Goal: Contribute content: Contribute content

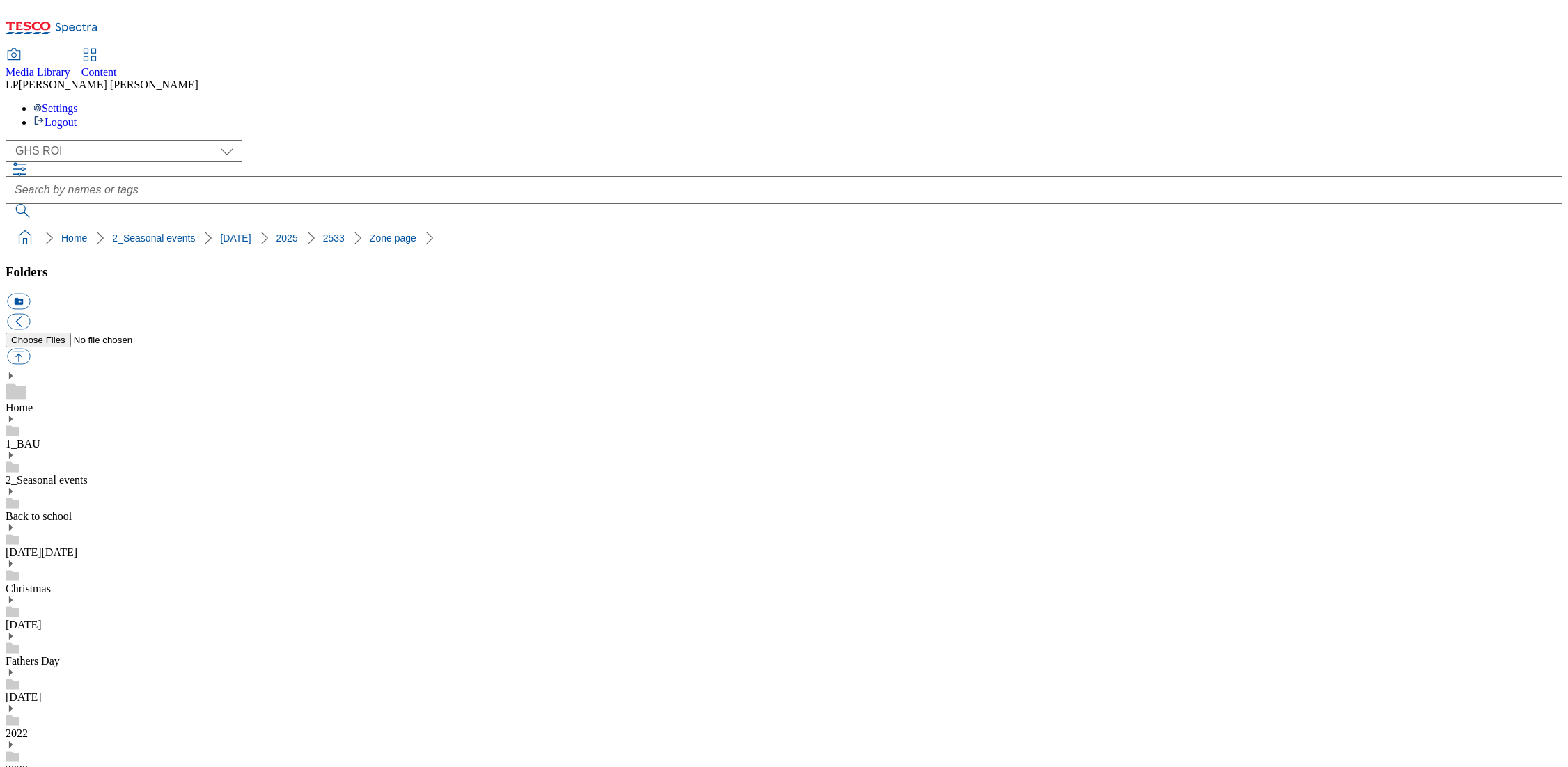
select select "flare-ghs-roi"
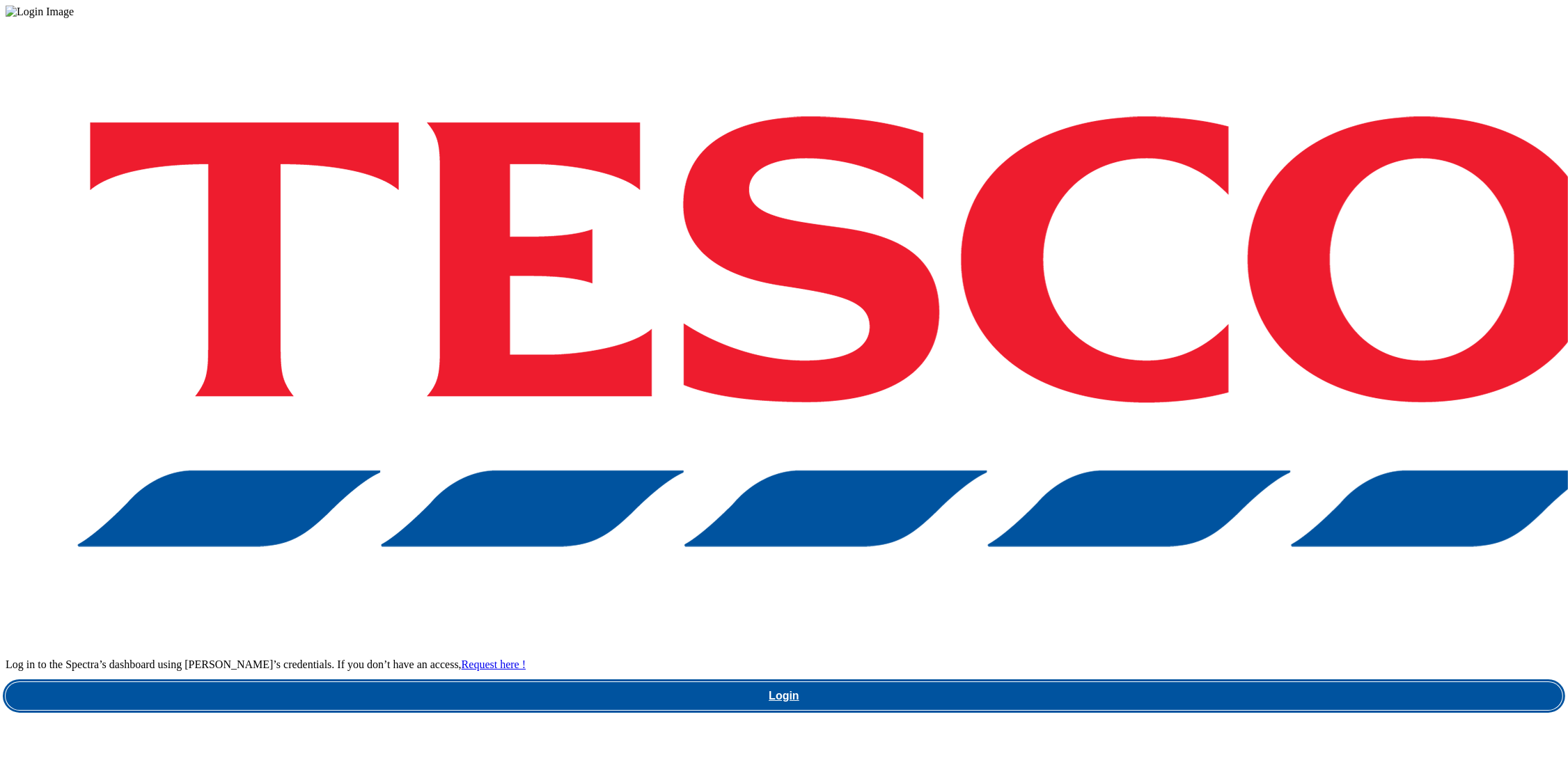
click at [1094, 683] on link "Login" at bounding box center [784, 697] width 1557 height 28
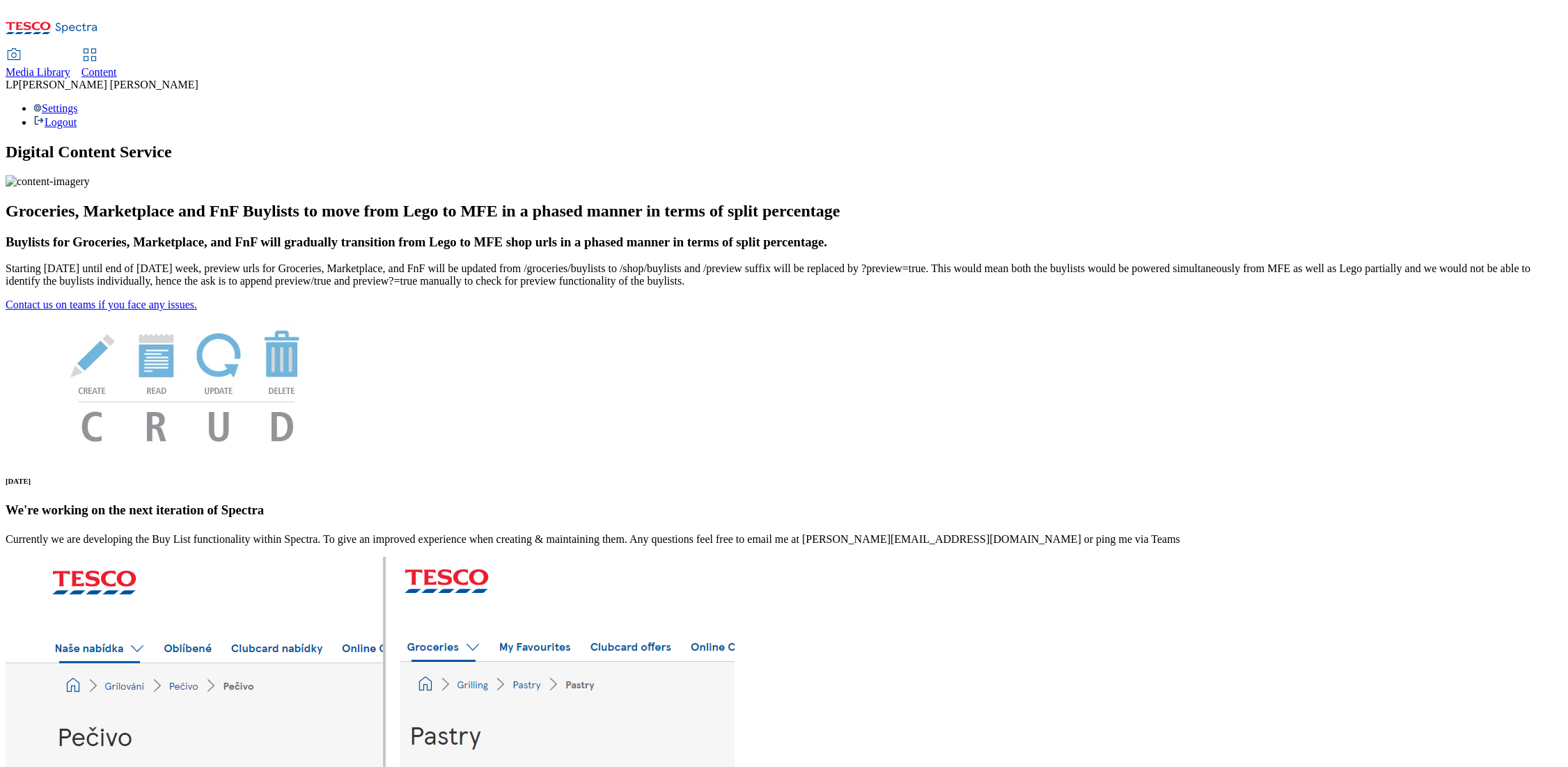
click at [117, 49] on link "Content" at bounding box center [99, 63] width 35 height 29
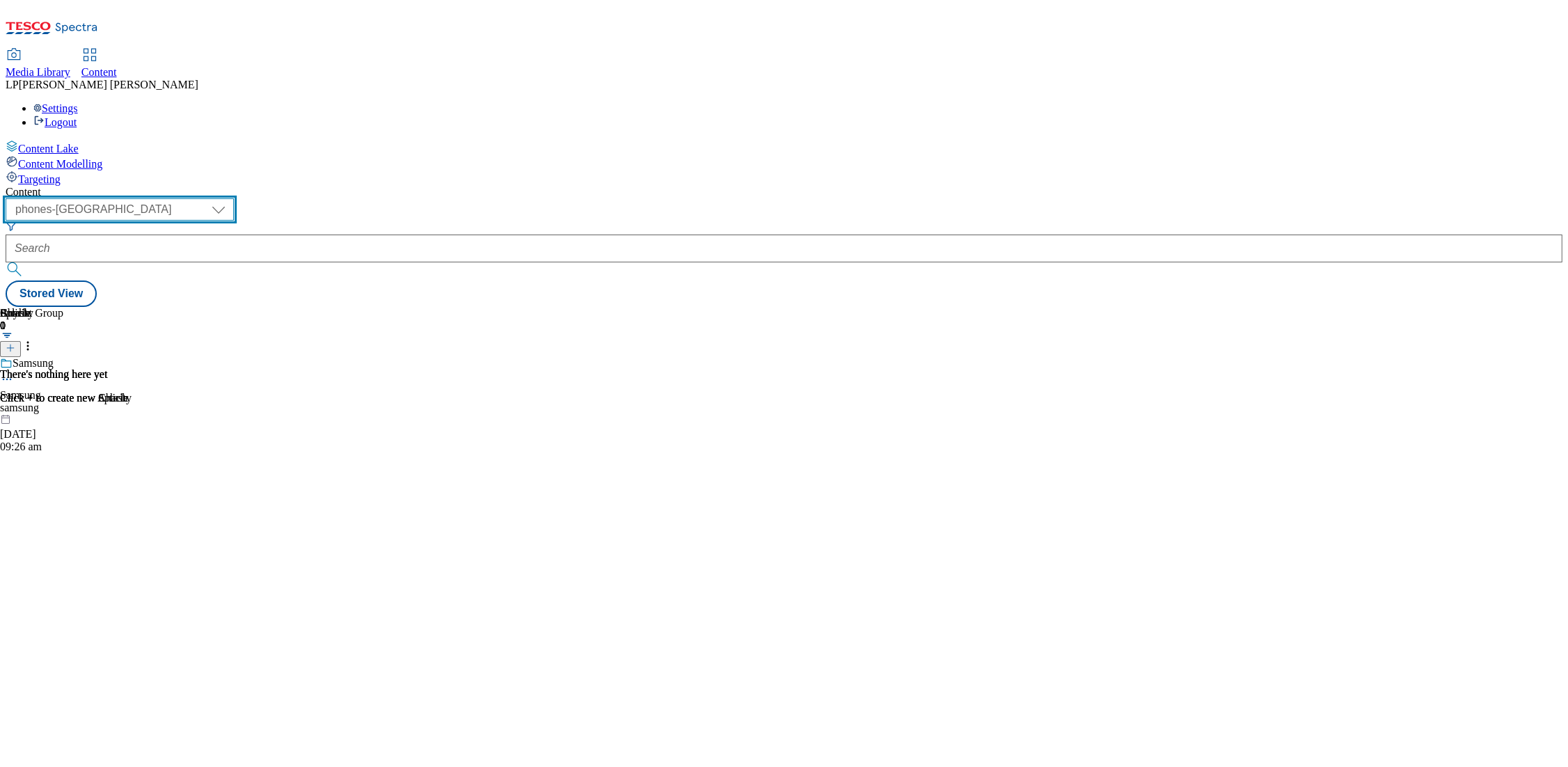
click at [234, 199] on select "dotcom-cz dotcom-hu dotcom-sk fnf-uk ghs-roi ghs-uk group-comms ighs-cz ighs-hu…" at bounding box center [119, 209] width 228 height 22
select select "ghs-roi"
click at [181, 199] on select "dotcom-cz dotcom-hu dotcom-sk fnf-uk ghs-roi ghs-uk group-comms ighs-cz ighs-hu…" at bounding box center [119, 209] width 228 height 22
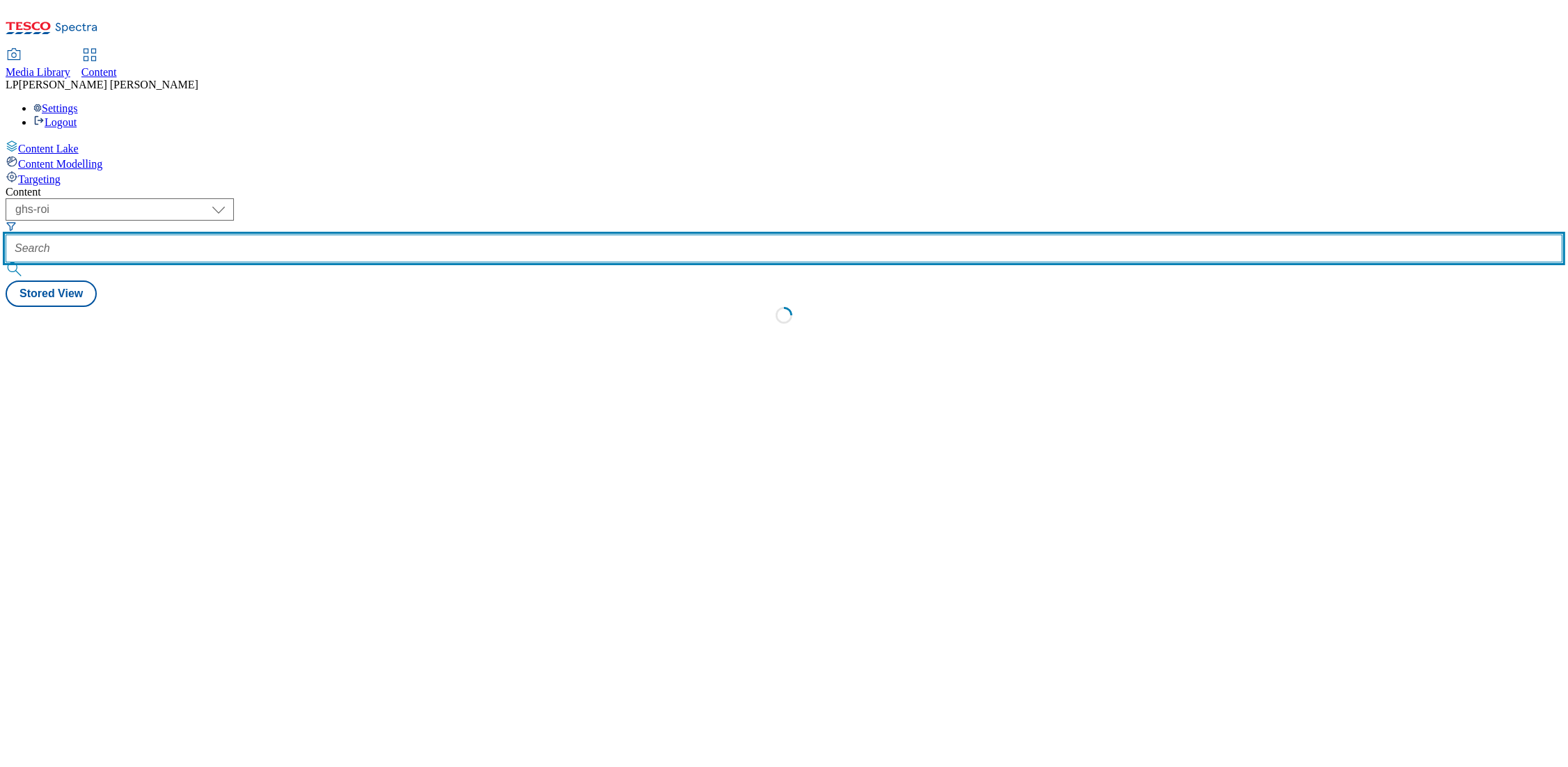
click at [406, 235] on input "text" at bounding box center [784, 249] width 1557 height 28
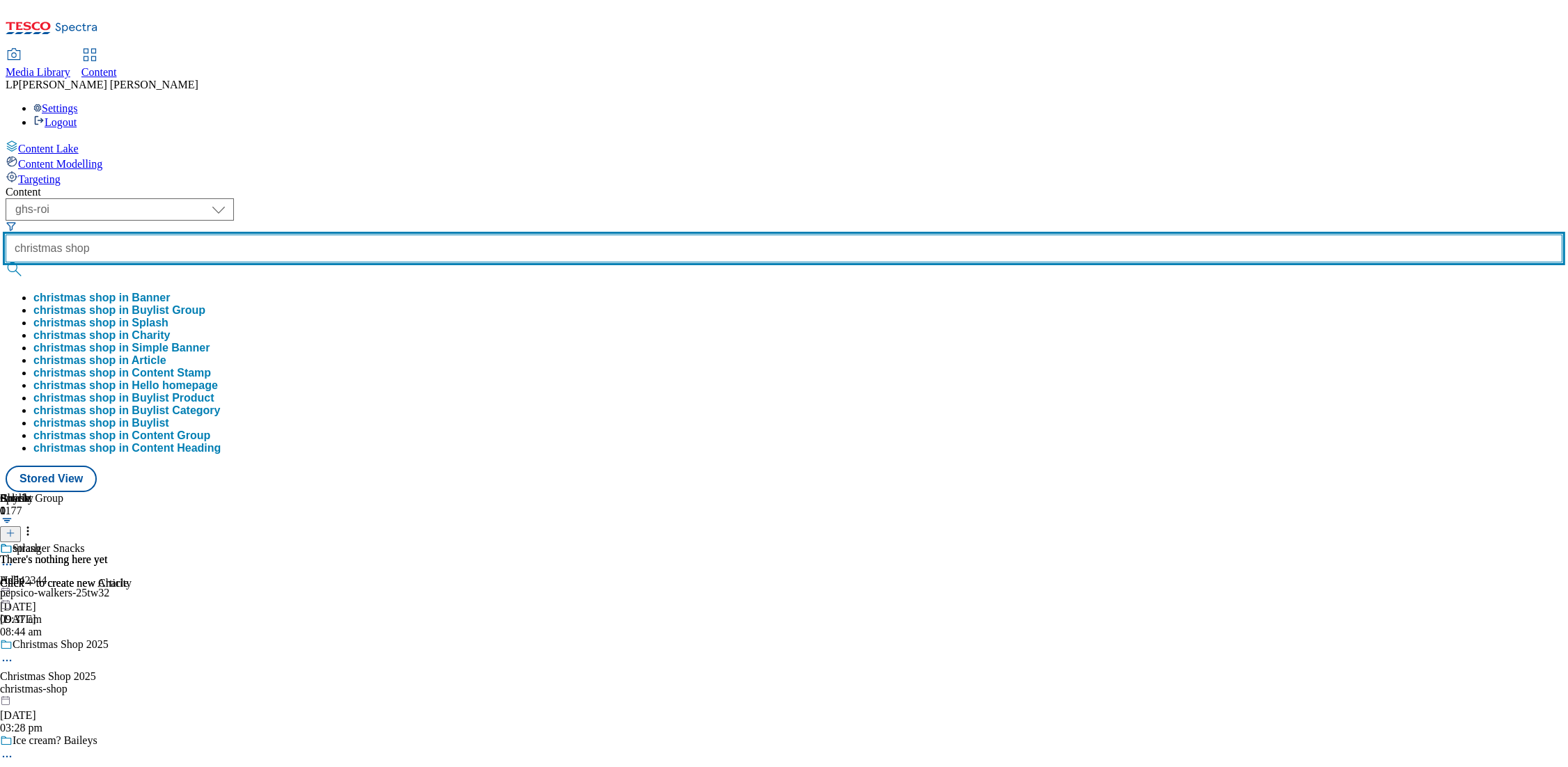
type input "christmas shop"
click at [5, 263] on button "submit" at bounding box center [15, 270] width 19 height 14
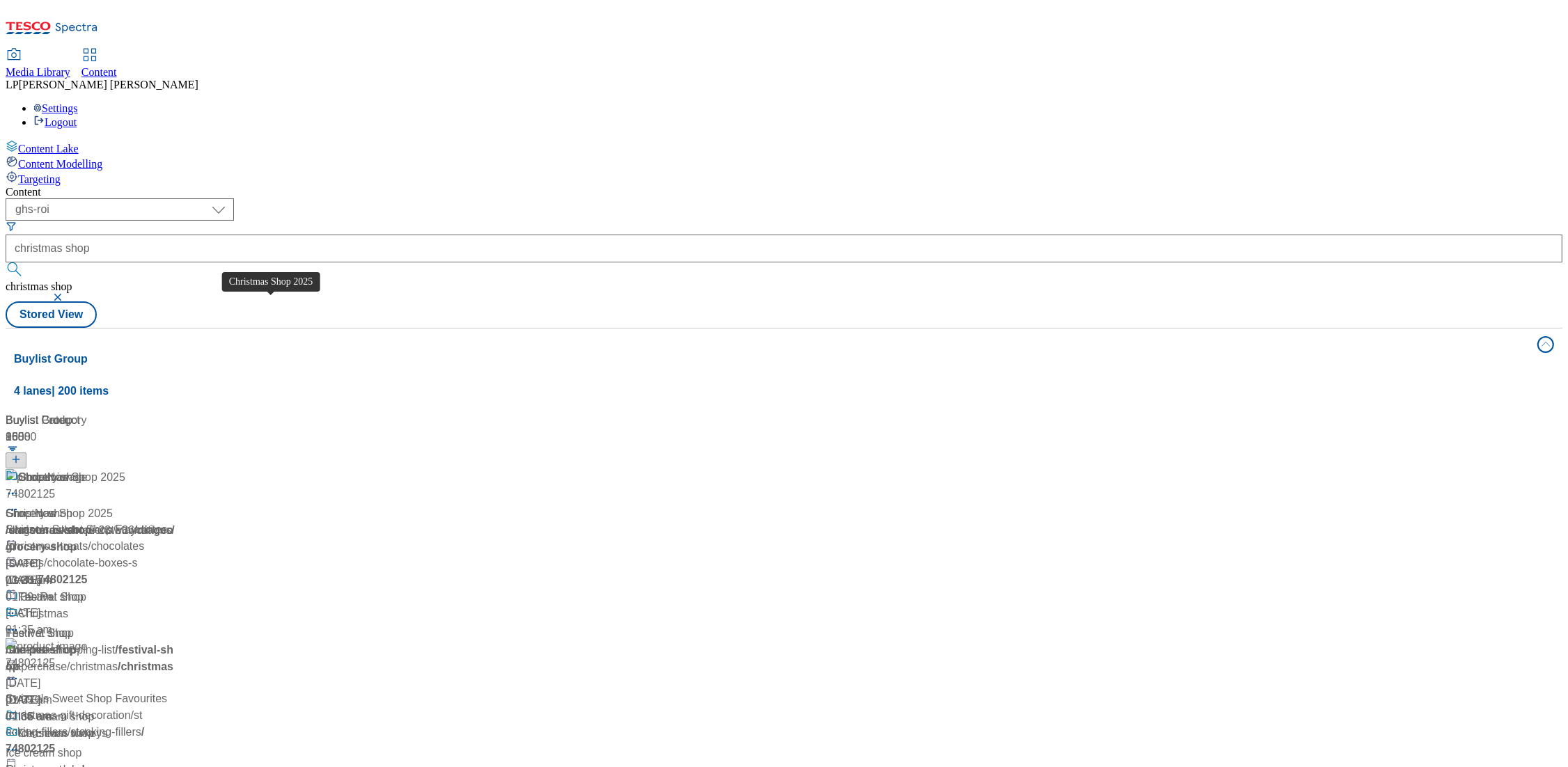
click at [112, 505] on div "Christmas Shop 2025" at bounding box center [59, 513] width 107 height 17
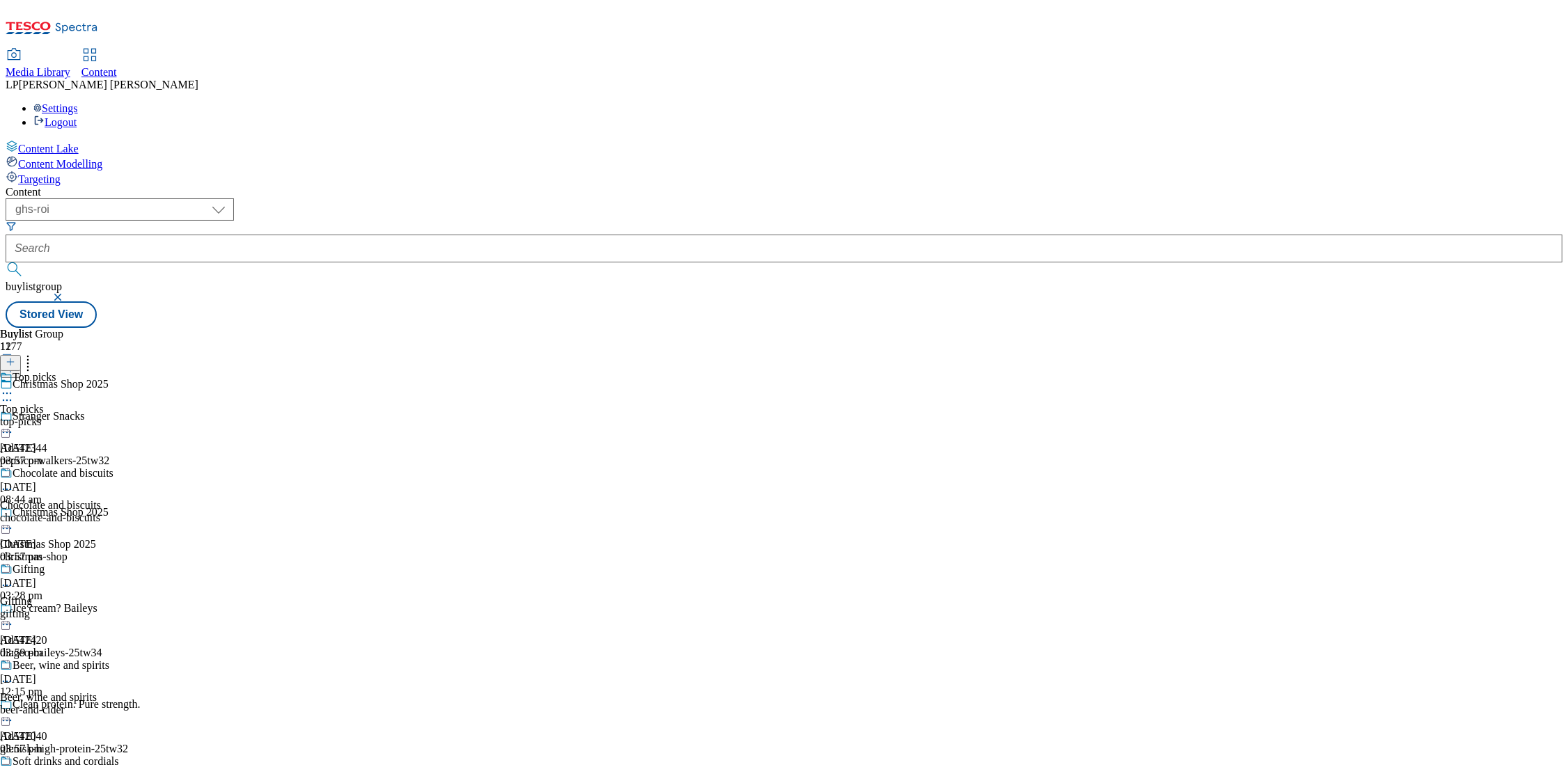
click at [132, 416] on div "top-picks" at bounding box center [66, 422] width 132 height 12
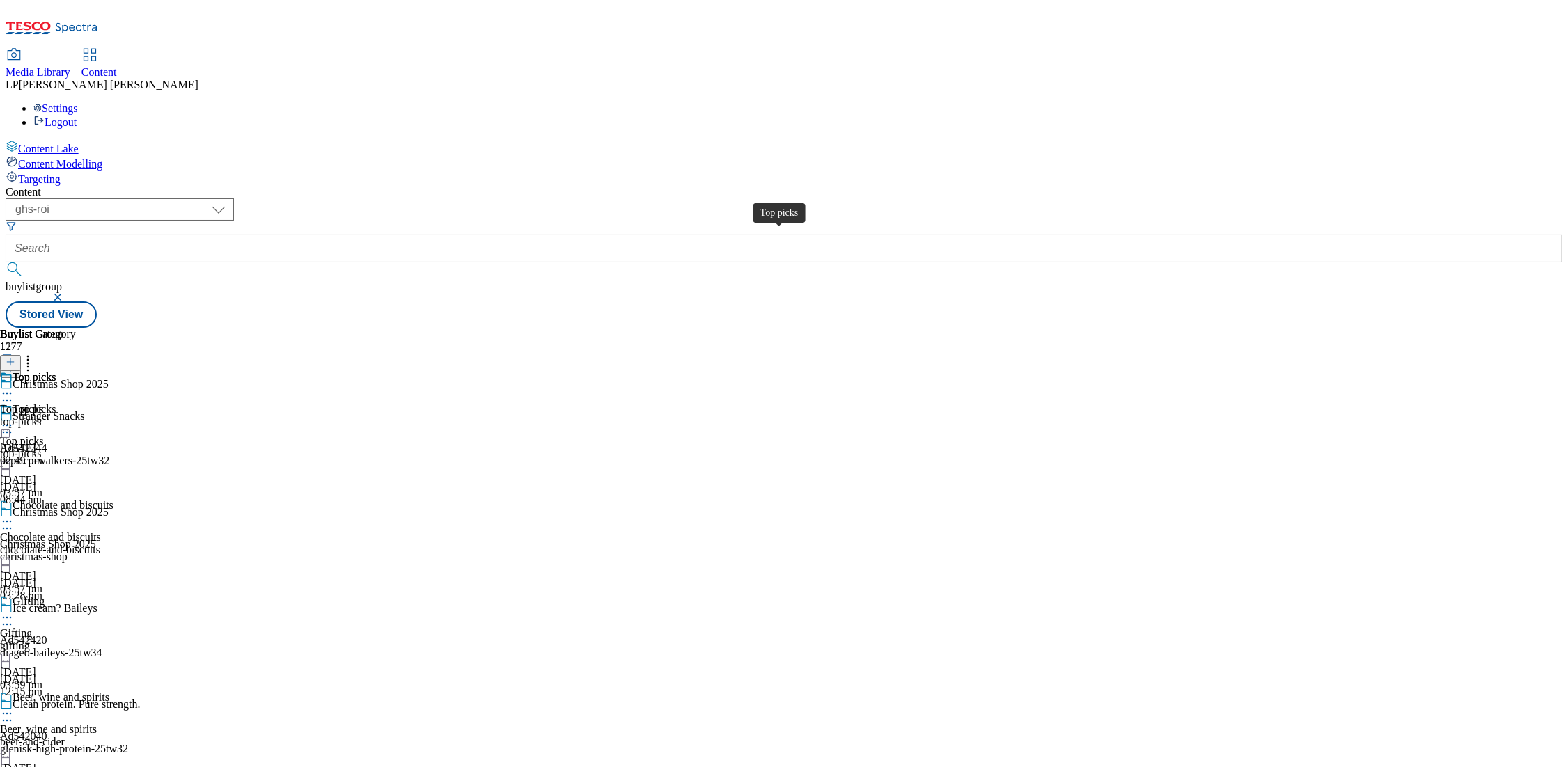
click at [43, 403] on span "Top picks" at bounding box center [21, 409] width 43 height 12
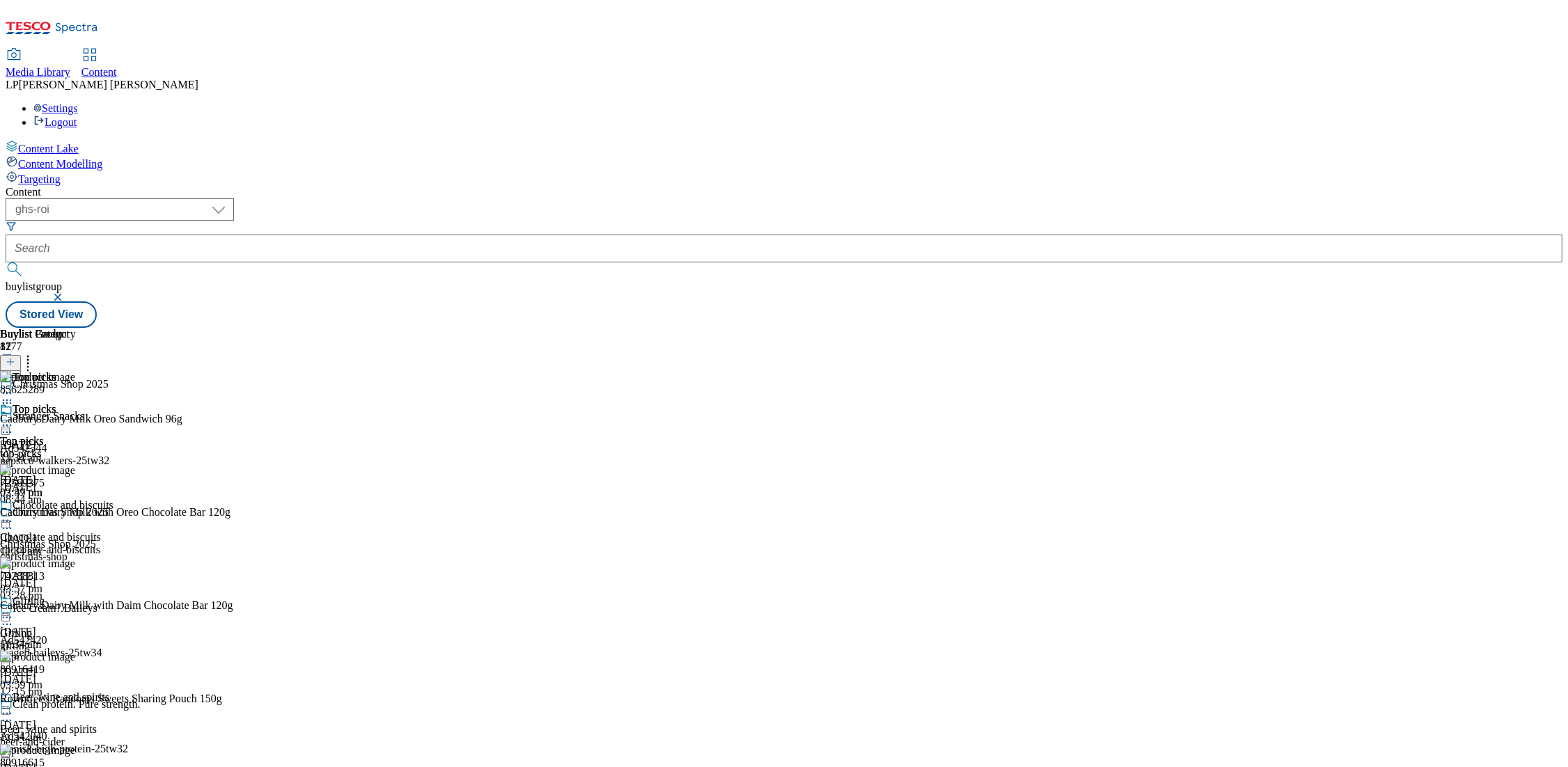
click at [14, 418] on icon at bounding box center [7, 425] width 14 height 14
click at [90, 530] on span "Un-preview" at bounding box center [66, 535] width 47 height 11
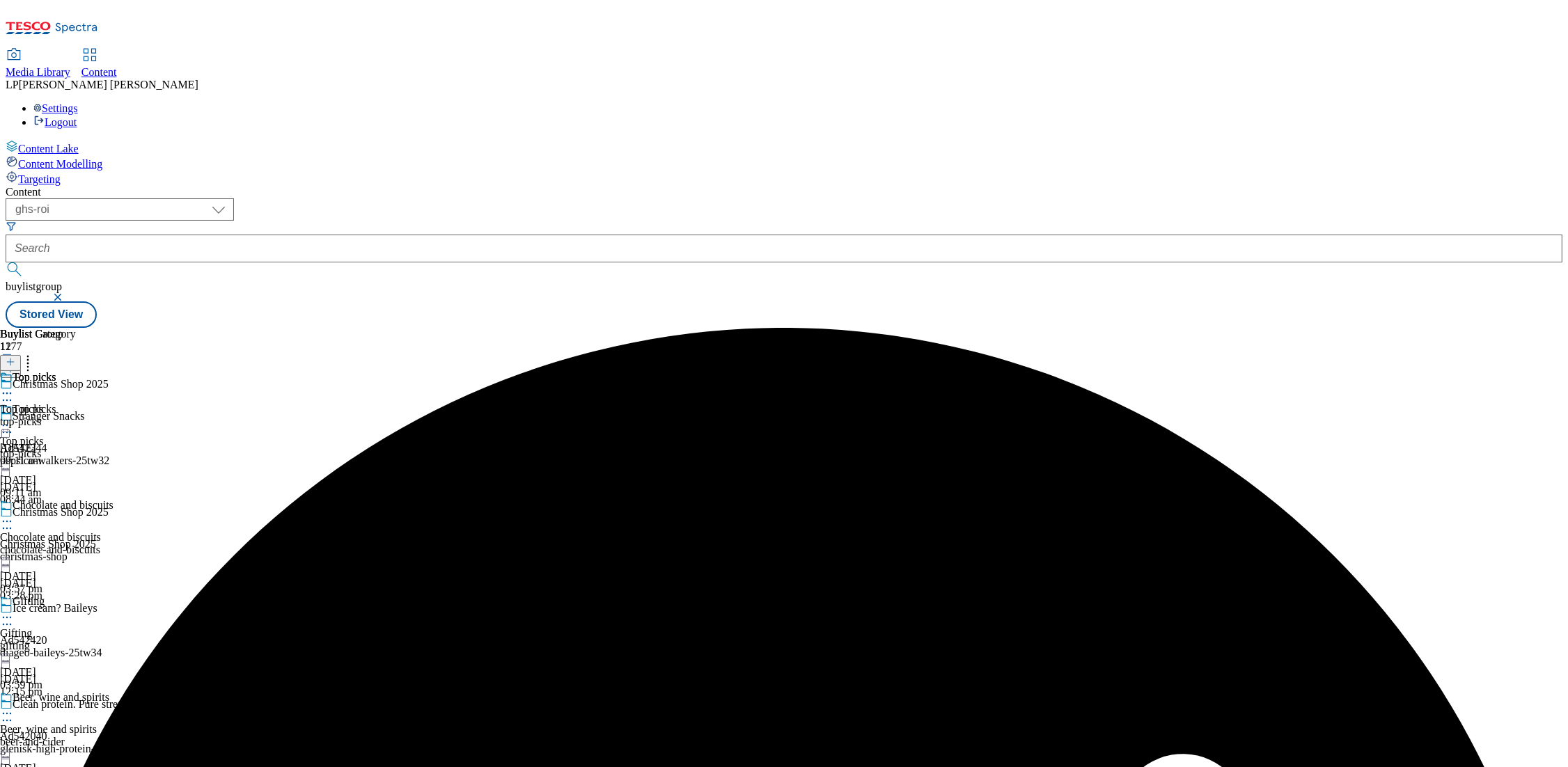
click at [9, 425] on circle at bounding box center [7, 426] width 2 height 2
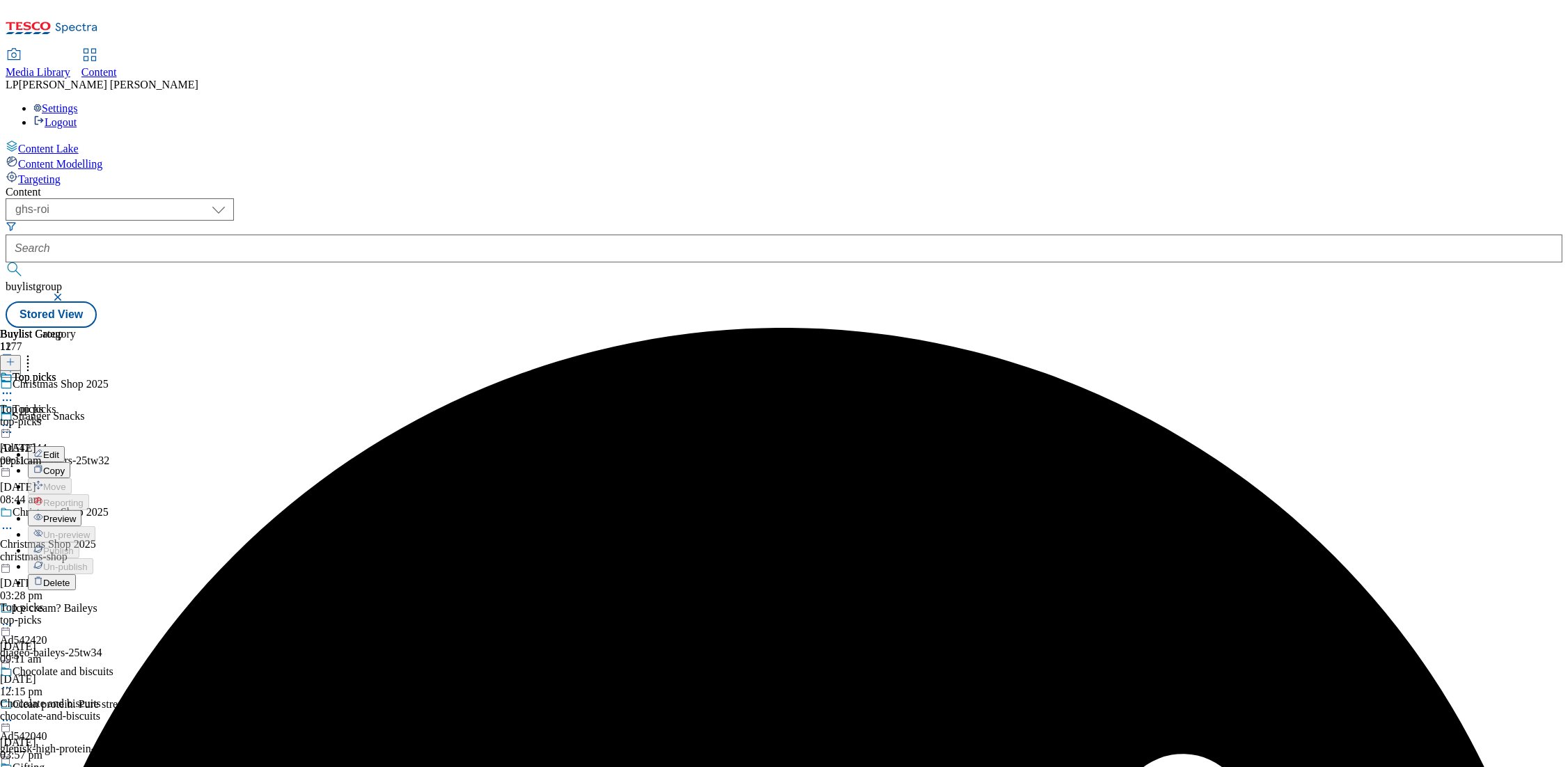
click at [76, 371] on div "Top picks Top picks top-picks 3 Oct 2025 09:11 am" at bounding box center [38, 418] width 76 height 96
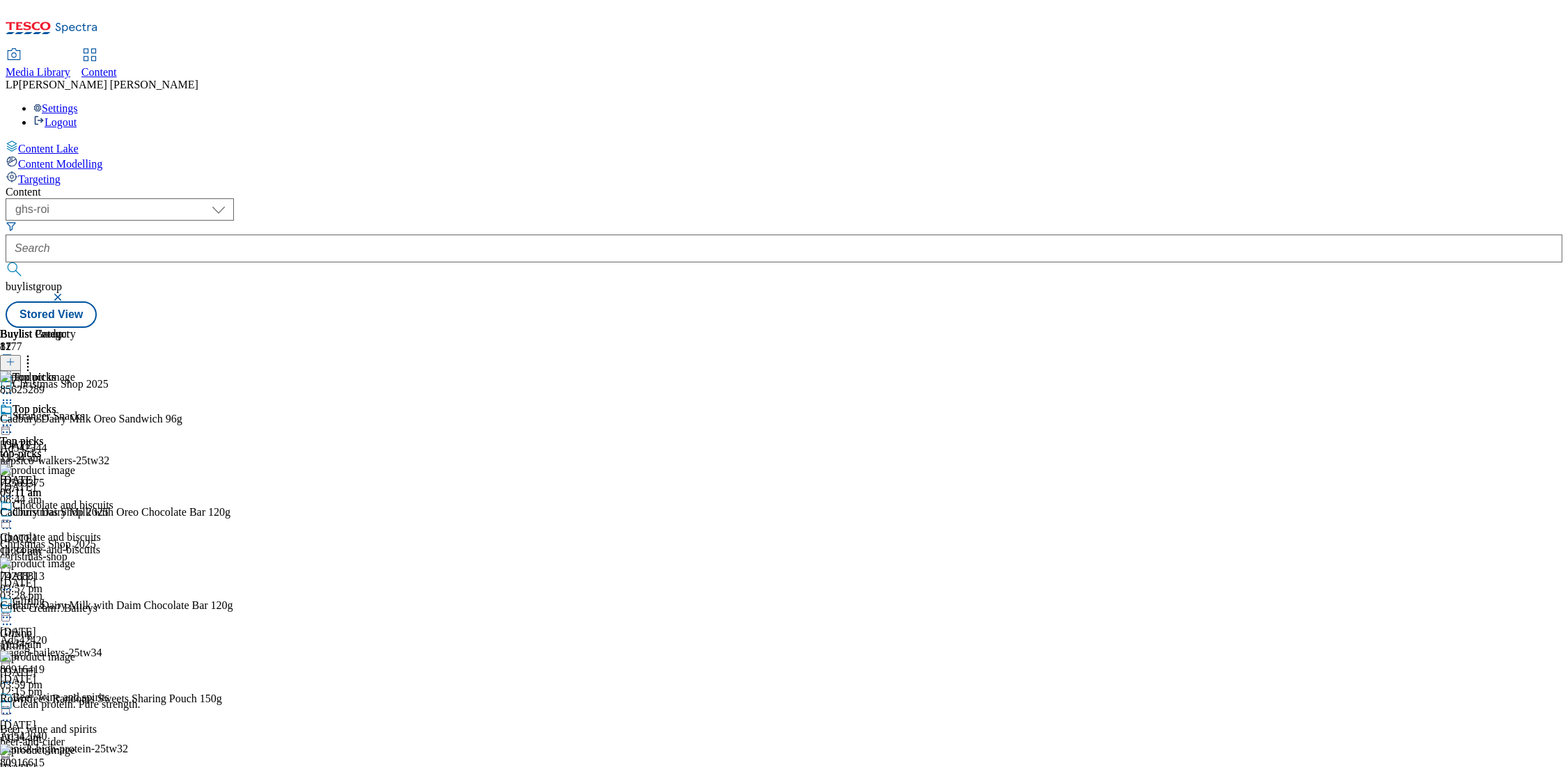
click at [35, 353] on icon at bounding box center [28, 360] width 14 height 14
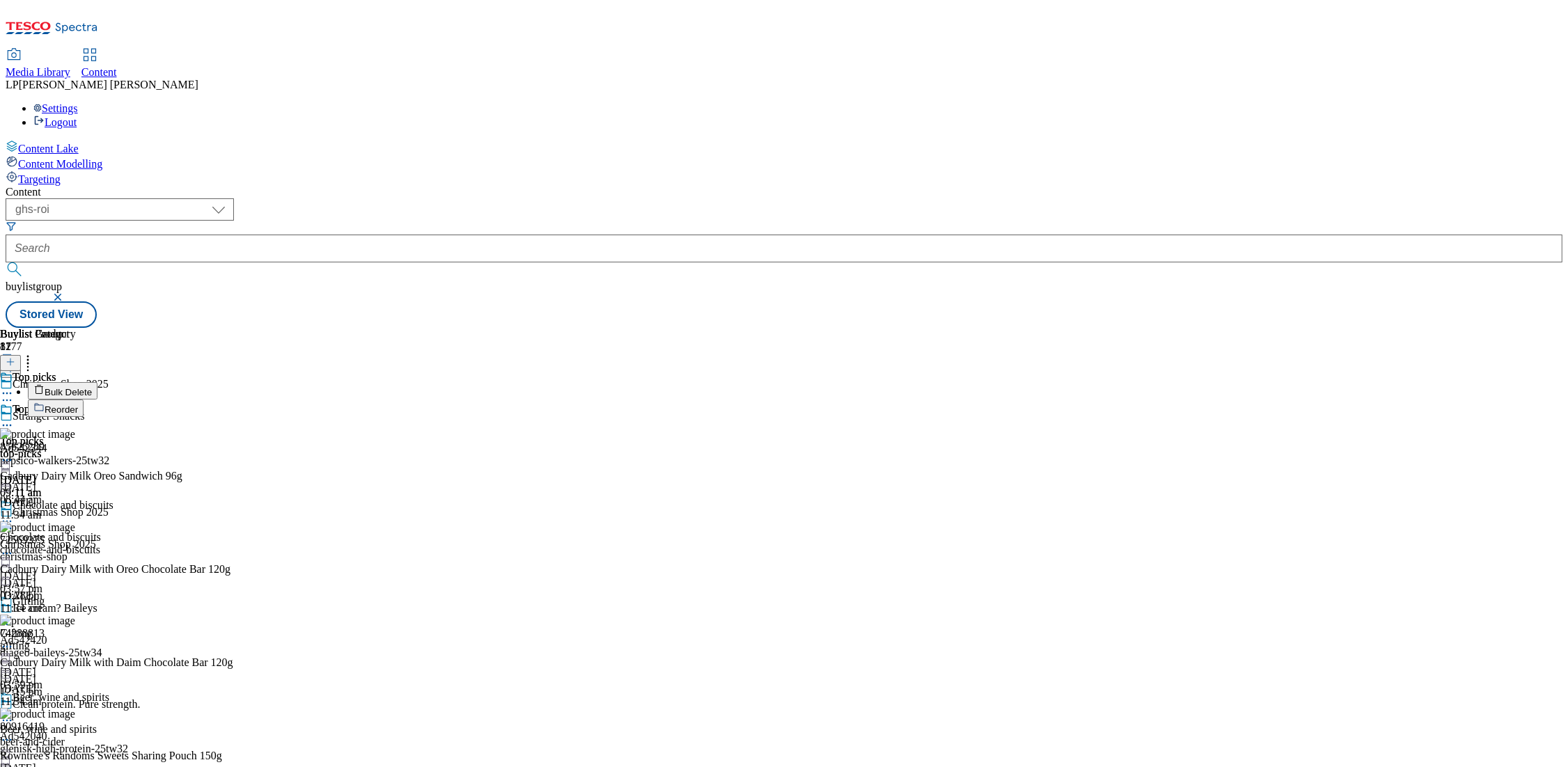
click at [92, 387] on span "Bulk Delete" at bounding box center [69, 393] width 47 height 11
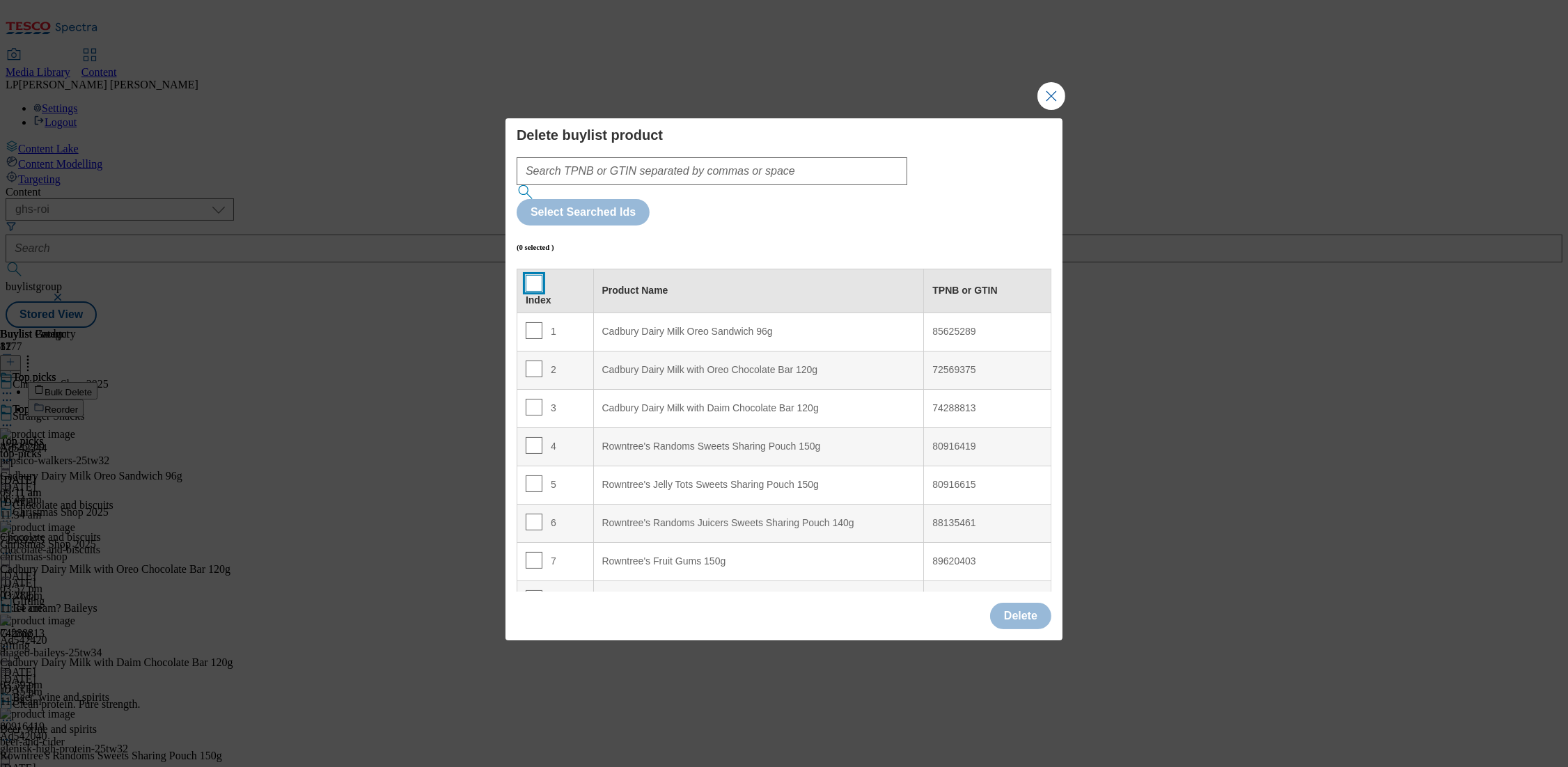
click at [532, 275] on input "Modal" at bounding box center [533, 283] width 17 height 17
checkbox input "true"
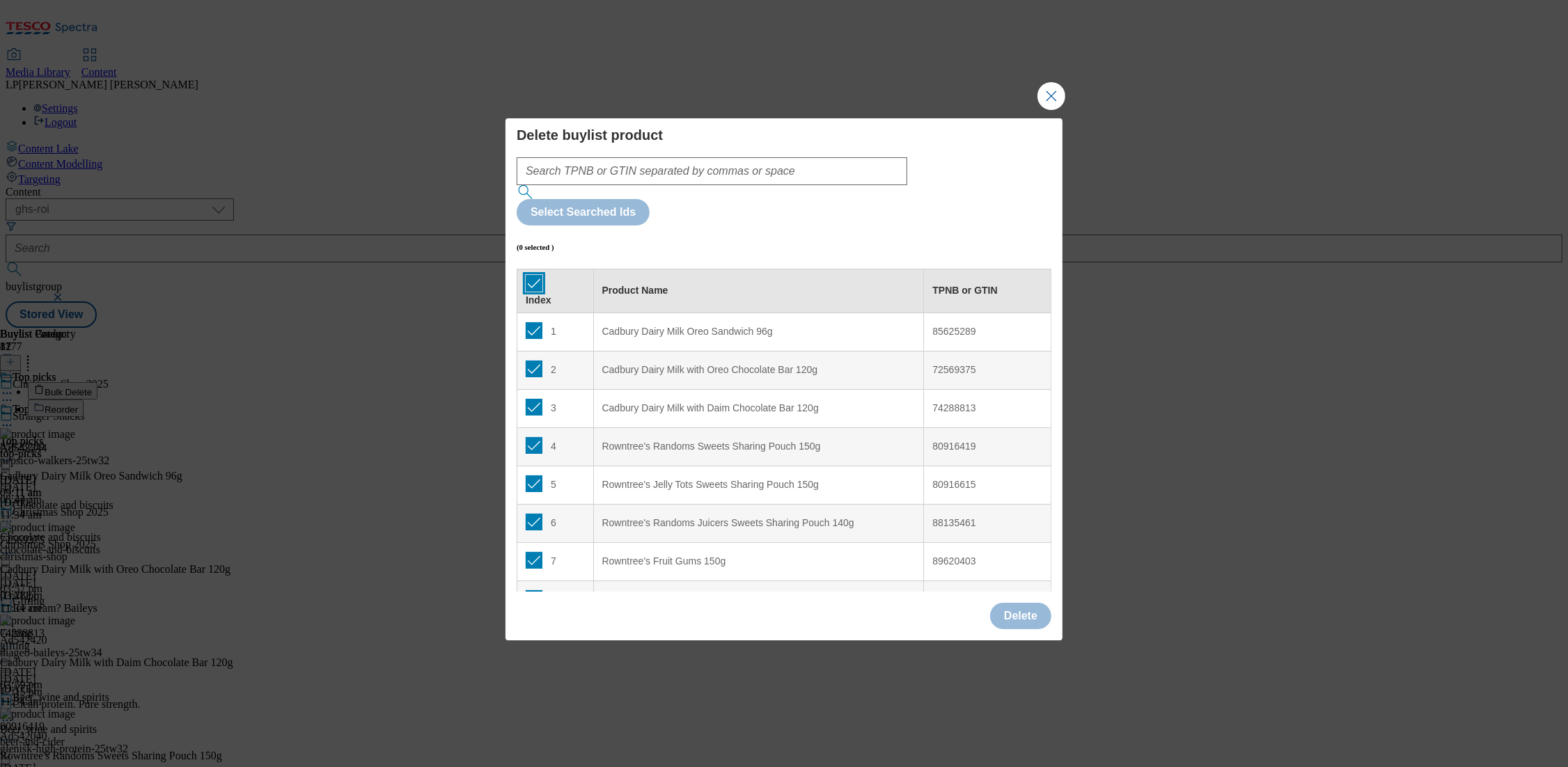
checkbox input "true"
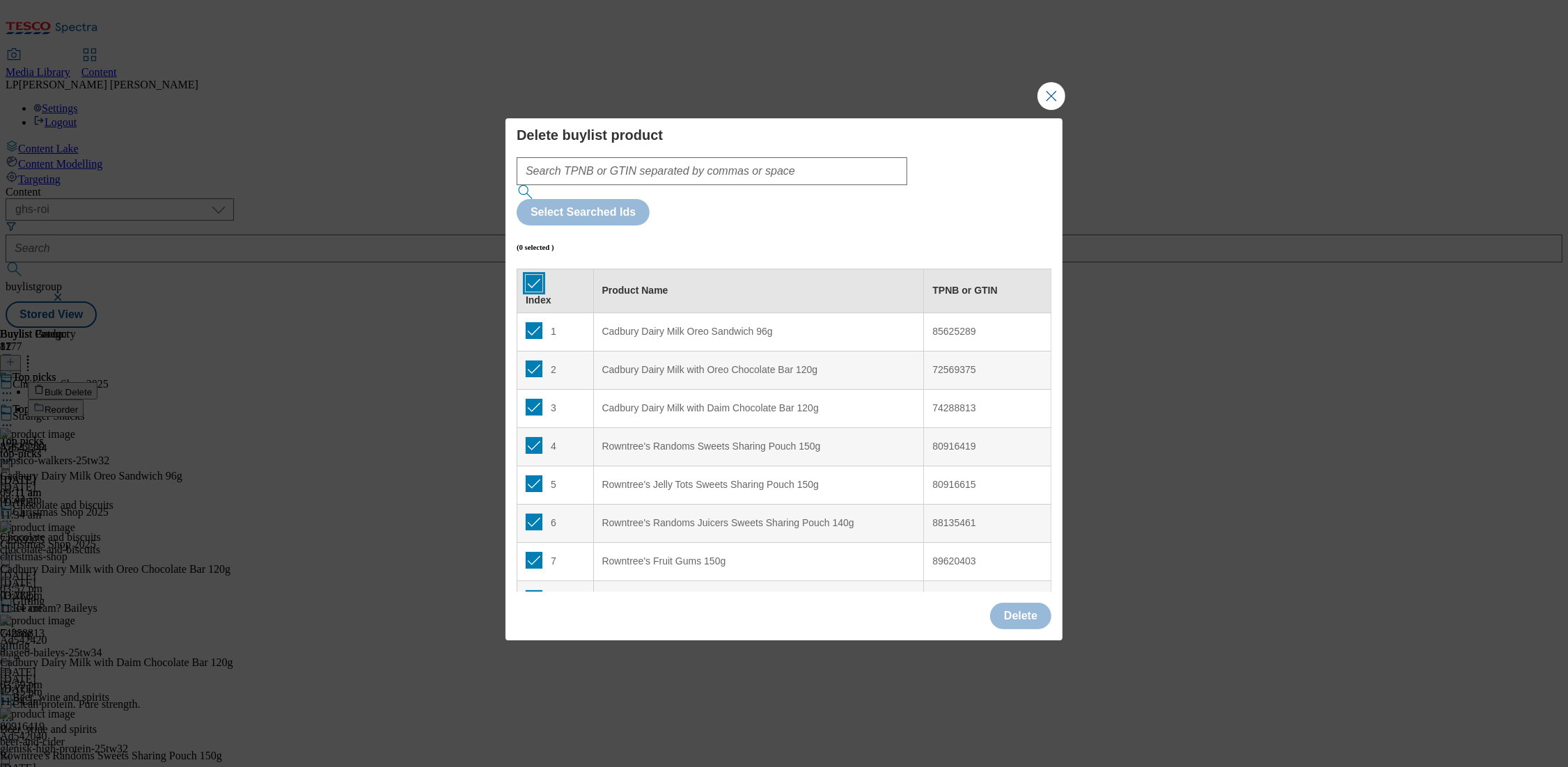
checkbox input "true"
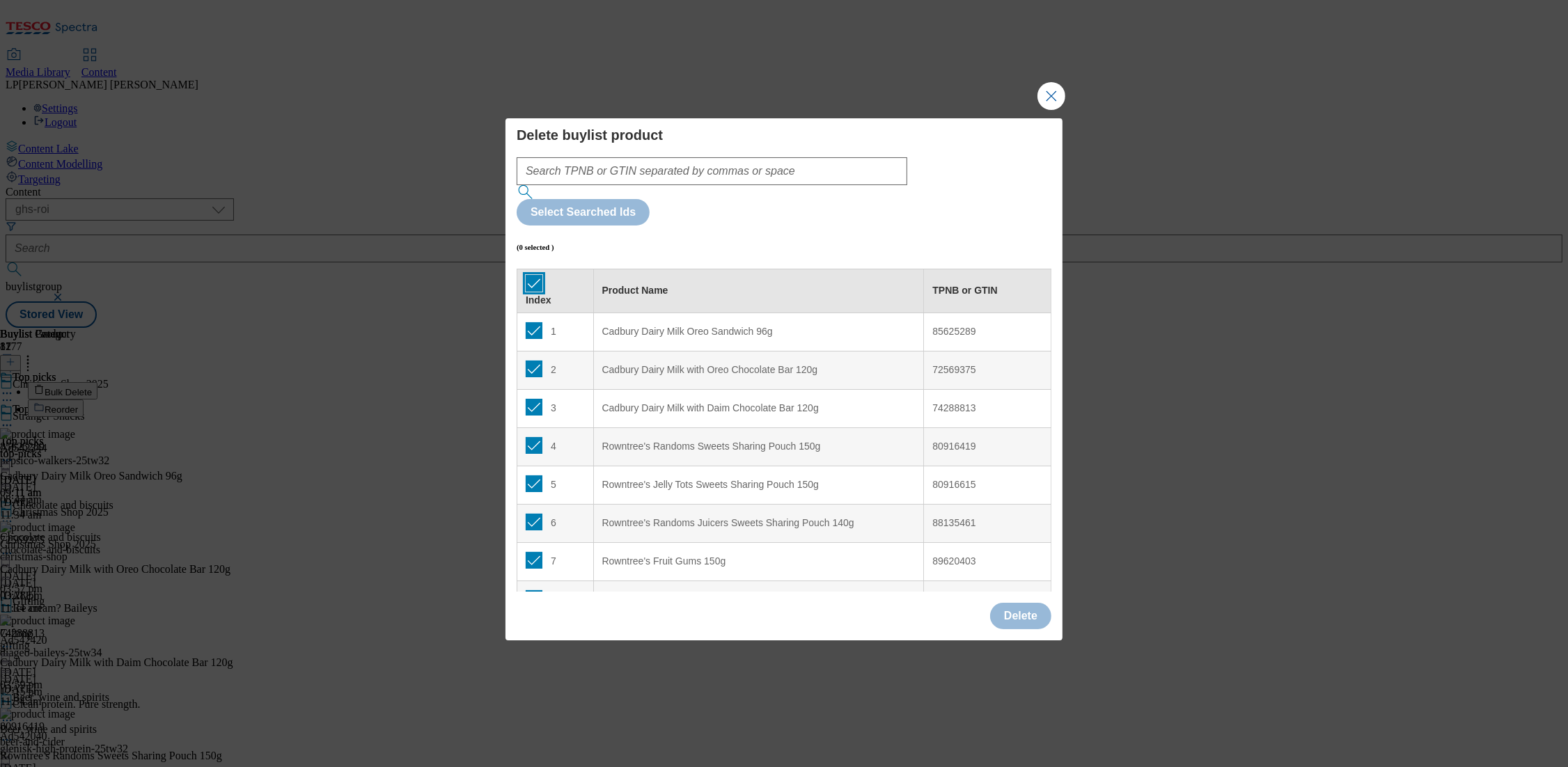
checkbox input "true"
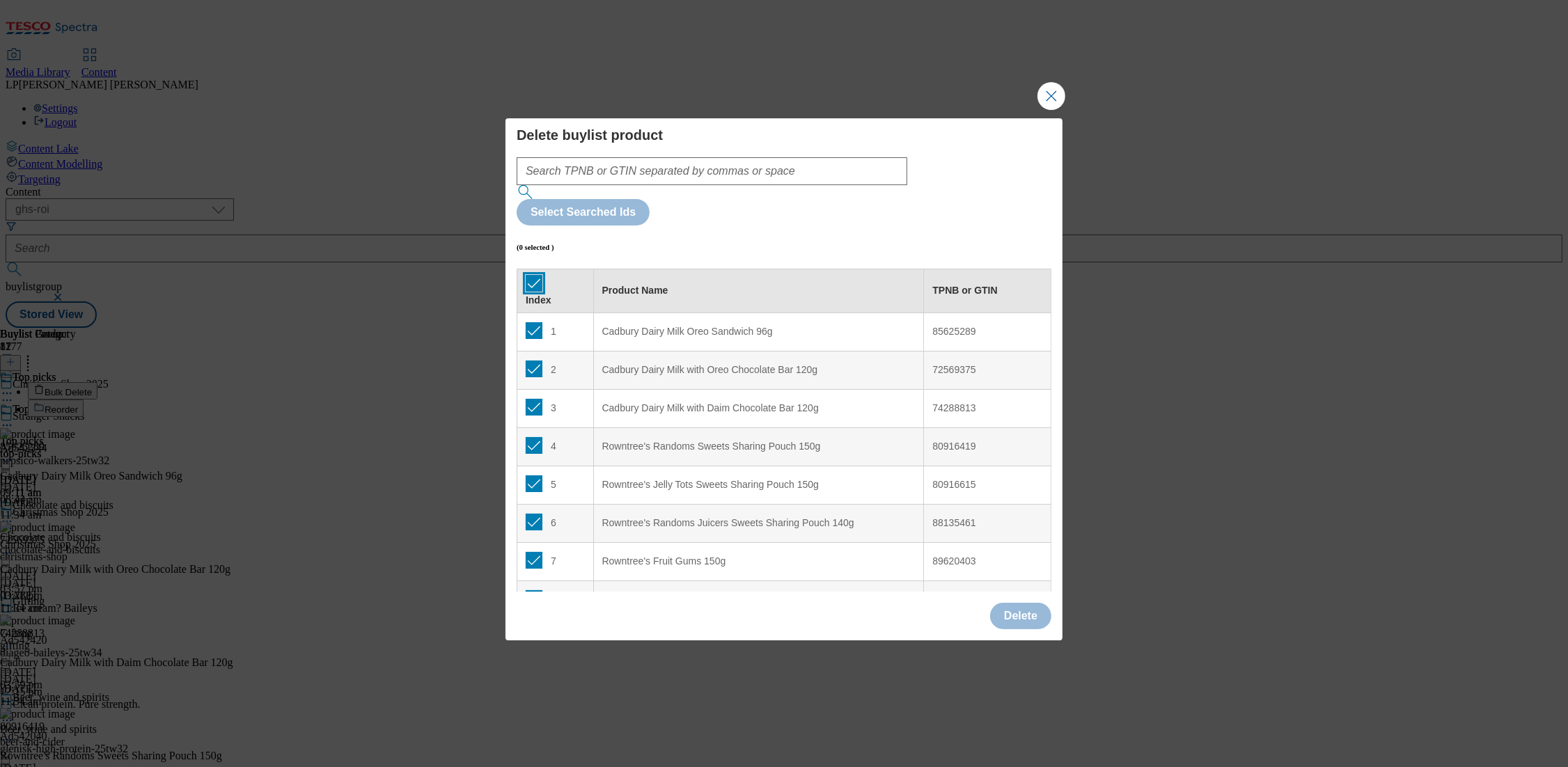
checkbox input "true"
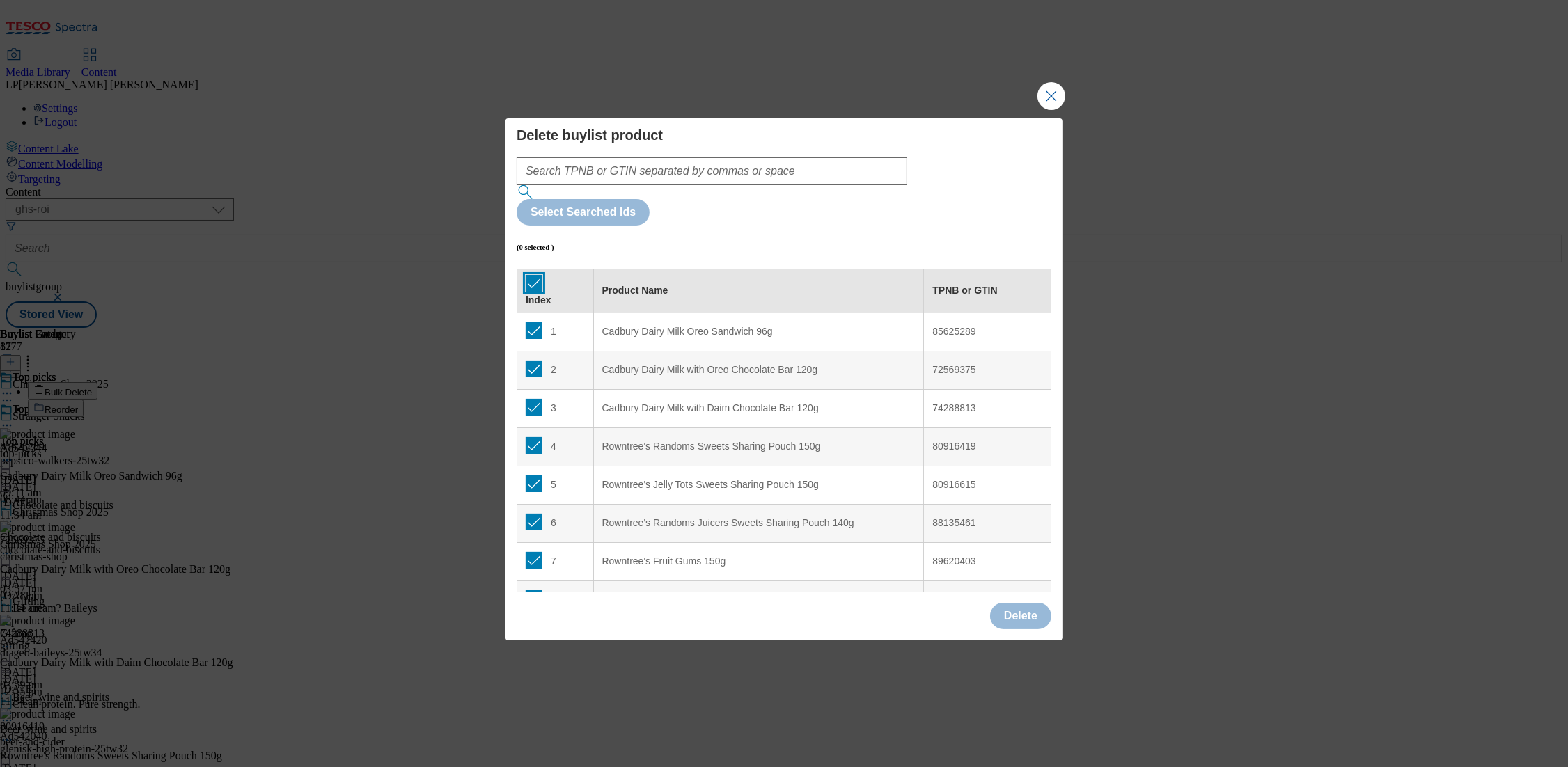
checkbox input "true"
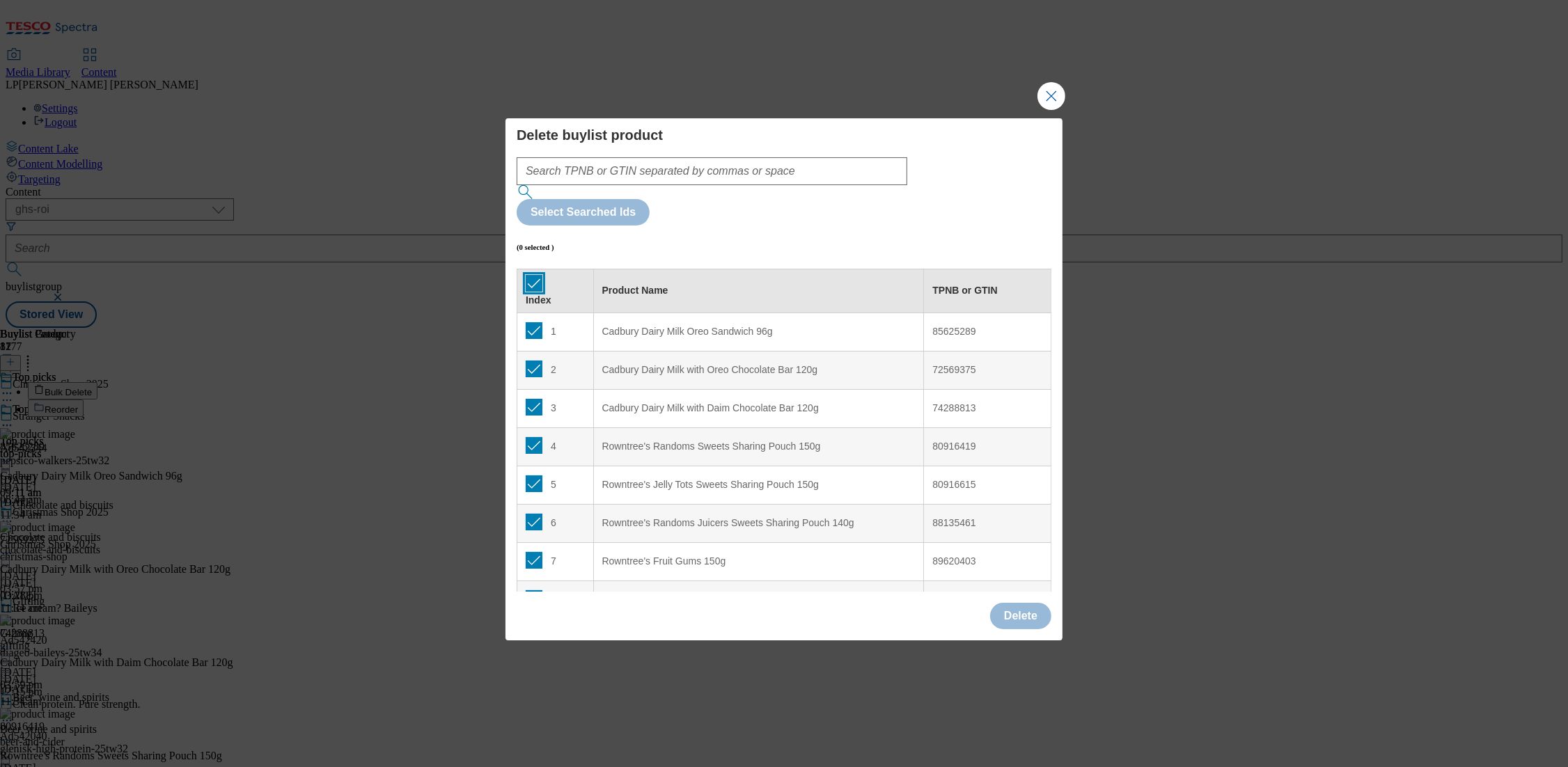
checkbox input "true"
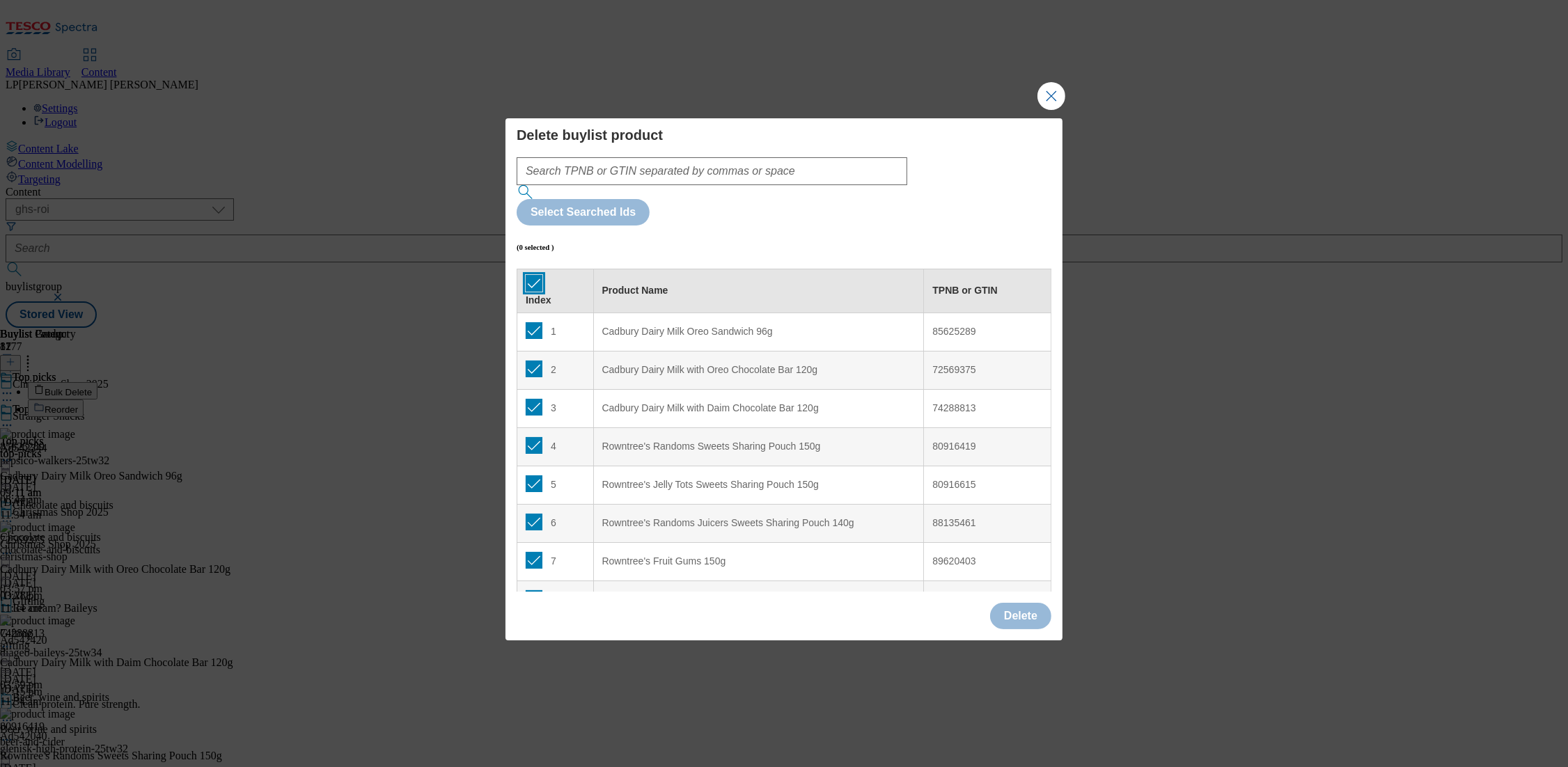
checkbox input "true"
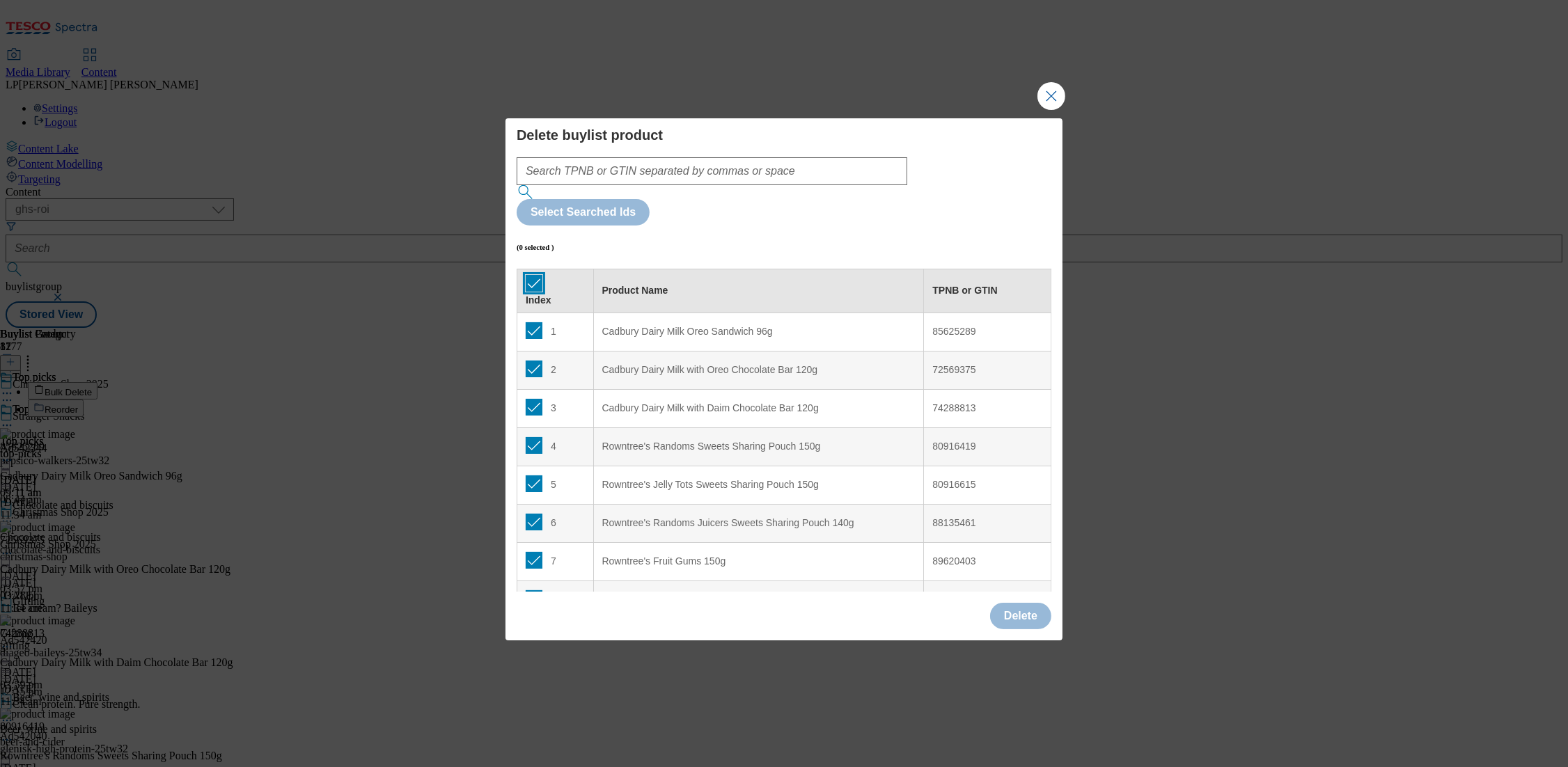
checkbox input "true"
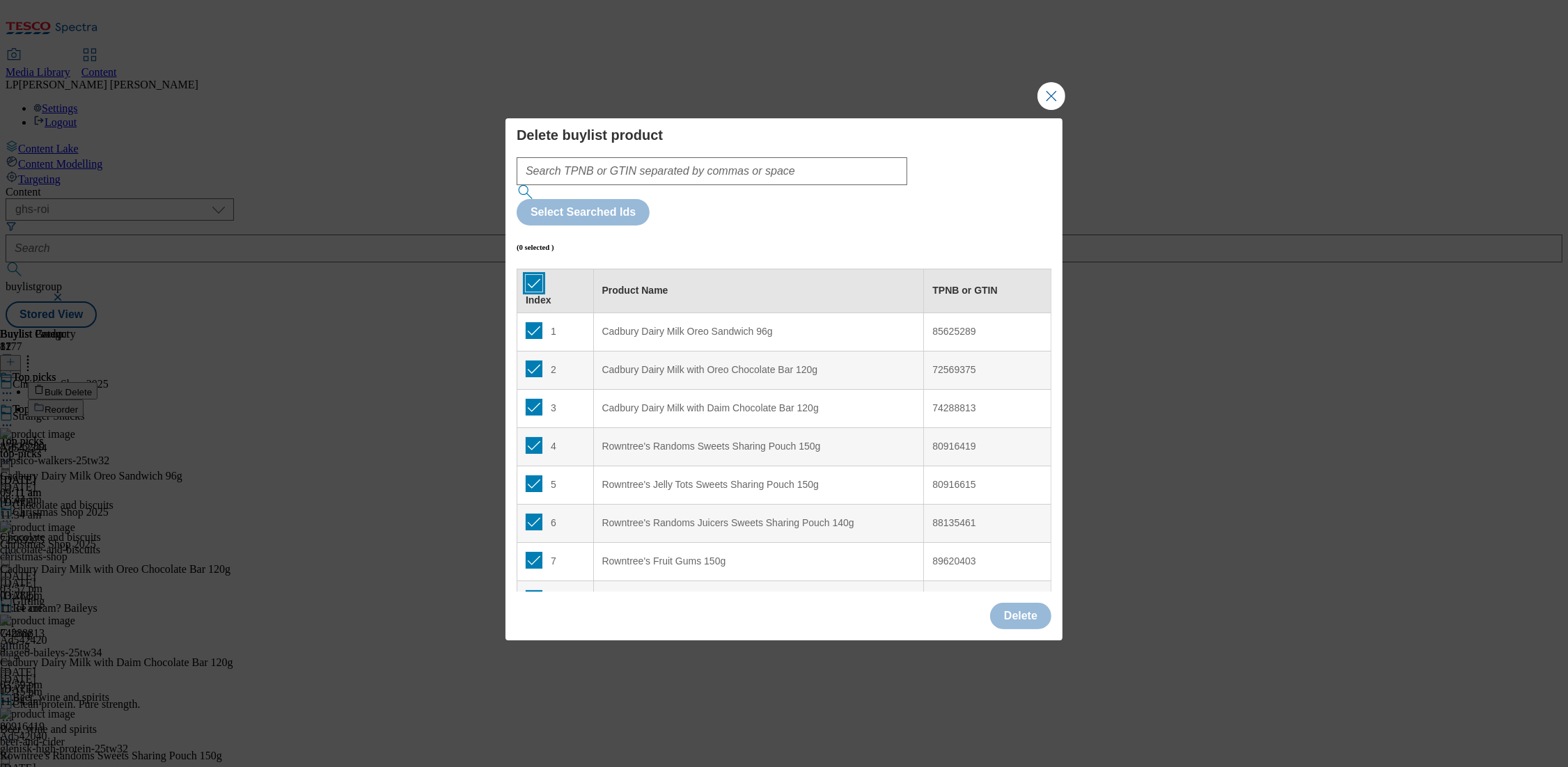
checkbox input "true"
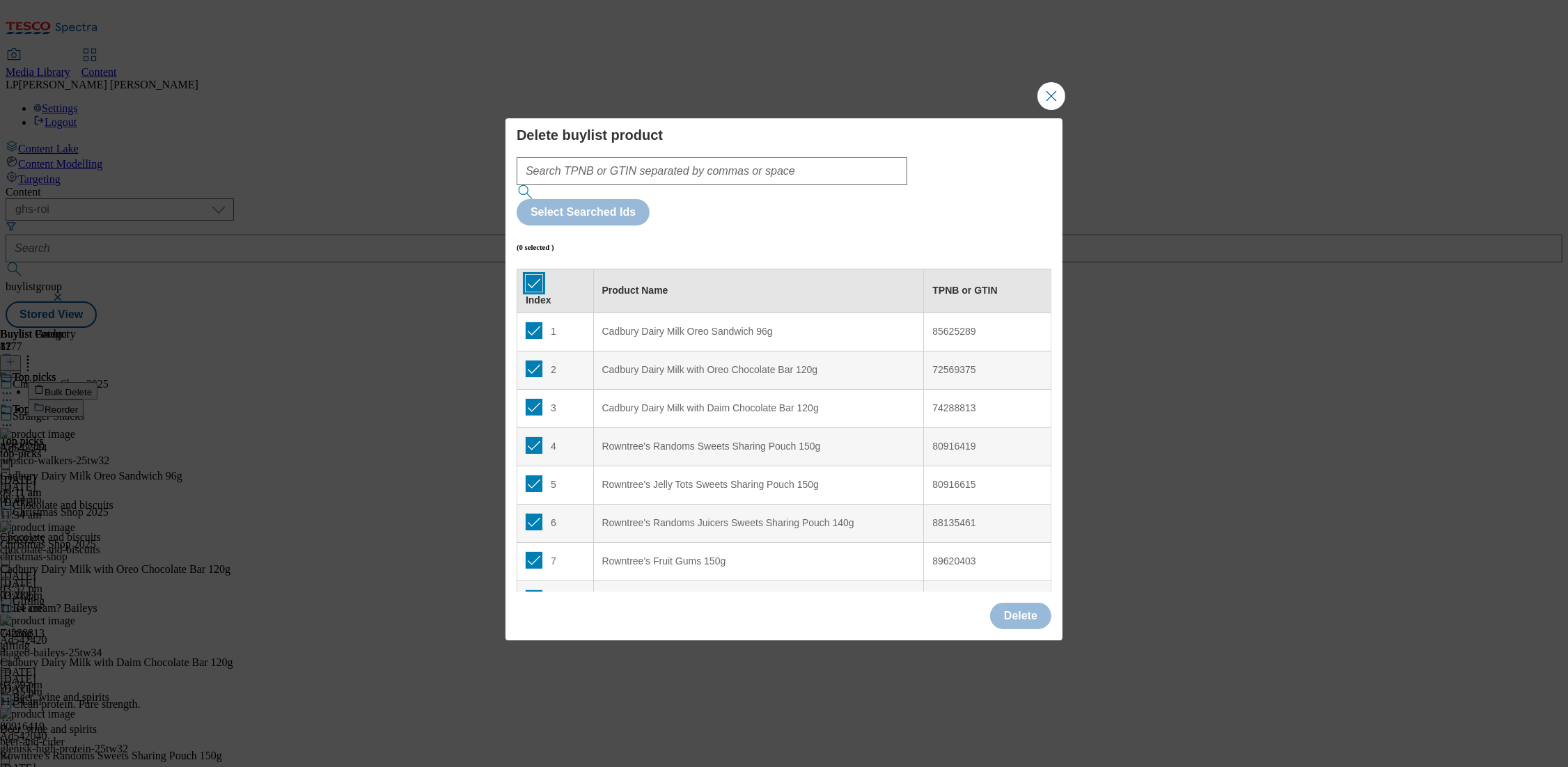
checkbox input "true"
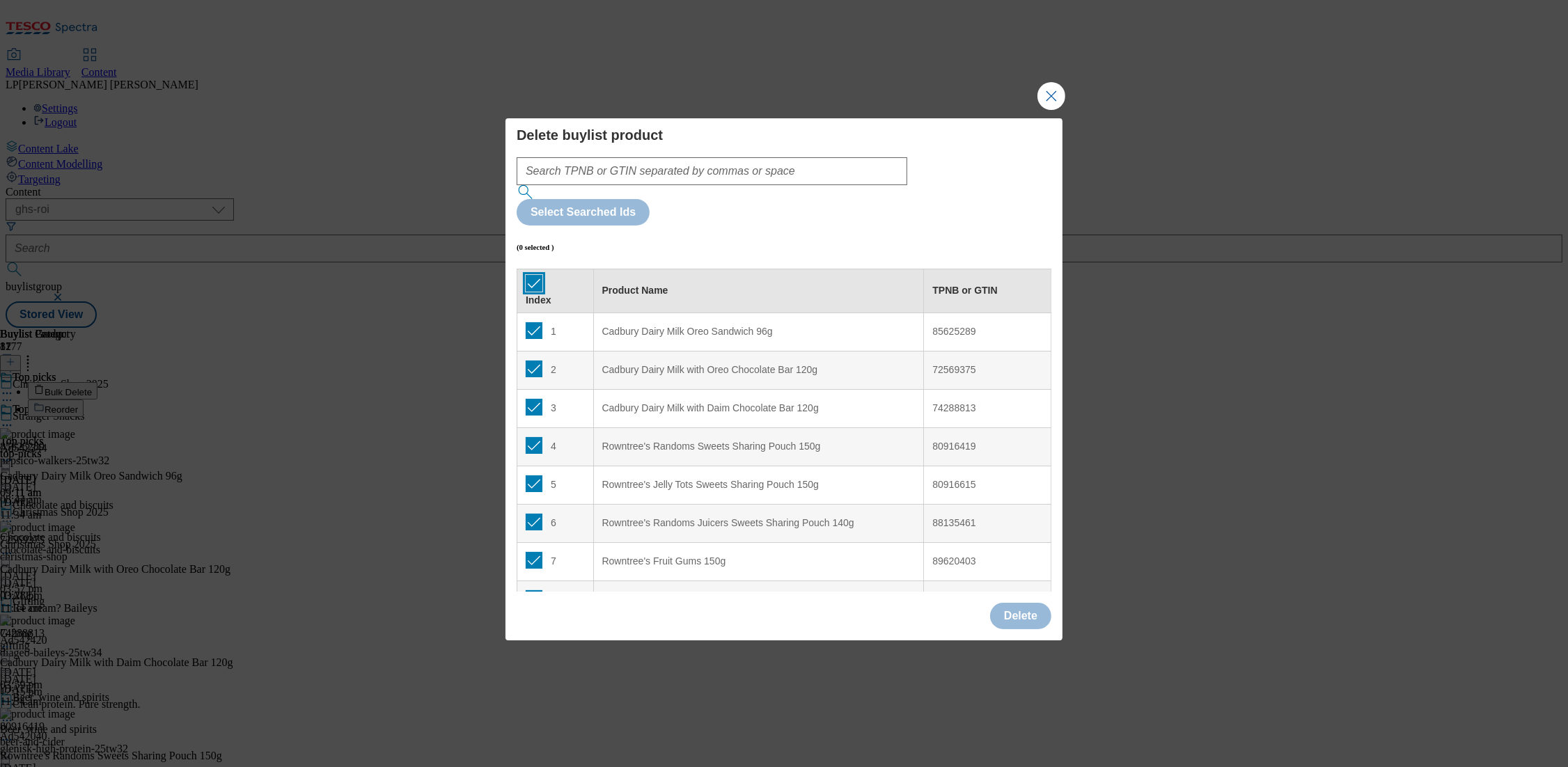
checkbox input "true"
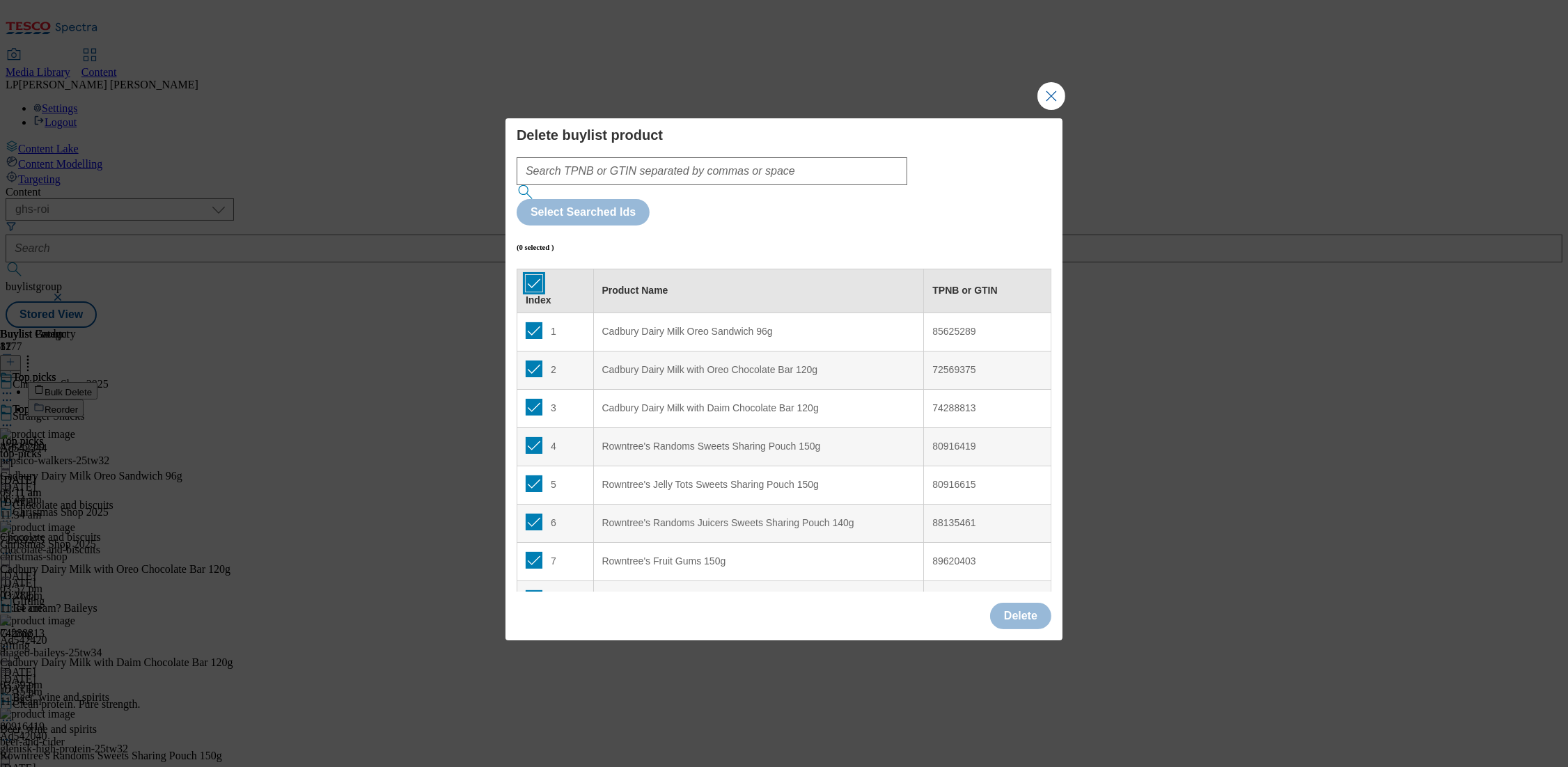
checkbox input "true"
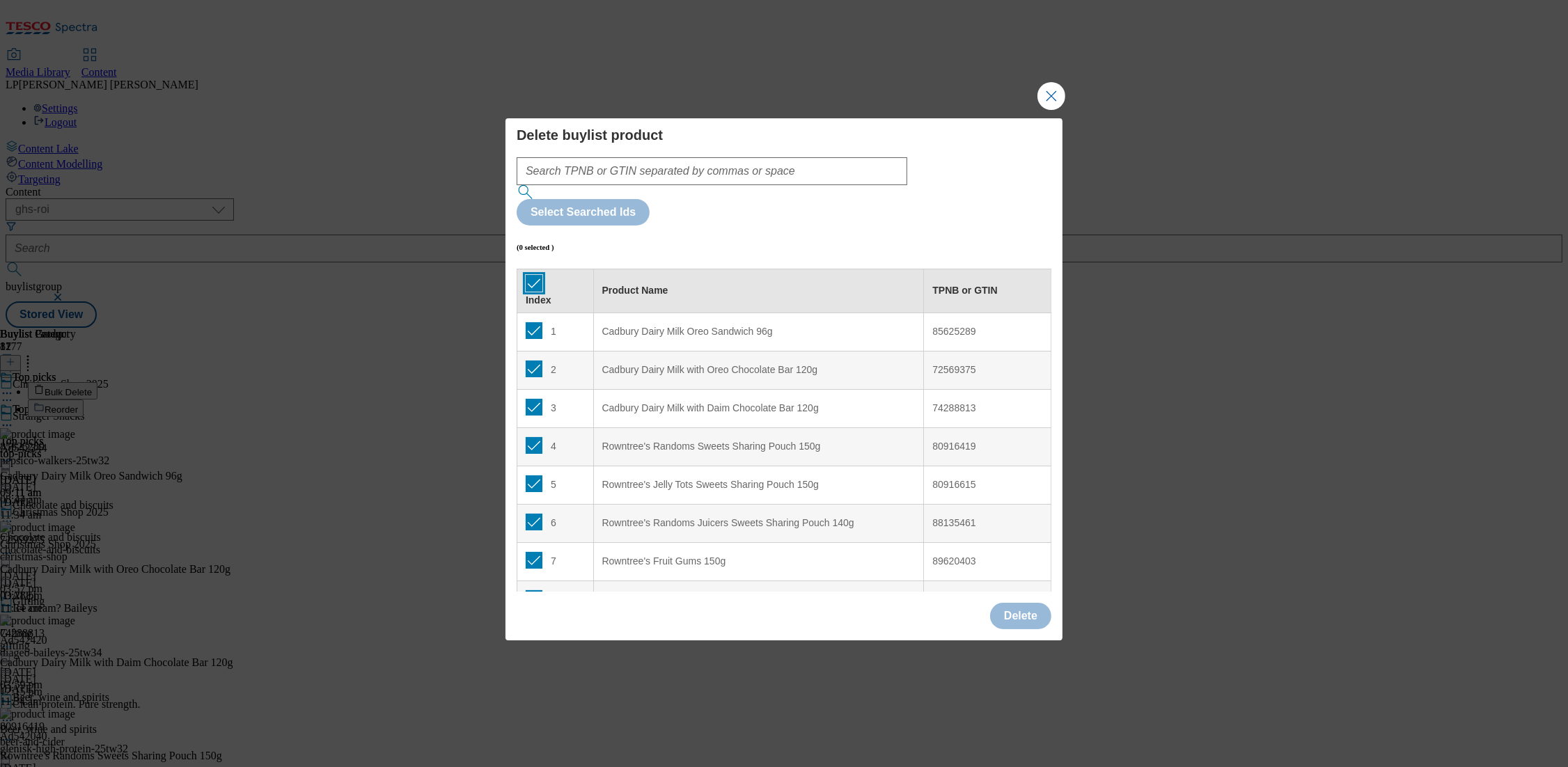
checkbox input "true"
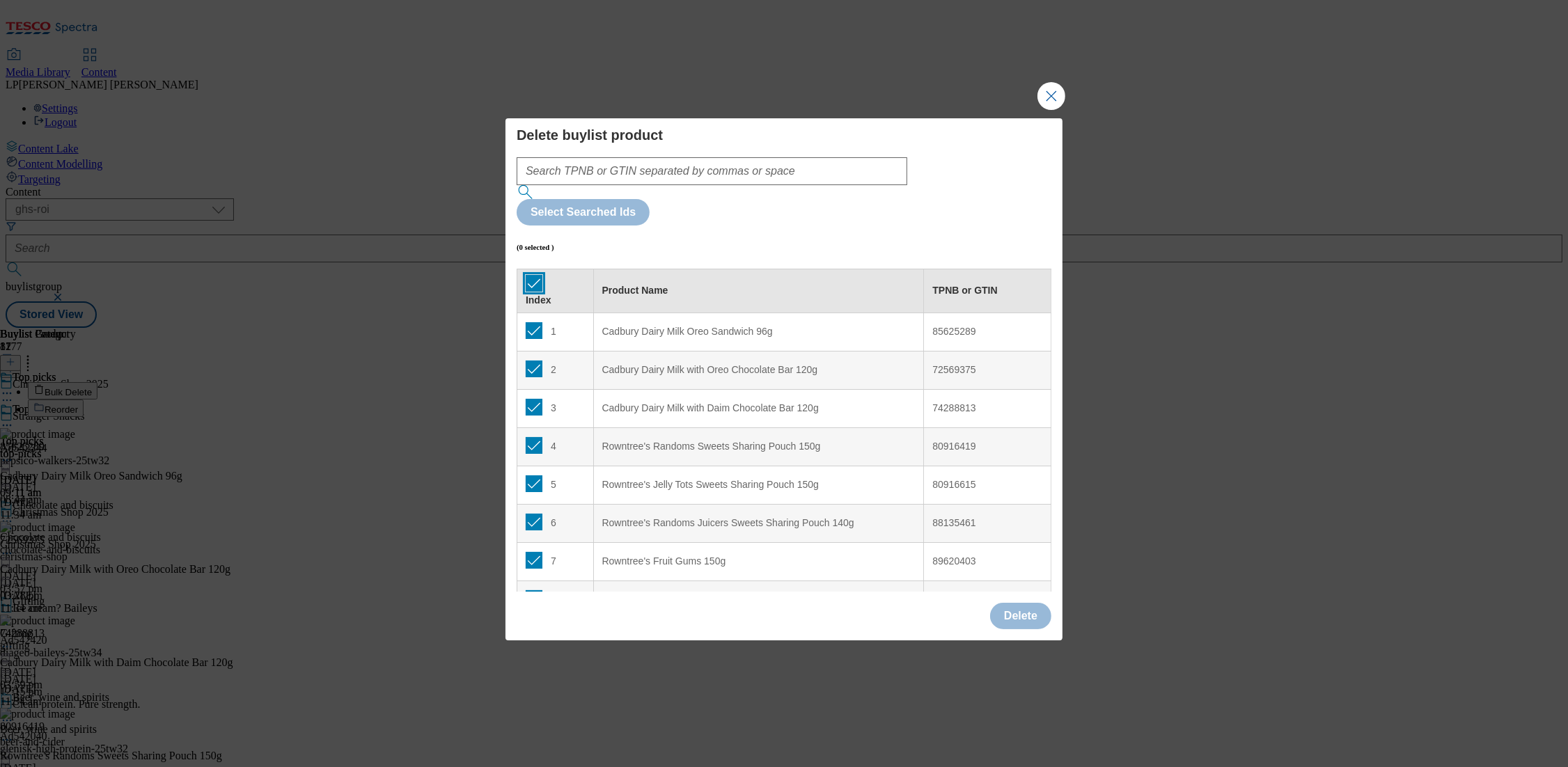
checkbox input "true"
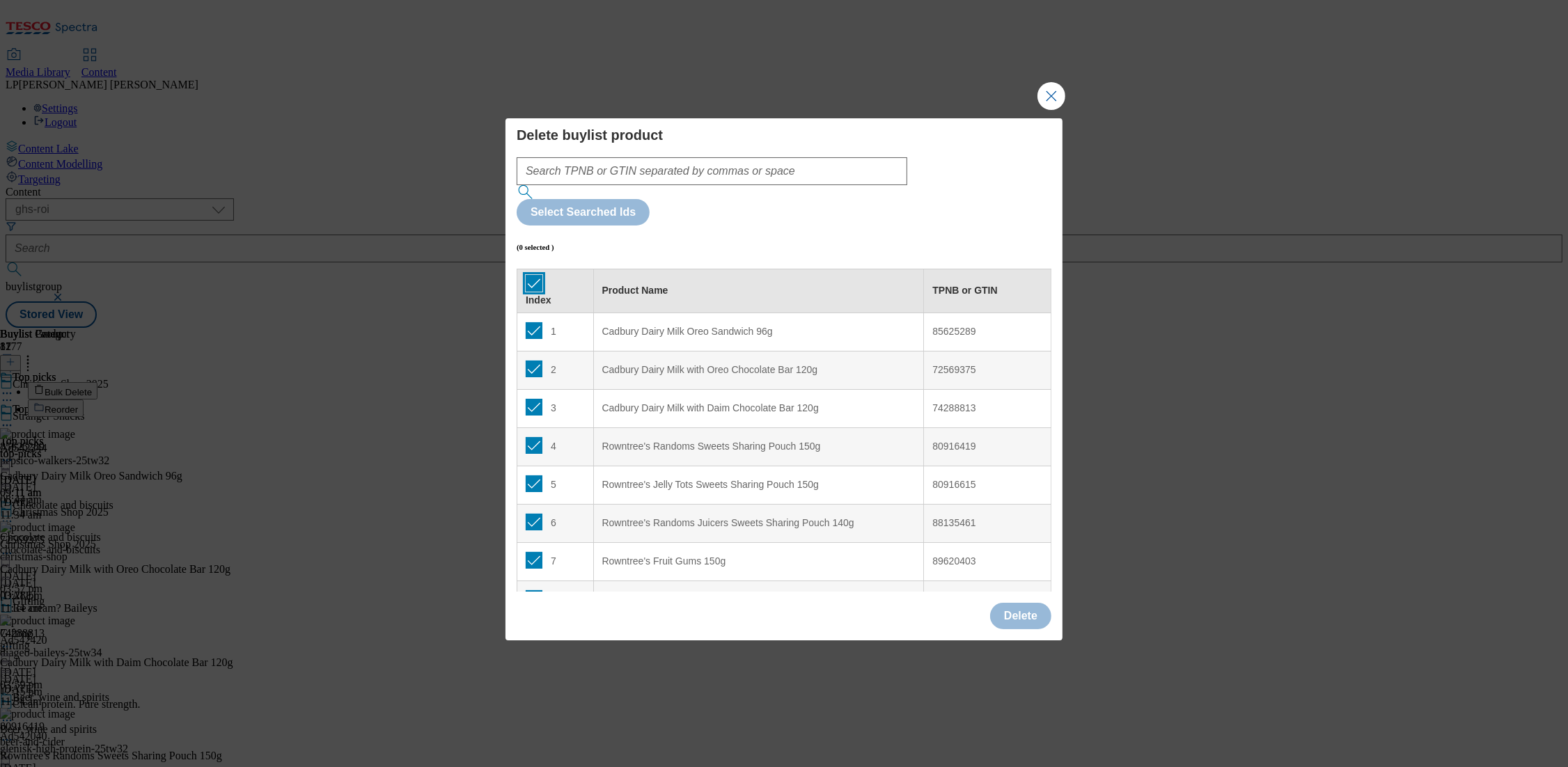
checkbox input "true"
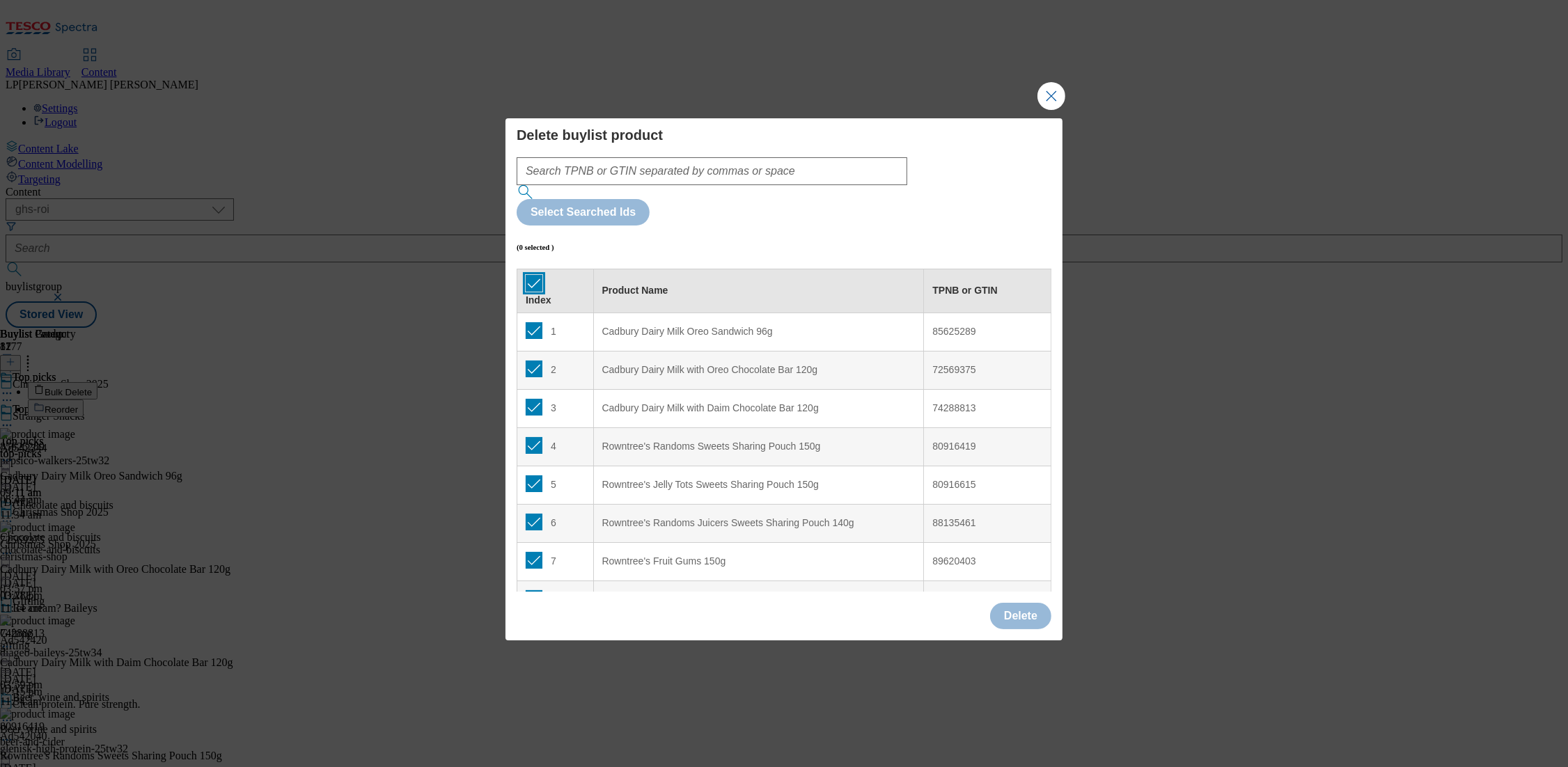
checkbox input "true"
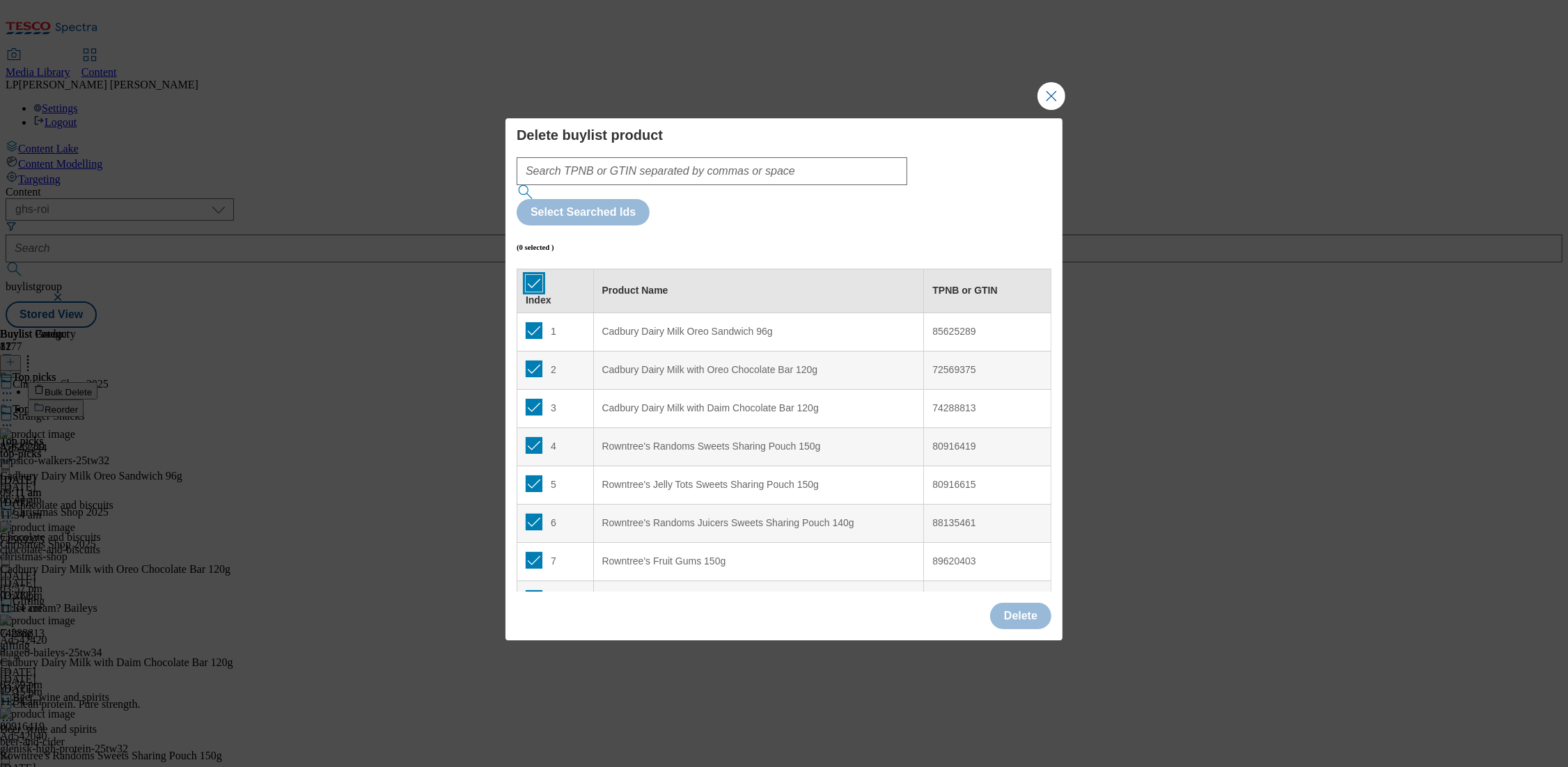
checkbox input "true"
click at [1014, 603] on button "Delete" at bounding box center [1021, 616] width 61 height 26
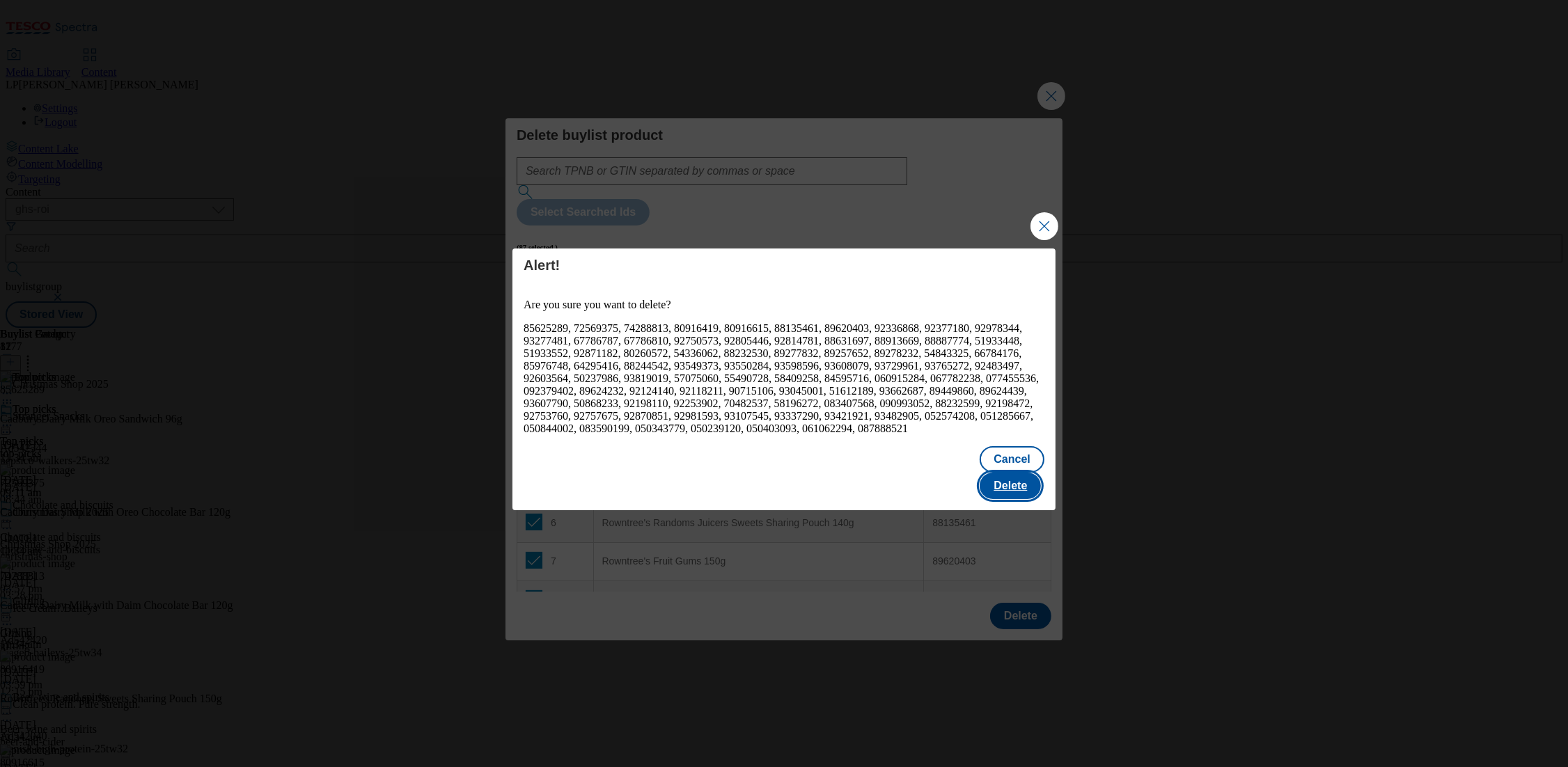
click at [1030, 484] on button "Delete" at bounding box center [1010, 486] width 61 height 26
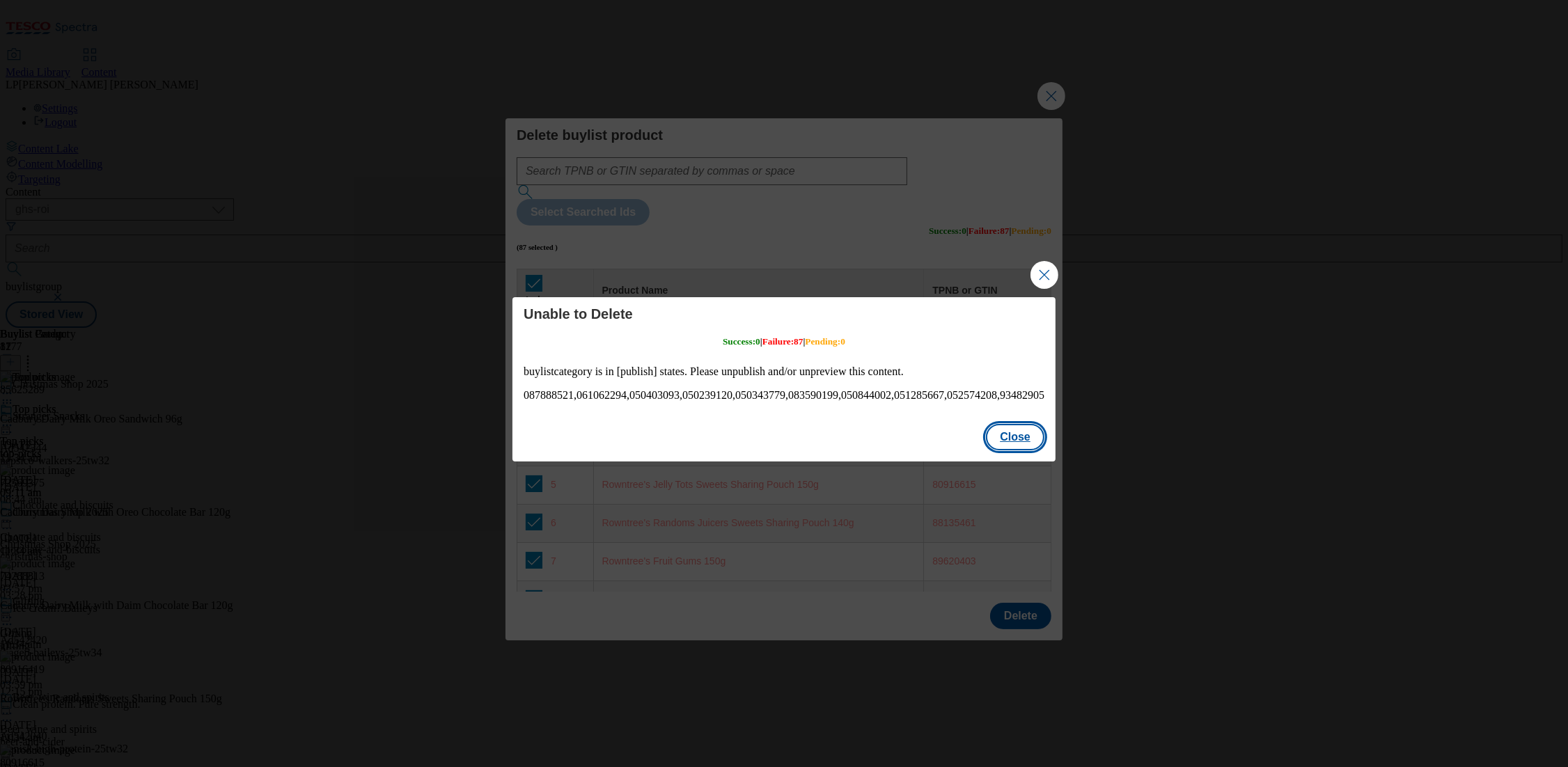
click at [1018, 450] on button "Close" at bounding box center [1015, 438] width 59 height 26
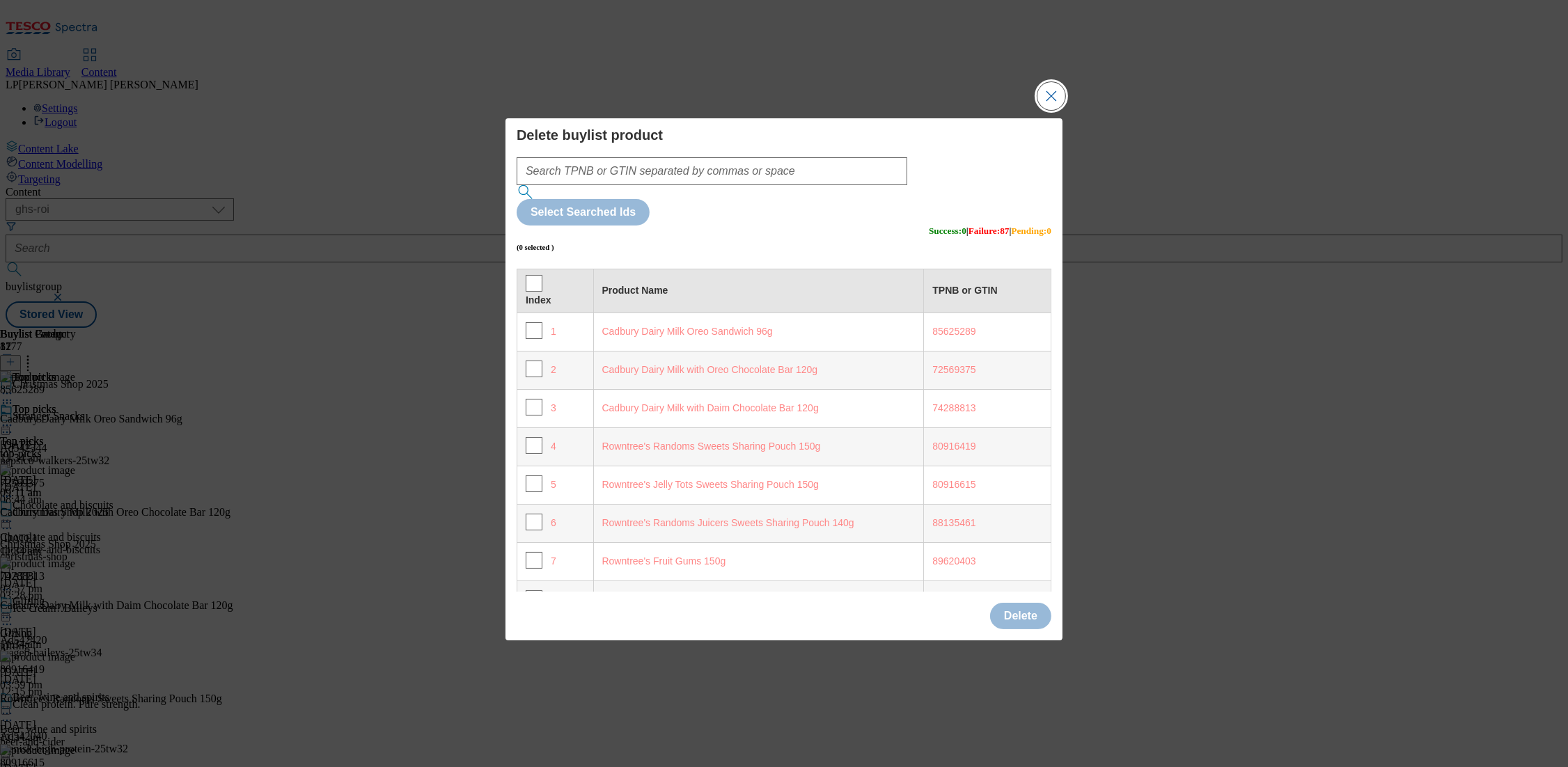
click at [1057, 110] on button "Close Modal" at bounding box center [1051, 97] width 28 height 28
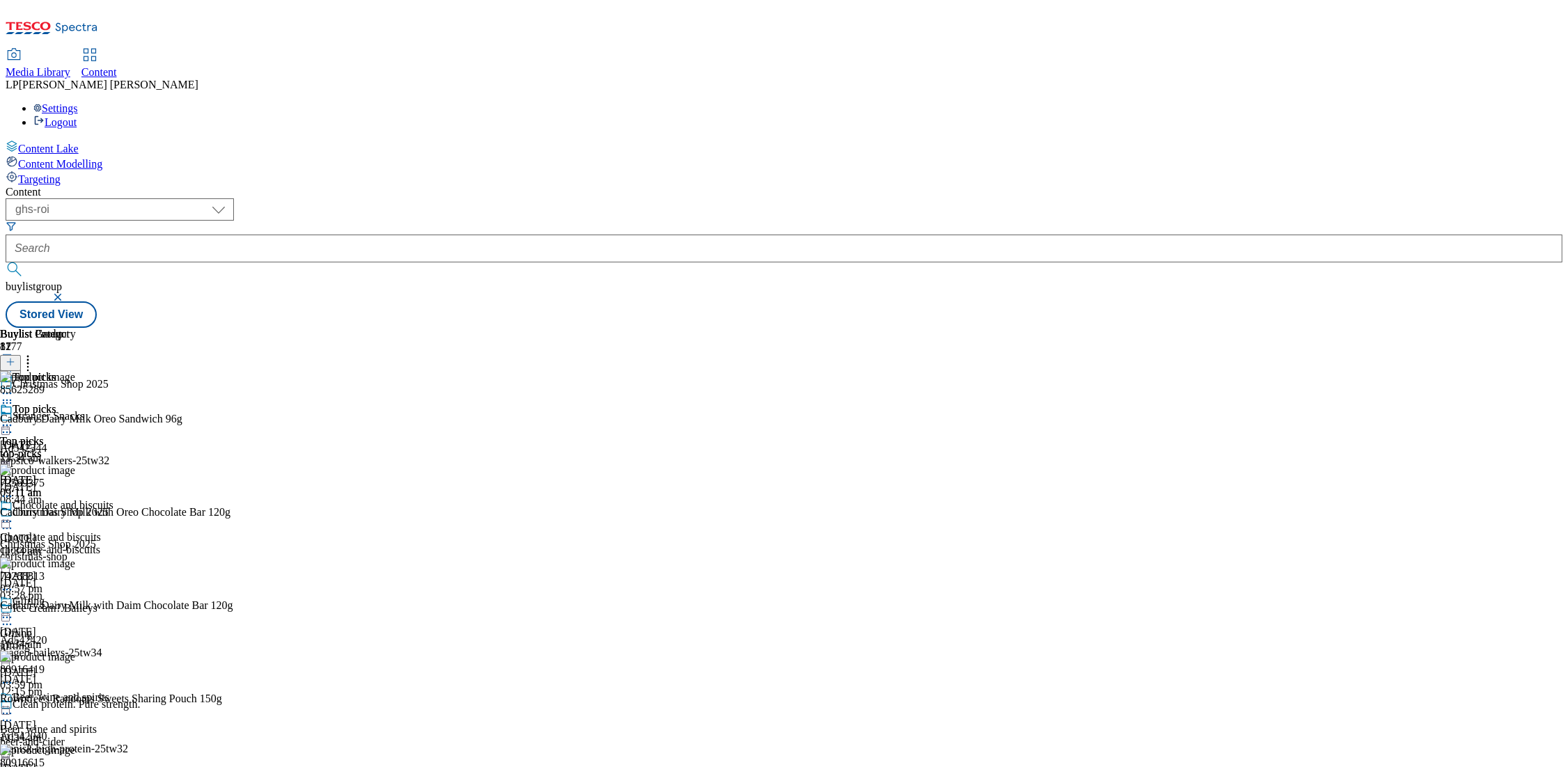
click at [14, 418] on icon at bounding box center [7, 425] width 14 height 14
click at [14, 396] on icon at bounding box center [7, 403] width 14 height 14
click at [132, 403] on div "Top picks Top picks top-picks 3 Oct 2025 09:11 am" at bounding box center [66, 451] width 132 height 96
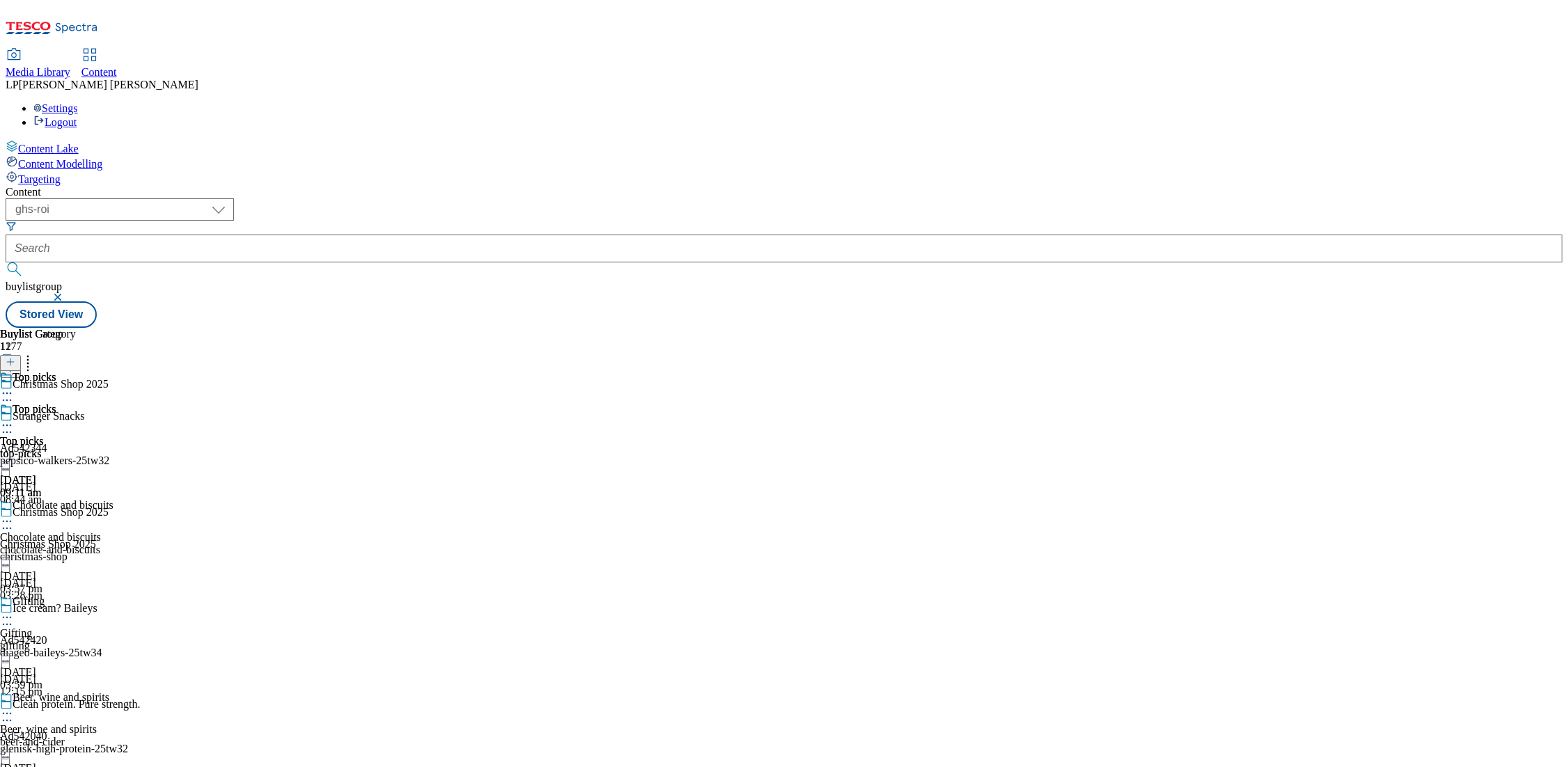
click at [14, 418] on icon at bounding box center [7, 425] width 14 height 14
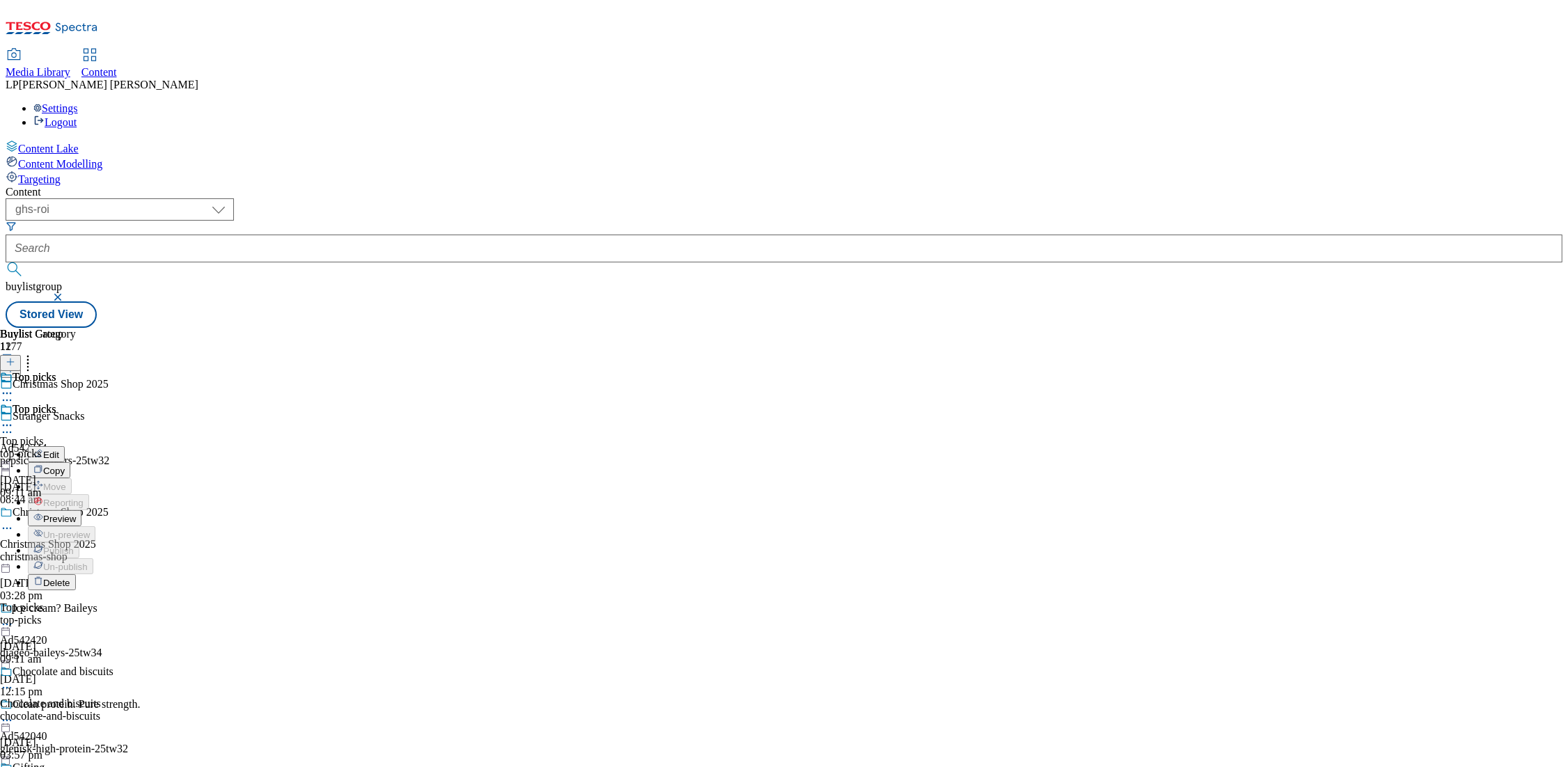
click at [76, 514] on span "Preview" at bounding box center [59, 519] width 33 height 11
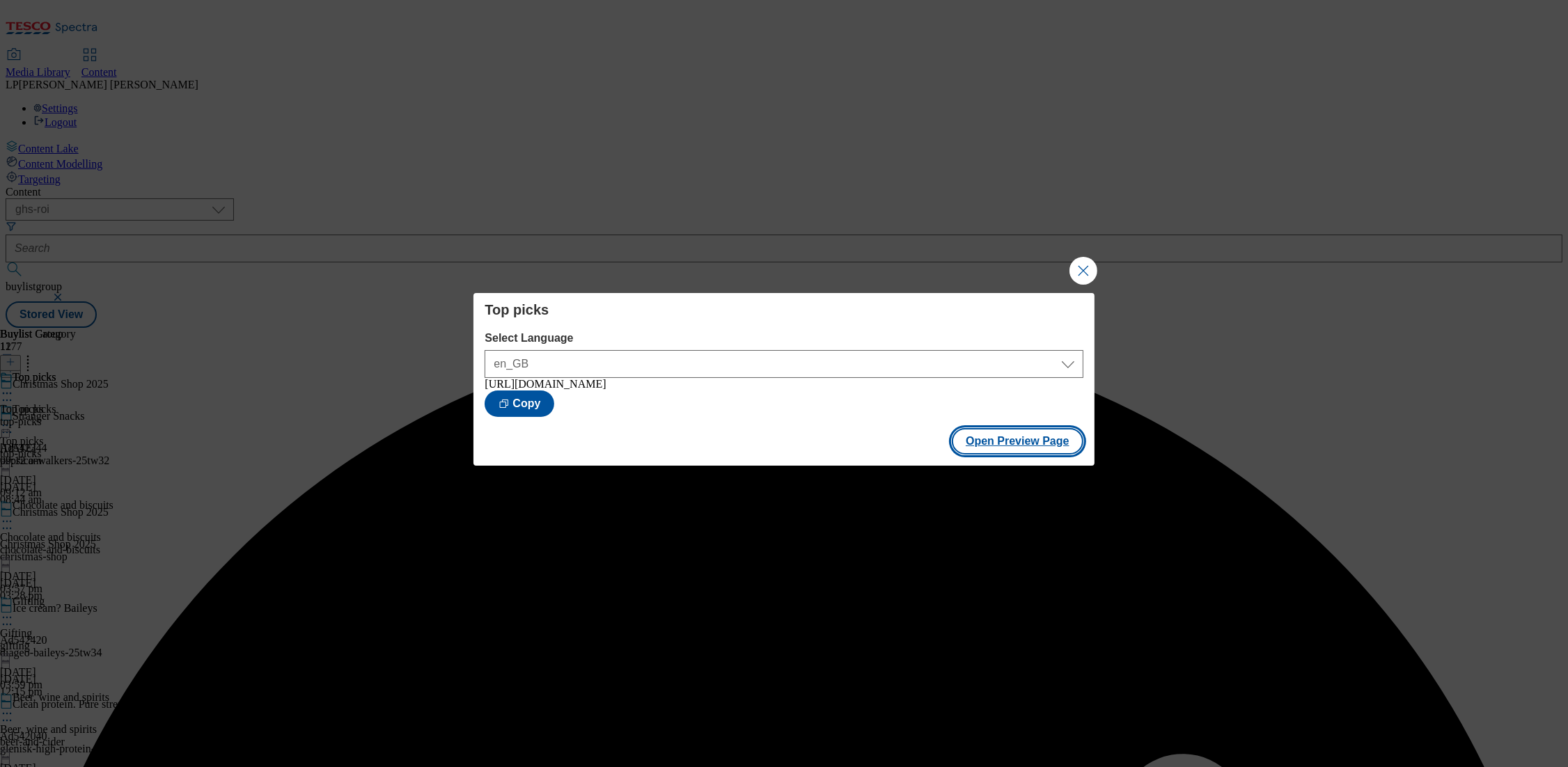
click at [960, 438] on button "Open Preview Page" at bounding box center [1018, 441] width 132 height 26
click at [1080, 271] on button "Close Modal" at bounding box center [1084, 271] width 28 height 28
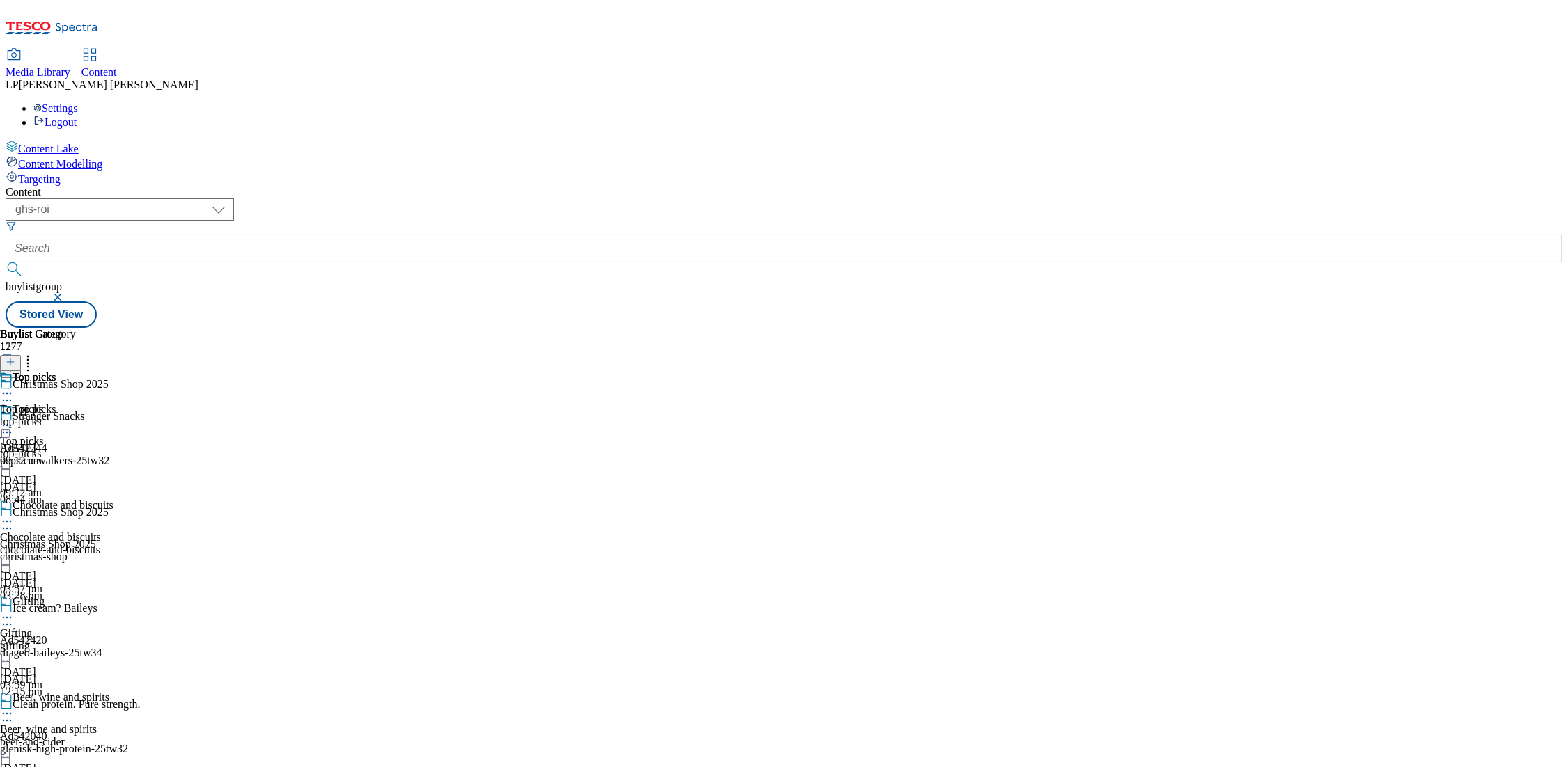
click at [132, 448] on div "top-picks" at bounding box center [66, 454] width 132 height 12
click at [14, 418] on icon at bounding box center [7, 425] width 14 height 14
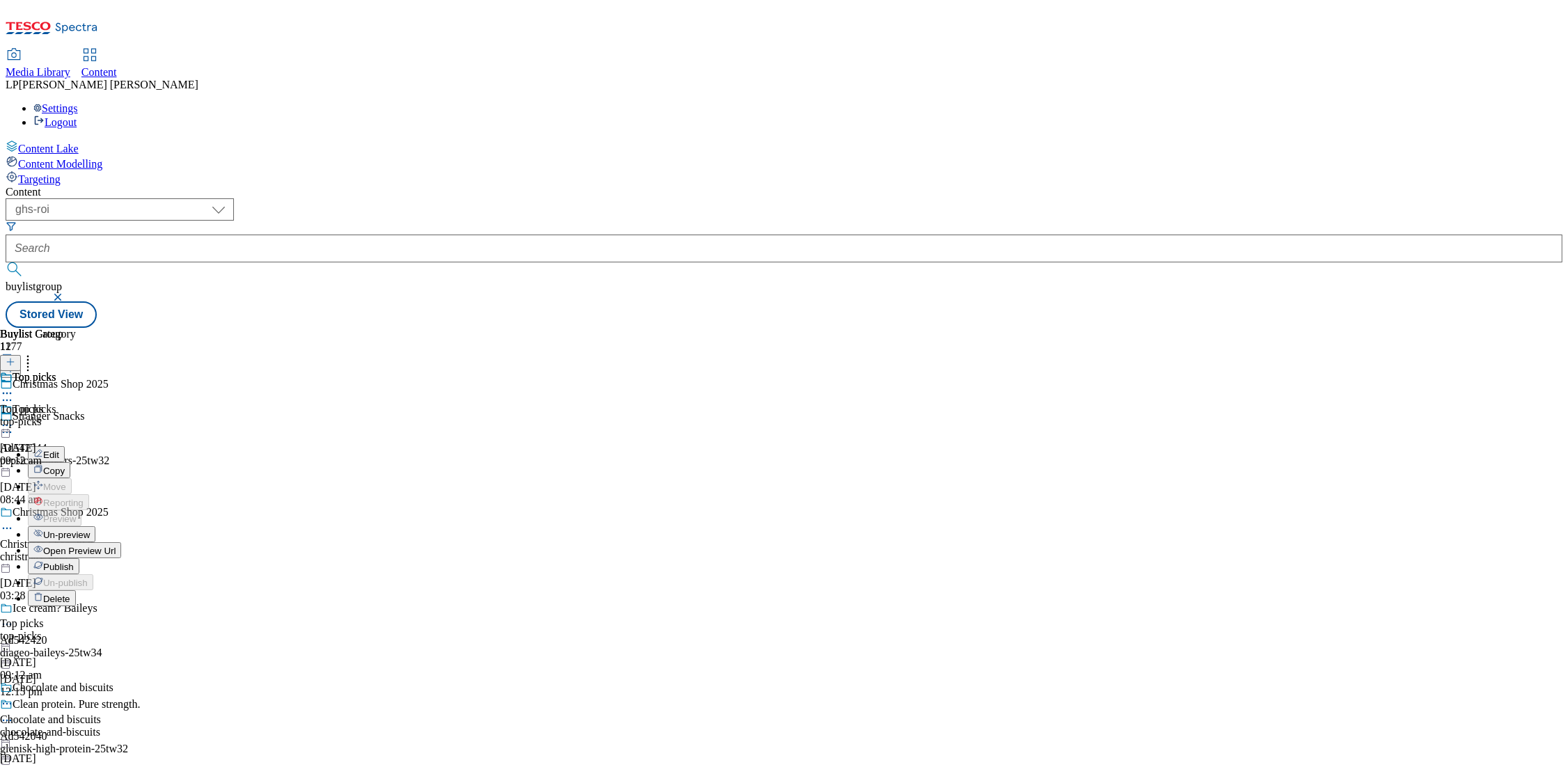
click at [90, 530] on span "Un-preview" at bounding box center [66, 535] width 47 height 11
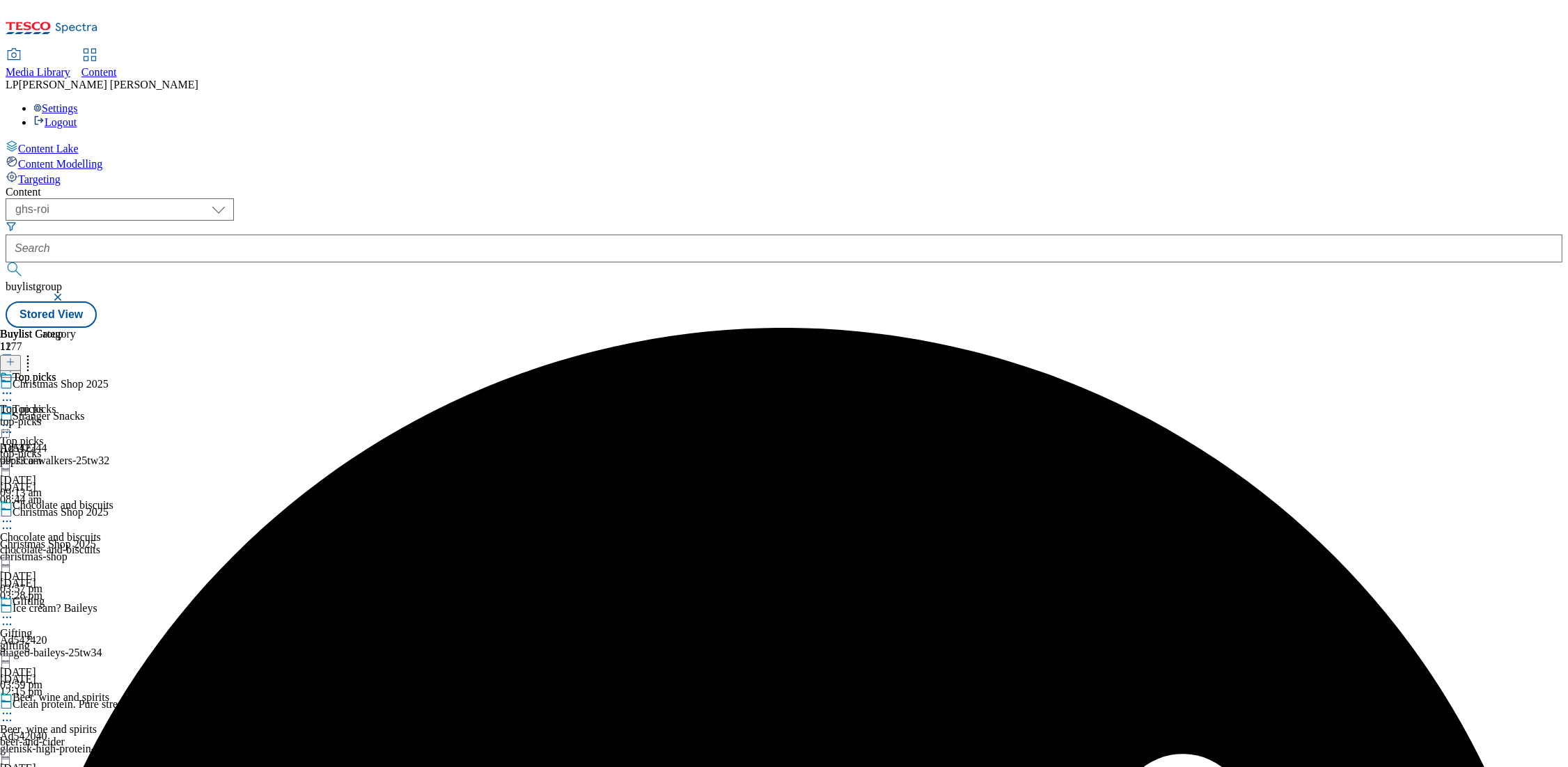
click at [14, 418] on icon at bounding box center [7, 425] width 14 height 14
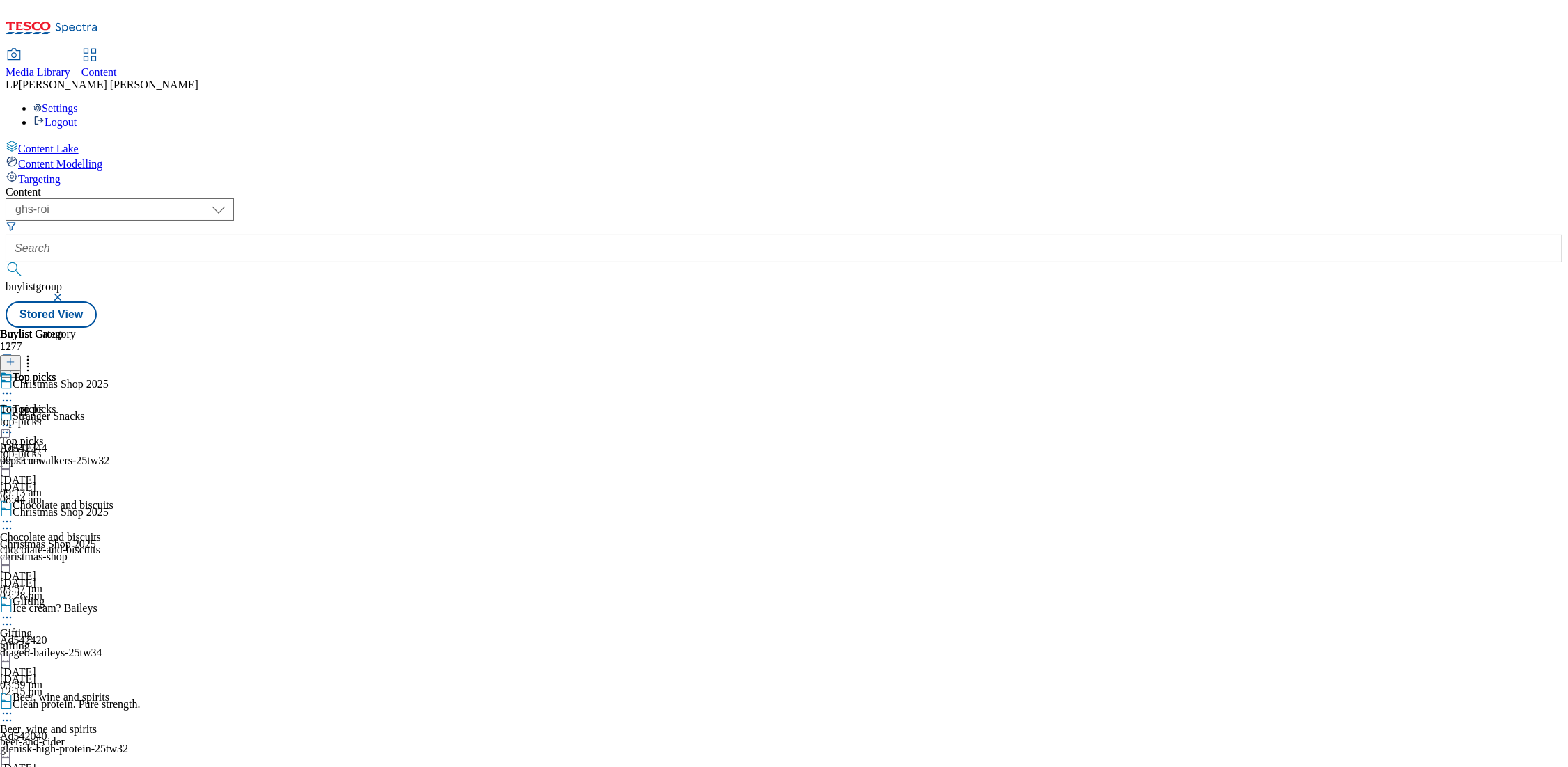
click at [76, 416] on div "top-picks" at bounding box center [38, 422] width 76 height 12
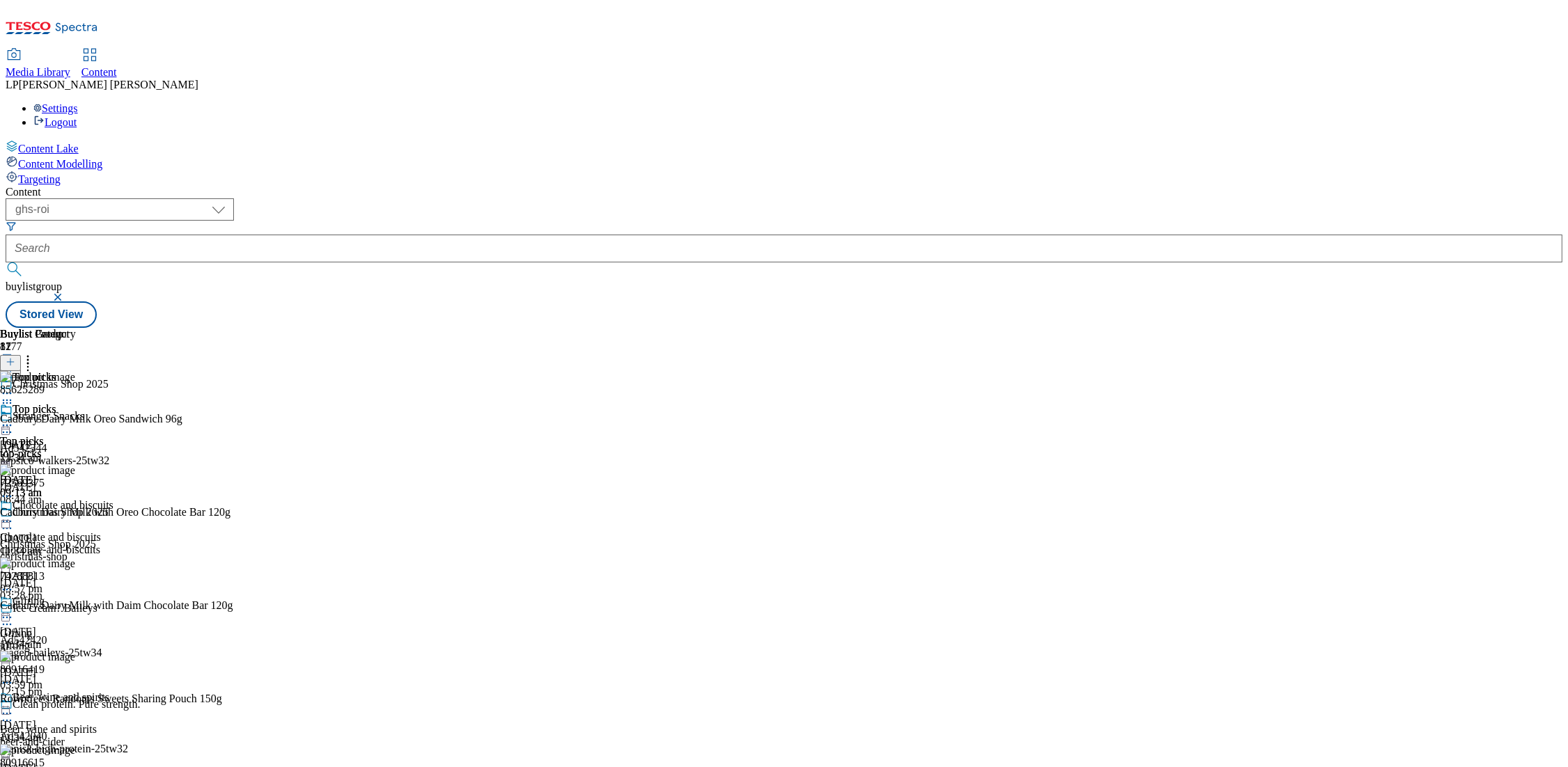
click at [14, 418] on icon at bounding box center [7, 425] width 14 height 14
click at [328, 371] on div "85625289 Cadbury Dairy Milk Oreo Sandwich 96g 31 Oct 2024 11:34 am" at bounding box center [163, 417] width 328 height 93
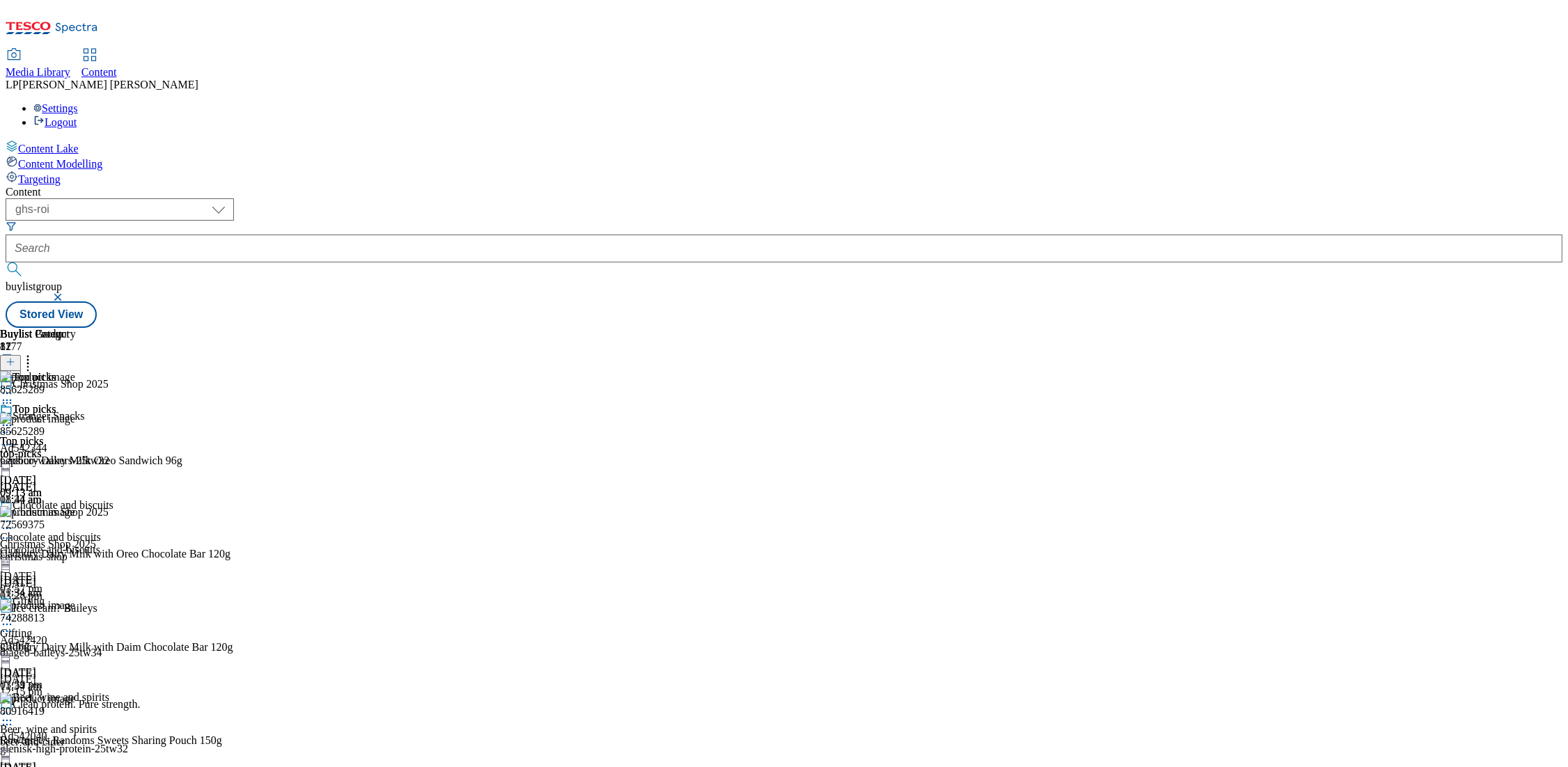
click at [35, 353] on icon at bounding box center [28, 360] width 14 height 14
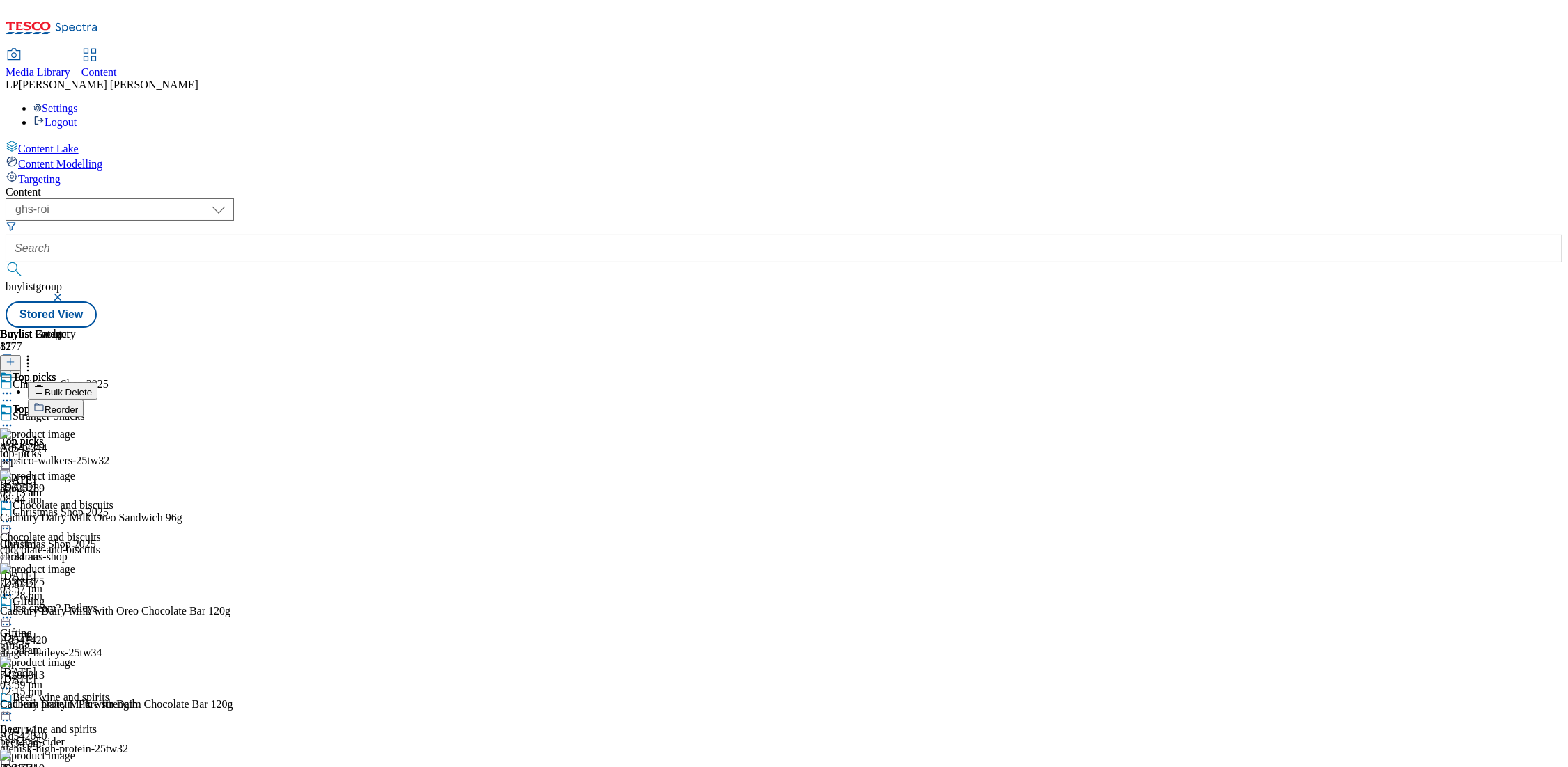
click at [98, 382] on button "Bulk Delete" at bounding box center [62, 391] width 69 height 18
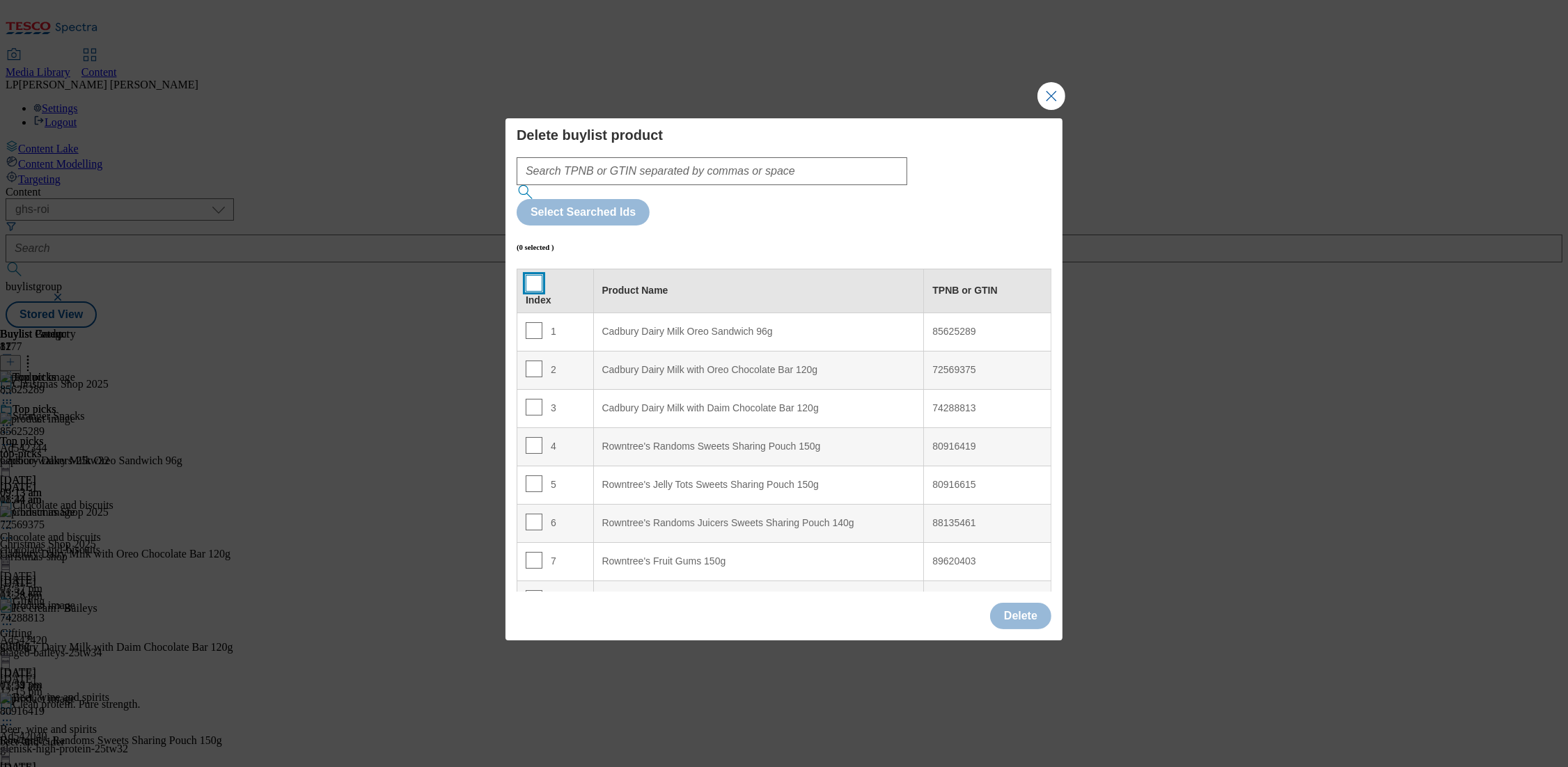
click at [535, 275] on input "Modal" at bounding box center [533, 283] width 17 height 17
checkbox input "true"
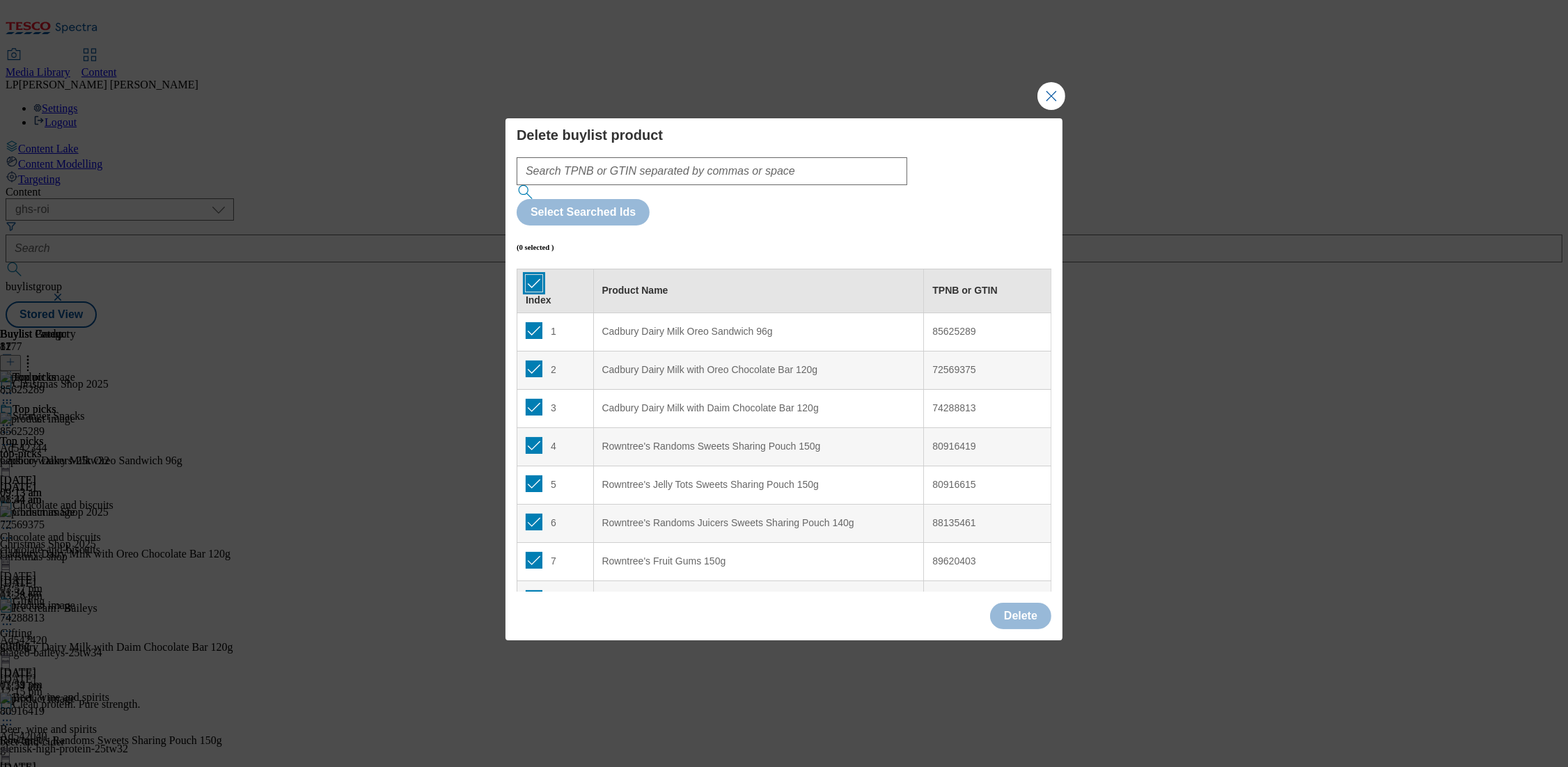
checkbox input "true"
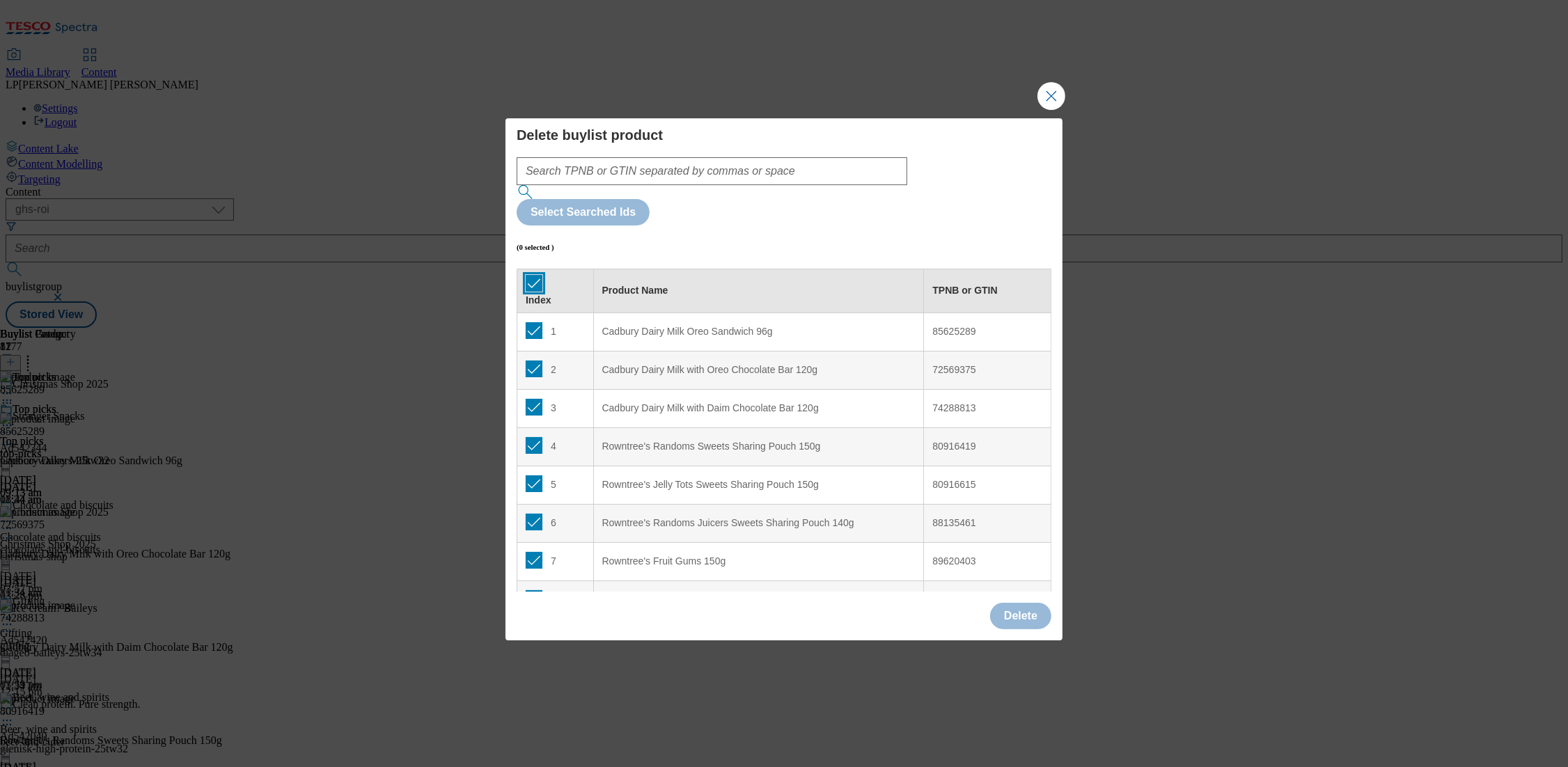
checkbox input "true"
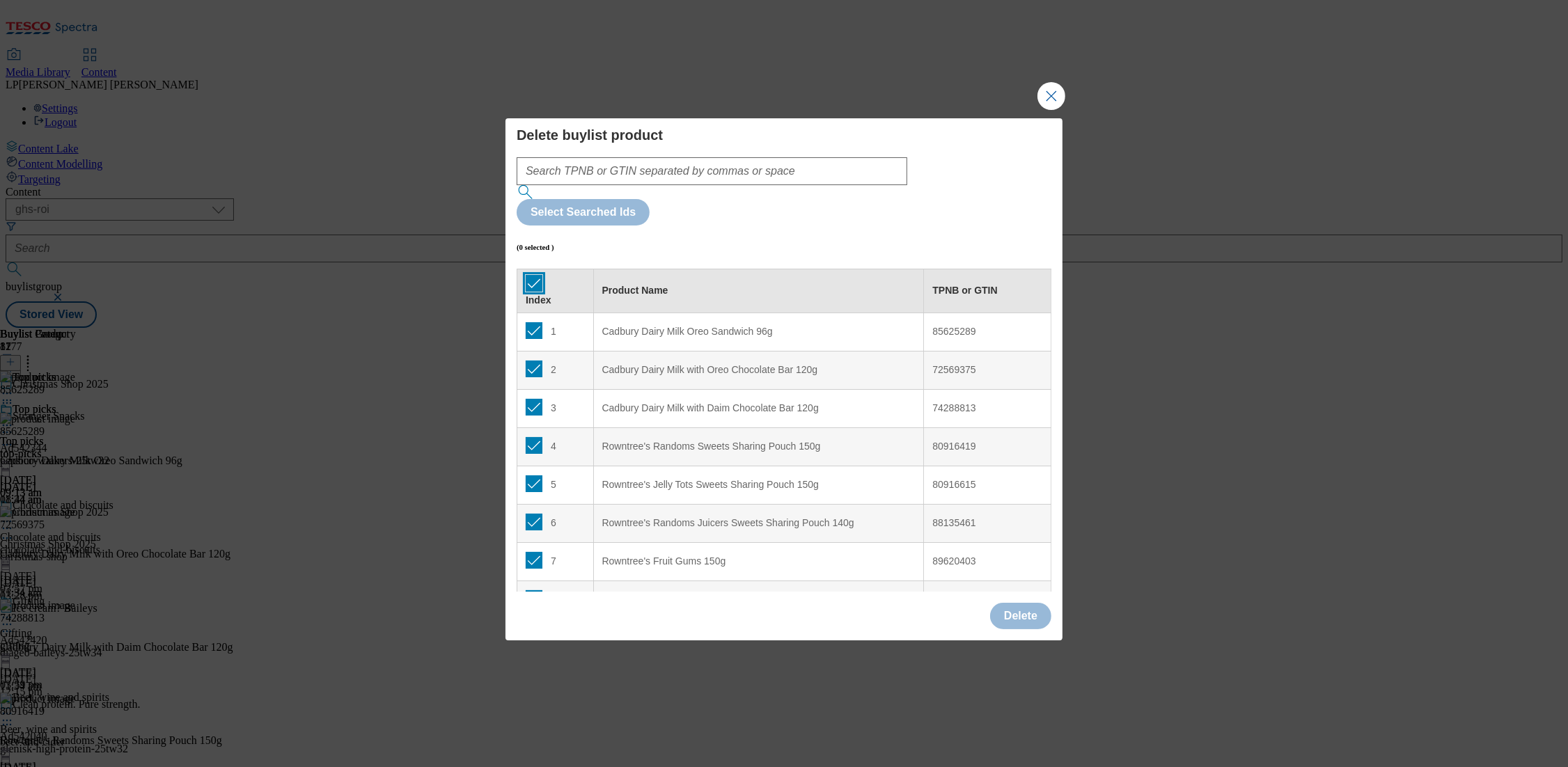
checkbox input "true"
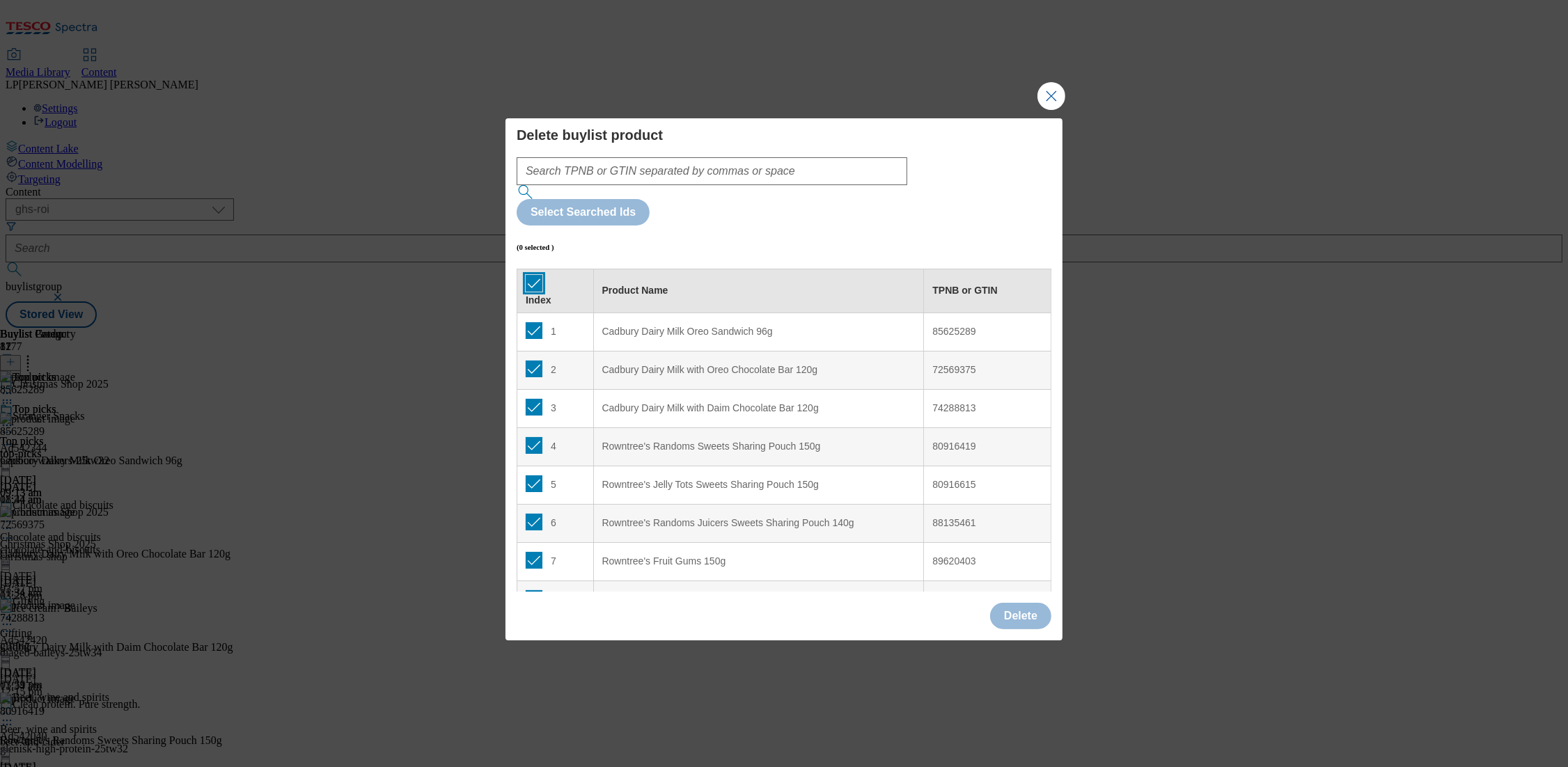
checkbox input "true"
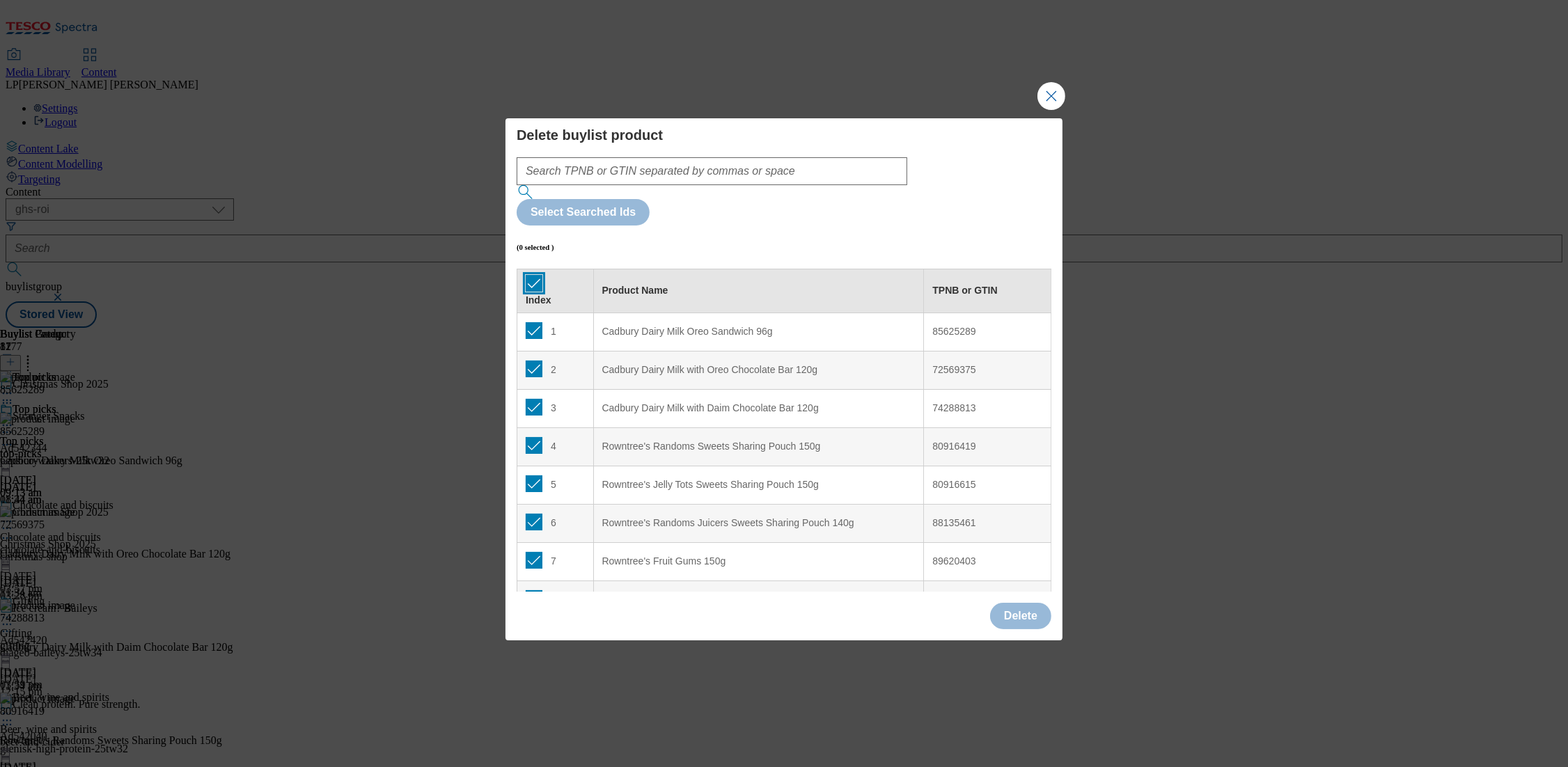
checkbox input "true"
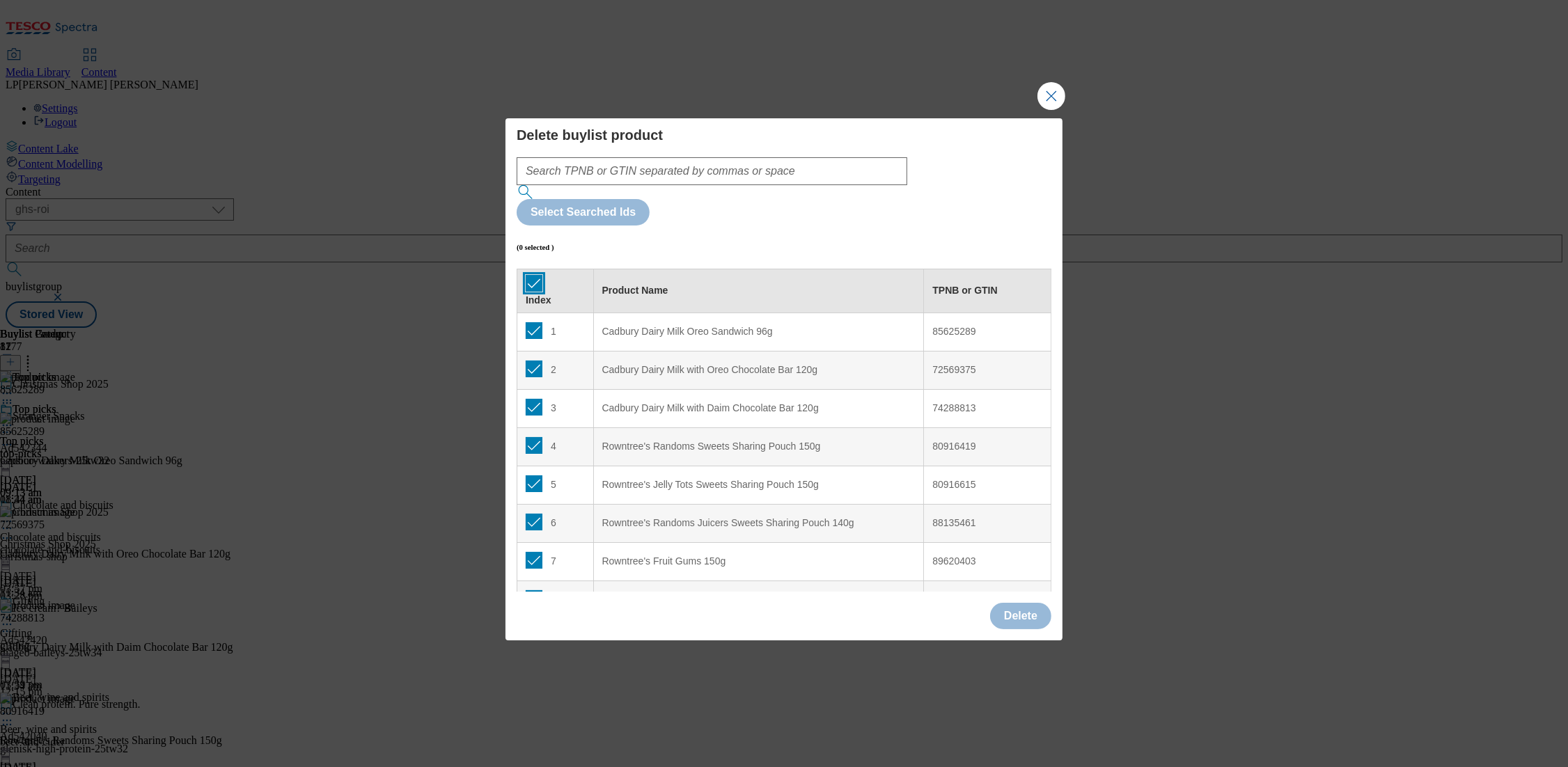
checkbox input "true"
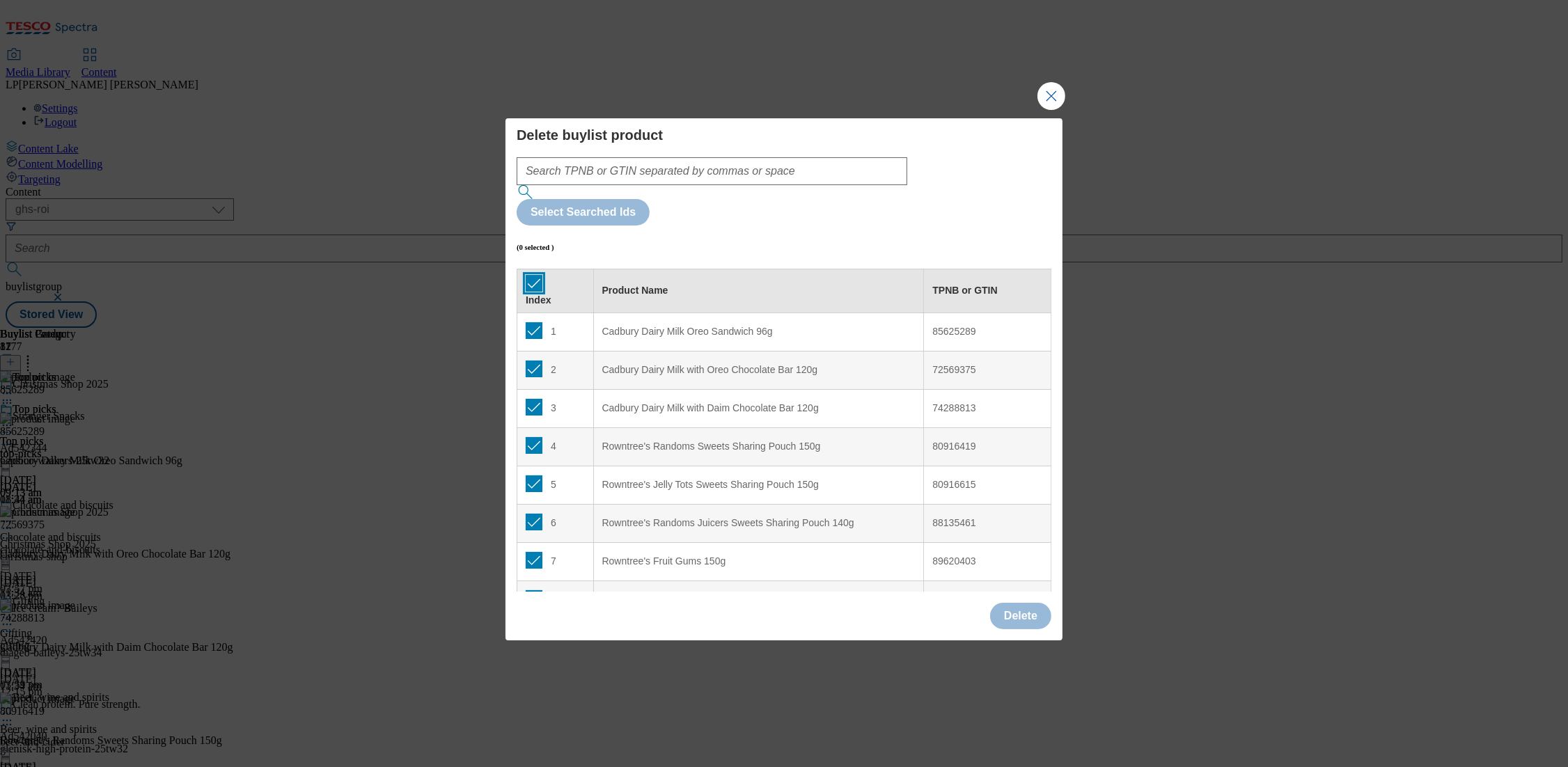
checkbox input "true"
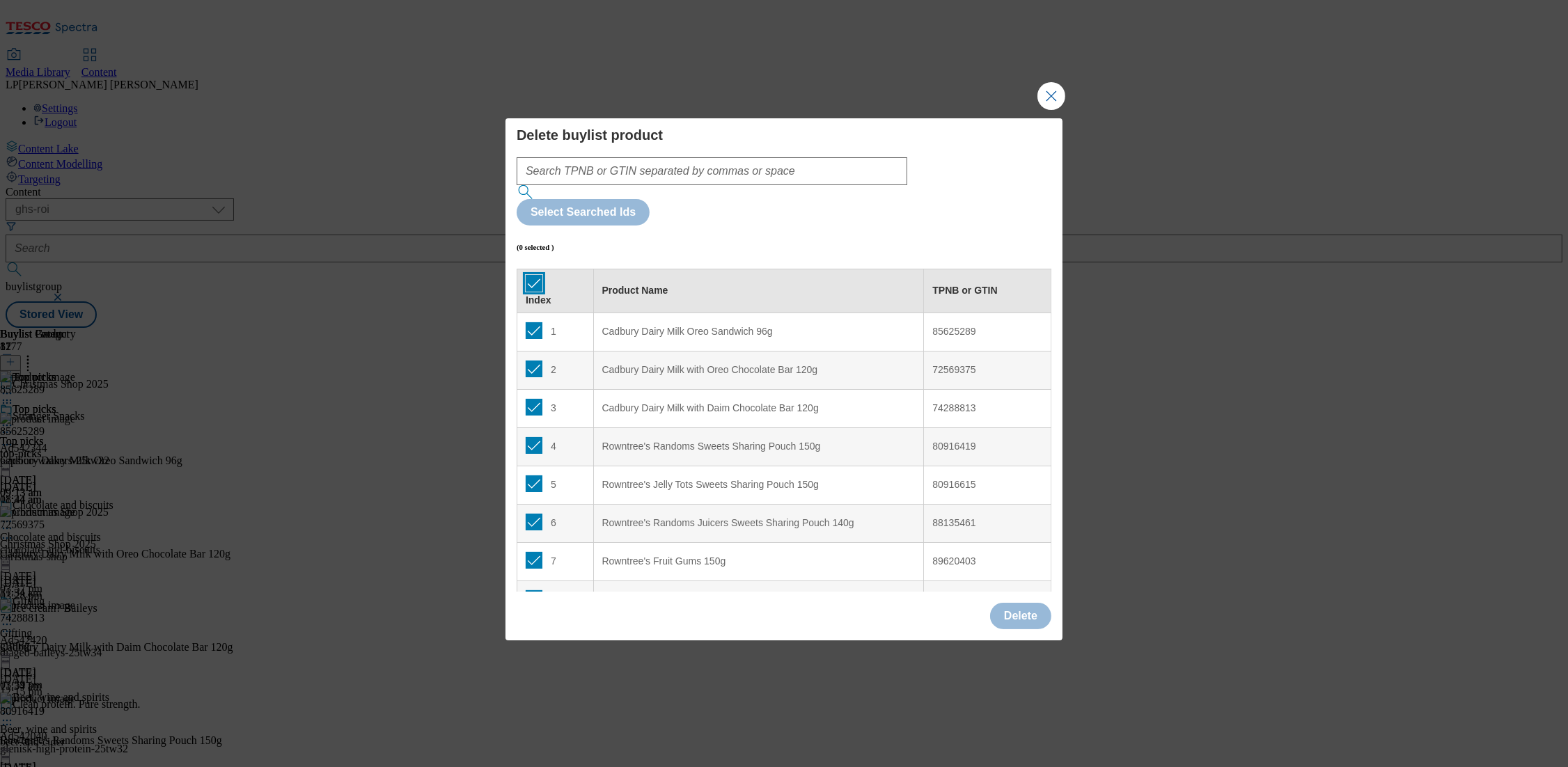
checkbox input "true"
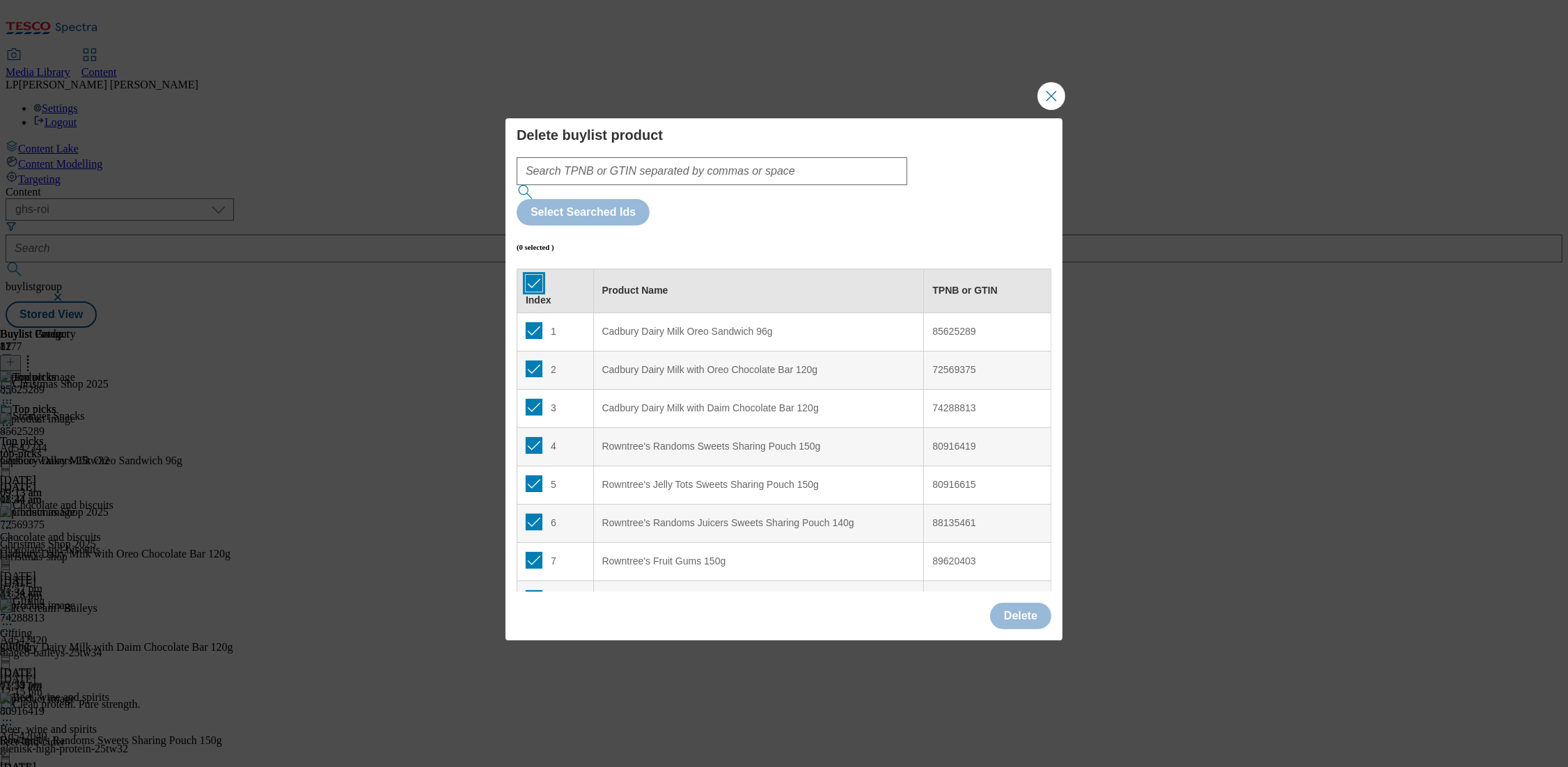
checkbox input "true"
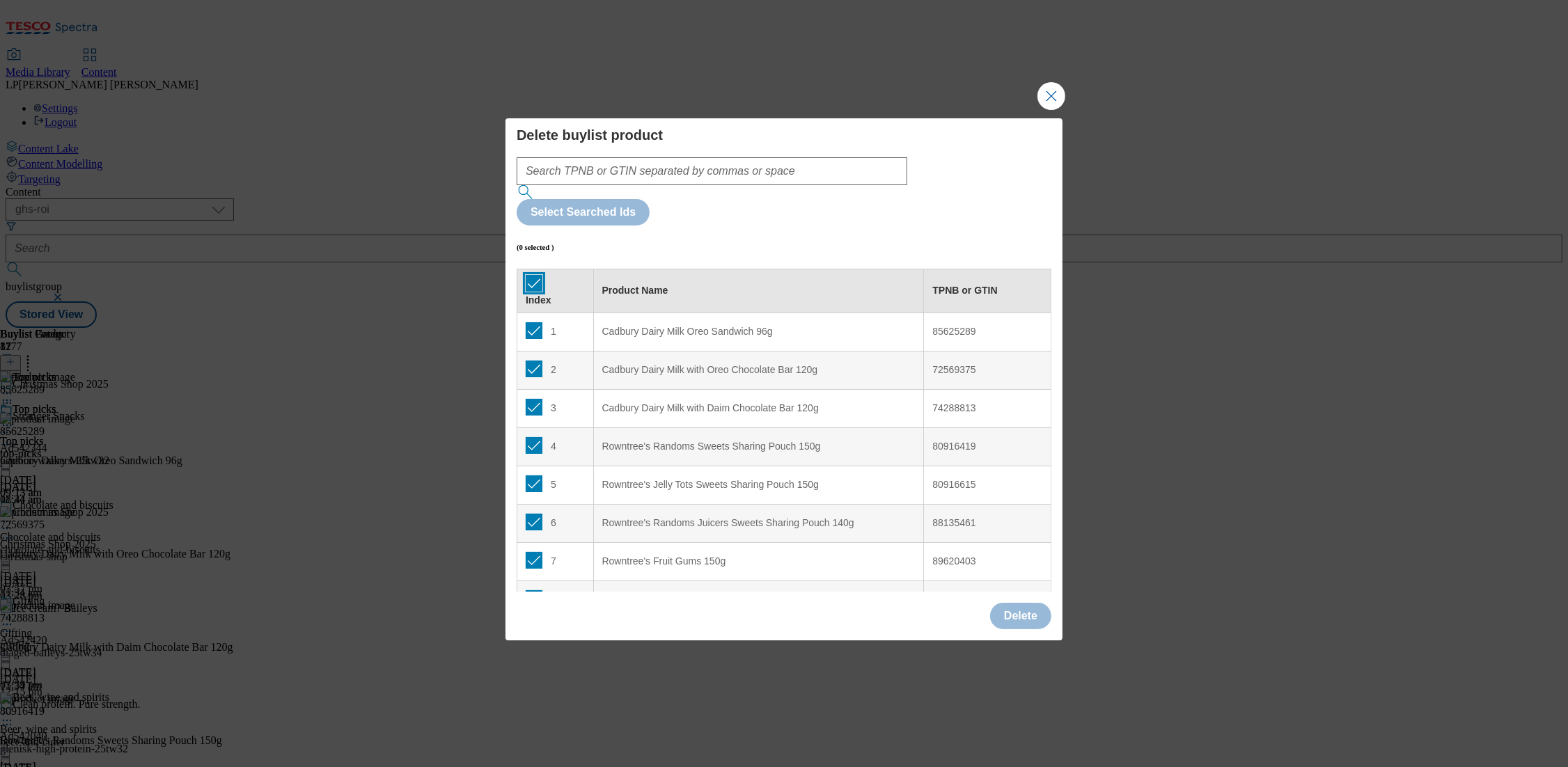
checkbox input "true"
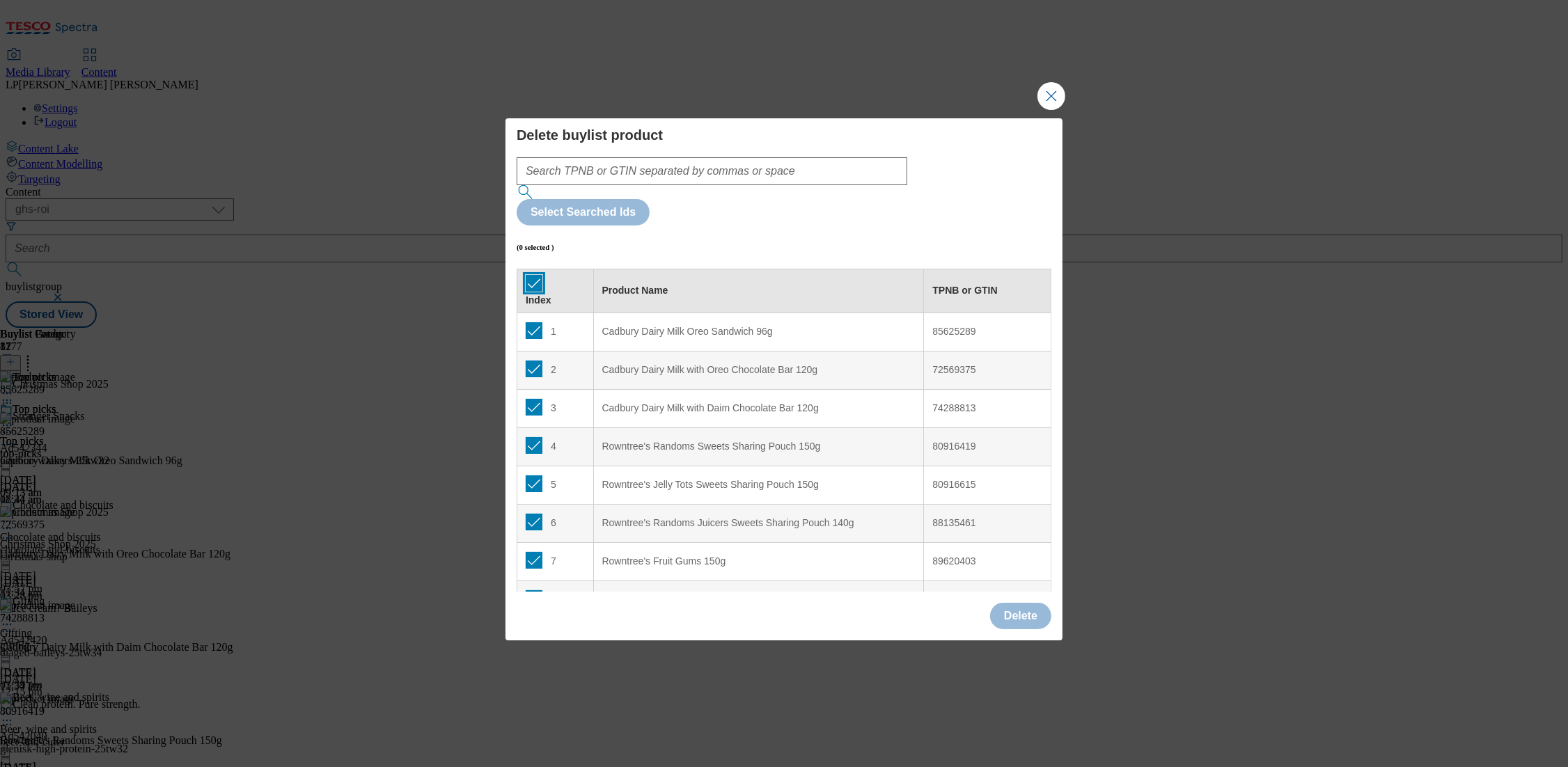
checkbox input "true"
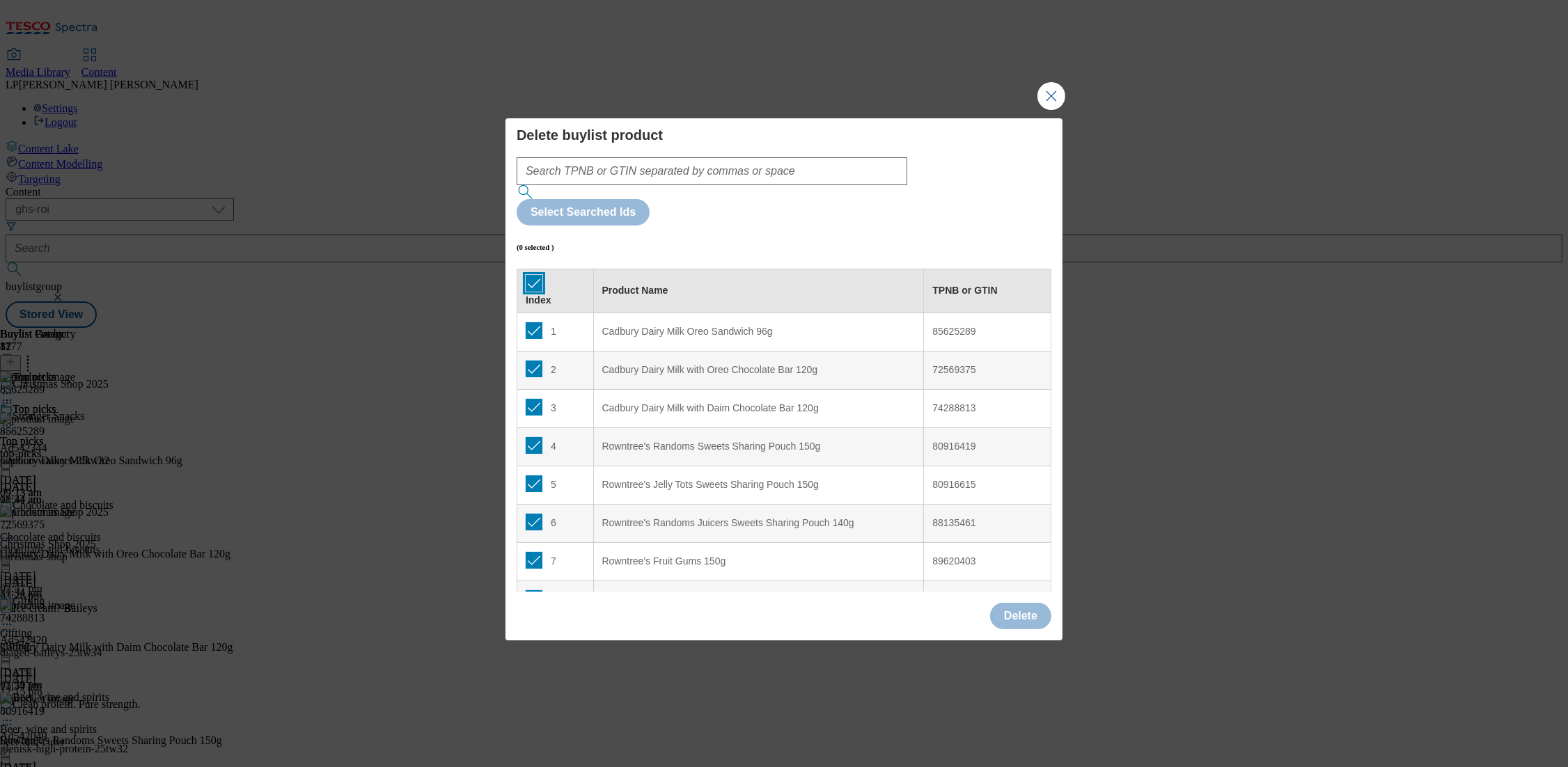
checkbox input "true"
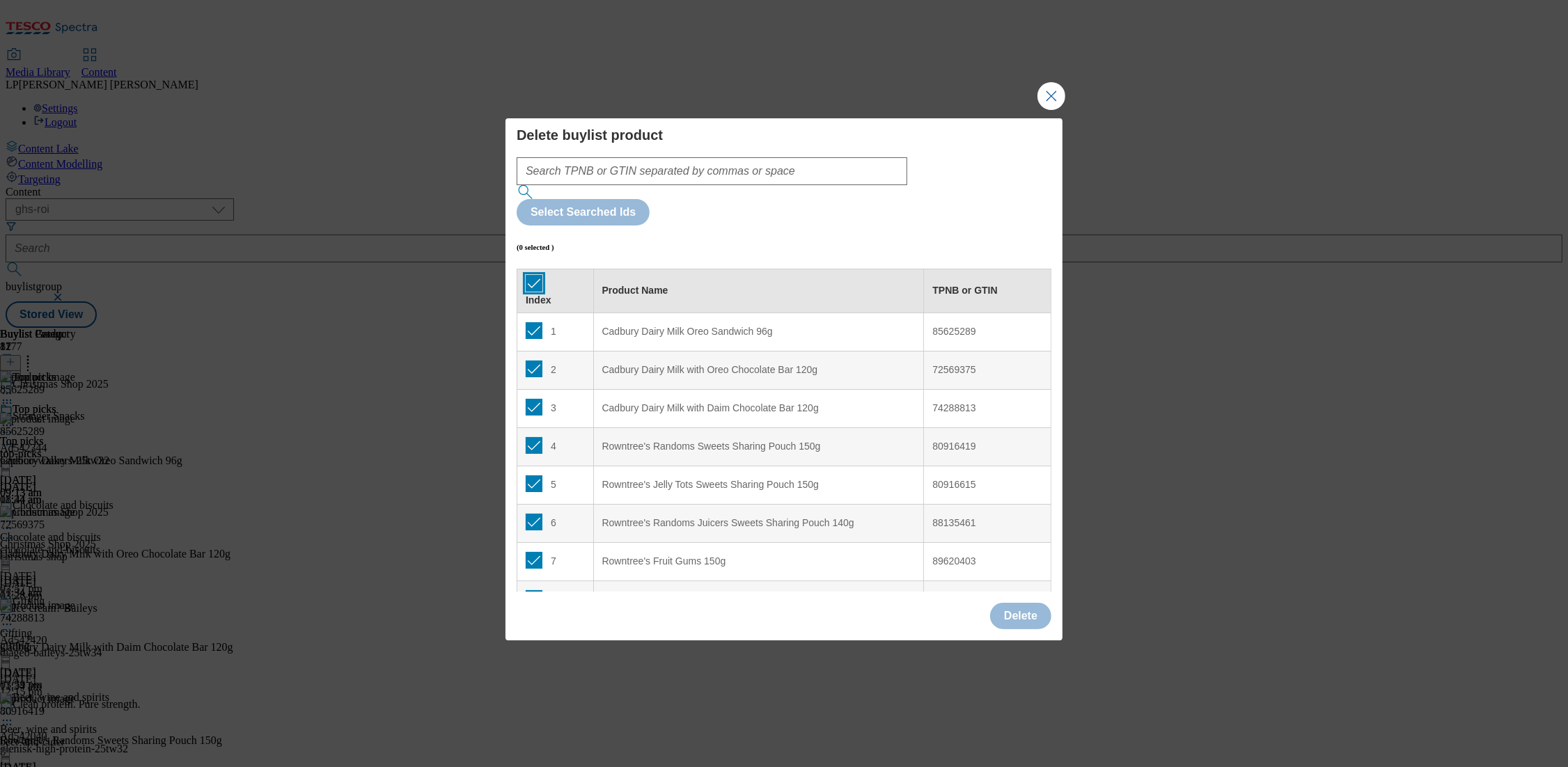
checkbox input "true"
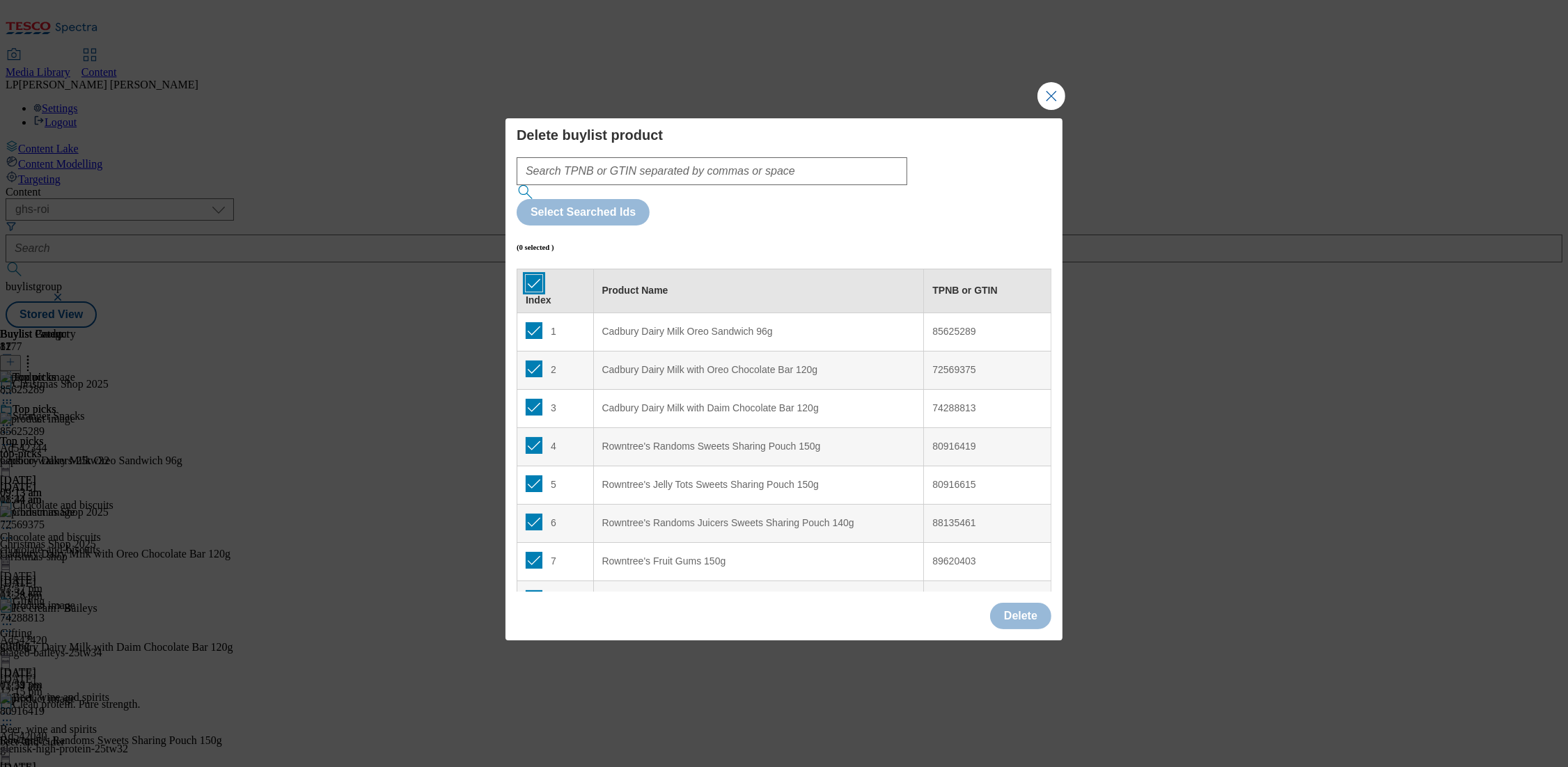
checkbox input "true"
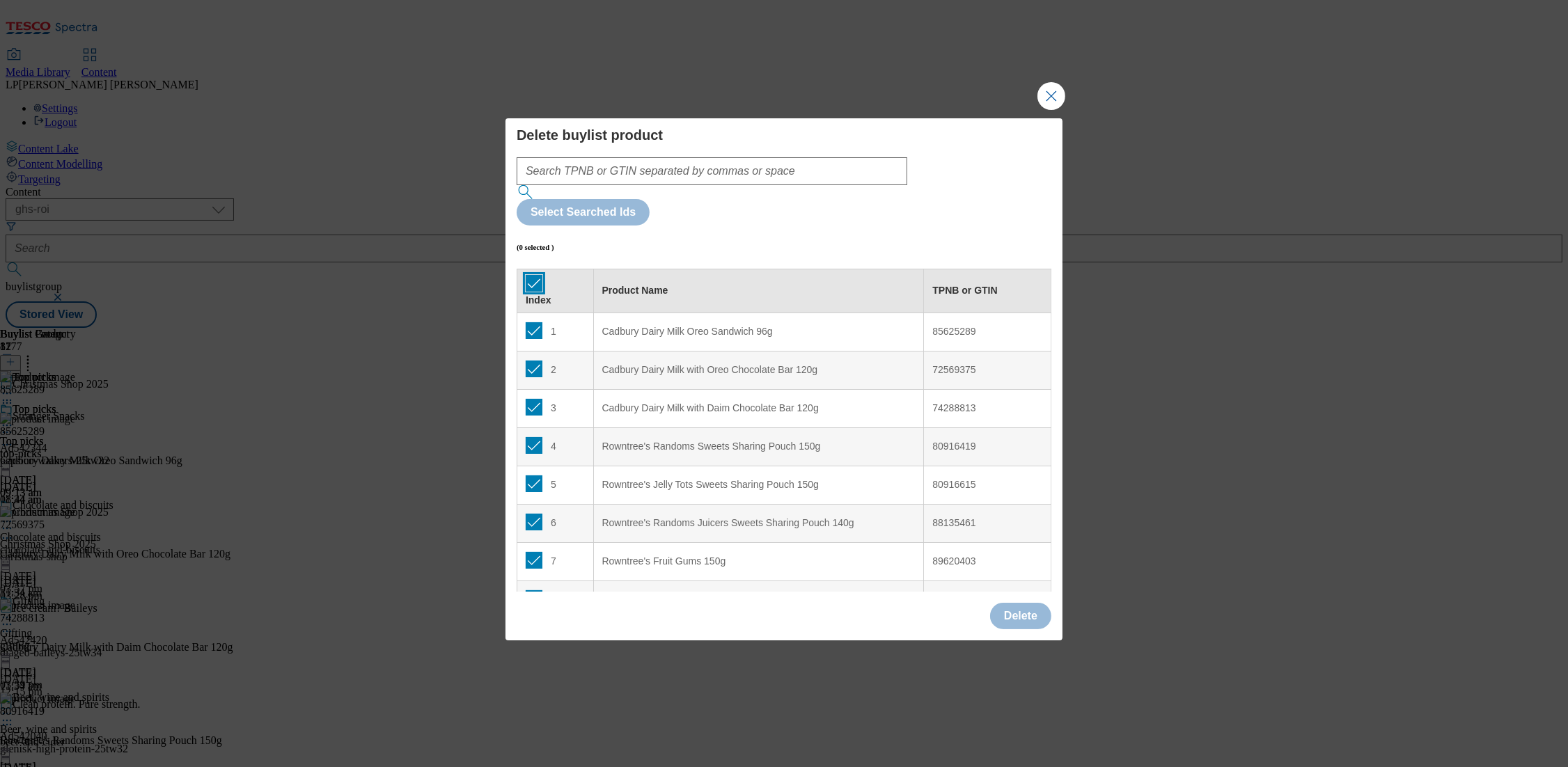
checkbox input "true"
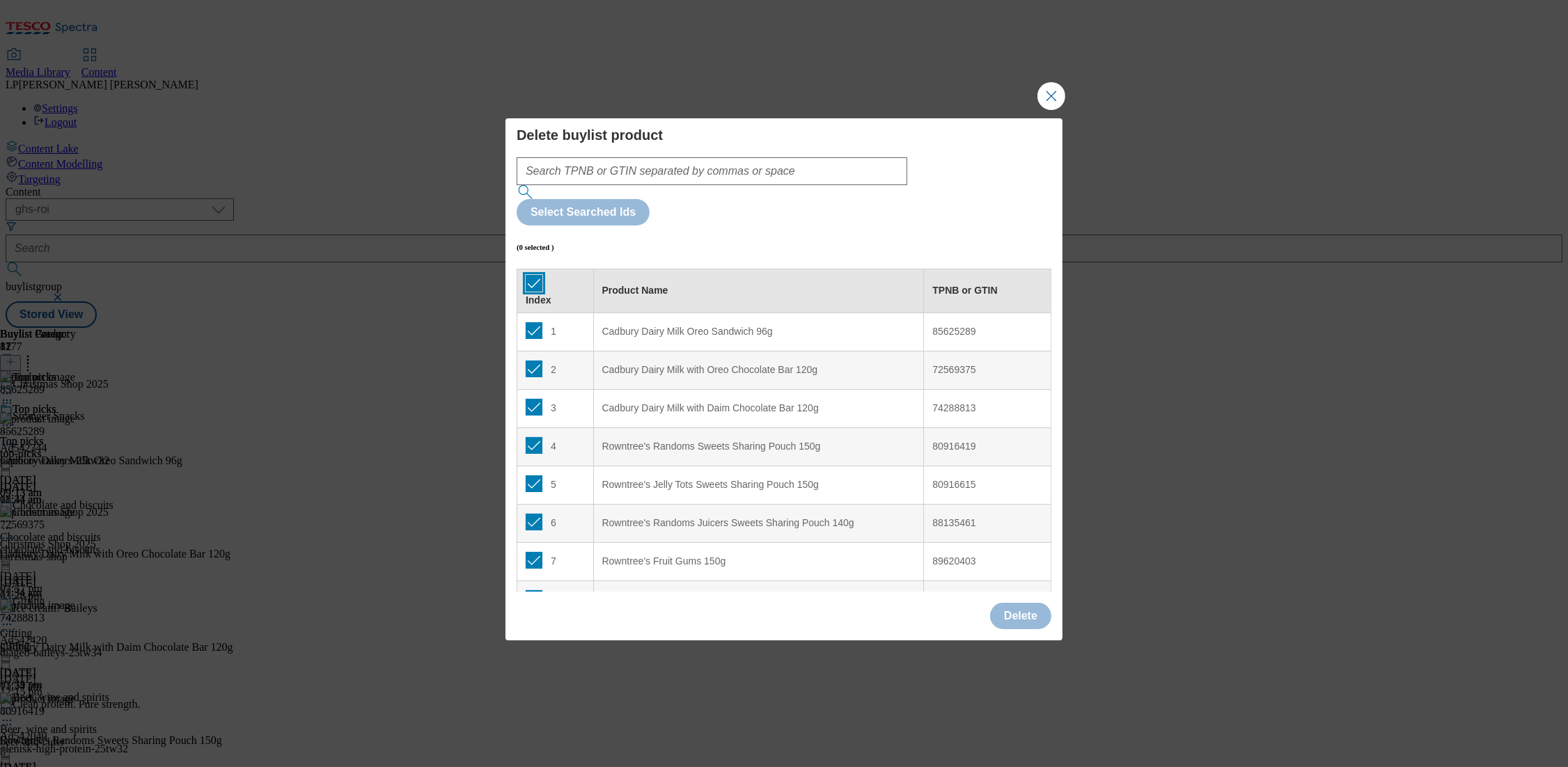
checkbox input "true"
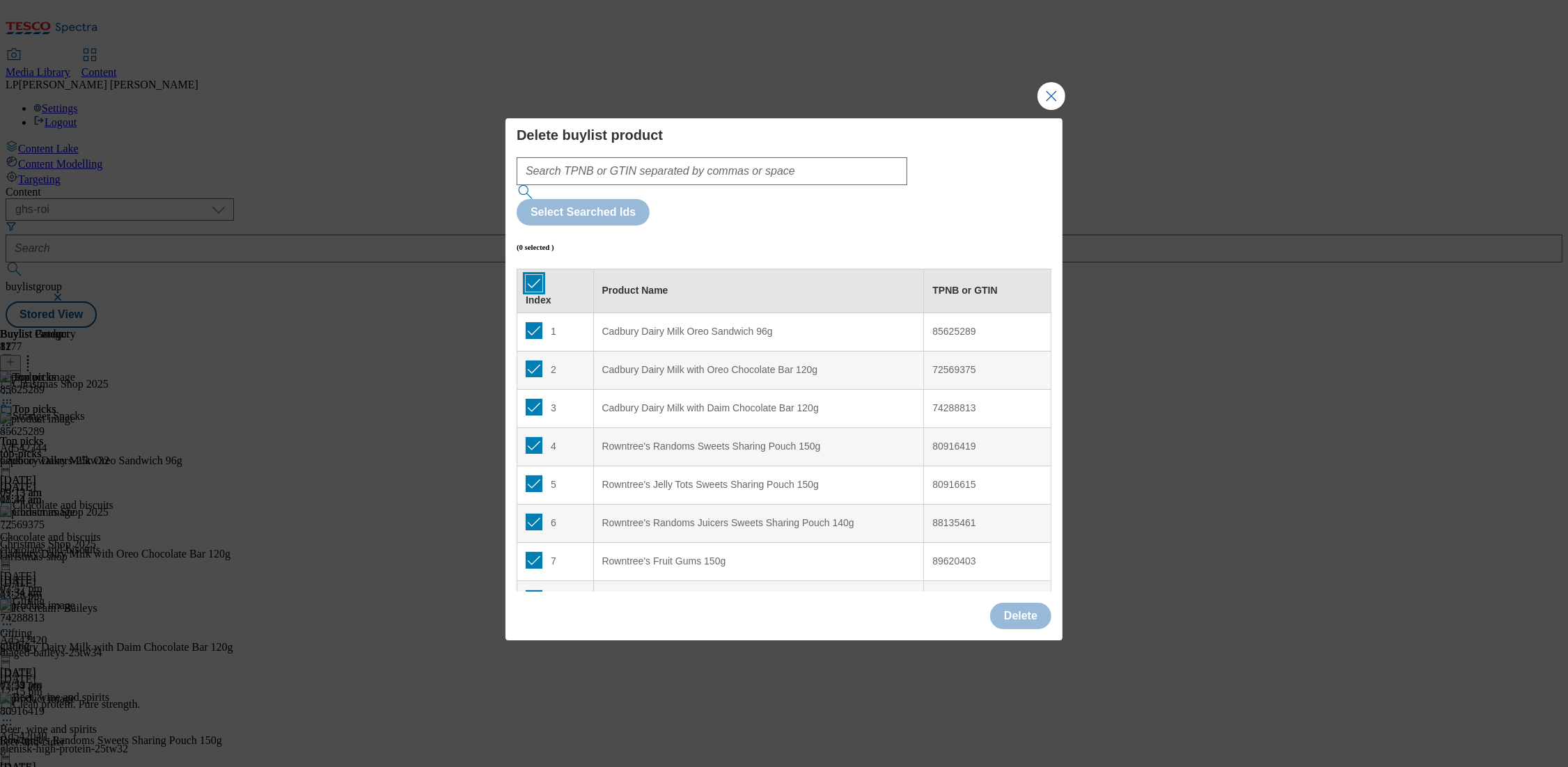
checkbox input "true"
click at [1029, 603] on button "Delete" at bounding box center [1021, 616] width 61 height 26
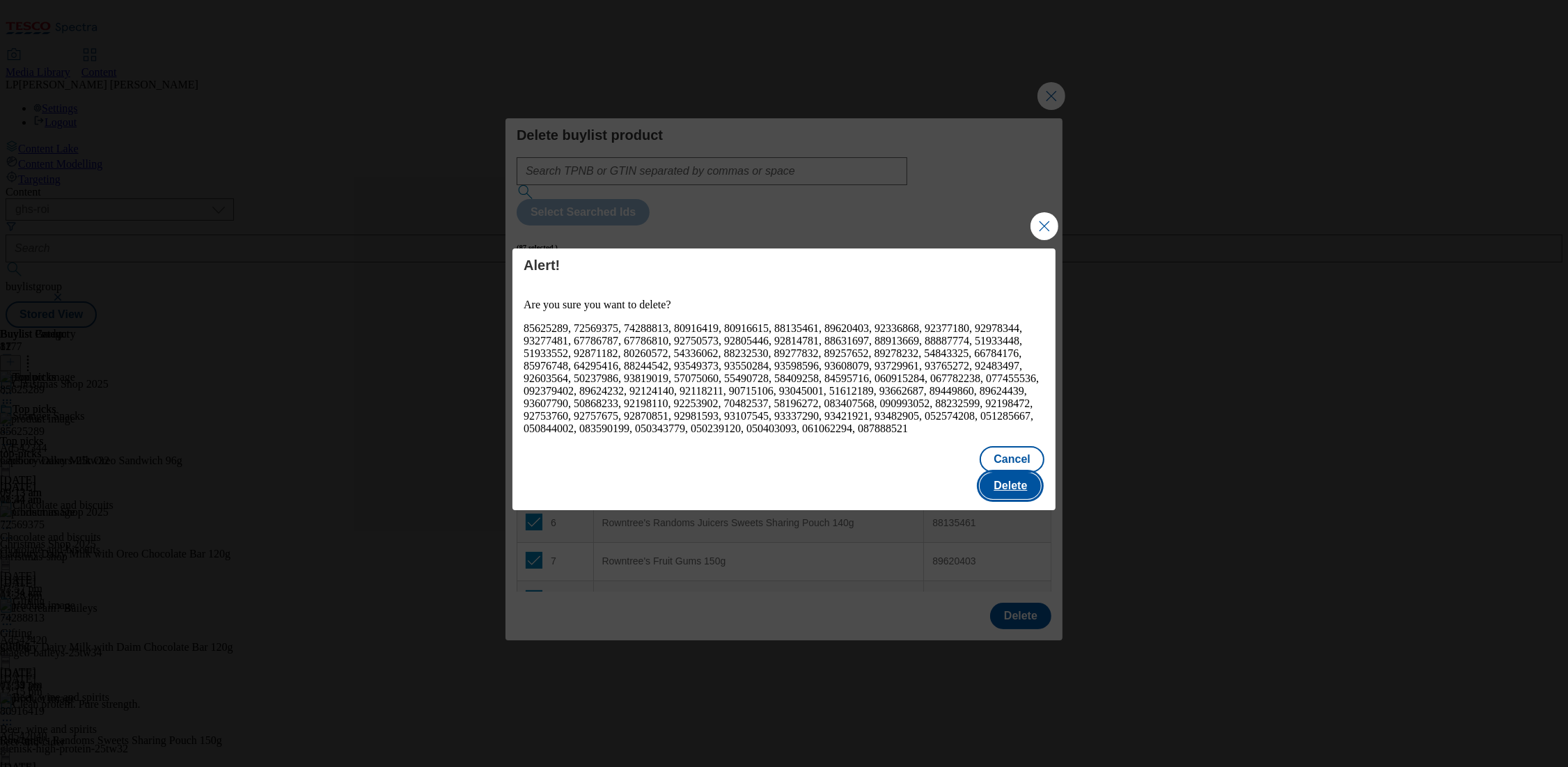
click at [1007, 473] on button "Delete" at bounding box center [1010, 486] width 61 height 26
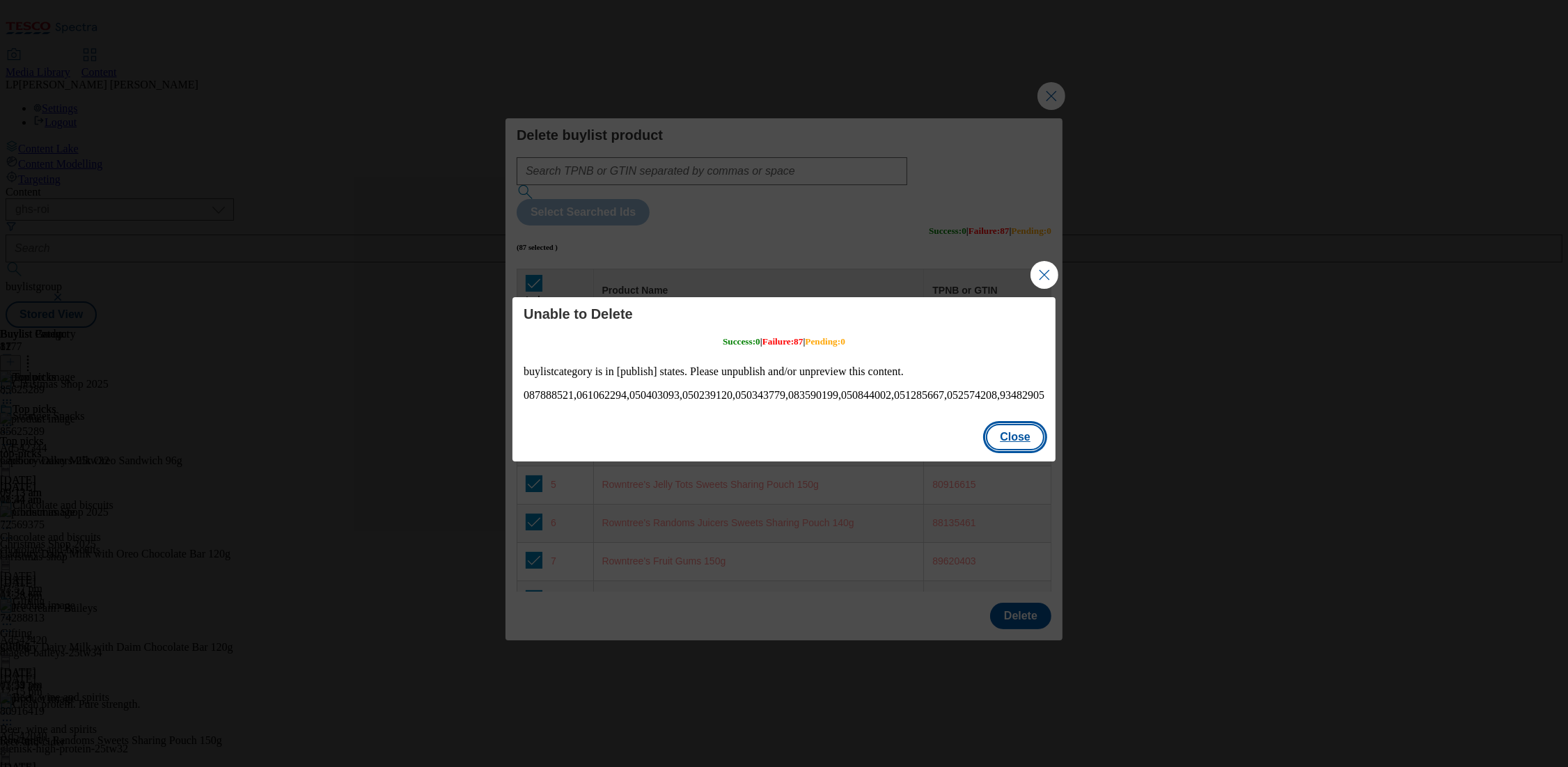
click at [1001, 448] on button "Close" at bounding box center [1015, 438] width 59 height 26
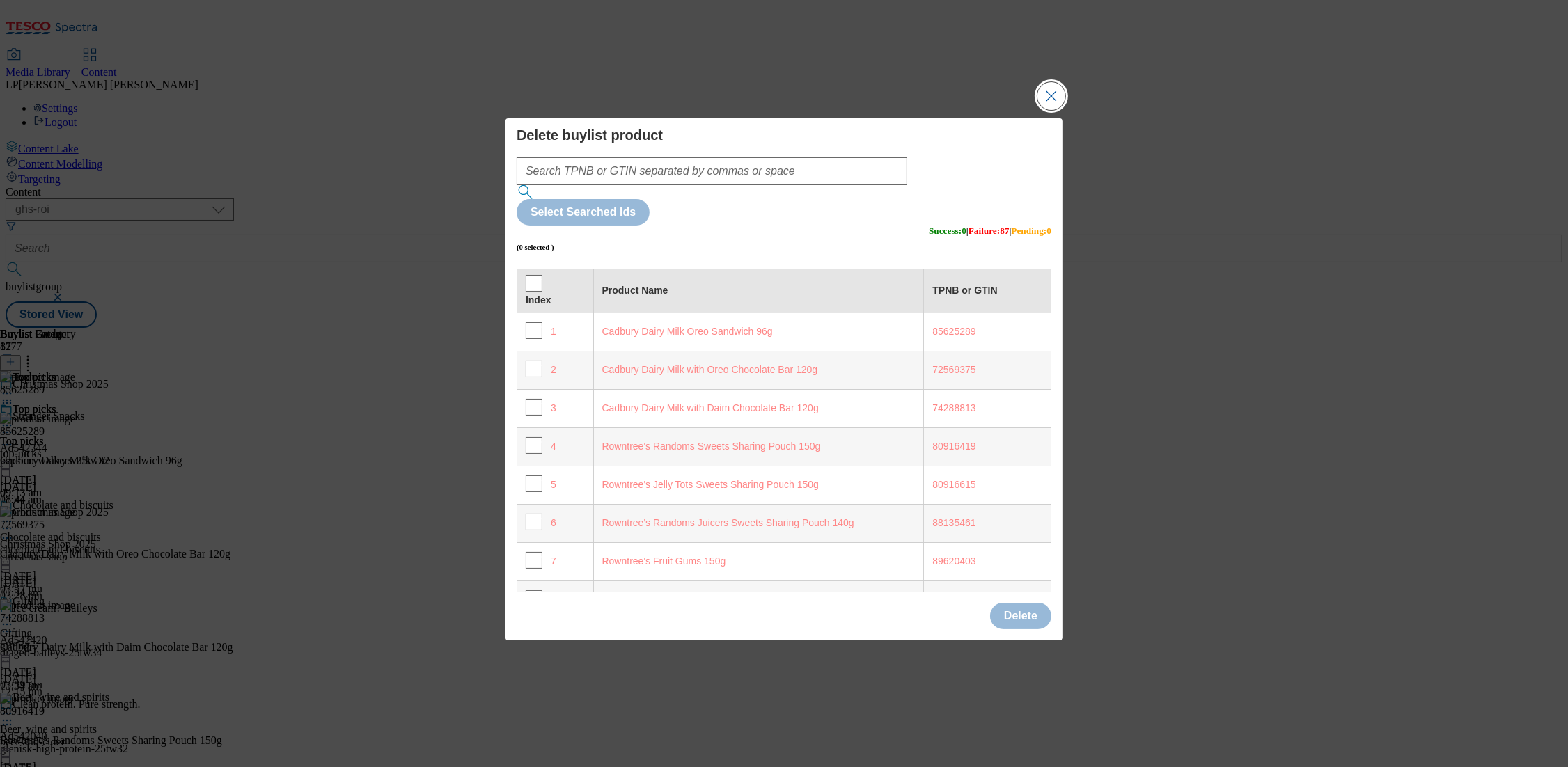
click at [1053, 110] on button "Close Modal" at bounding box center [1051, 97] width 28 height 28
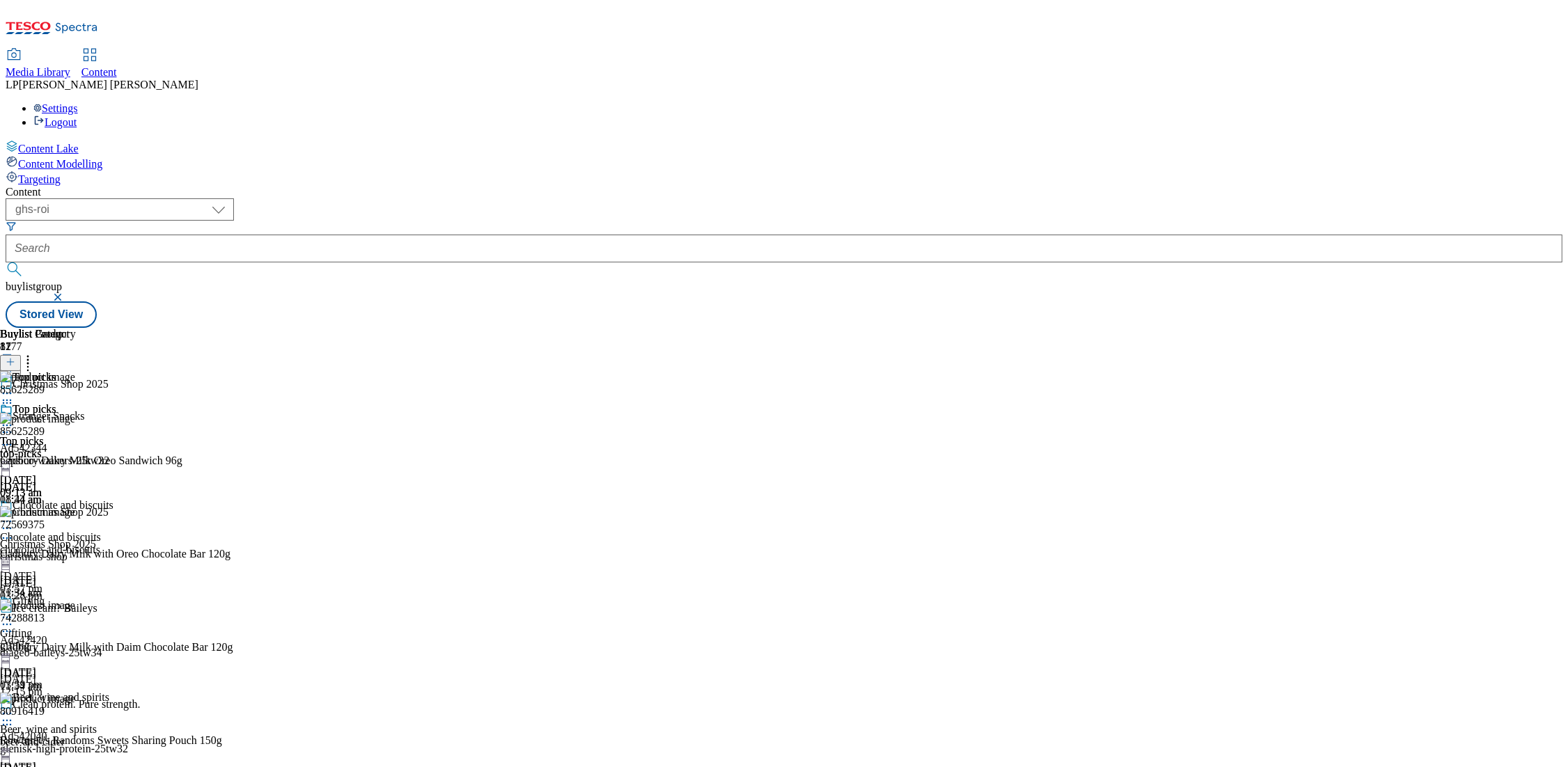
click at [132, 403] on div "Top picks Top picks top-picks 3 Oct 2025 09:13 am" at bounding box center [66, 451] width 132 height 96
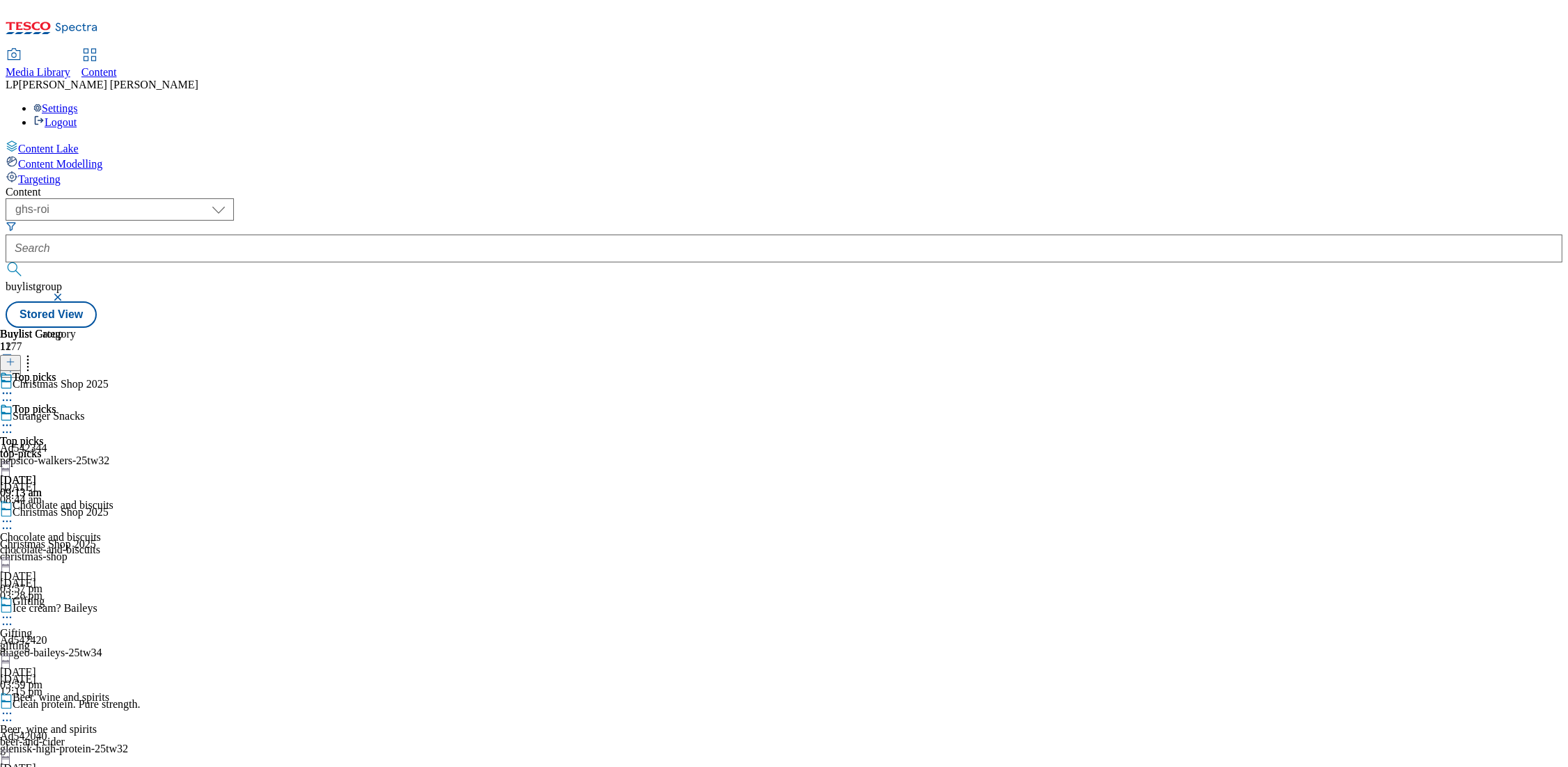
click at [132, 499] on div "Chocolate and biscuits Chocolate and biscuits chocolate-and-biscuits 2 Oct 2025…" at bounding box center [66, 546] width 132 height 96
click at [132, 448] on div "top-picks" at bounding box center [66, 454] width 132 height 12
click at [113, 499] on span "Chocolate and biscuits" at bounding box center [62, 506] width 101 height 15
click at [132, 403] on div "Top picks Top picks top-picks 3 Oct 2025 09:13 am" at bounding box center [66, 451] width 132 height 96
click at [14, 418] on icon at bounding box center [7, 425] width 14 height 14
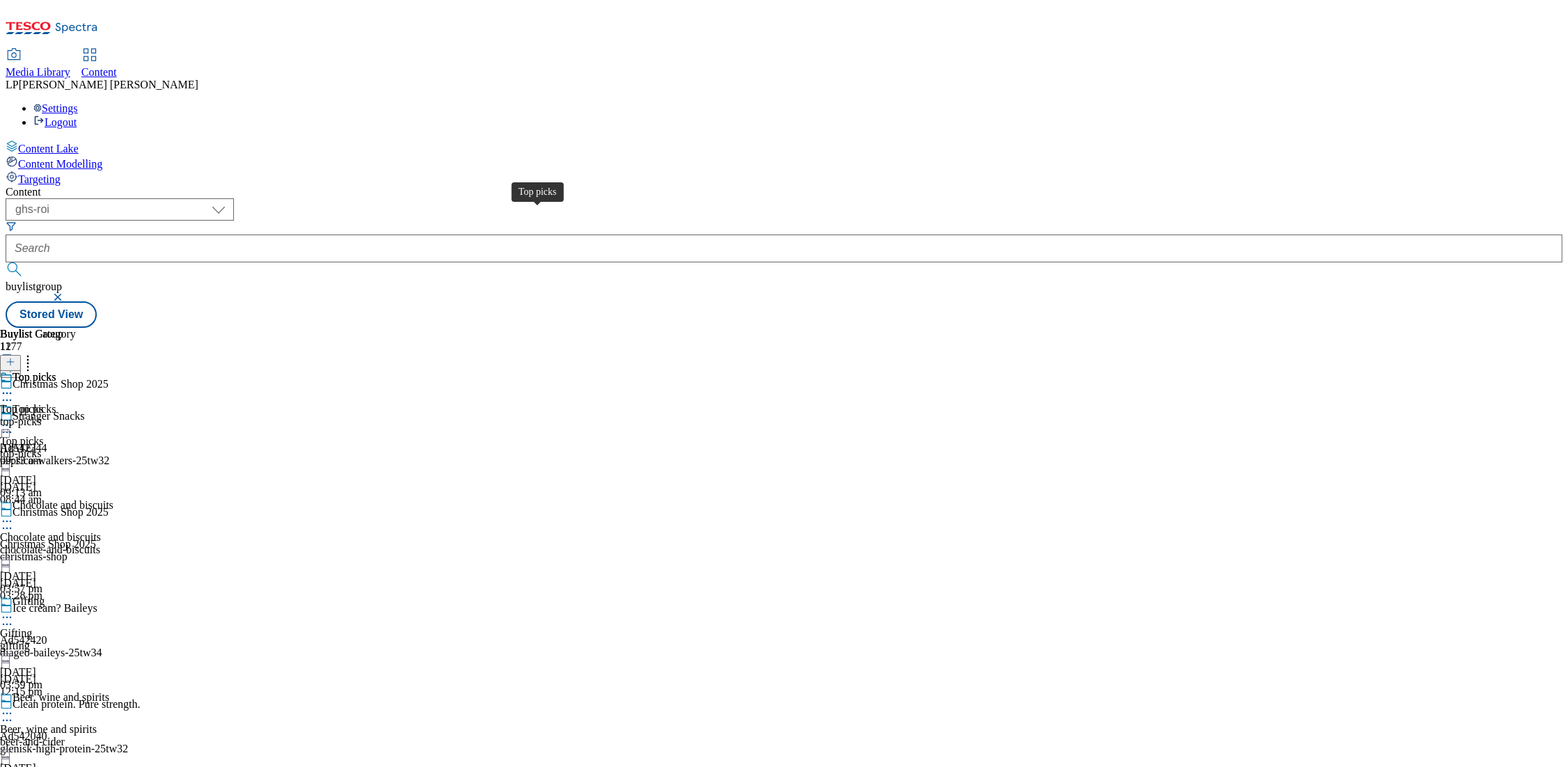
click at [55, 403] on div "Top picks" at bounding box center [33, 409] width 43 height 12
click at [132, 448] on div "top-picks" at bounding box center [66, 454] width 132 height 12
click at [76, 416] on div "top-picks" at bounding box center [38, 422] width 76 height 12
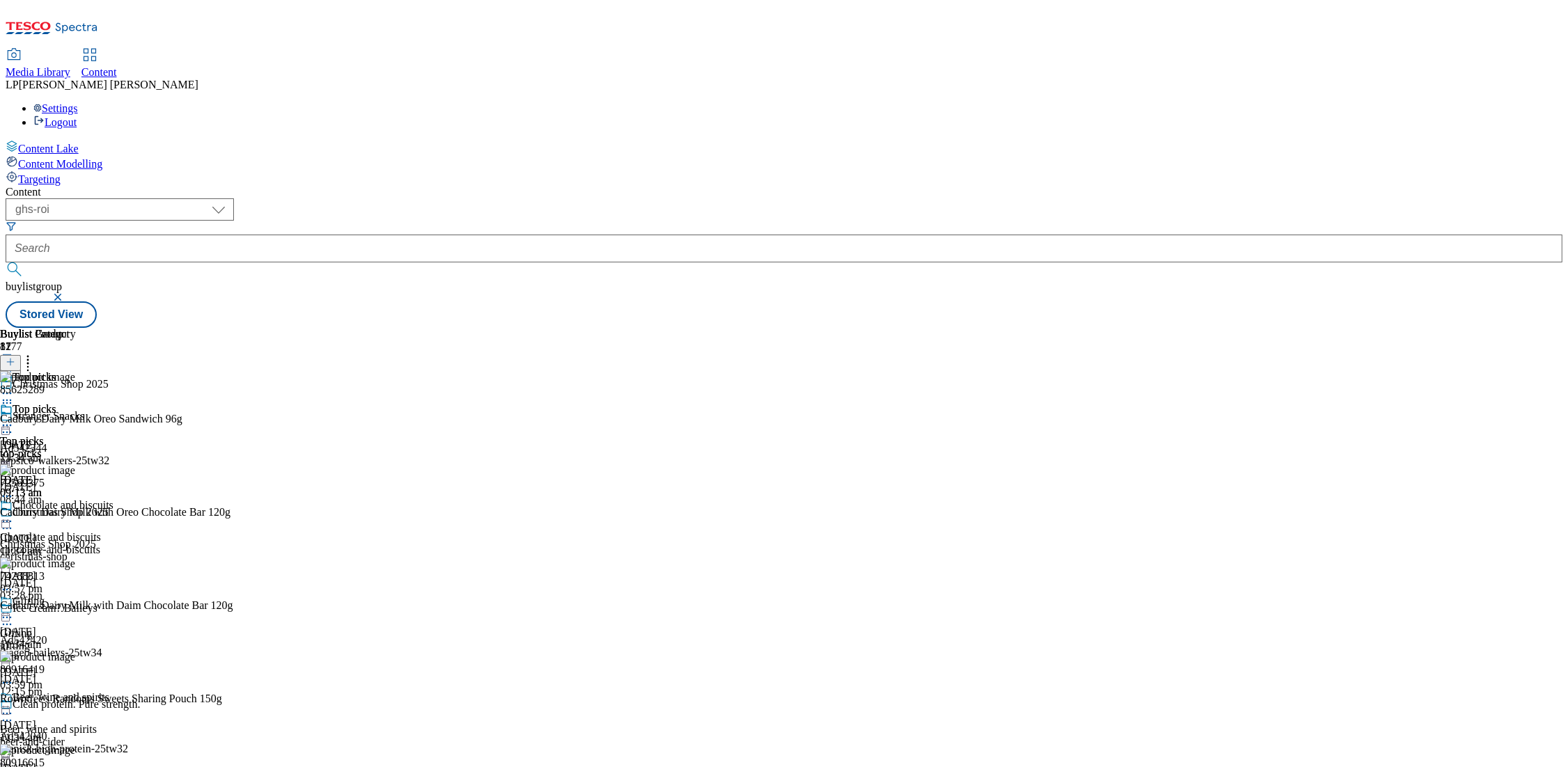
click at [14, 418] on icon at bounding box center [7, 425] width 14 height 14
click at [132, 403] on div "Top picks Top picks top-picks 3 Oct 2025 09:13 am" at bounding box center [66, 451] width 132 height 96
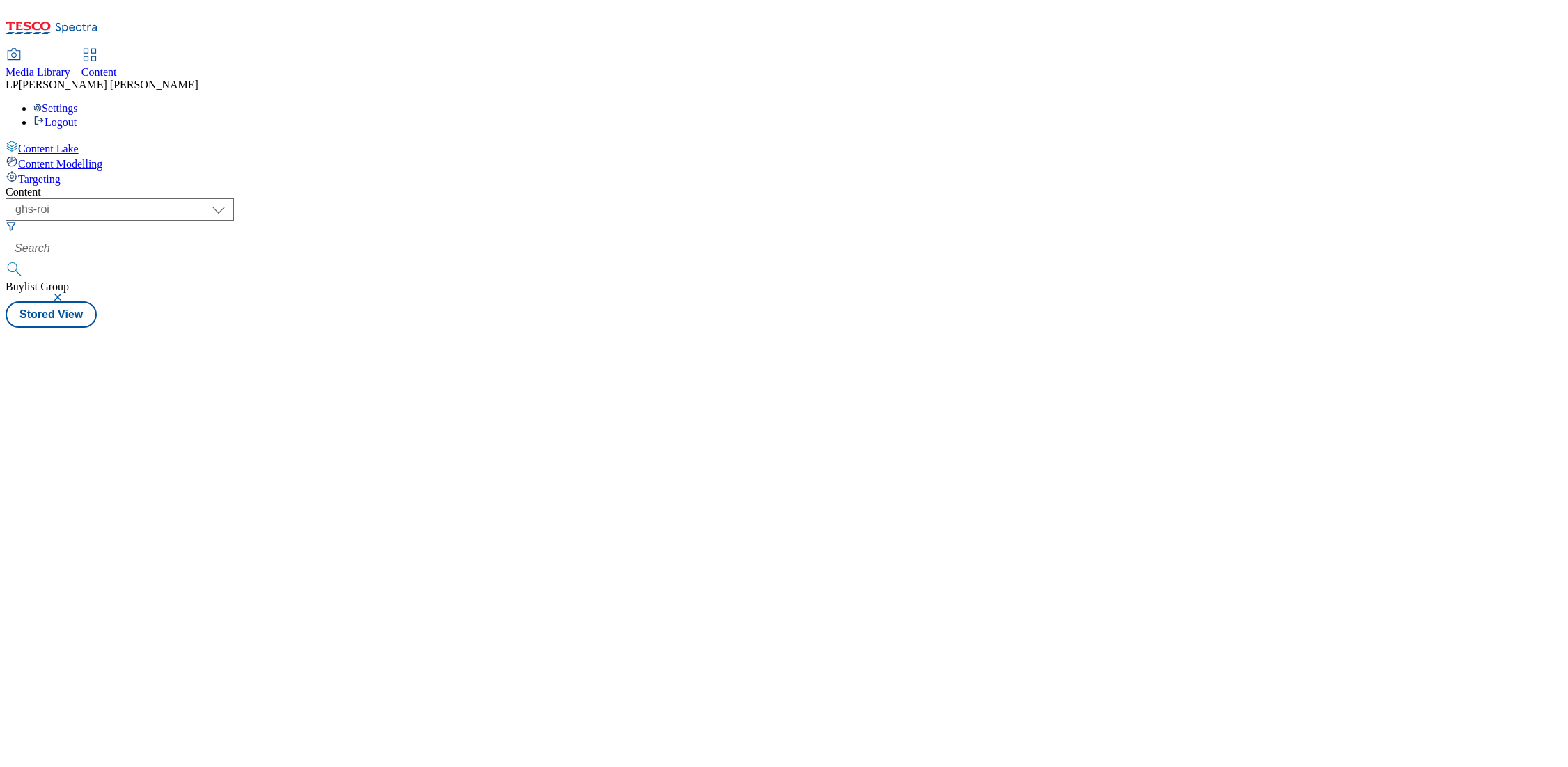
select select "ghs-roi"
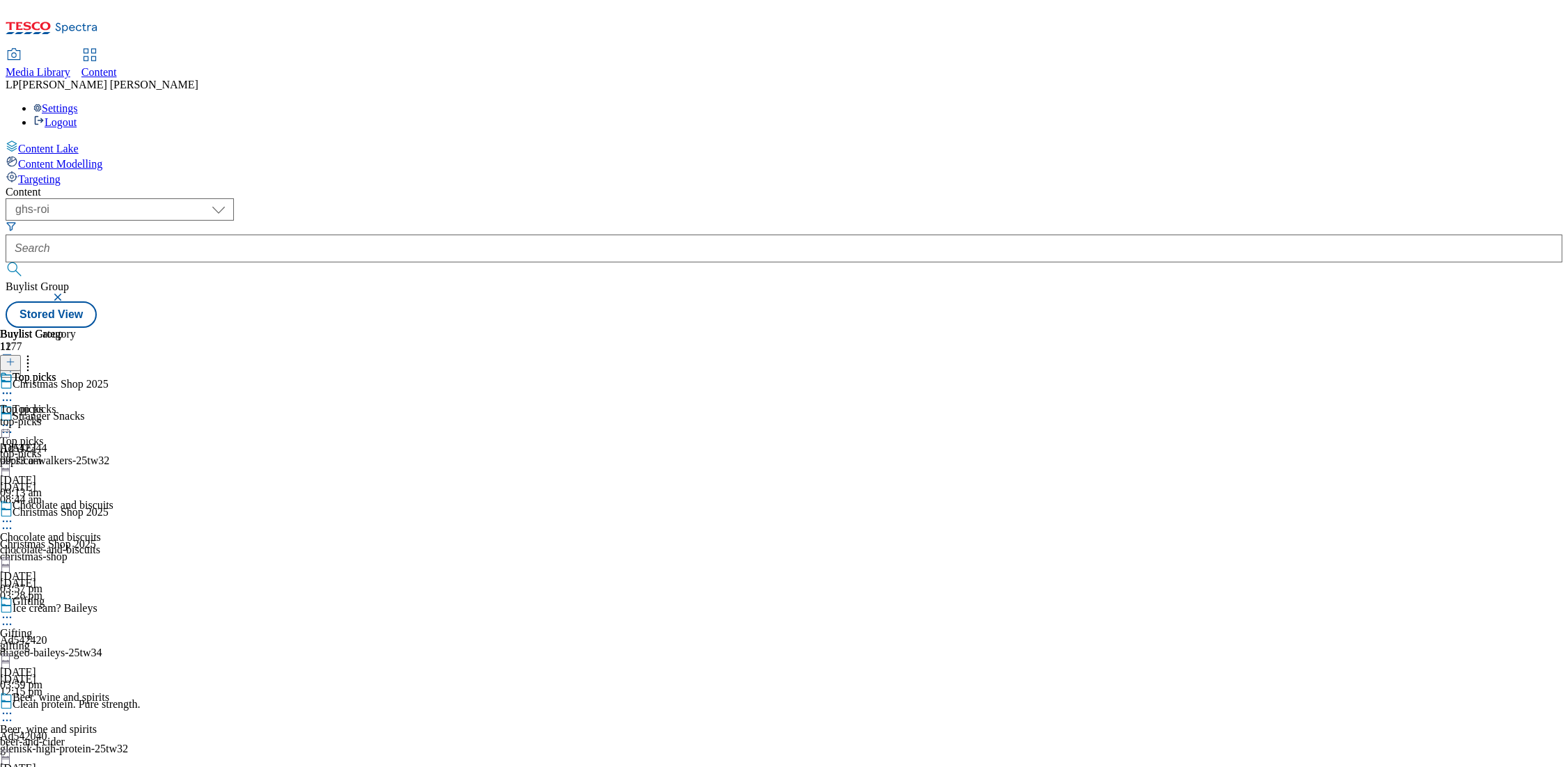
click at [132, 448] on div "top-picks" at bounding box center [66, 454] width 132 height 12
click at [76, 416] on div "top-picks" at bounding box center [38, 422] width 76 height 12
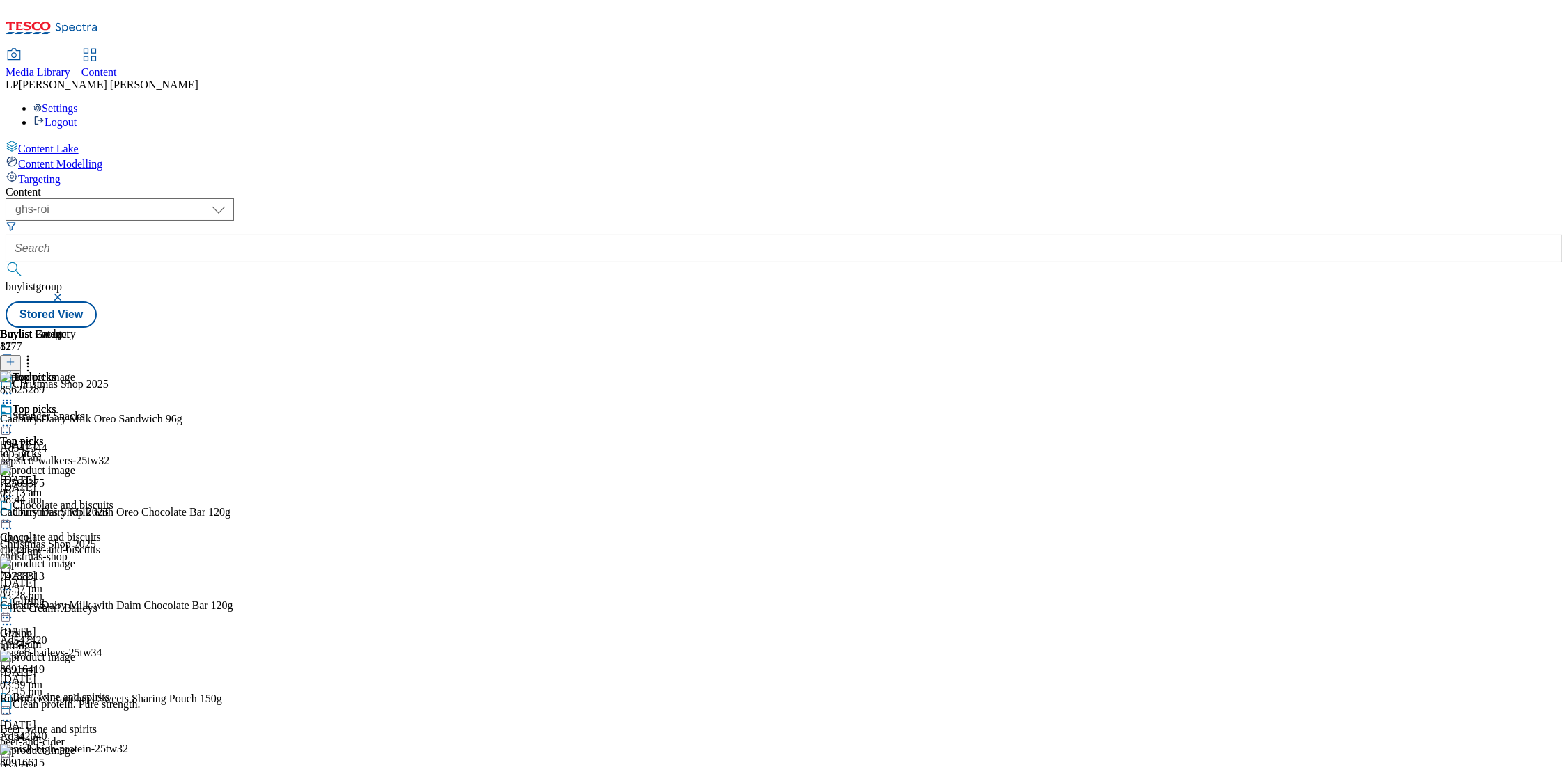
click at [35, 353] on icon at bounding box center [28, 360] width 14 height 14
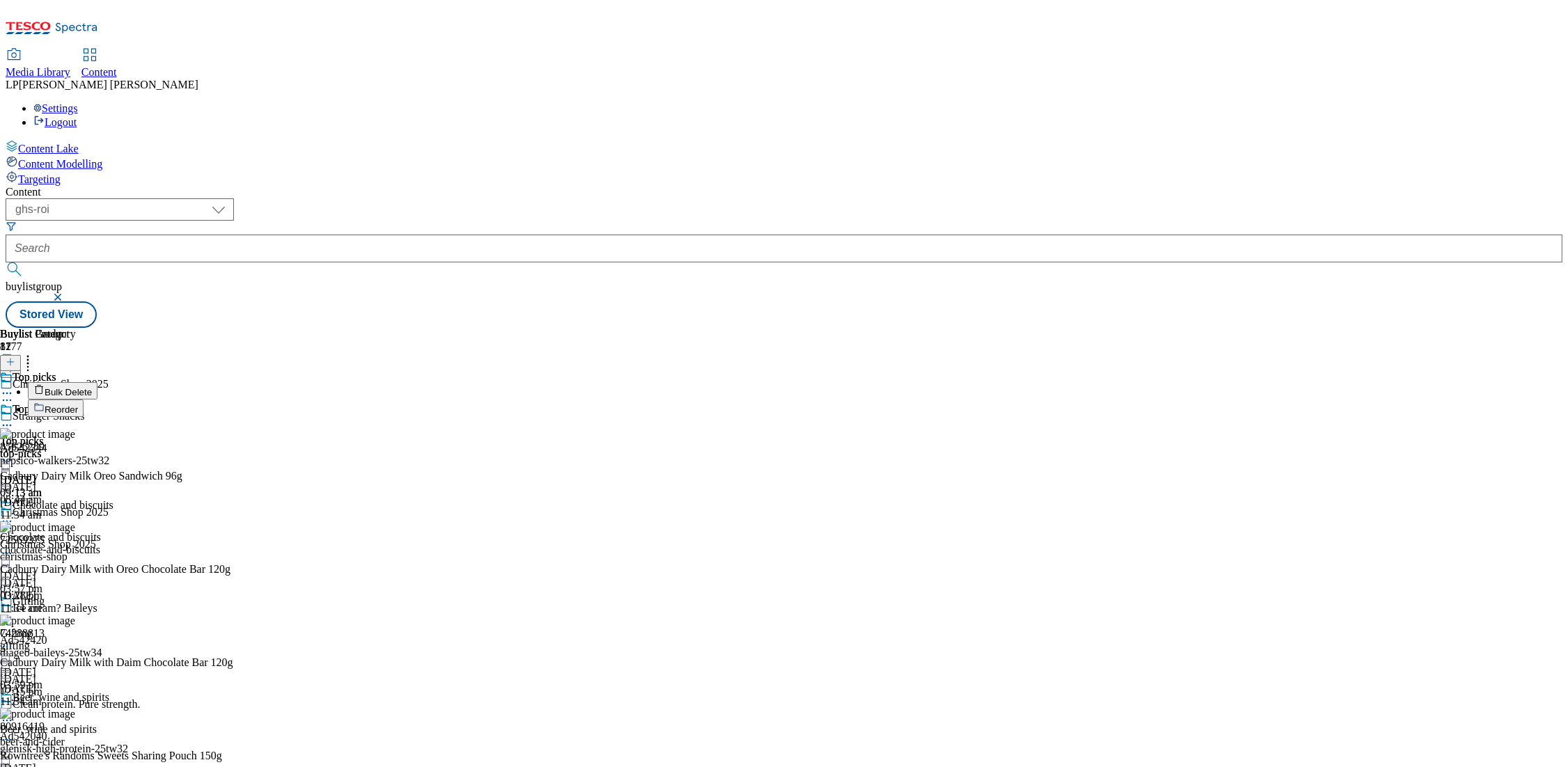
click at [92, 387] on span "Bulk Delete" at bounding box center [69, 393] width 47 height 11
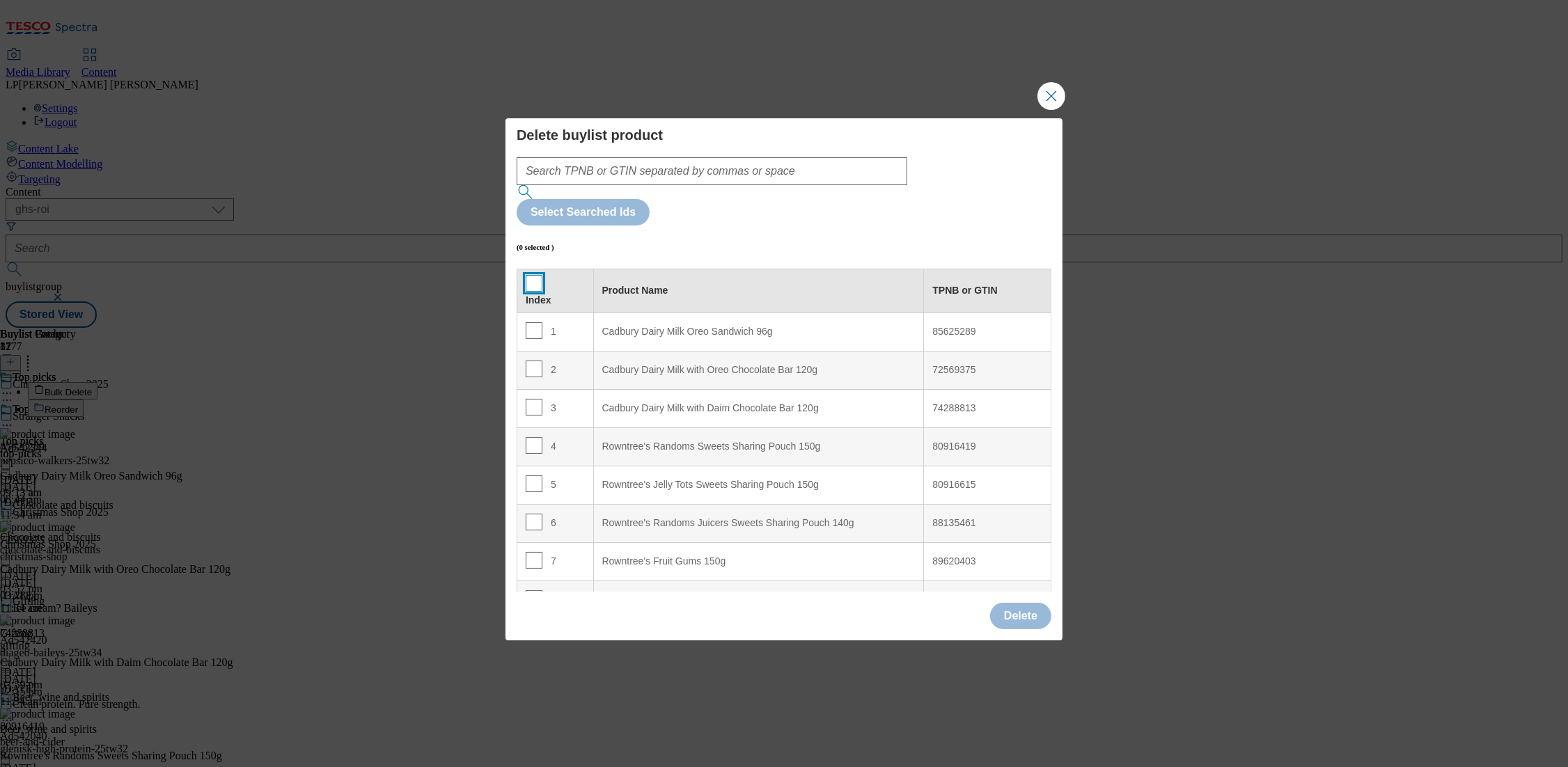
click at [532, 275] on input "Modal" at bounding box center [533, 283] width 17 height 17
checkbox input "true"
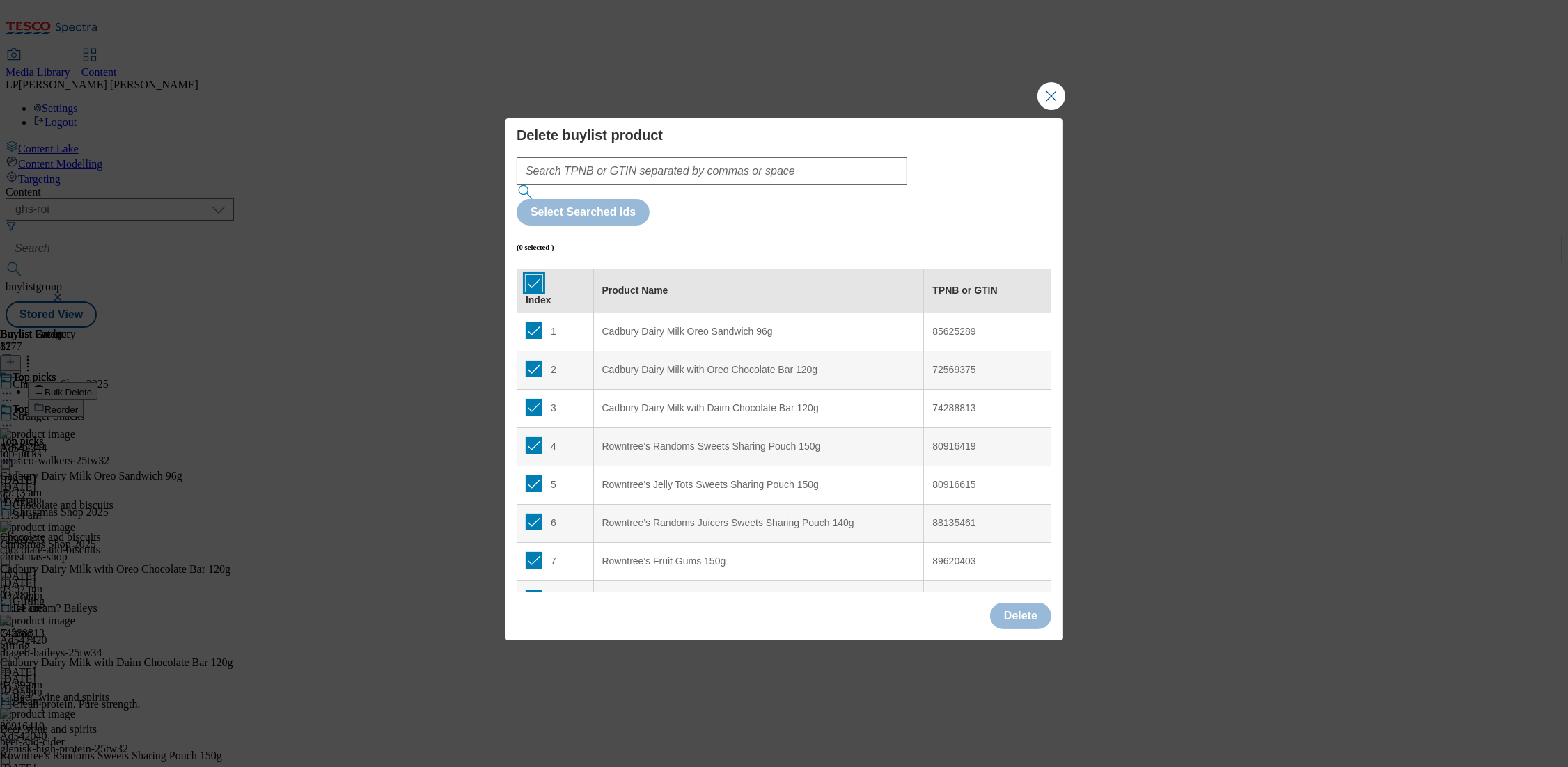
checkbox input "true"
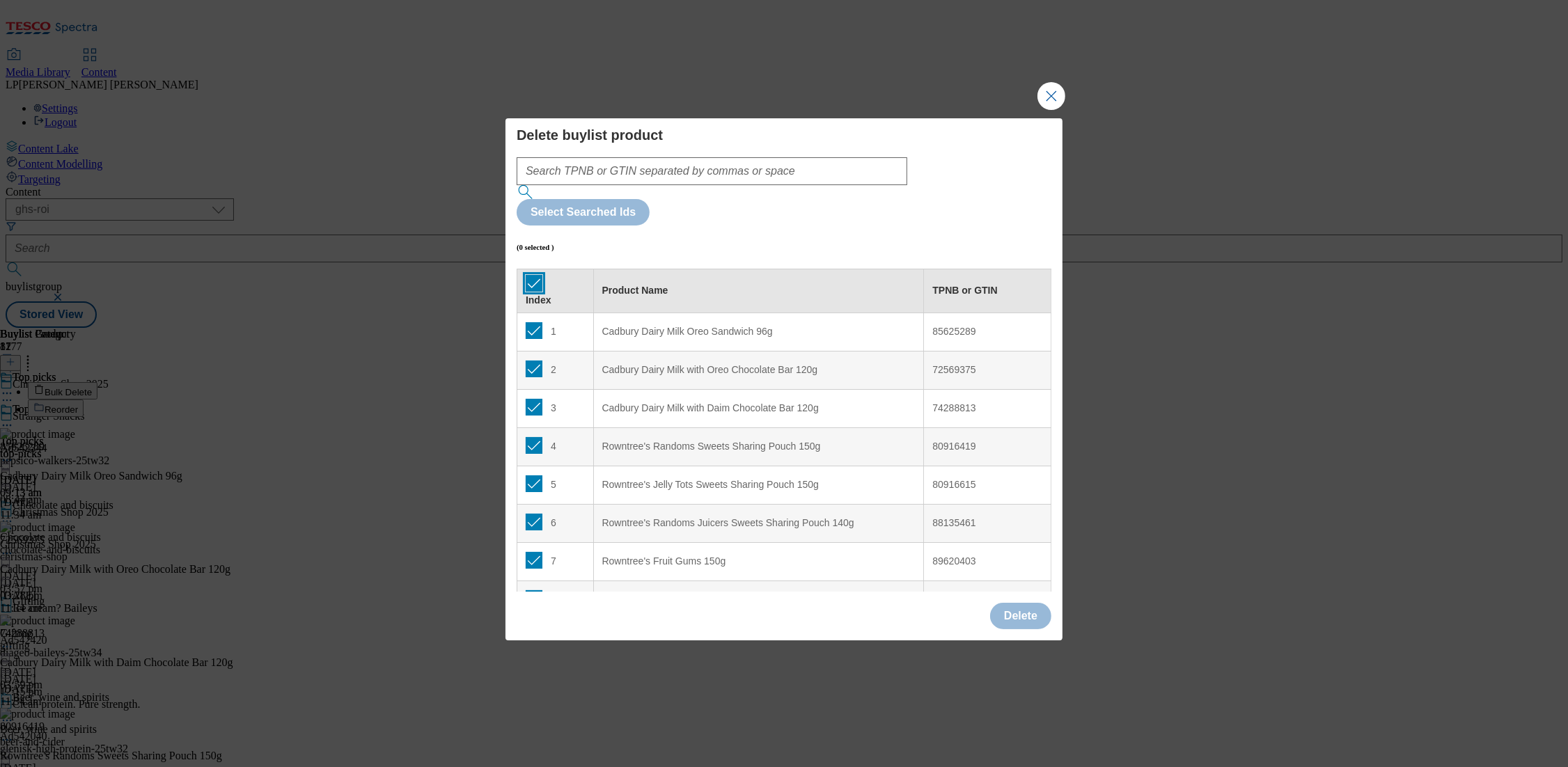
checkbox input "true"
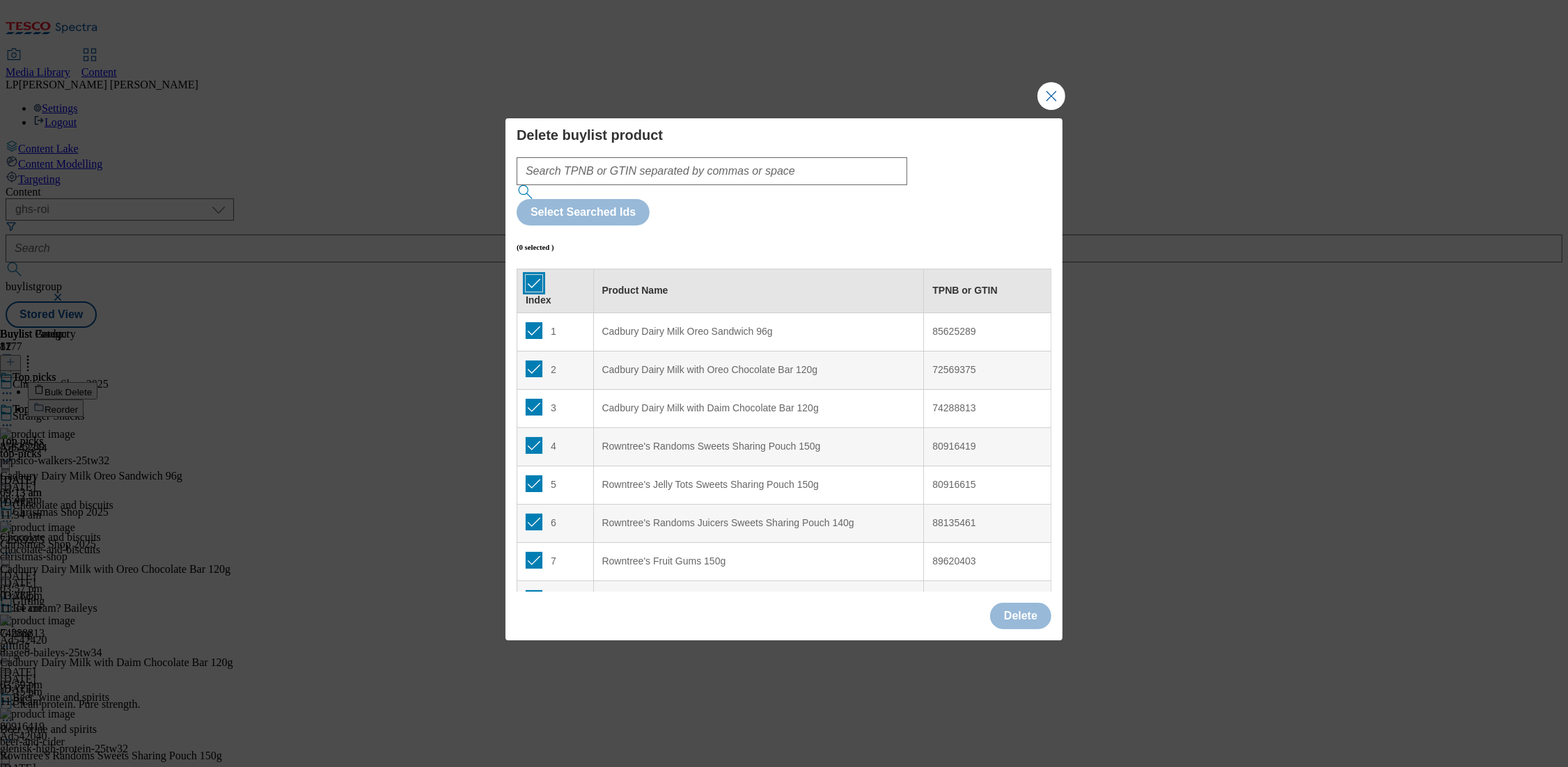
checkbox input "true"
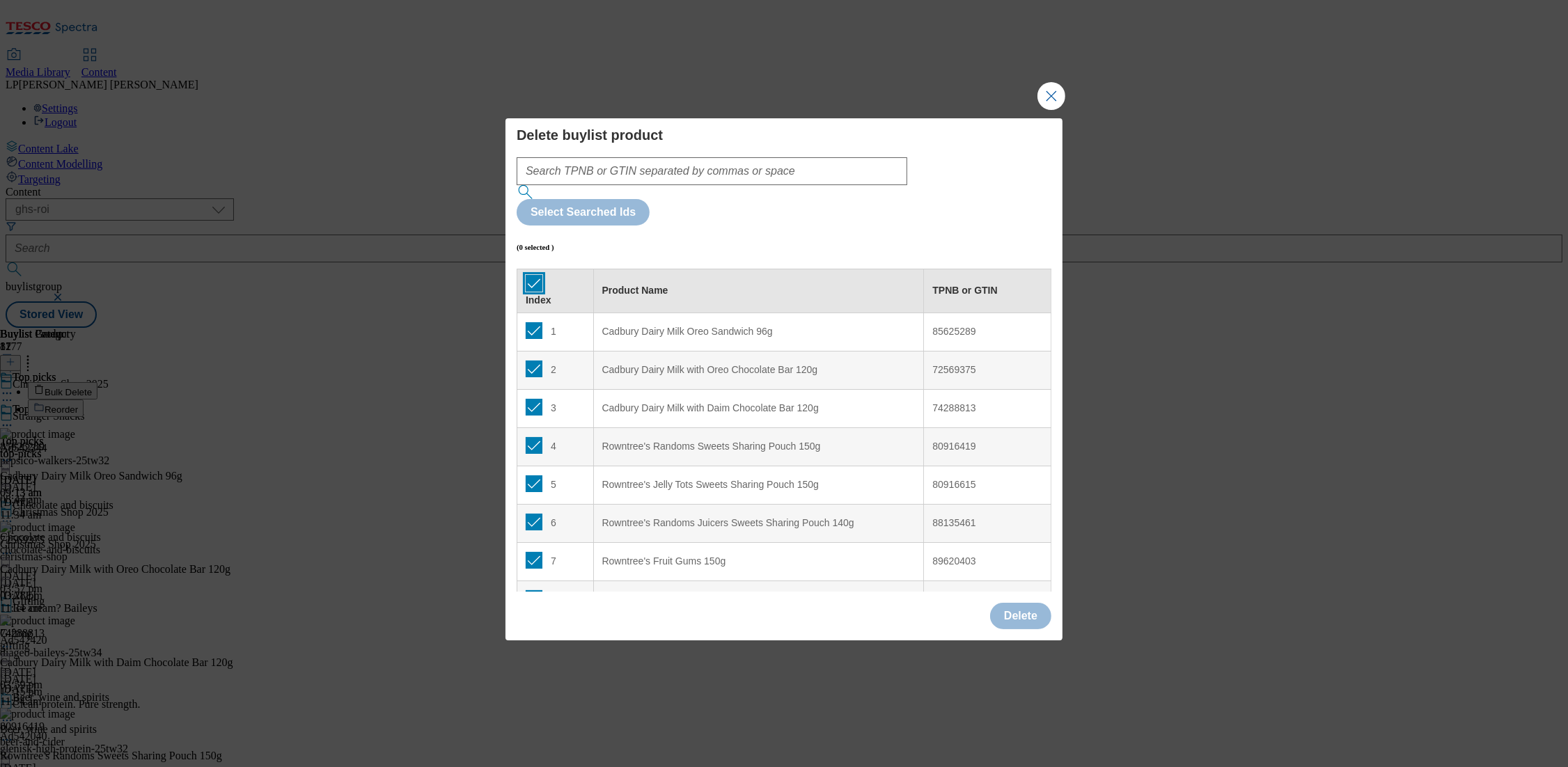
checkbox input "true"
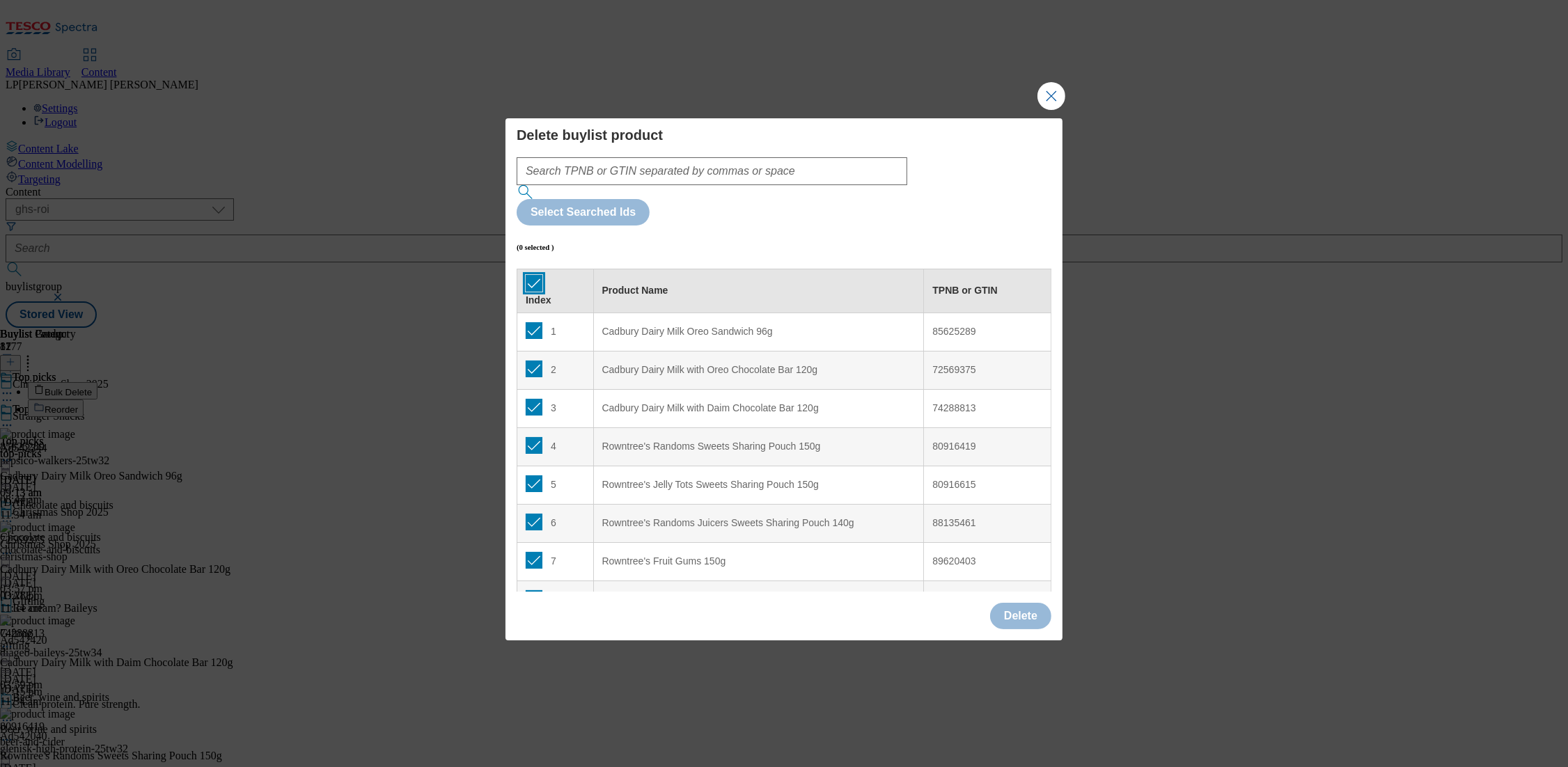
checkbox input "true"
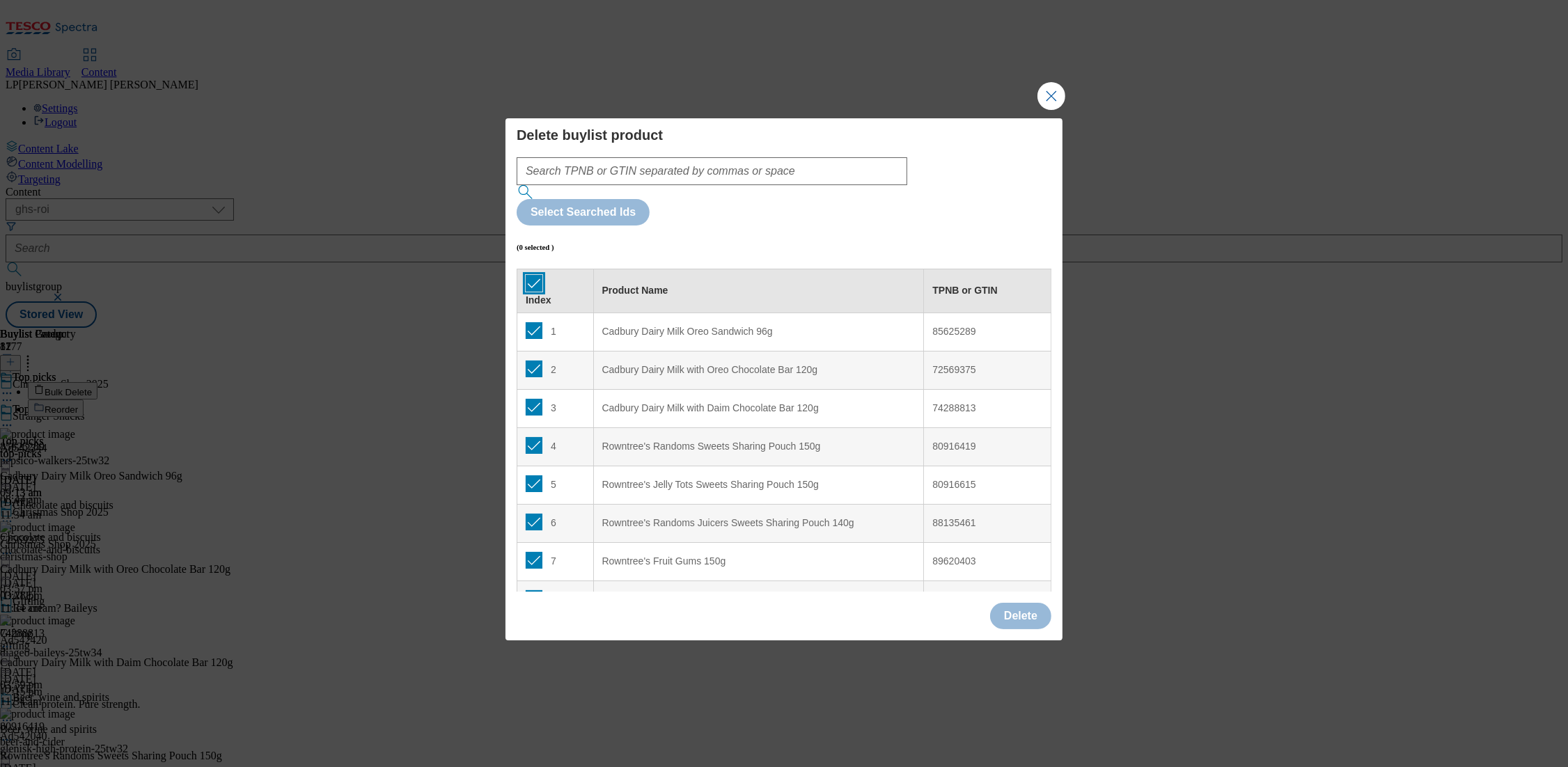
checkbox input "true"
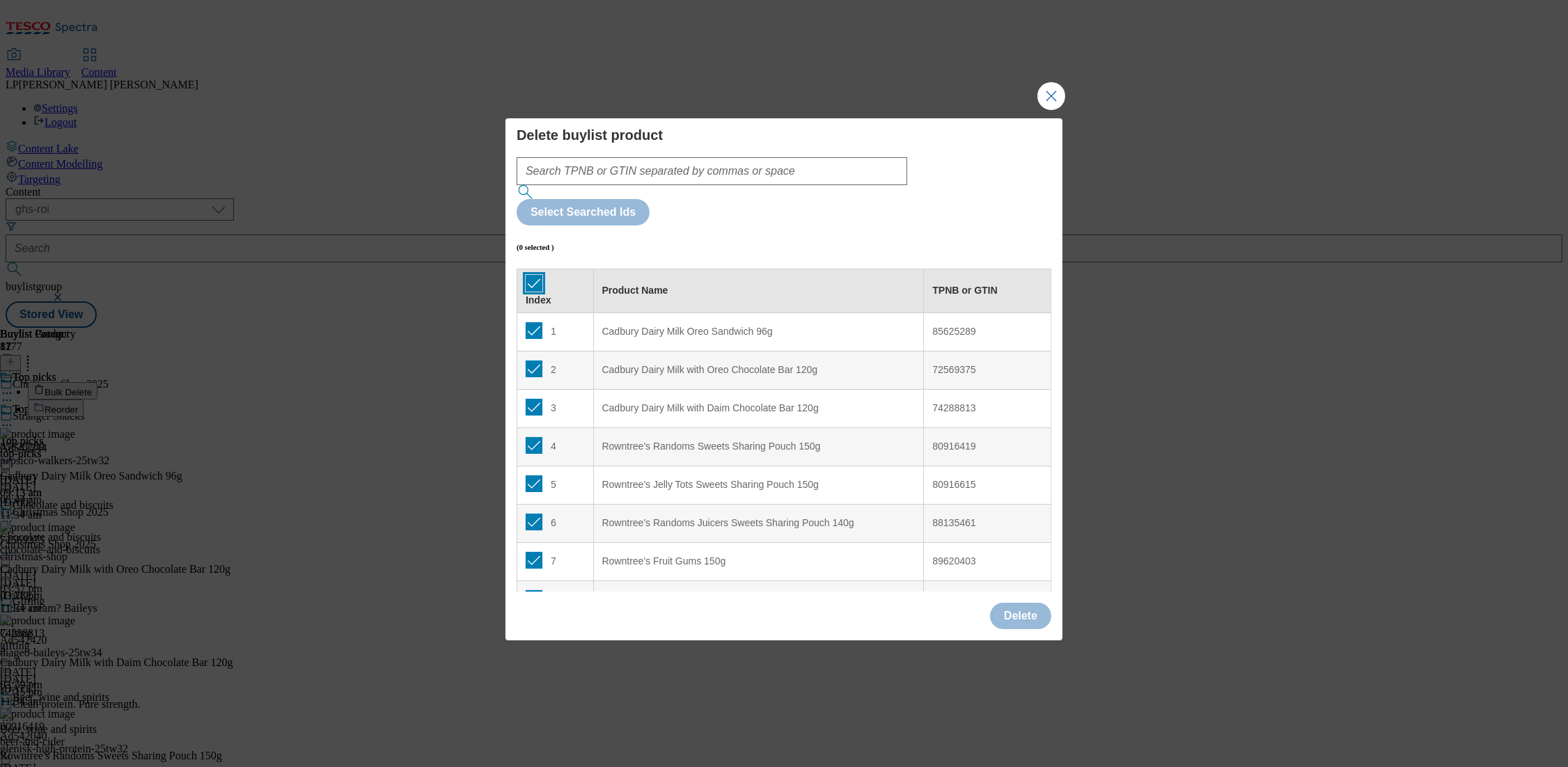
checkbox input "true"
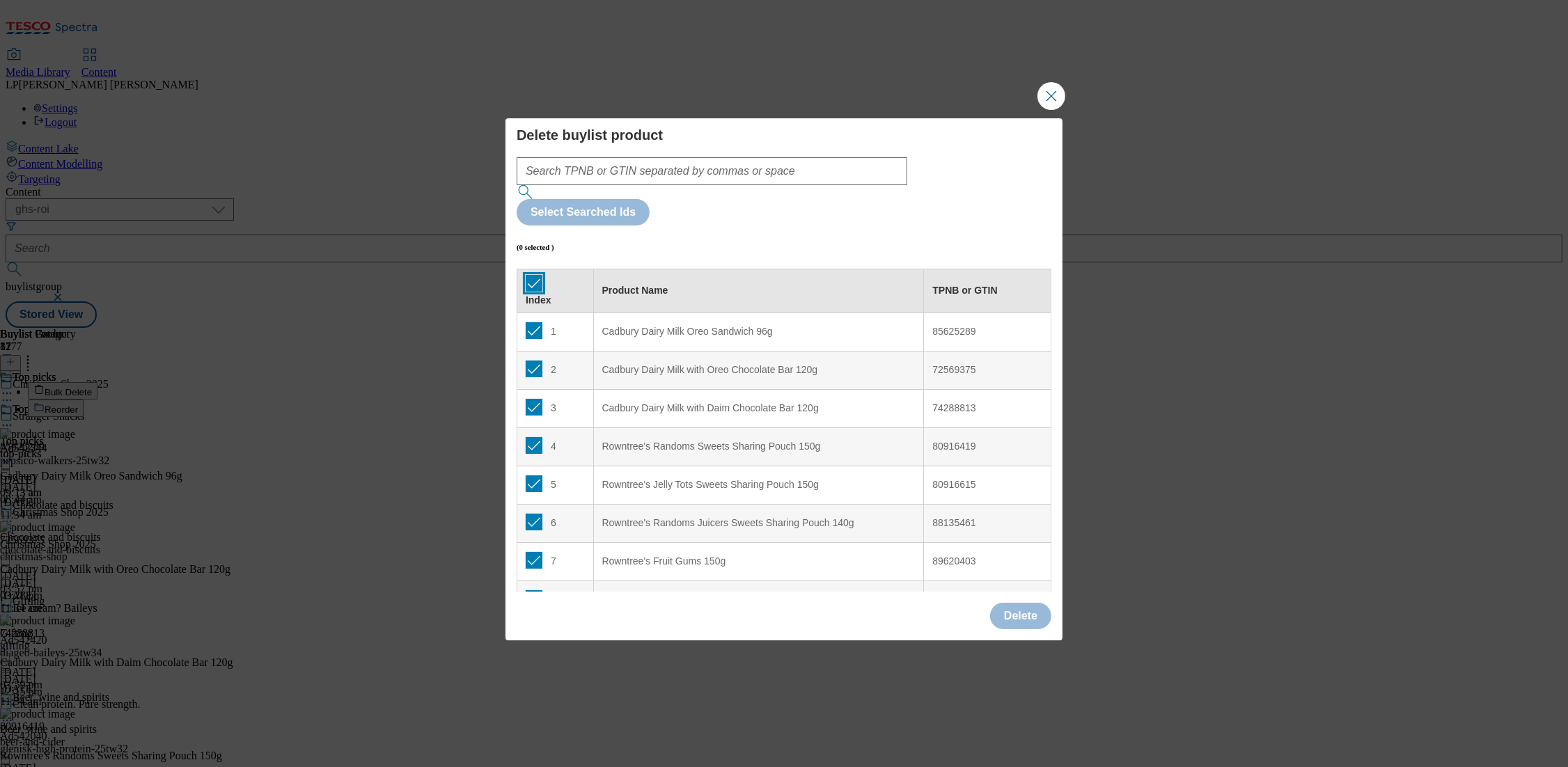
checkbox input "true"
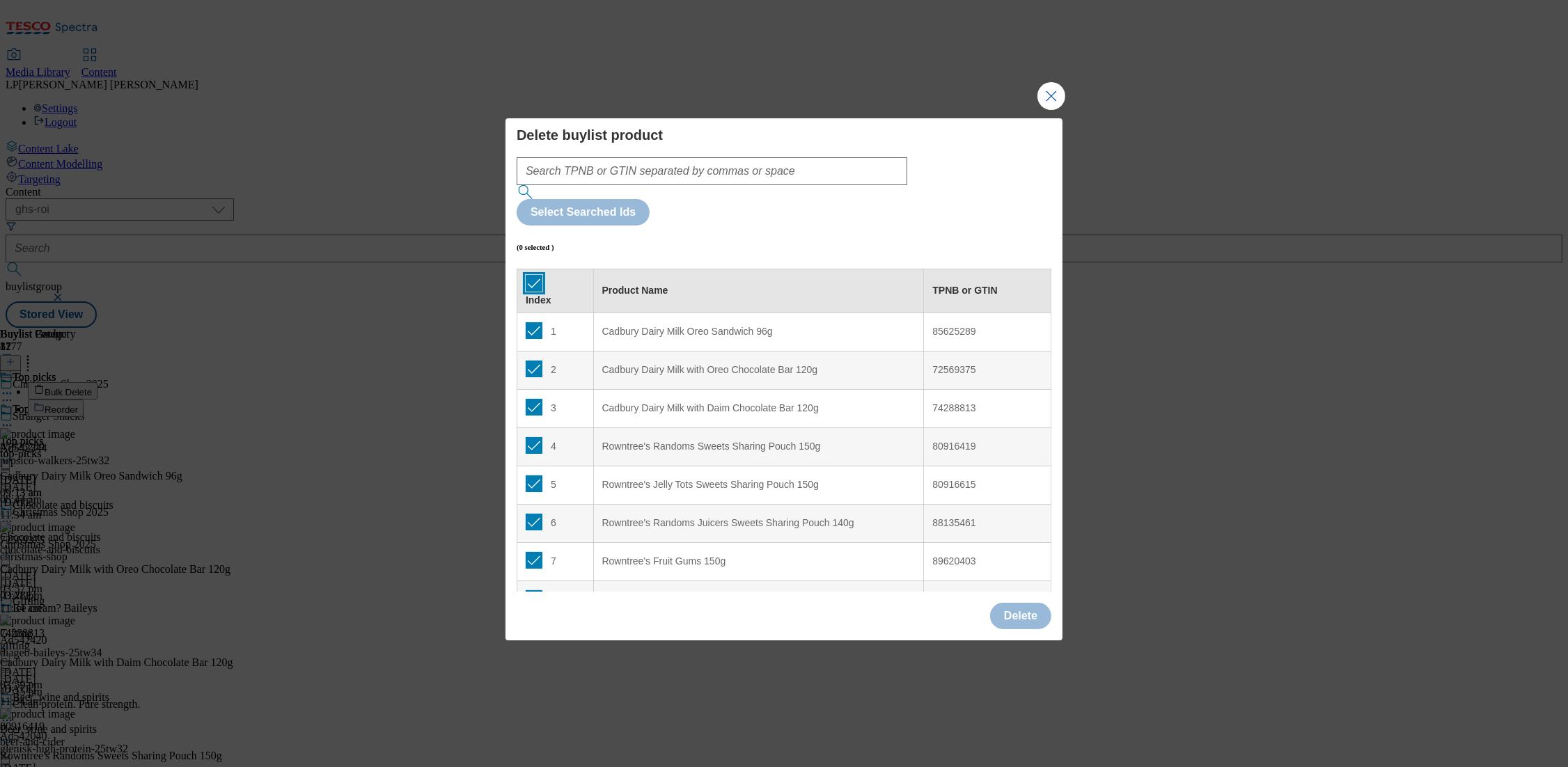
checkbox input "true"
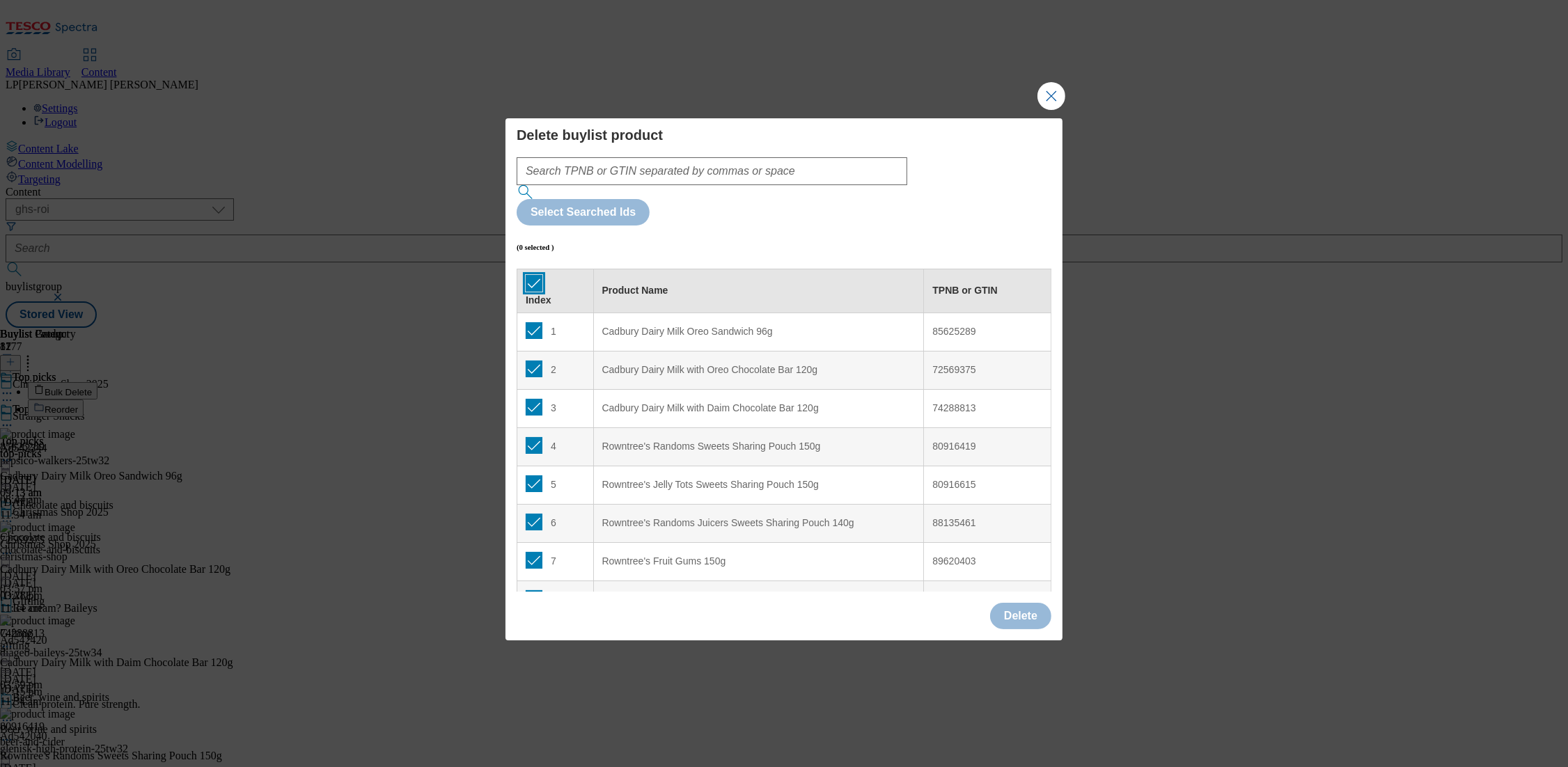
checkbox input "true"
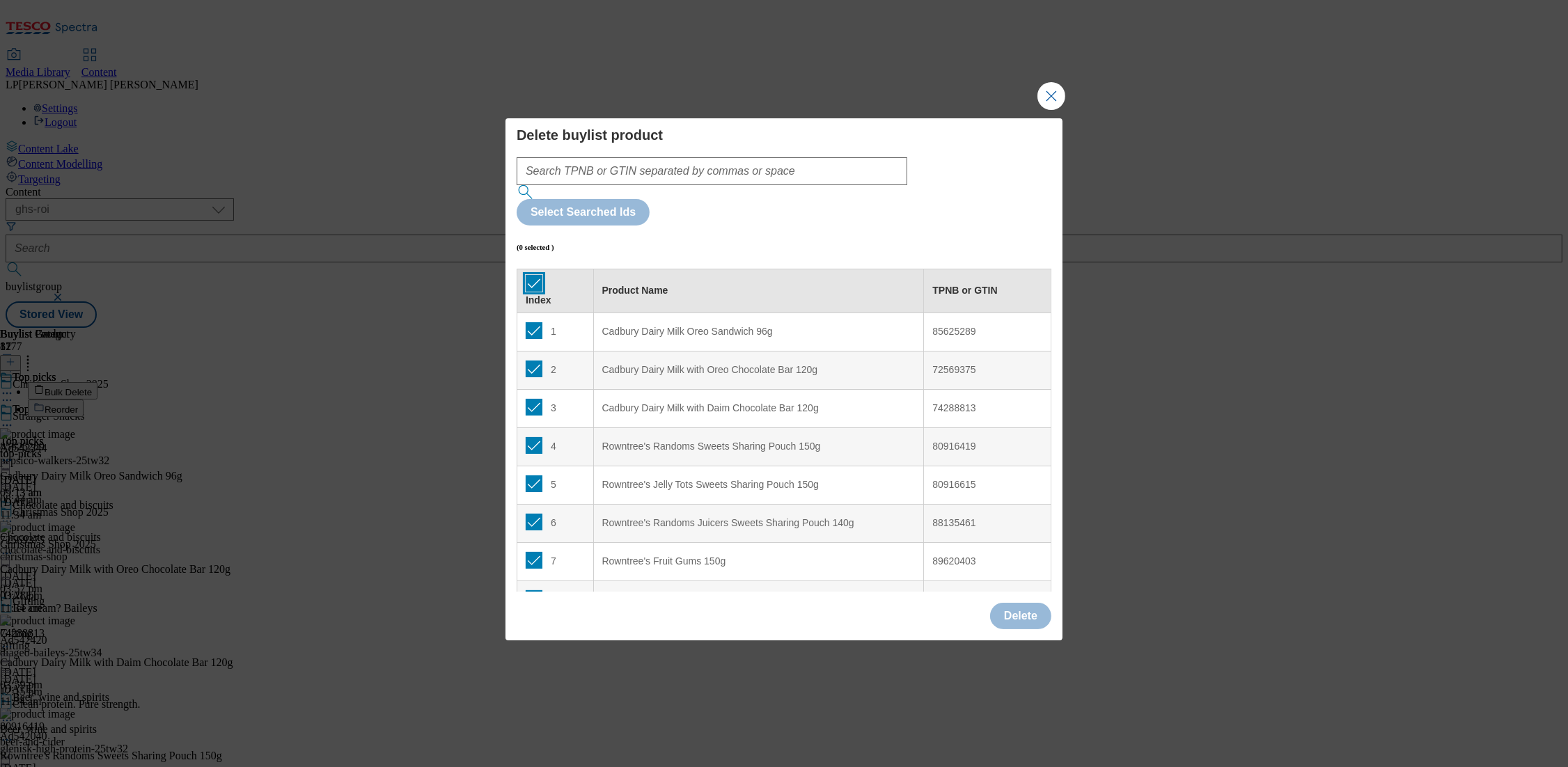
checkbox input "true"
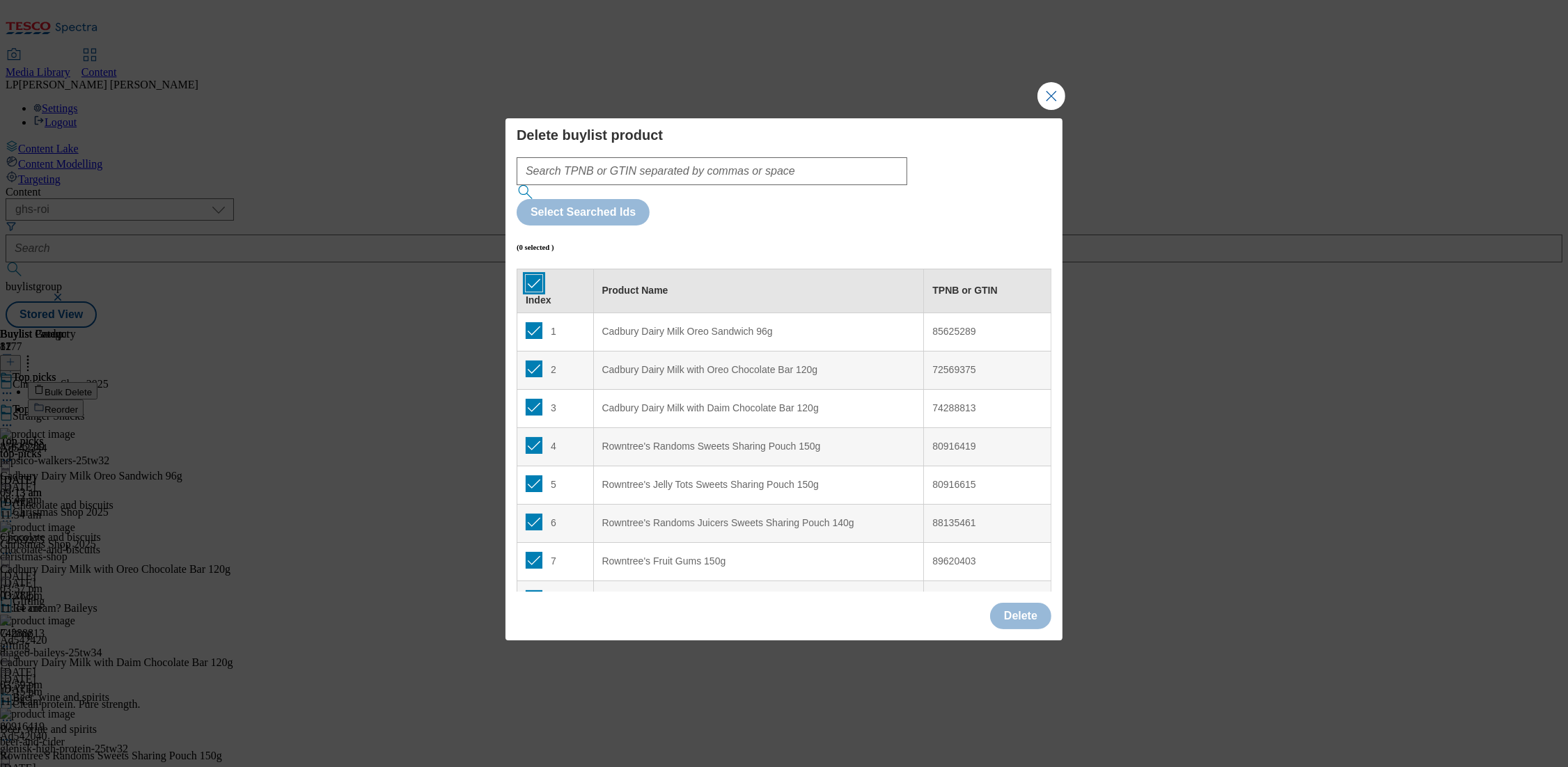
checkbox input "true"
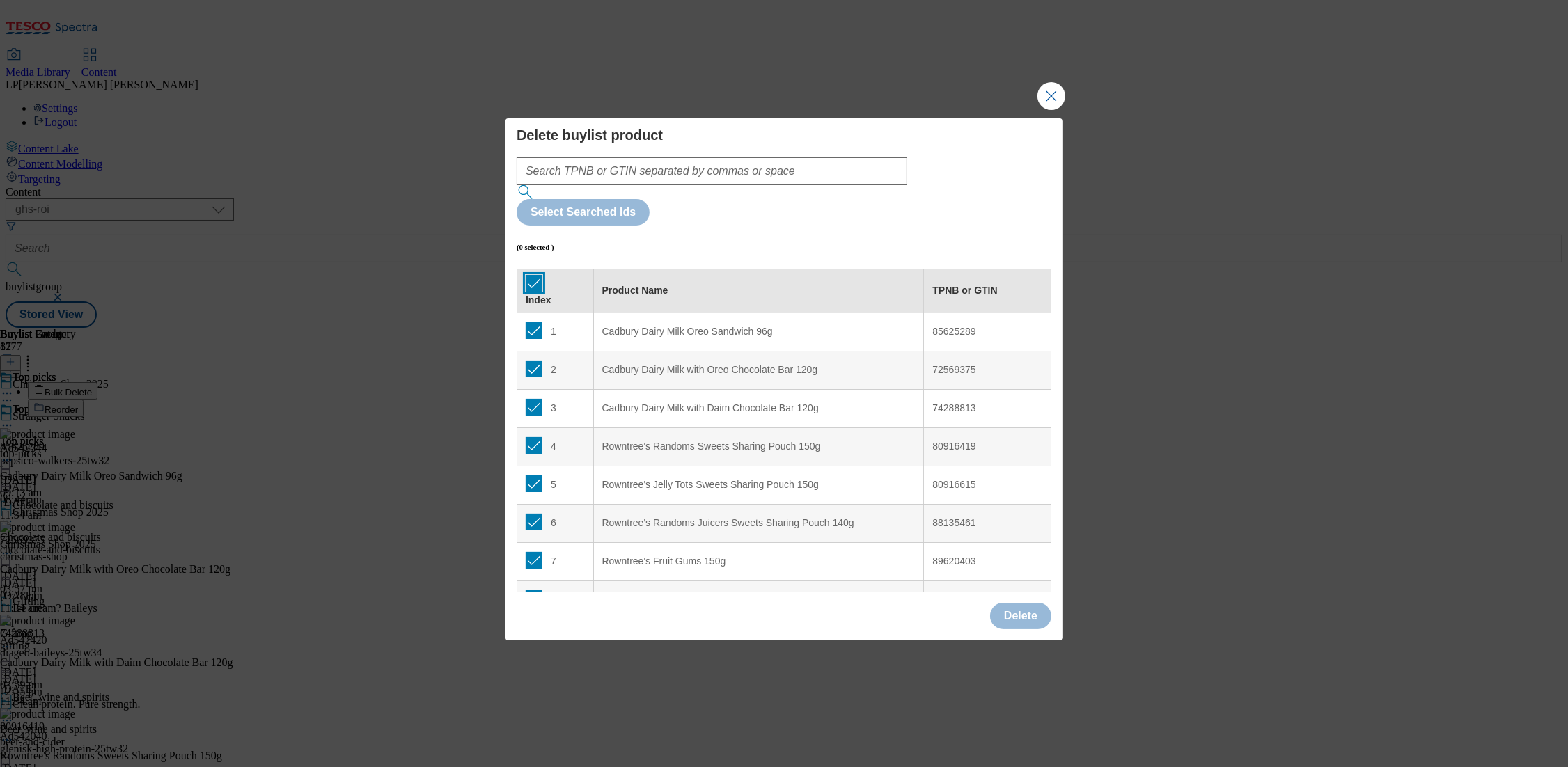
checkbox input "true"
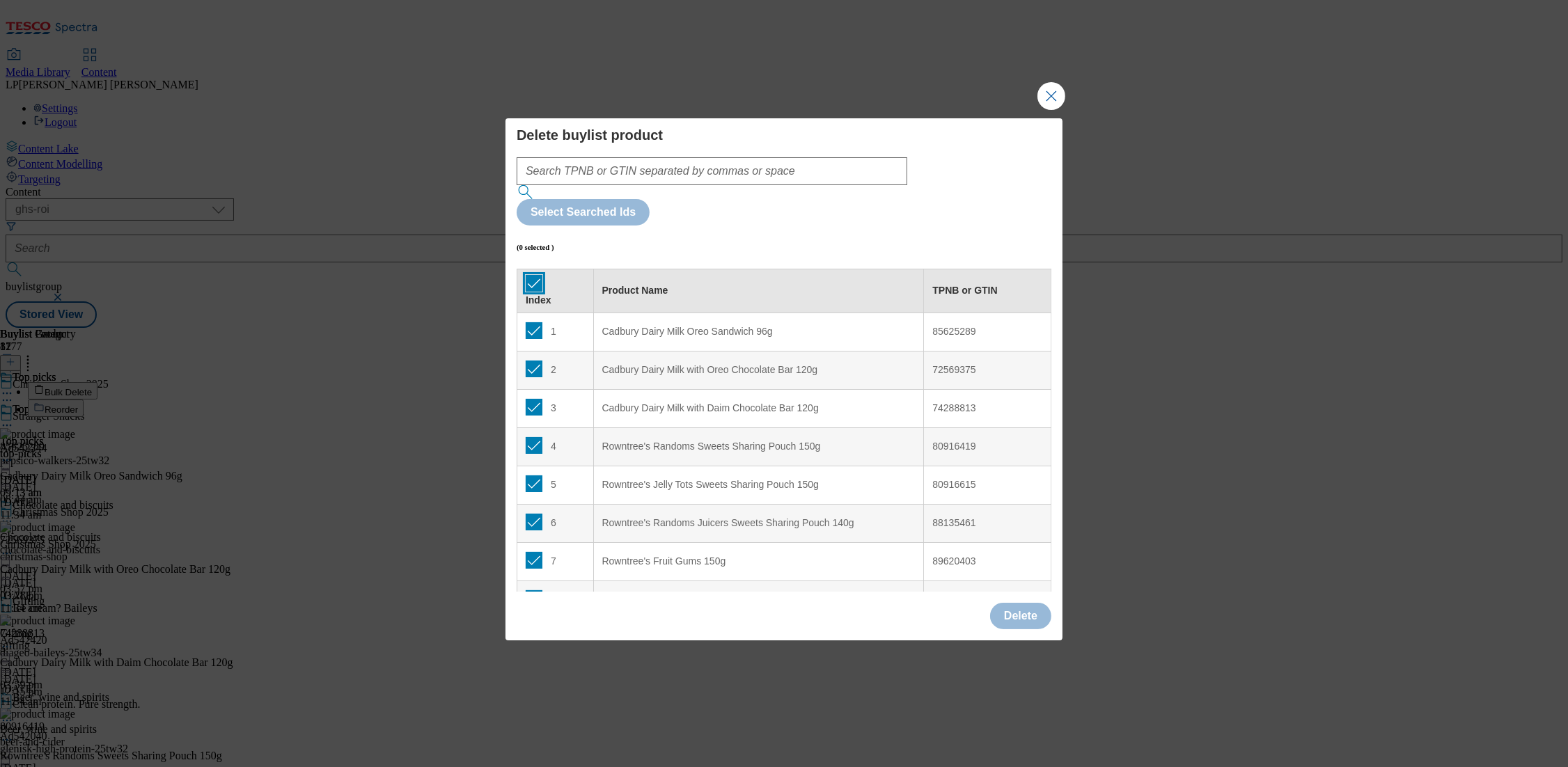
checkbox input "true"
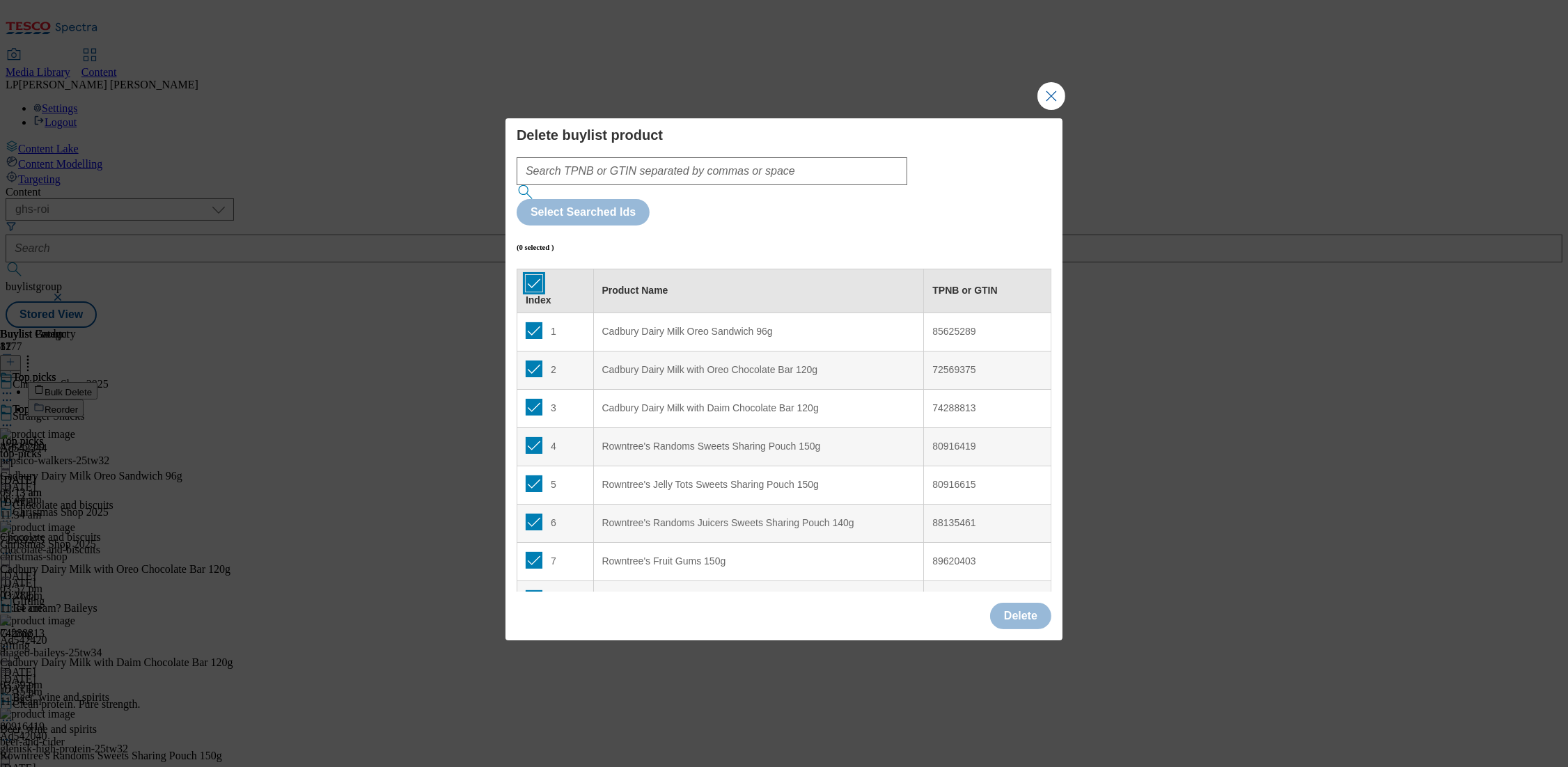
checkbox input "true"
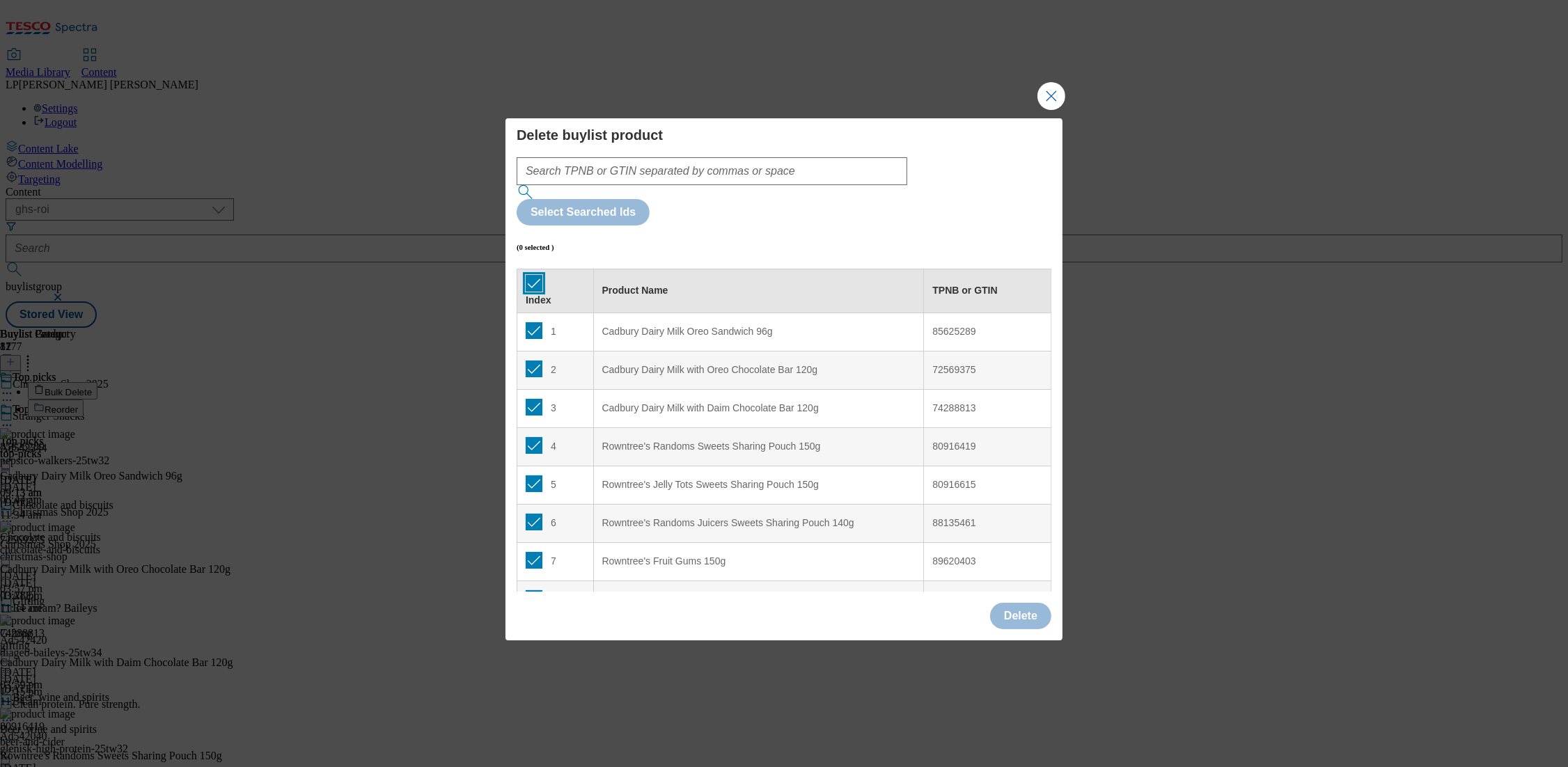
checkbox input "true"
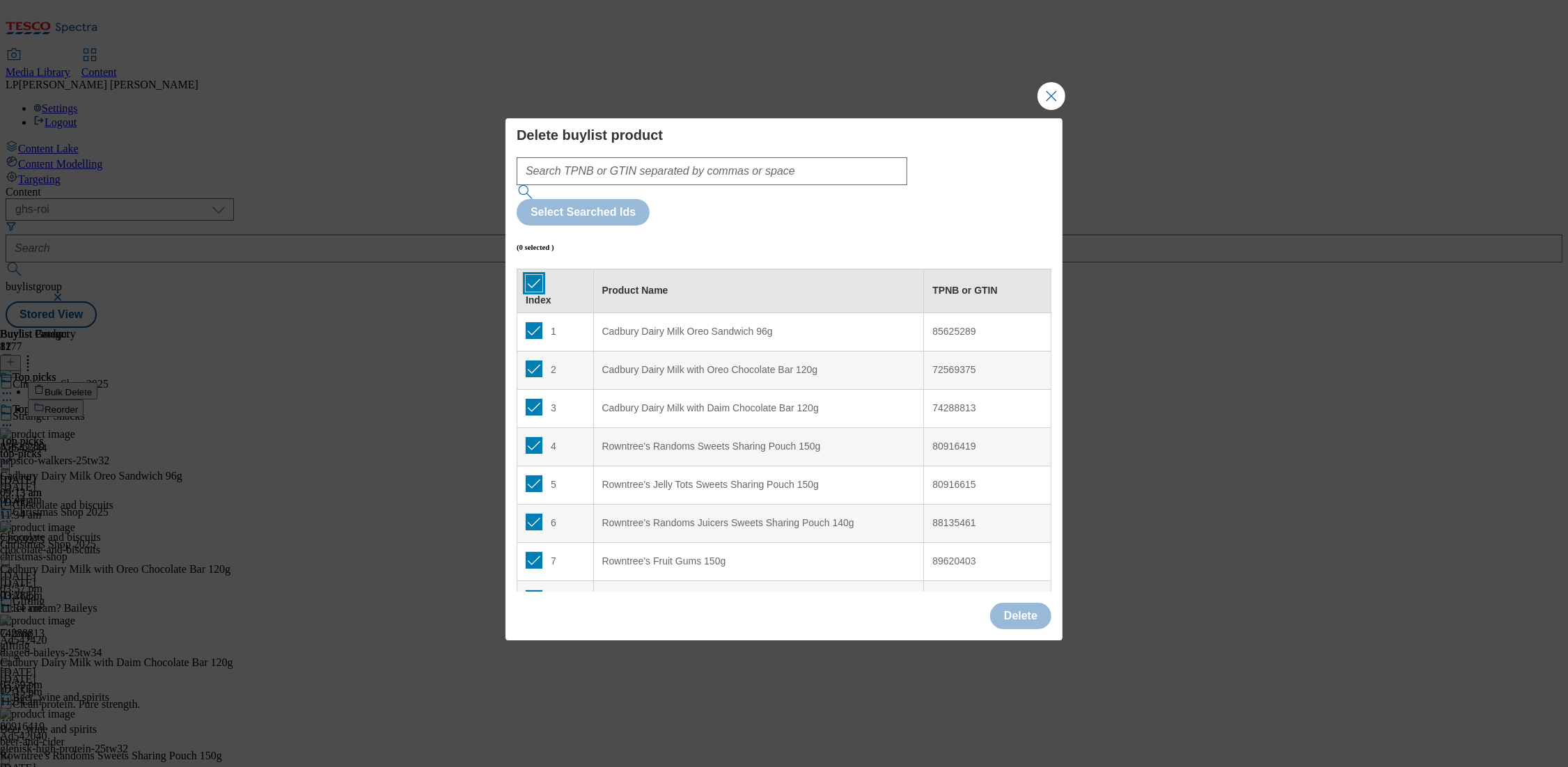
checkbox input "true"
click at [1005, 603] on button "Delete" at bounding box center [1021, 616] width 61 height 26
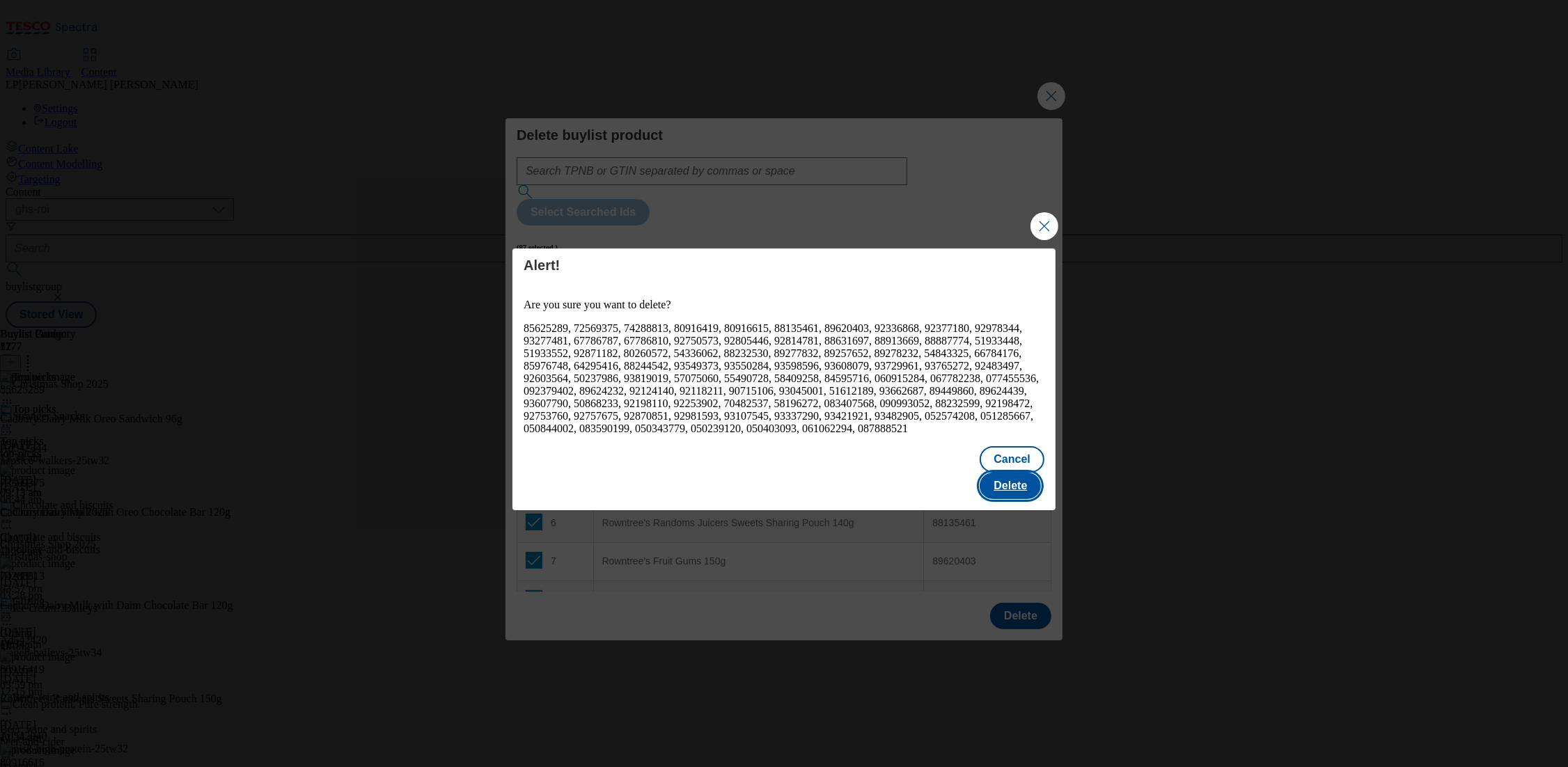
click at [1026, 474] on button "Delete" at bounding box center [1010, 486] width 61 height 26
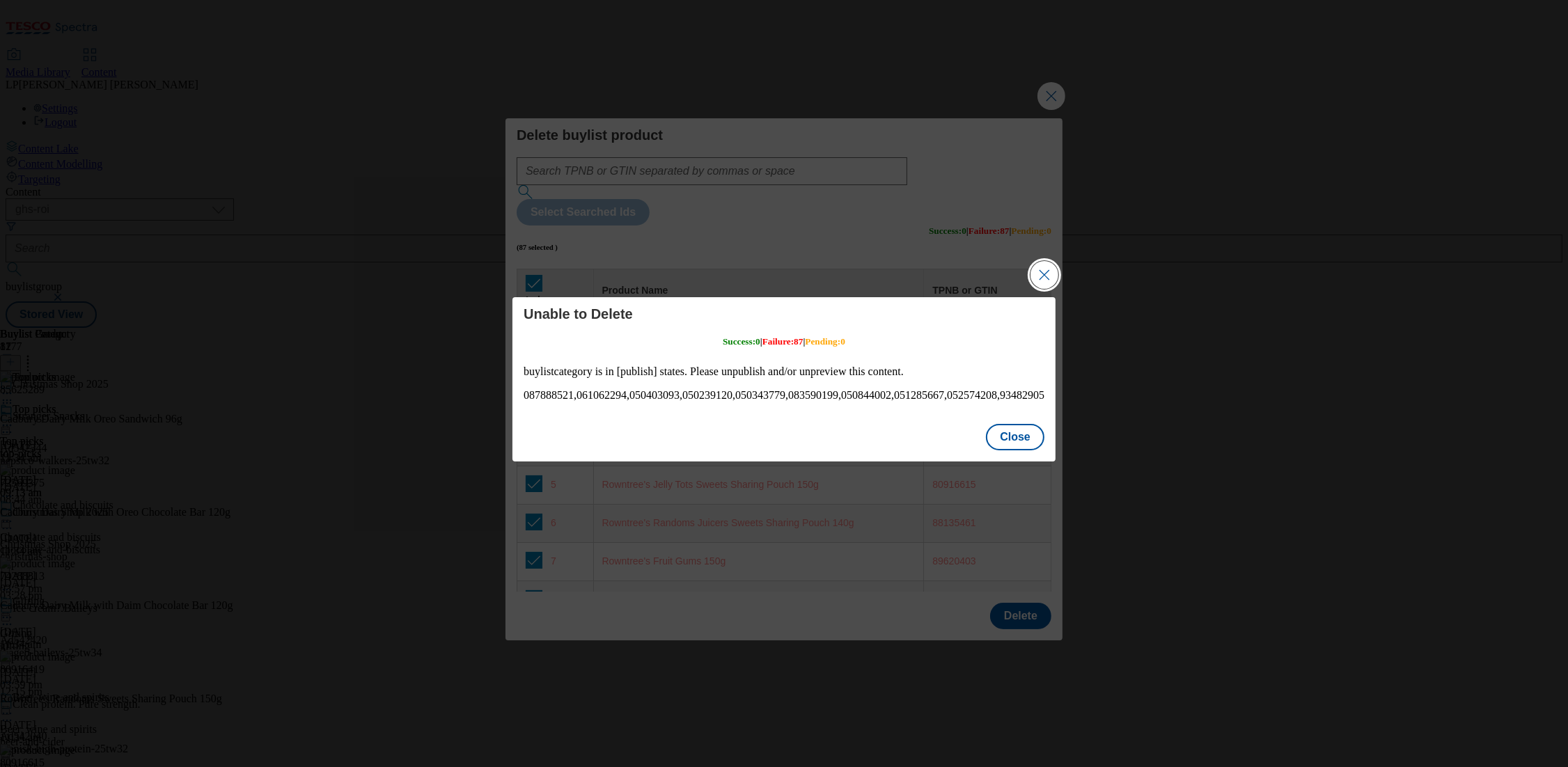
click at [1044, 274] on button "Close Modal" at bounding box center [1044, 275] width 28 height 28
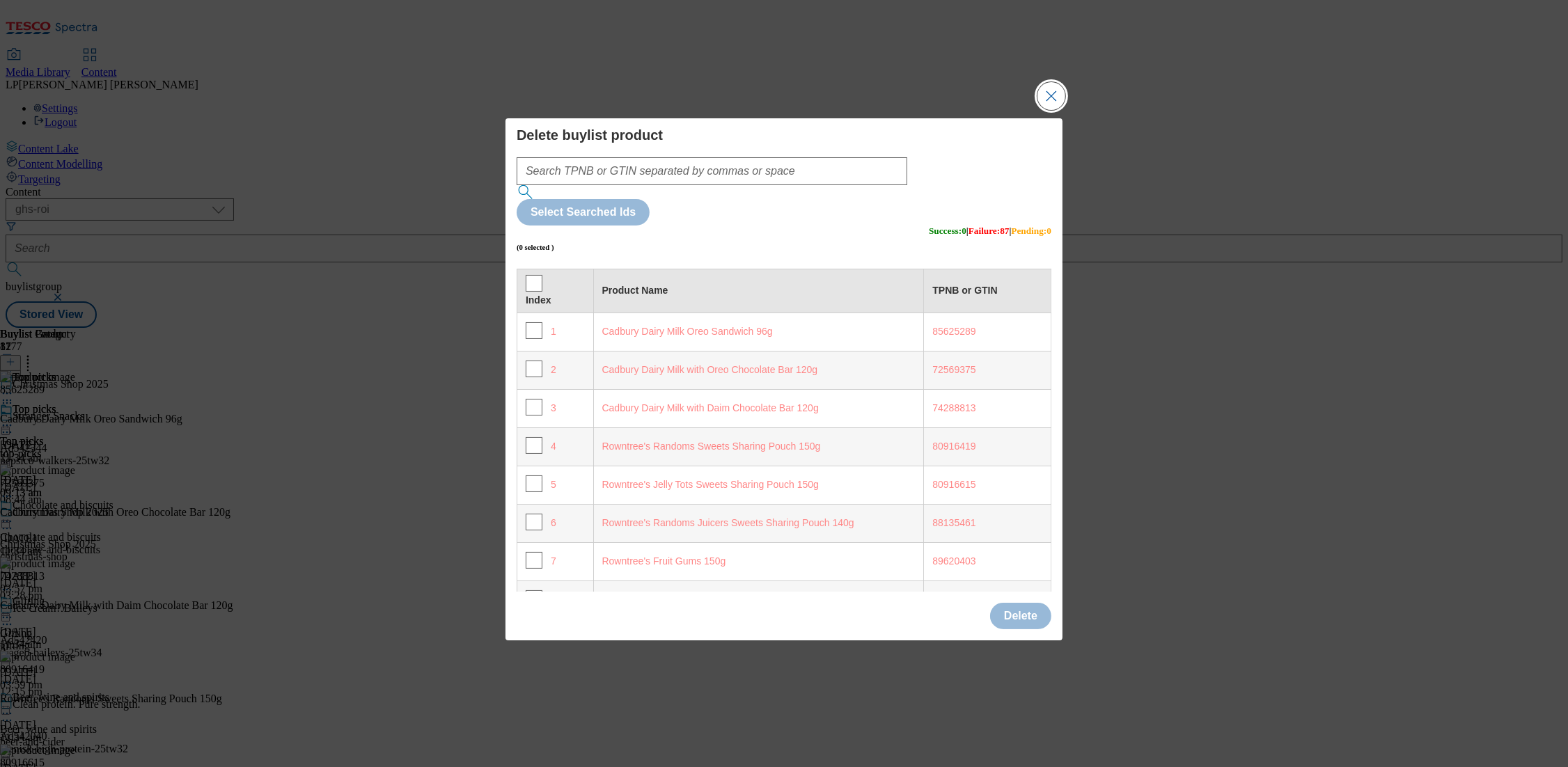
click at [1052, 110] on button "Close Modal" at bounding box center [1051, 97] width 28 height 28
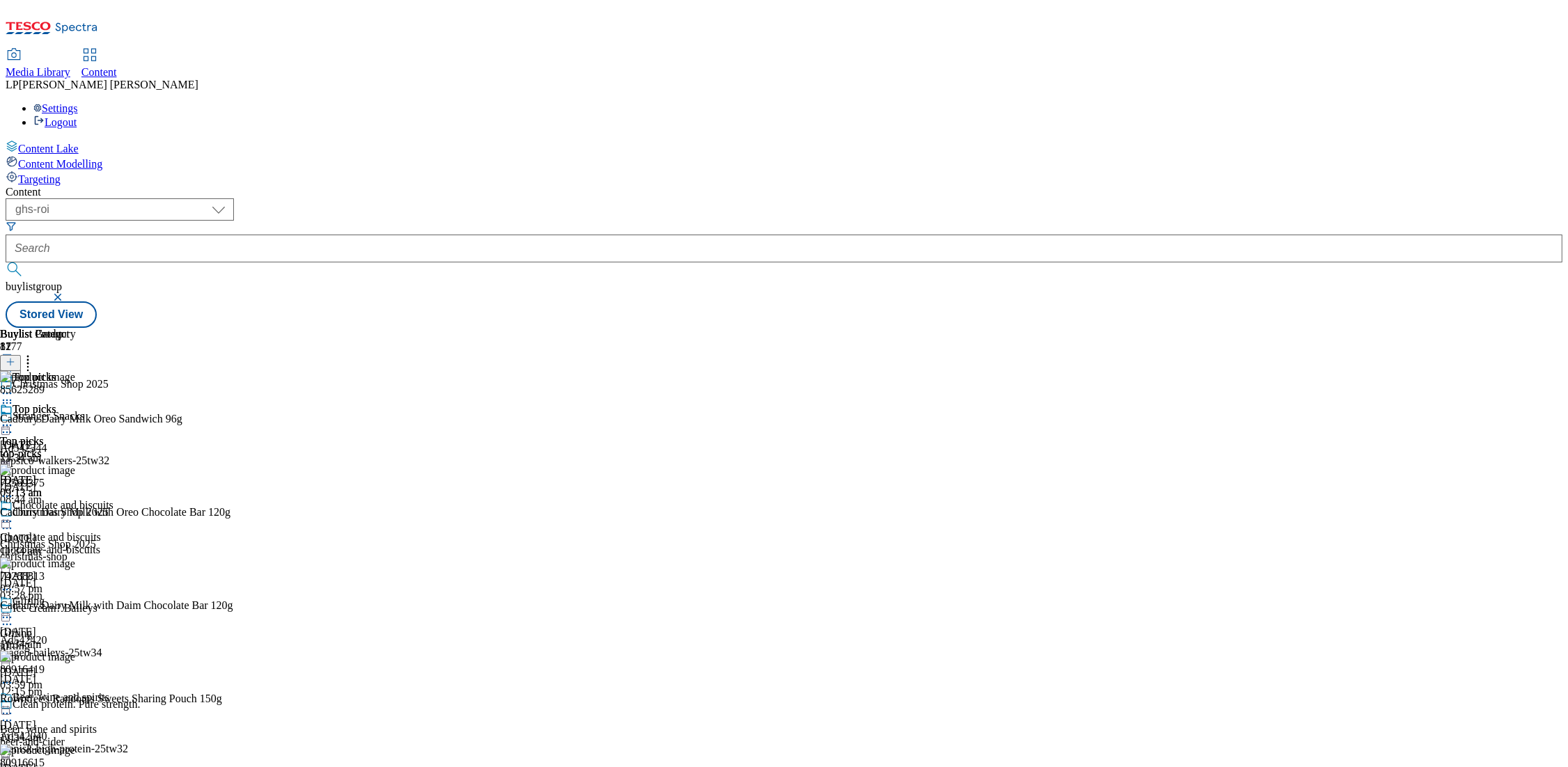
click at [132, 448] on div "top-picks" at bounding box center [66, 454] width 132 height 12
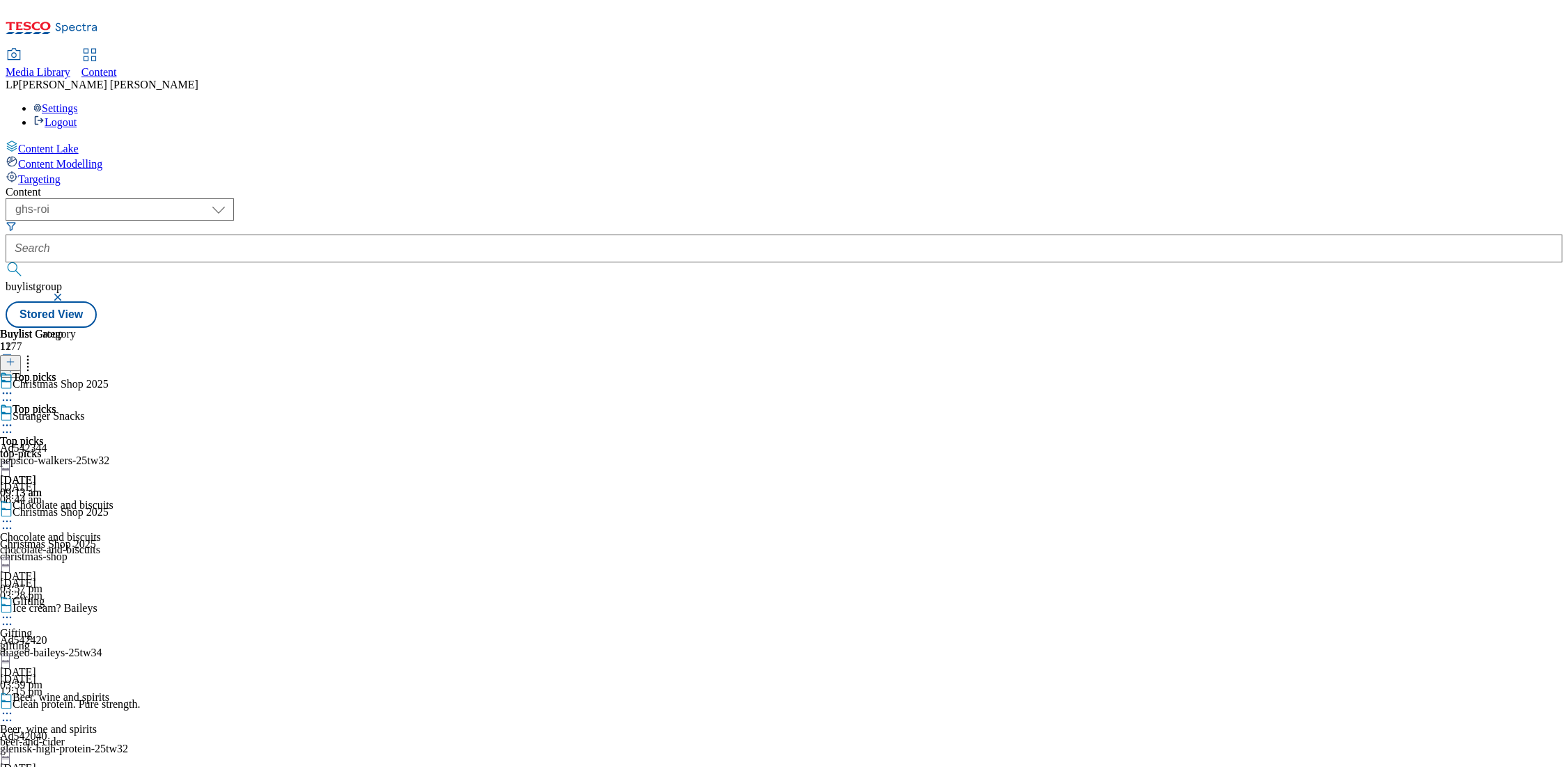
click at [76, 448] on div "top-picks" at bounding box center [38, 454] width 76 height 12
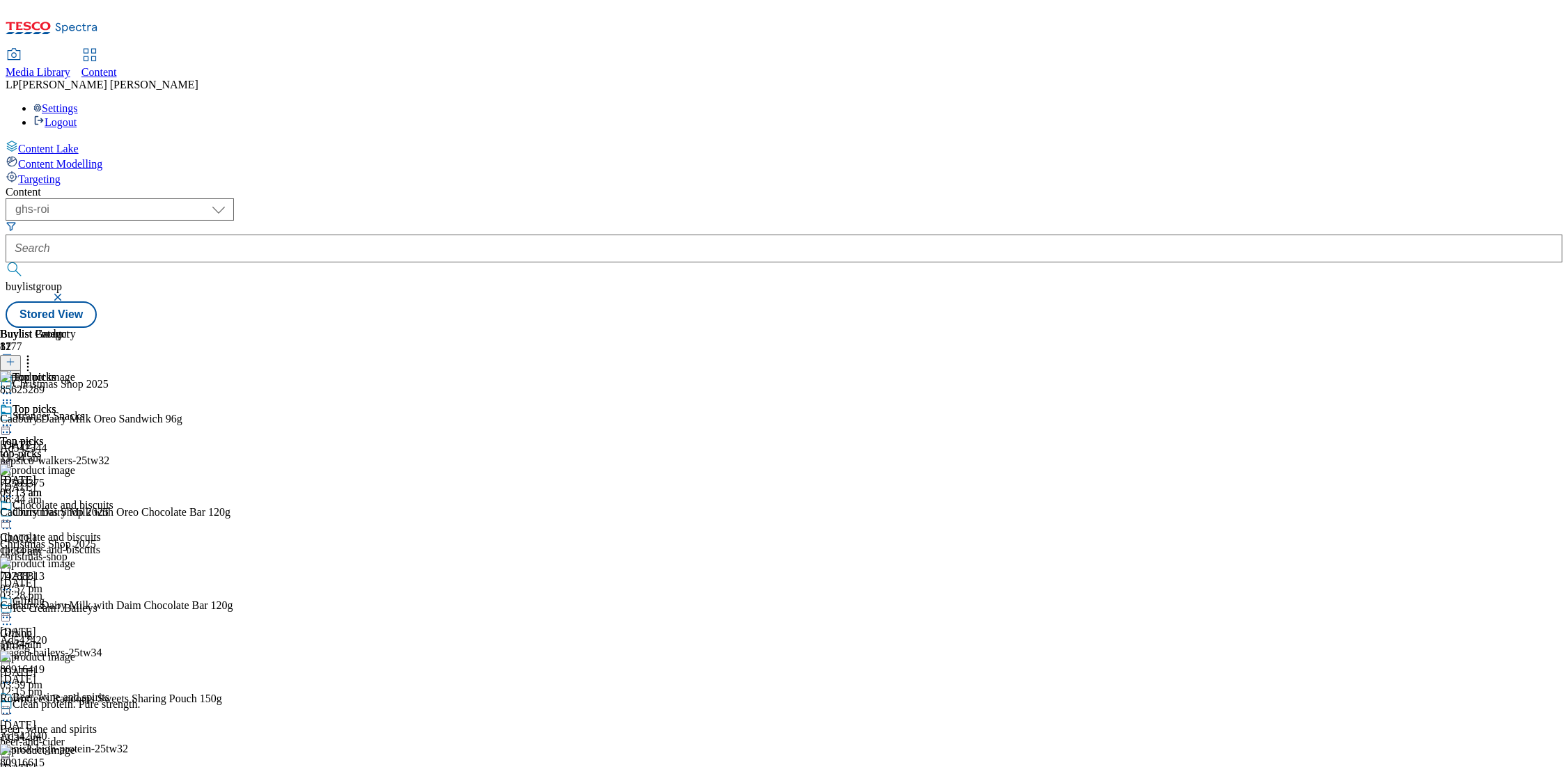
click at [14, 418] on icon at bounding box center [7, 425] width 14 height 14
click at [76, 514] on span "Preview" at bounding box center [59, 519] width 33 height 11
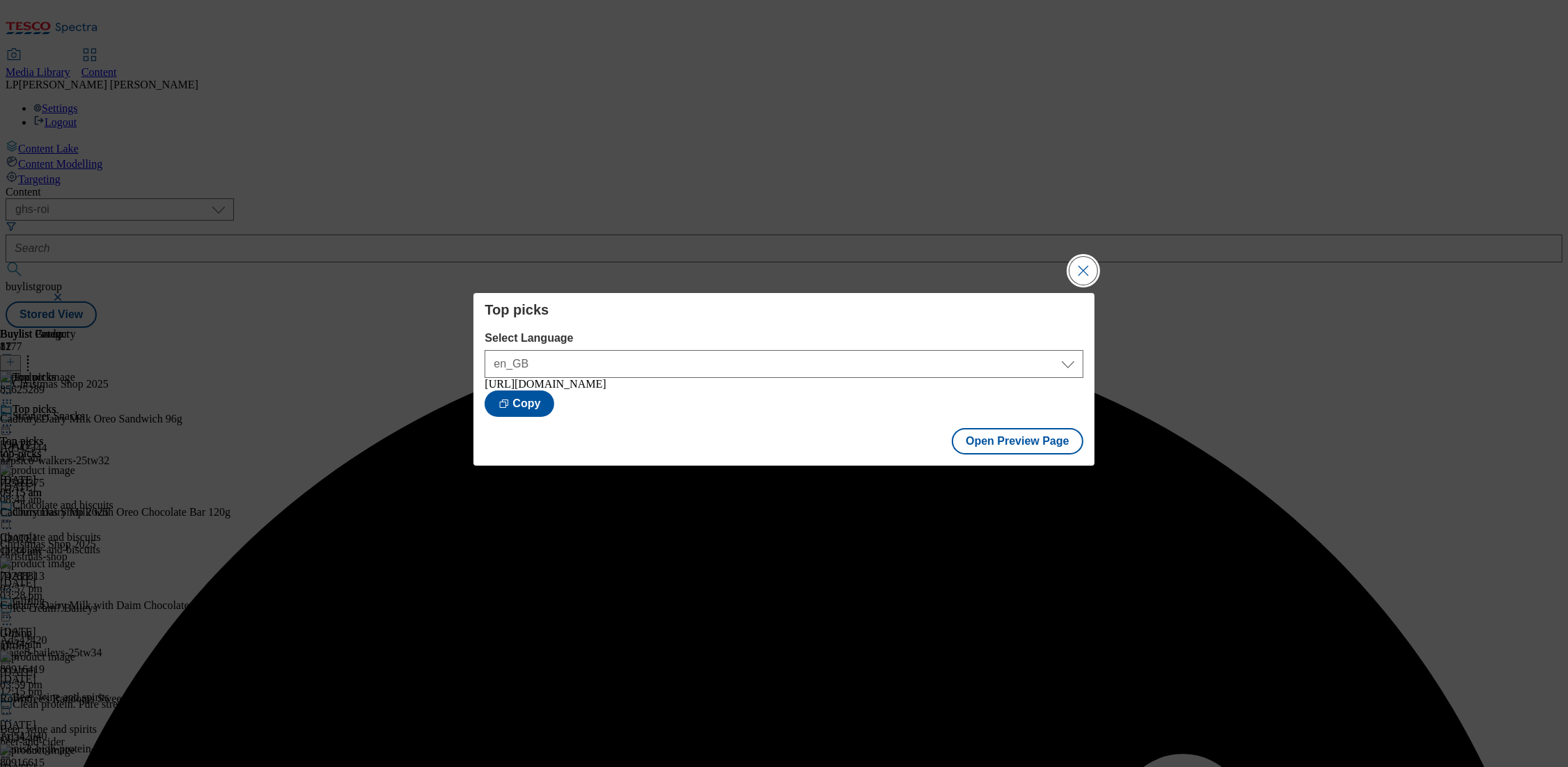
click at [1079, 265] on button "Close Modal" at bounding box center [1084, 271] width 28 height 28
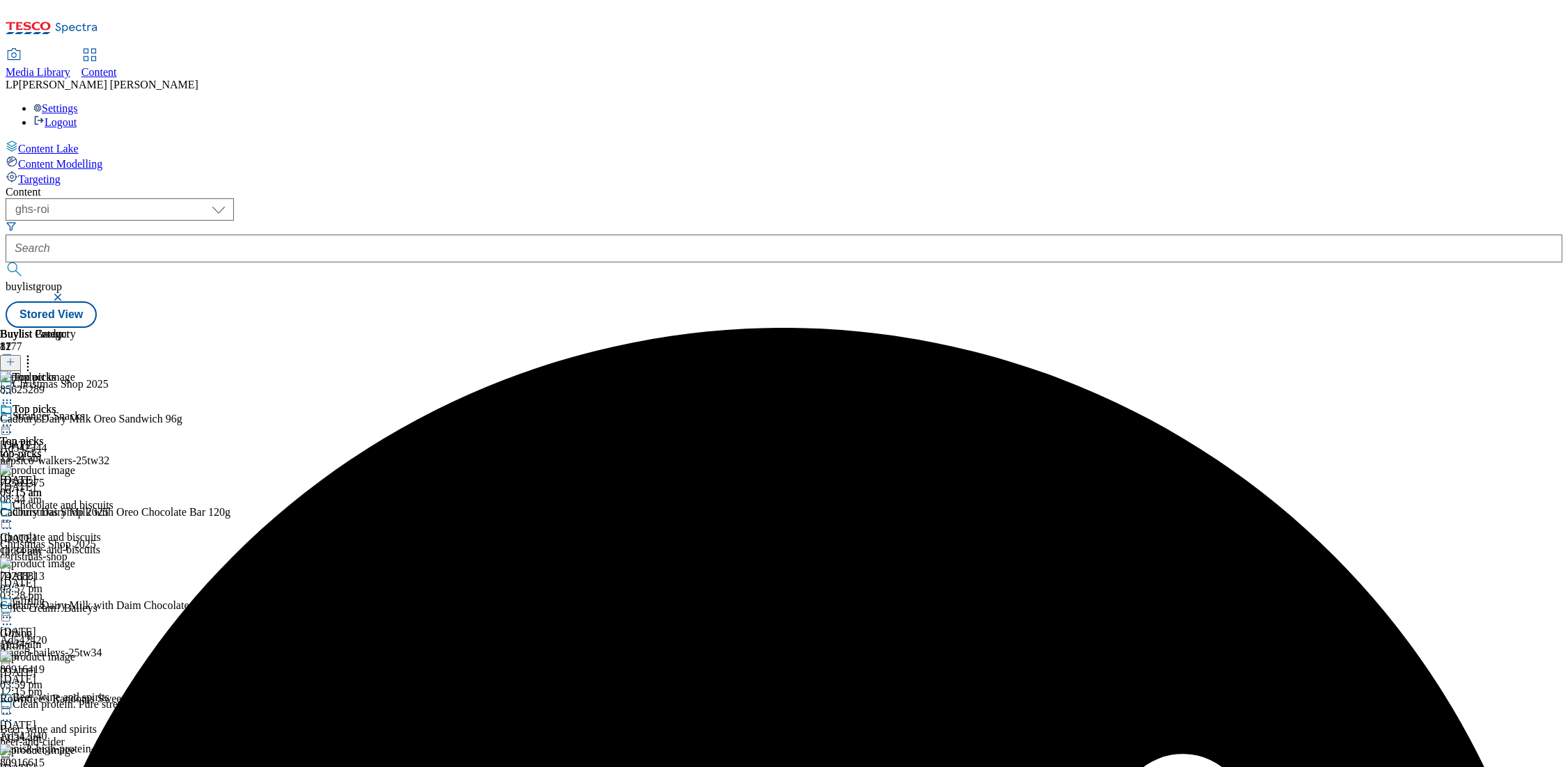
click at [14, 418] on icon at bounding box center [7, 425] width 14 height 14
click at [90, 530] on span "Un-preview" at bounding box center [66, 535] width 47 height 11
click at [14, 418] on icon at bounding box center [7, 425] width 14 height 14
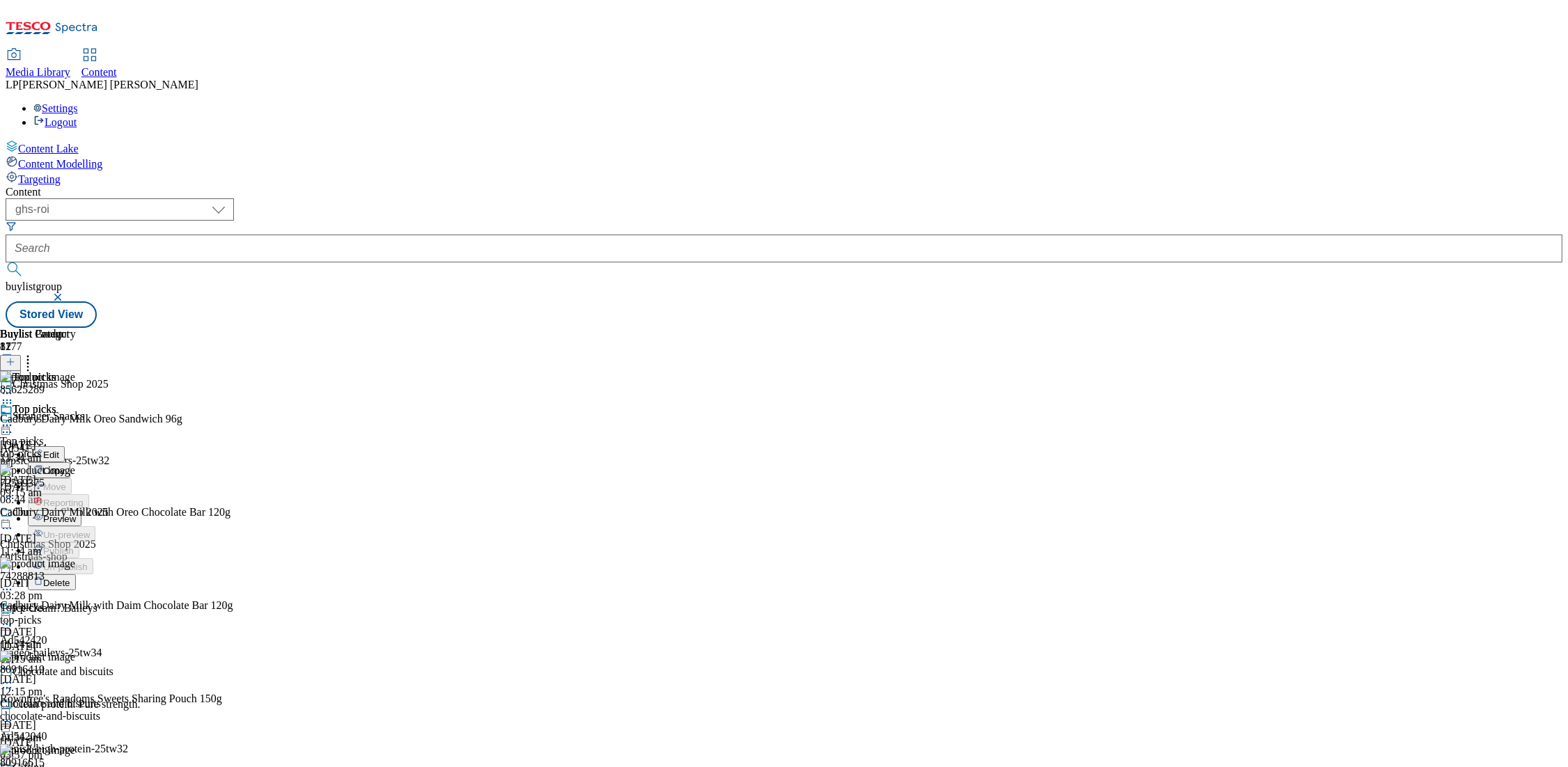
click at [76, 514] on span "Preview" at bounding box center [59, 519] width 33 height 11
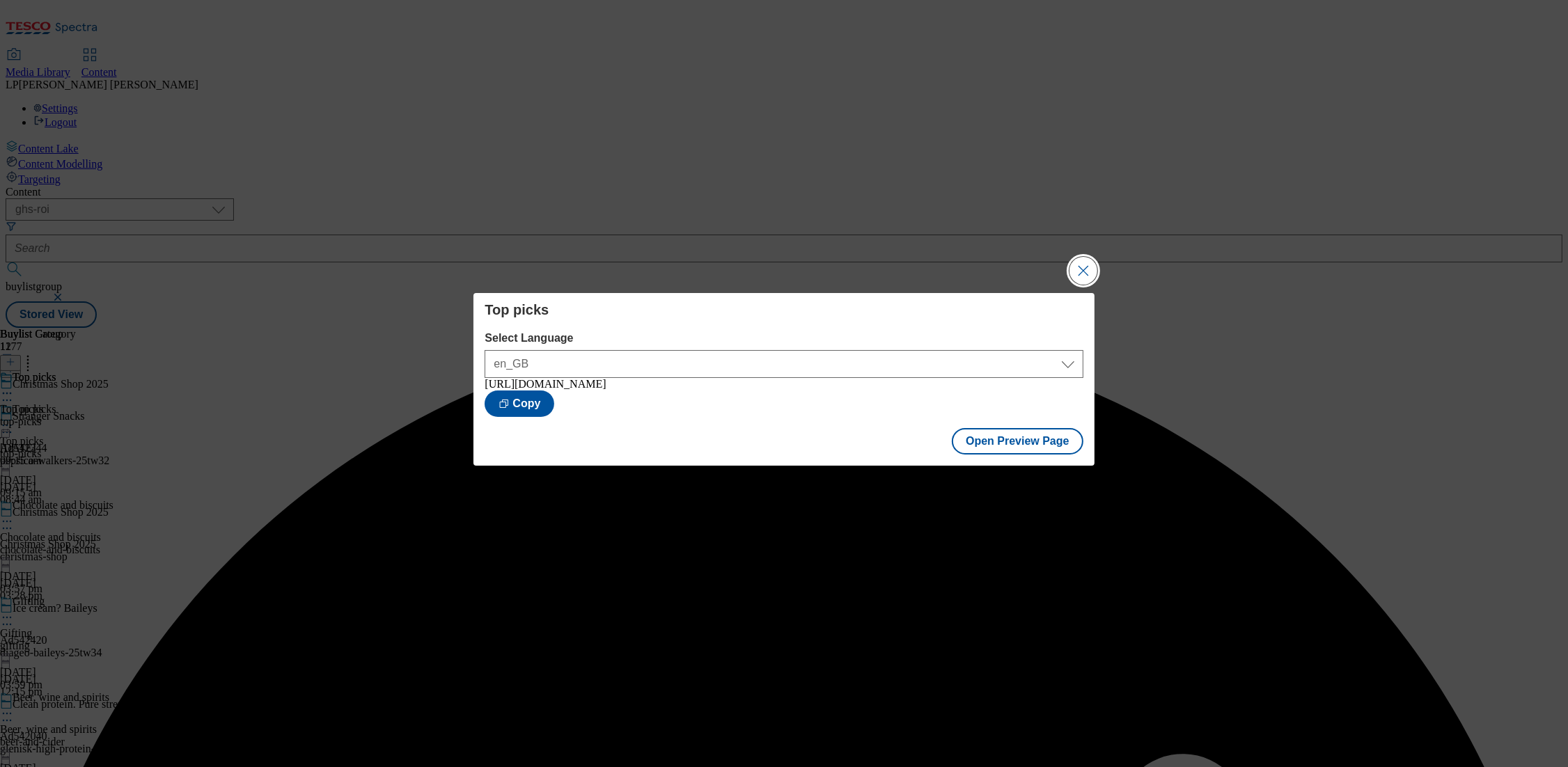
click at [1095, 266] on button "Close Modal" at bounding box center [1084, 271] width 28 height 28
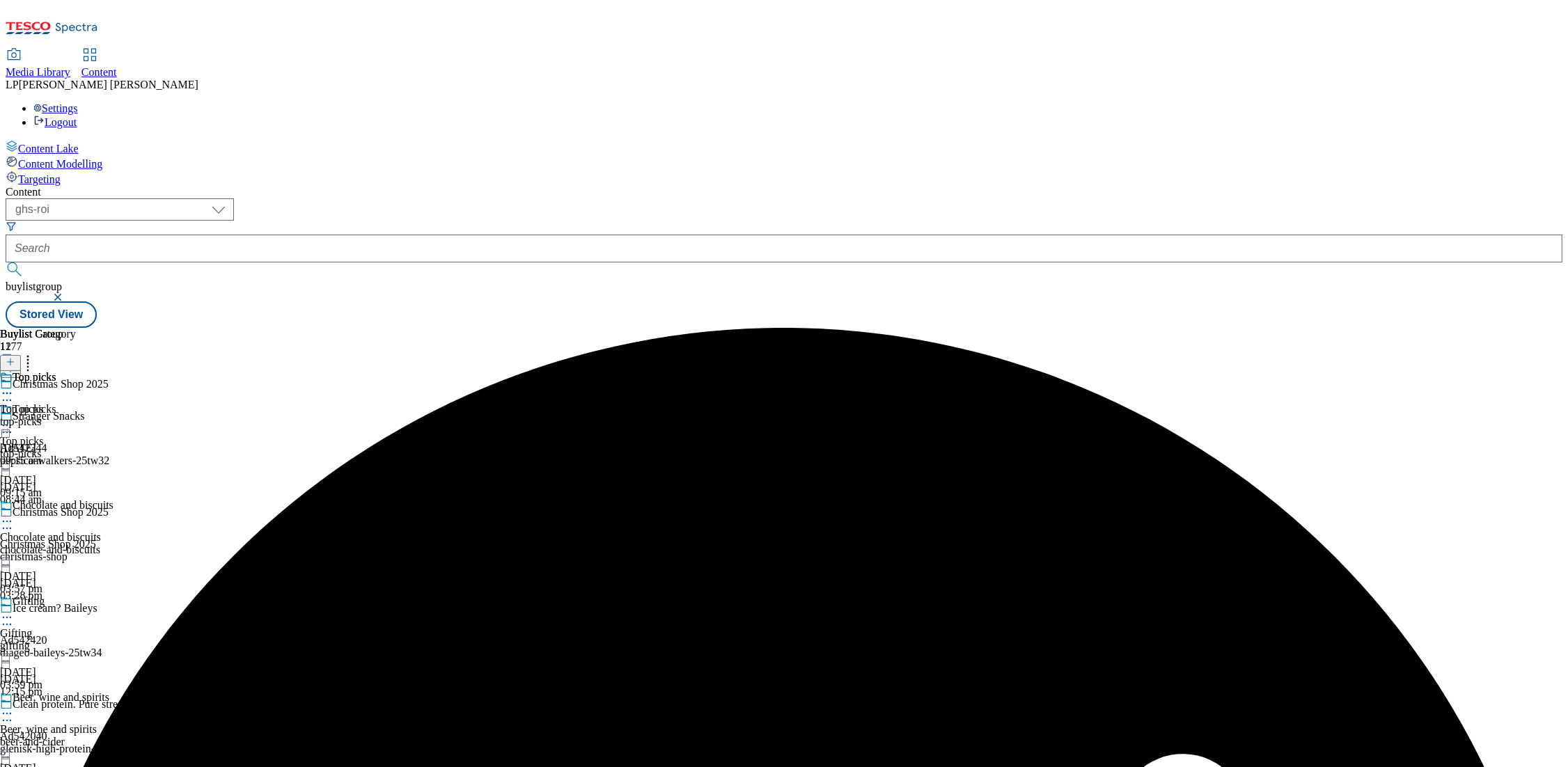
click at [14, 418] on icon at bounding box center [7, 425] width 14 height 14
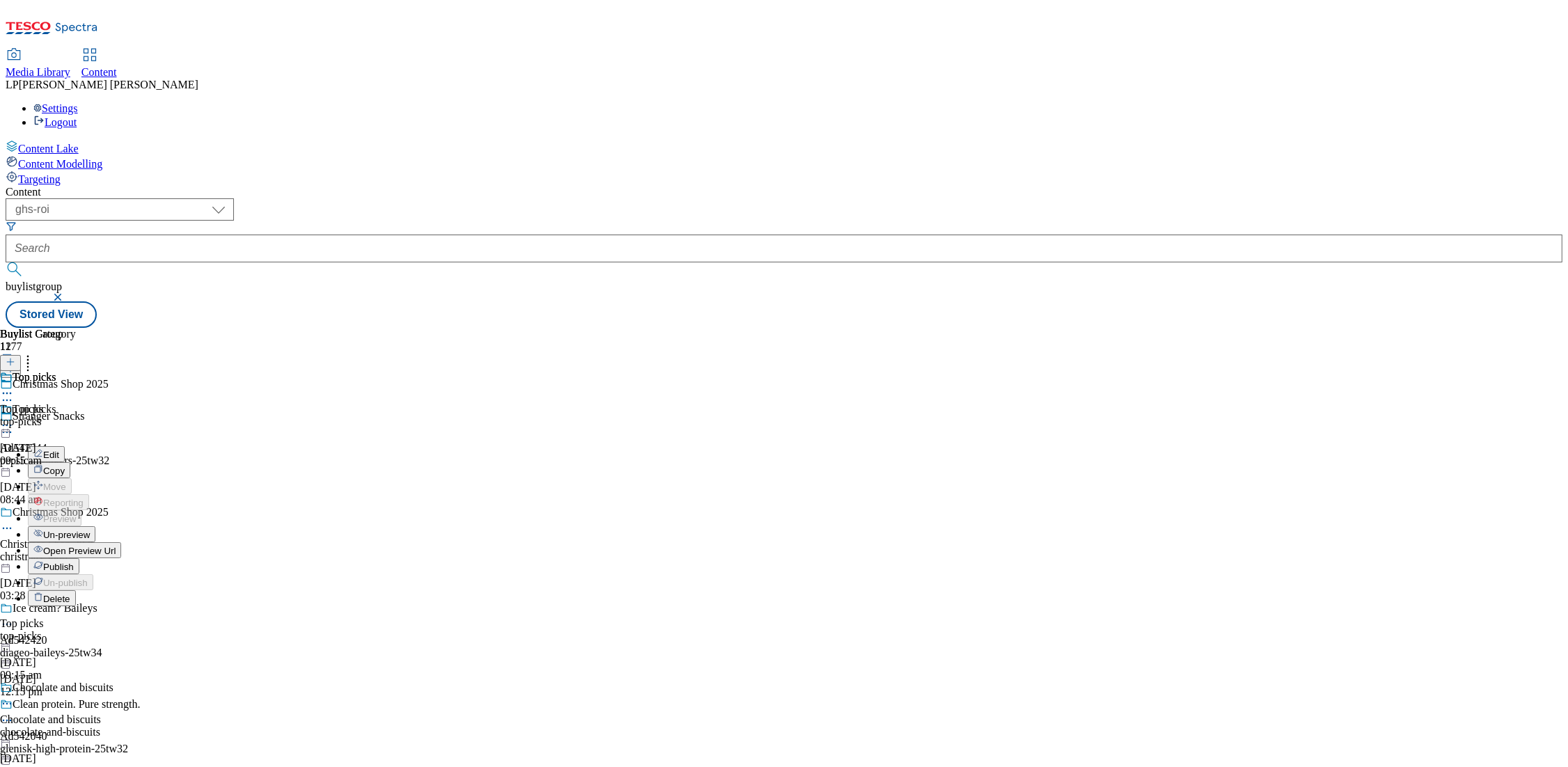
click at [90, 530] on span "Un-preview" at bounding box center [66, 535] width 47 height 11
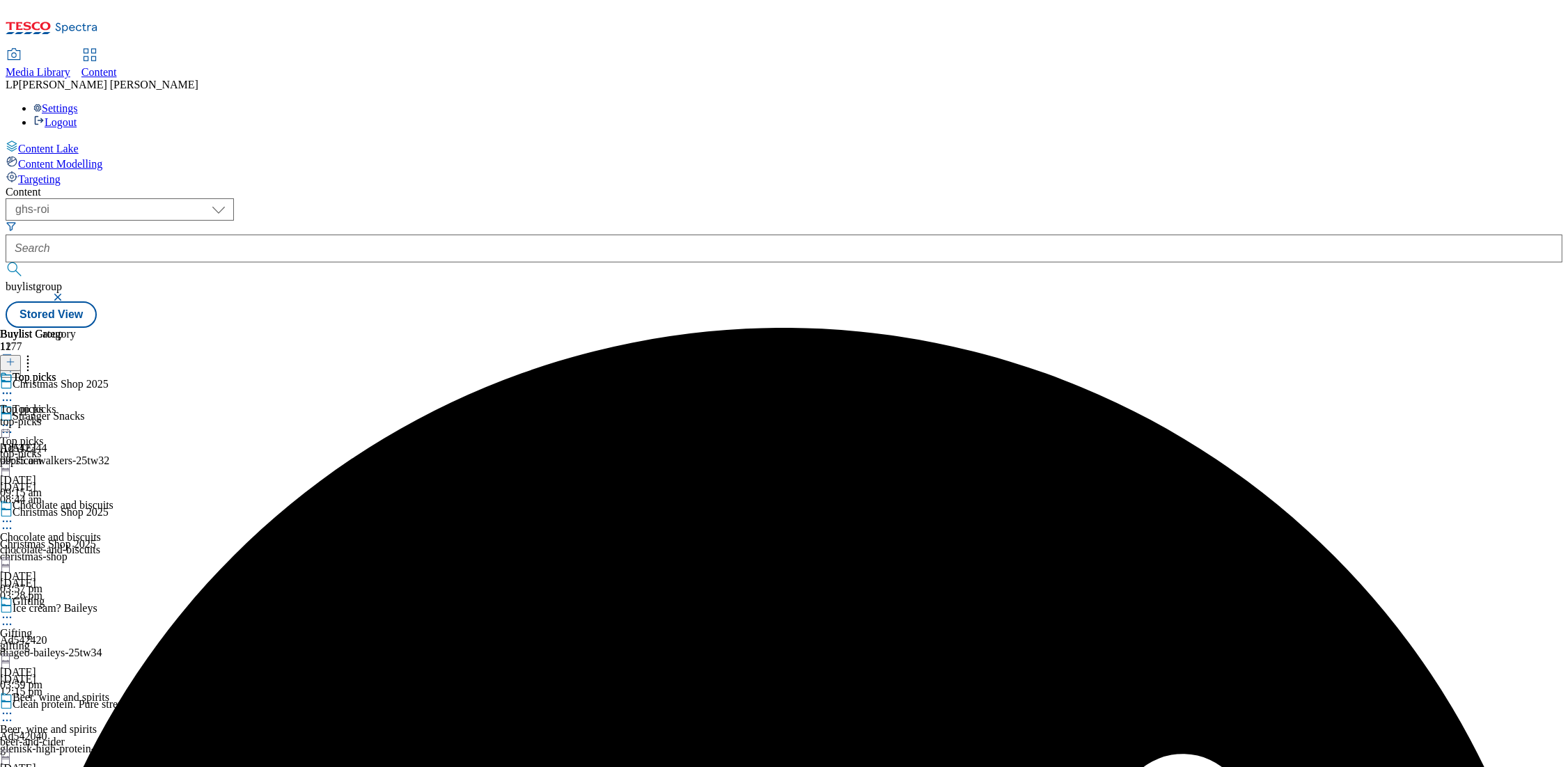
click at [14, 418] on icon at bounding box center [7, 425] width 14 height 14
click at [76, 416] on div "top-picks" at bounding box center [38, 422] width 76 height 12
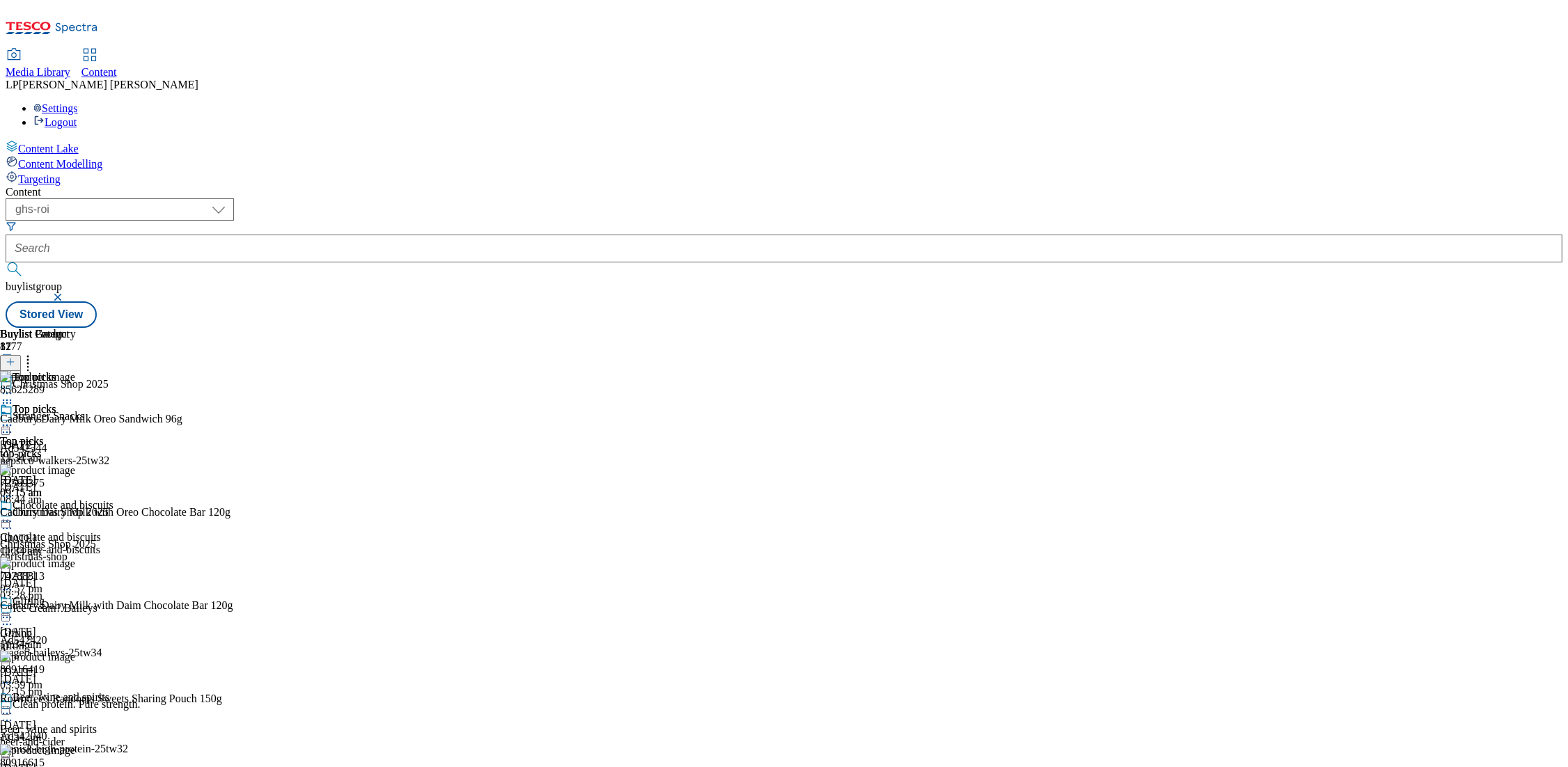
click at [35, 353] on icon at bounding box center [28, 360] width 14 height 14
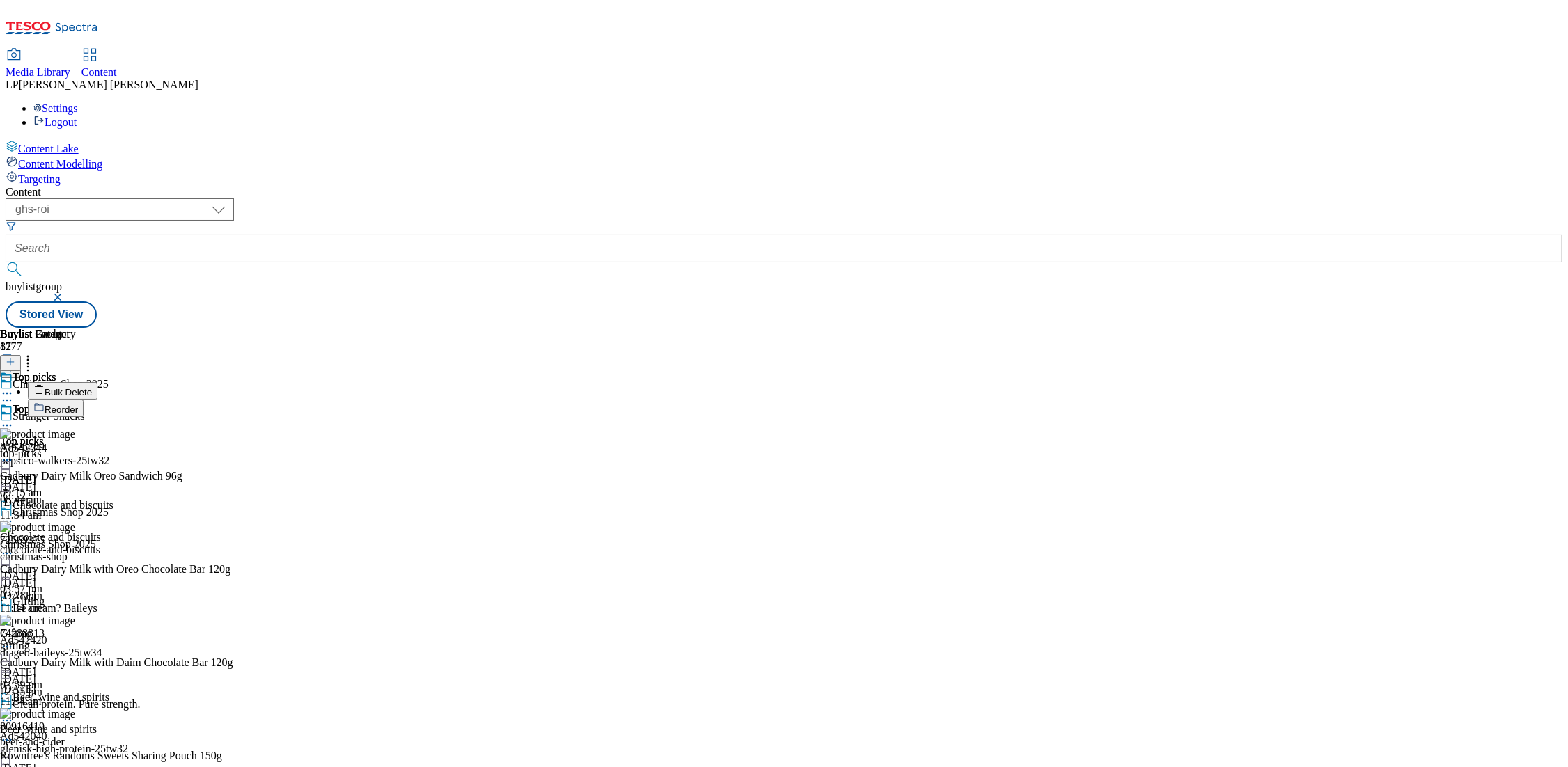
click at [92, 387] on span "Bulk Delete" at bounding box center [69, 393] width 47 height 11
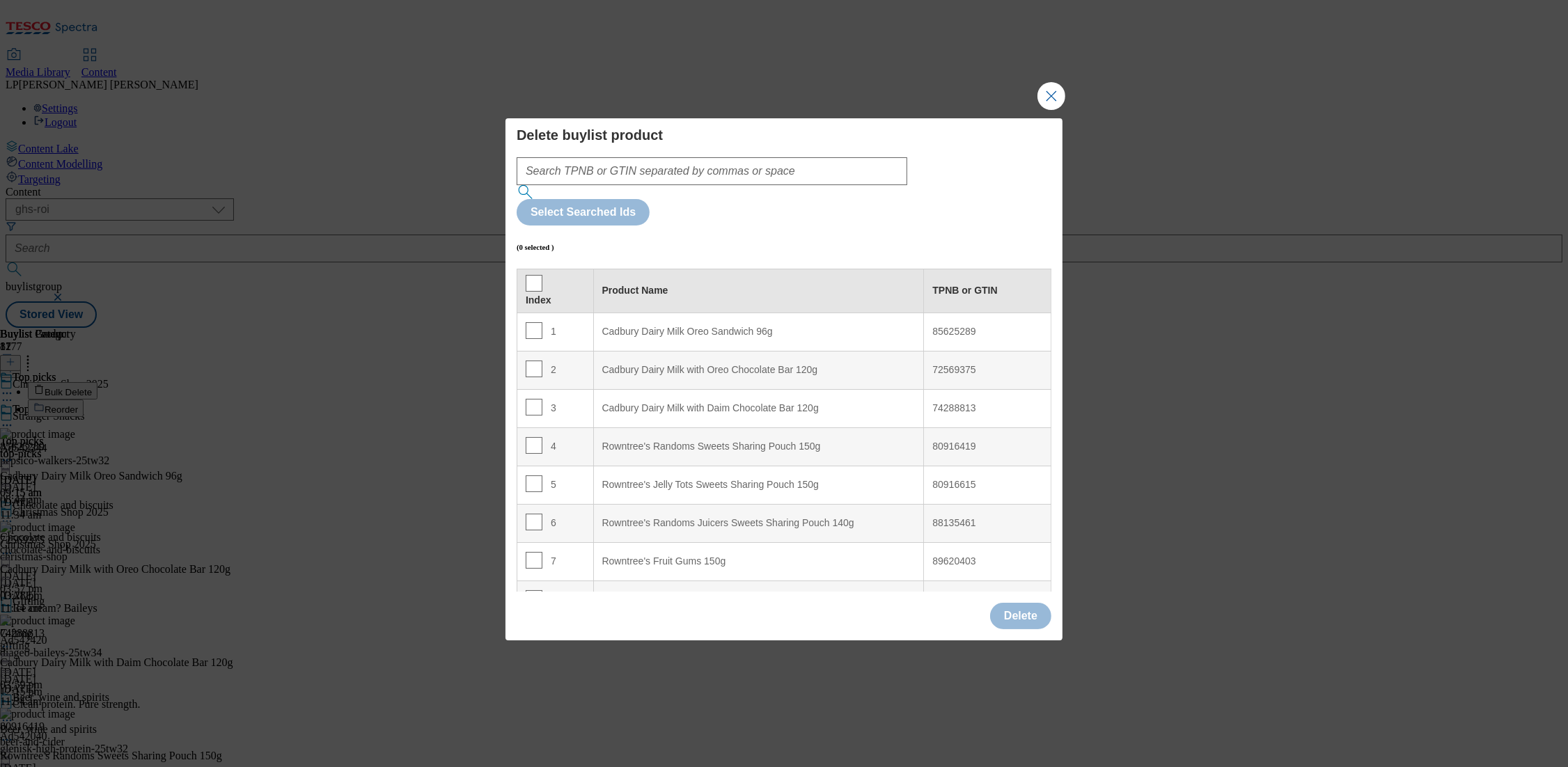
click at [521, 269] on th "Index" at bounding box center [555, 291] width 76 height 44
click at [532, 275] on input "Modal" at bounding box center [533, 283] width 17 height 17
checkbox input "true"
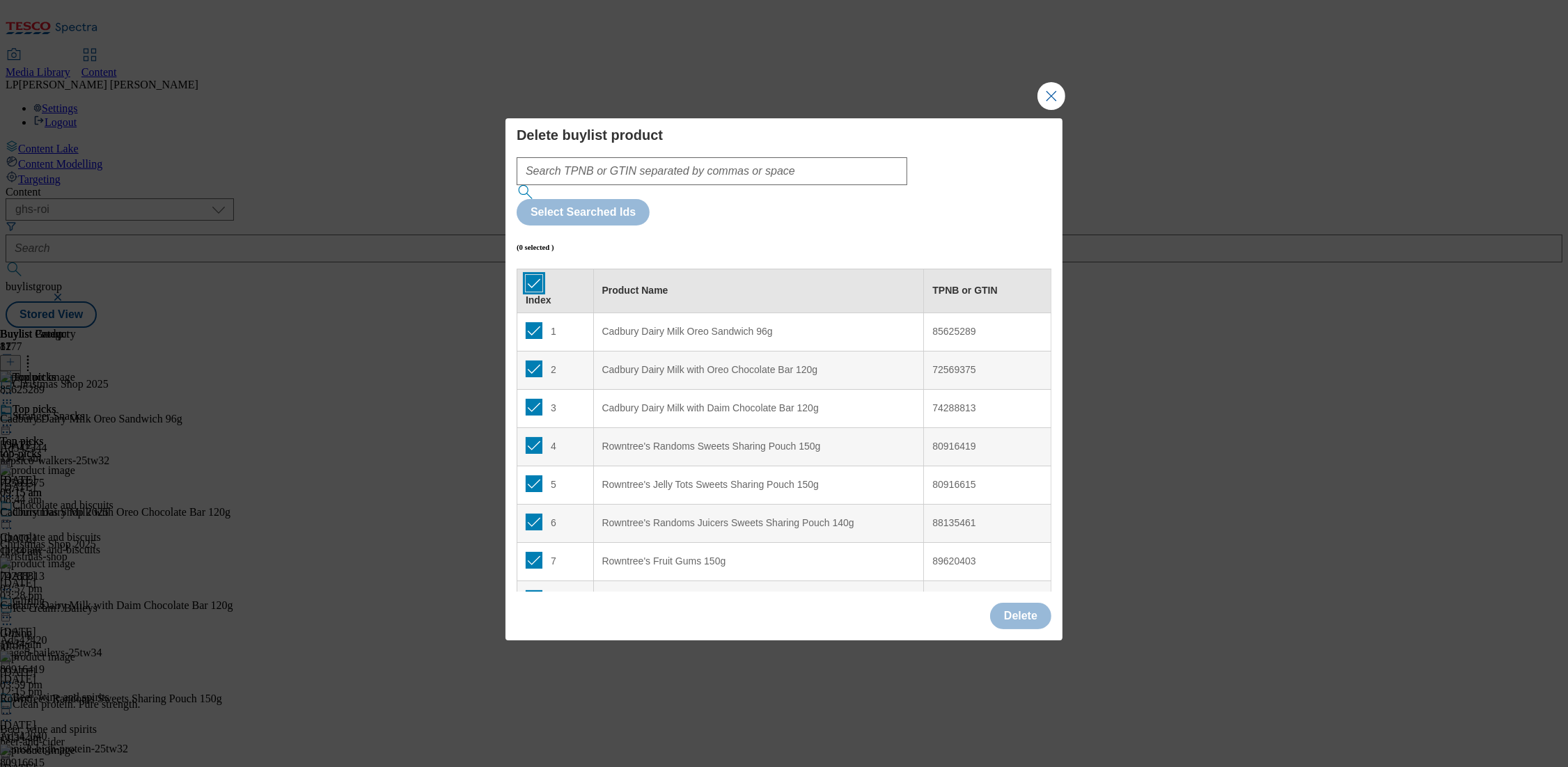
checkbox input "true"
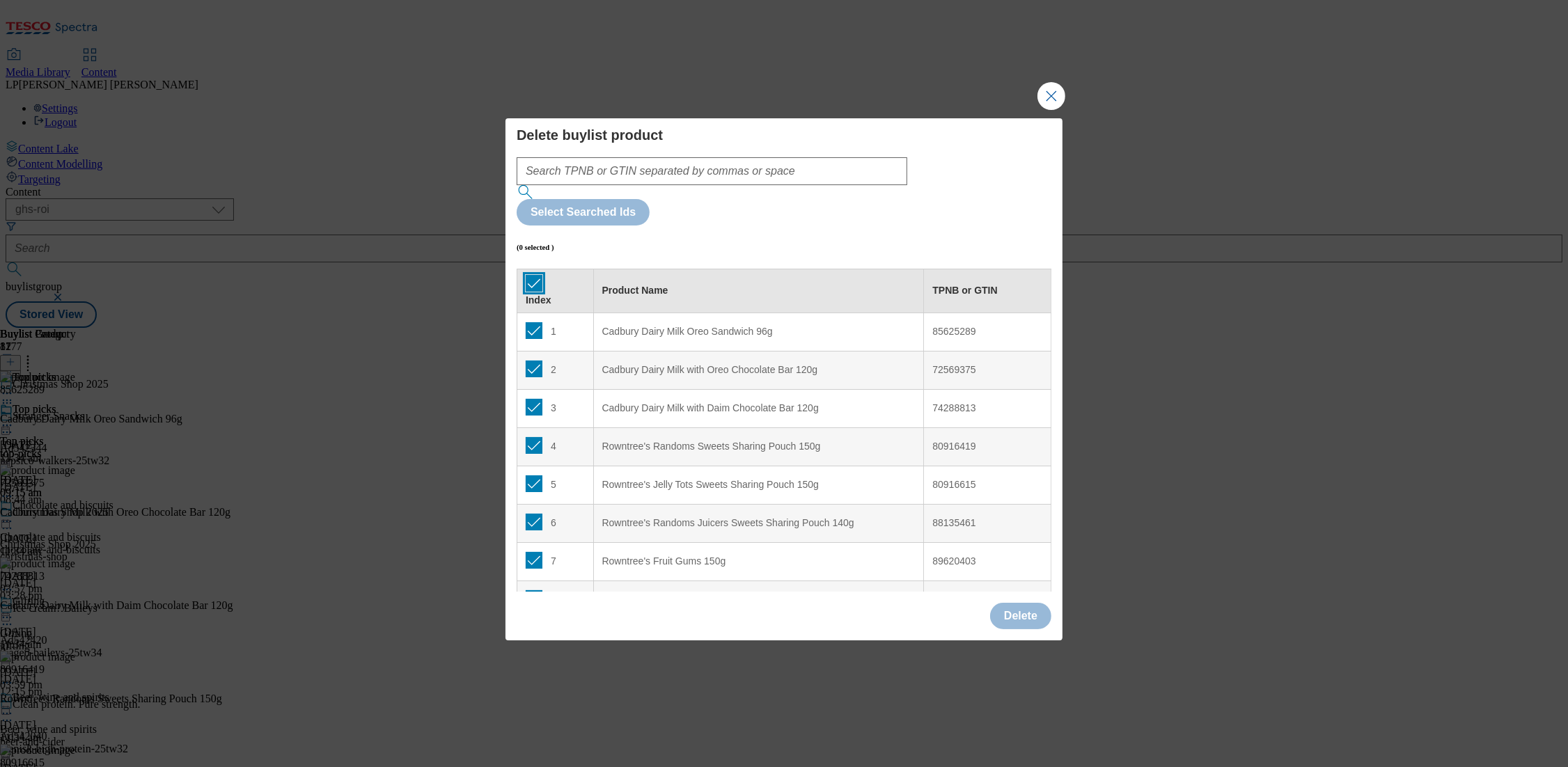
checkbox input "true"
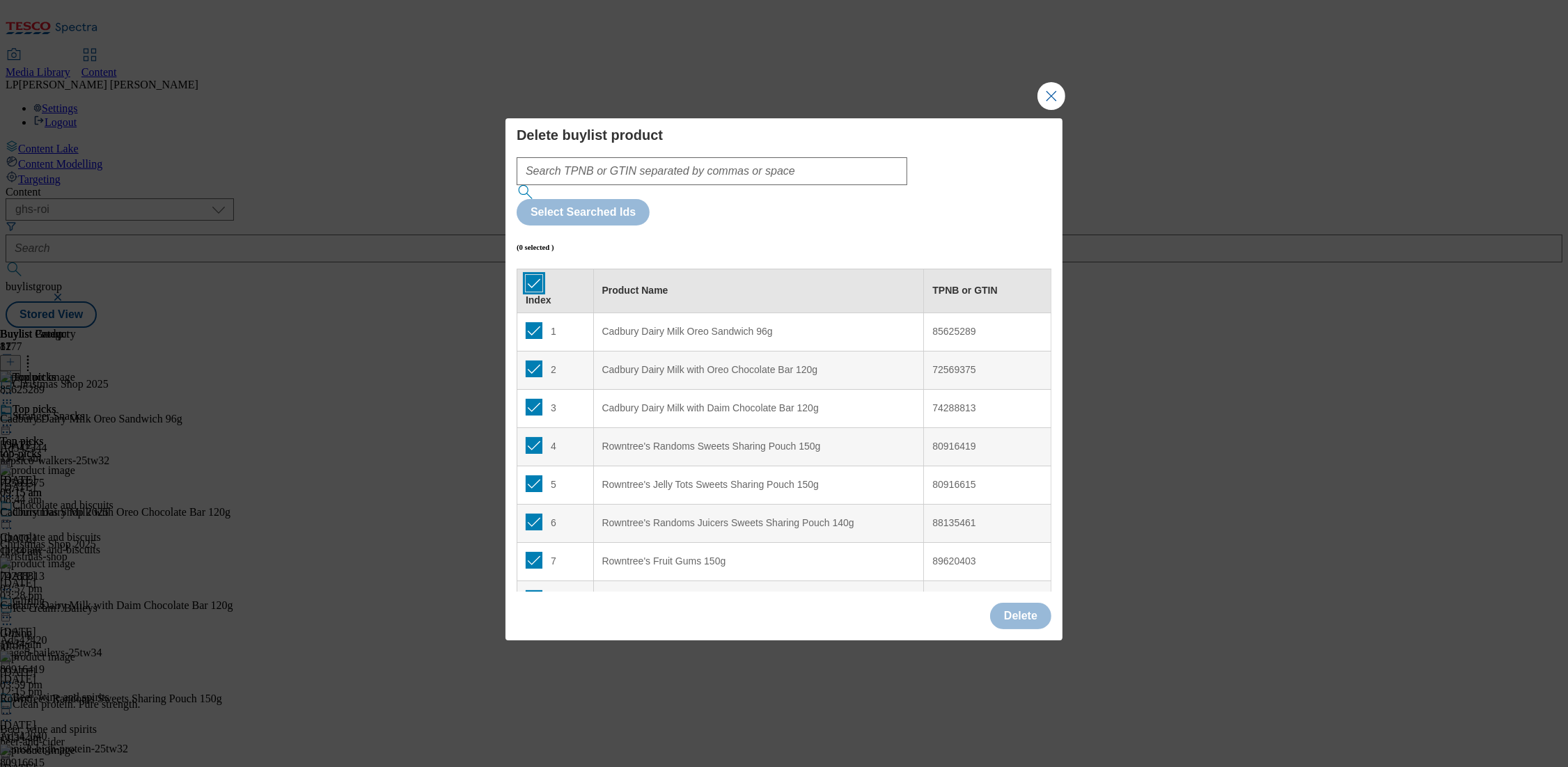
checkbox input "true"
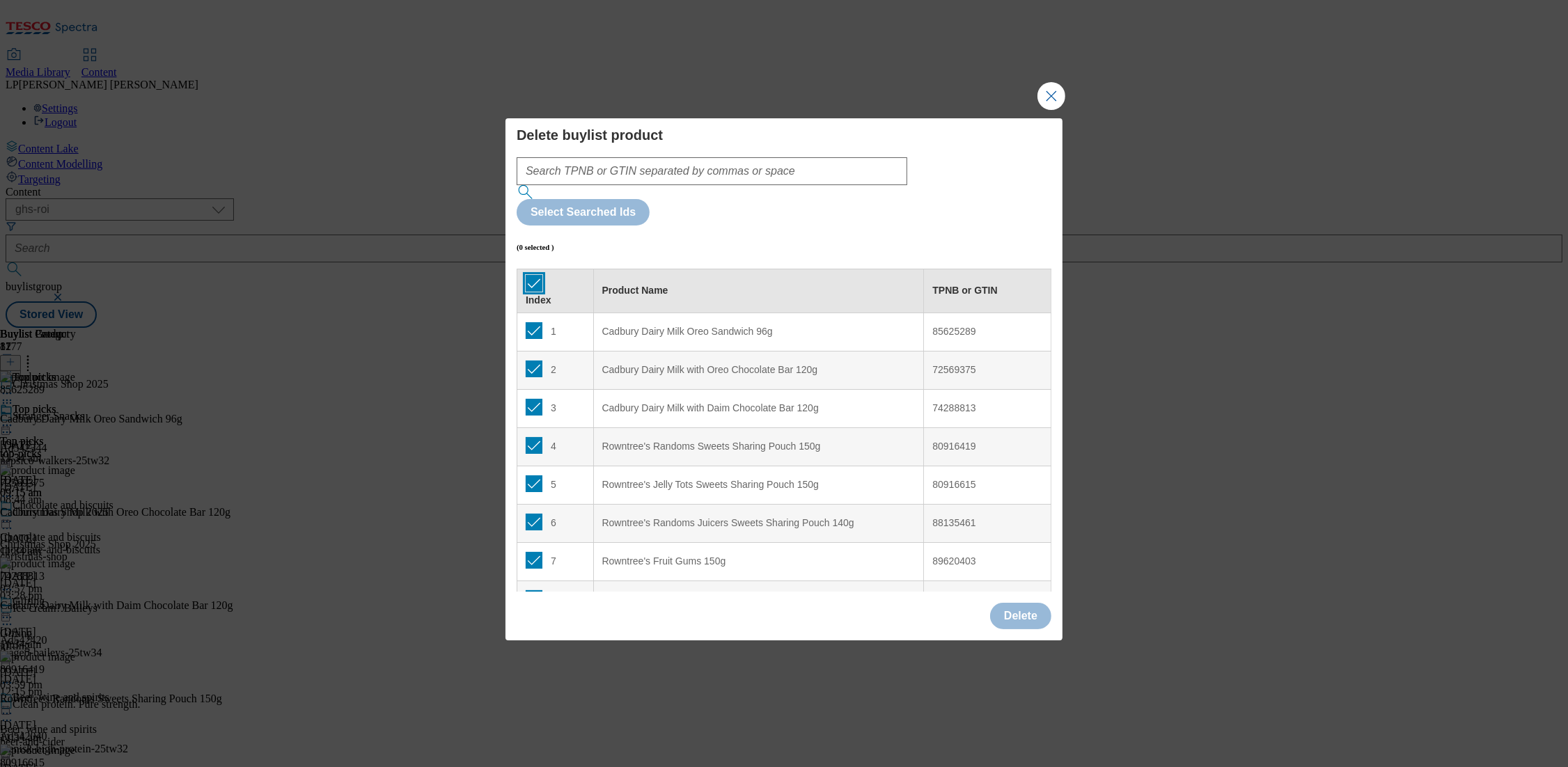
checkbox input "true"
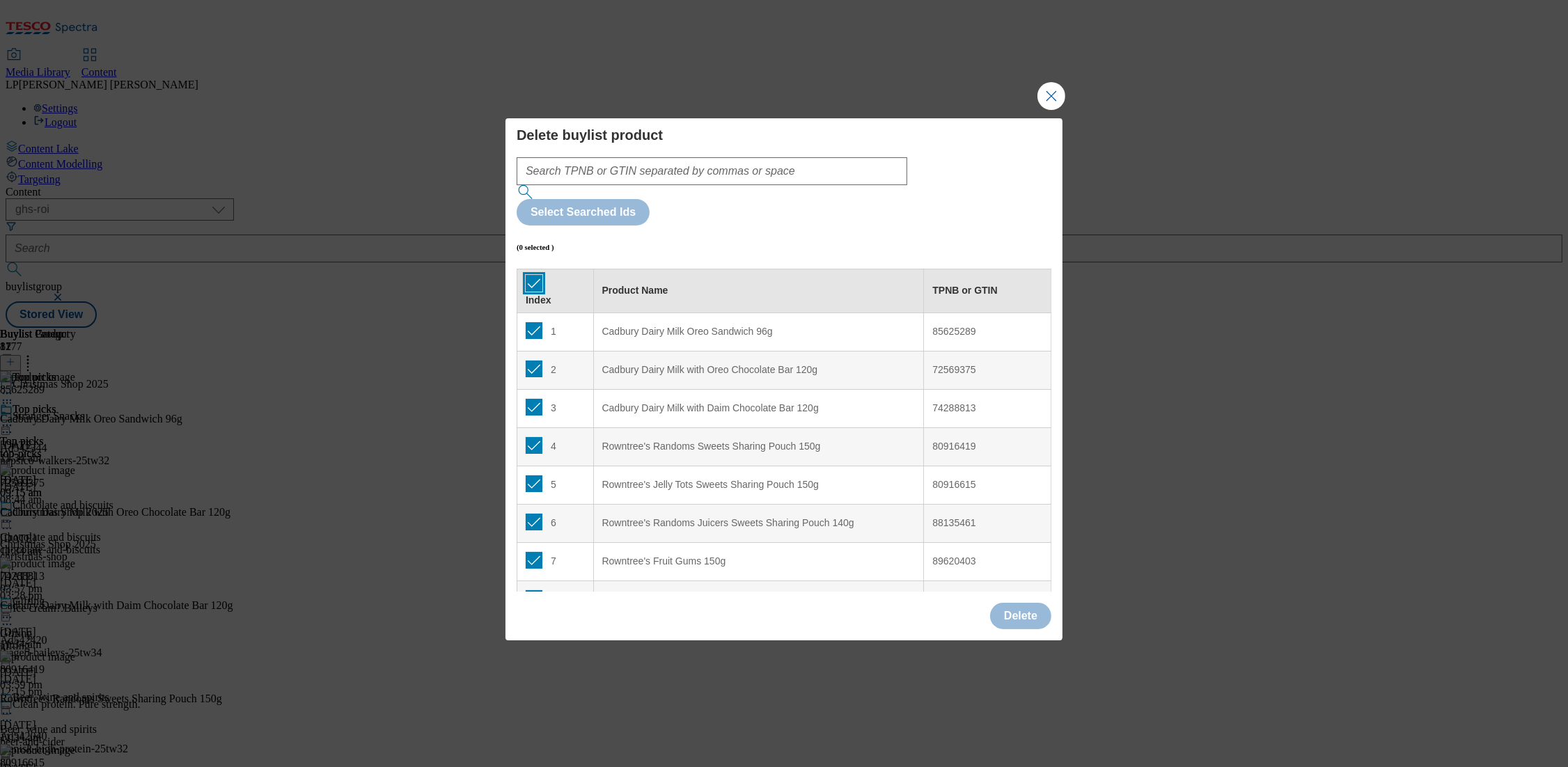
checkbox input "true"
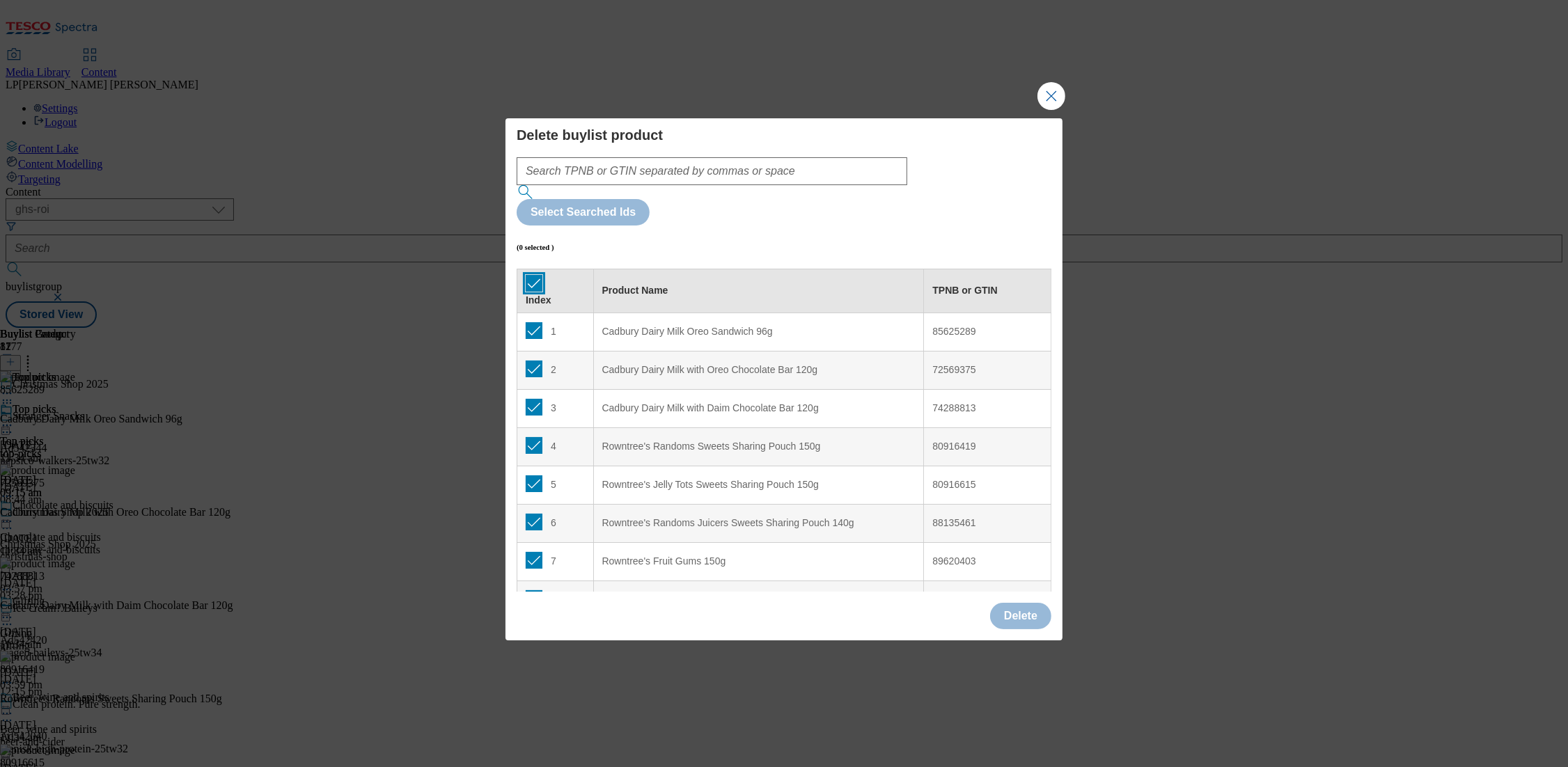
checkbox input "true"
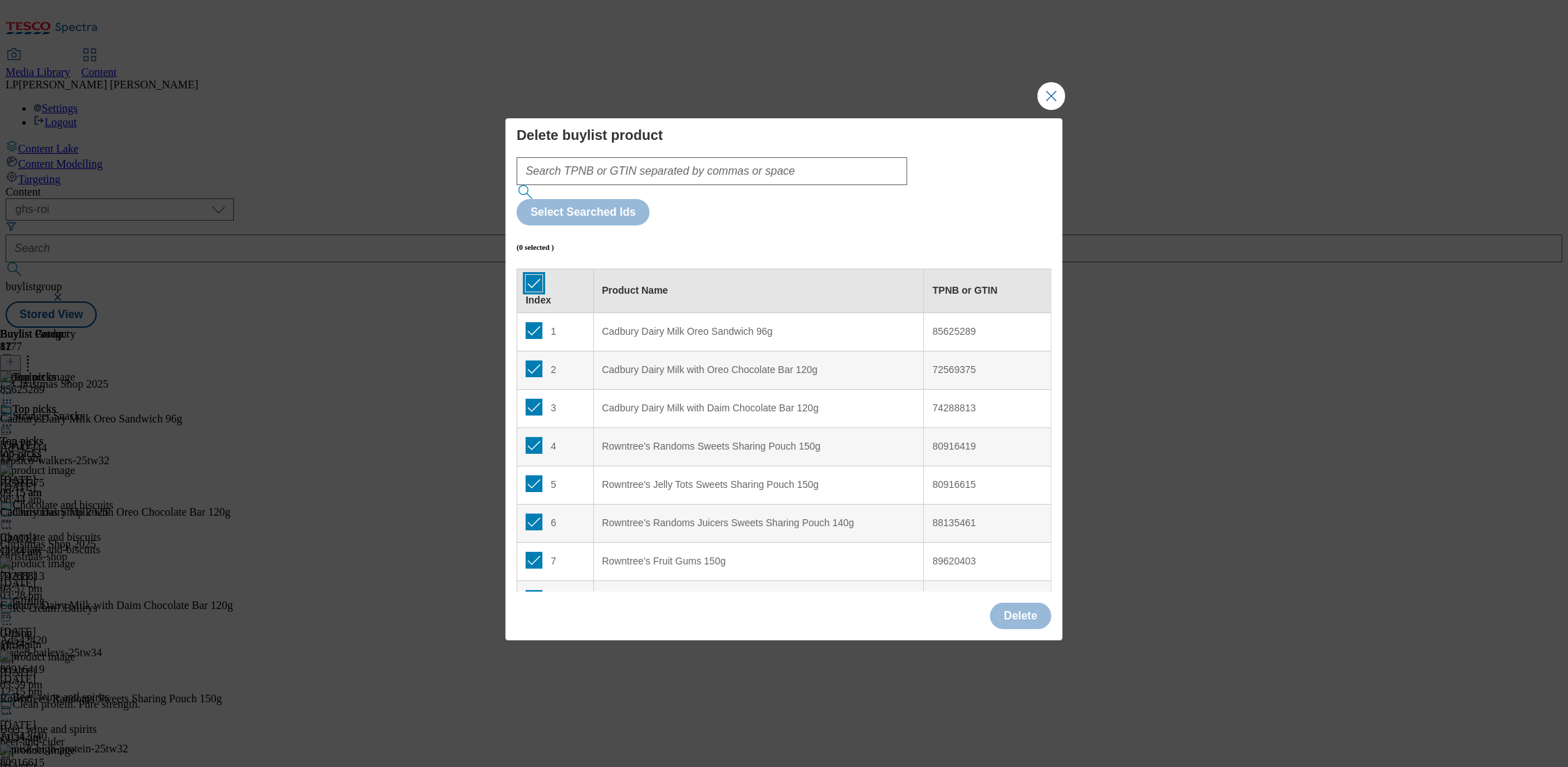
checkbox input "true"
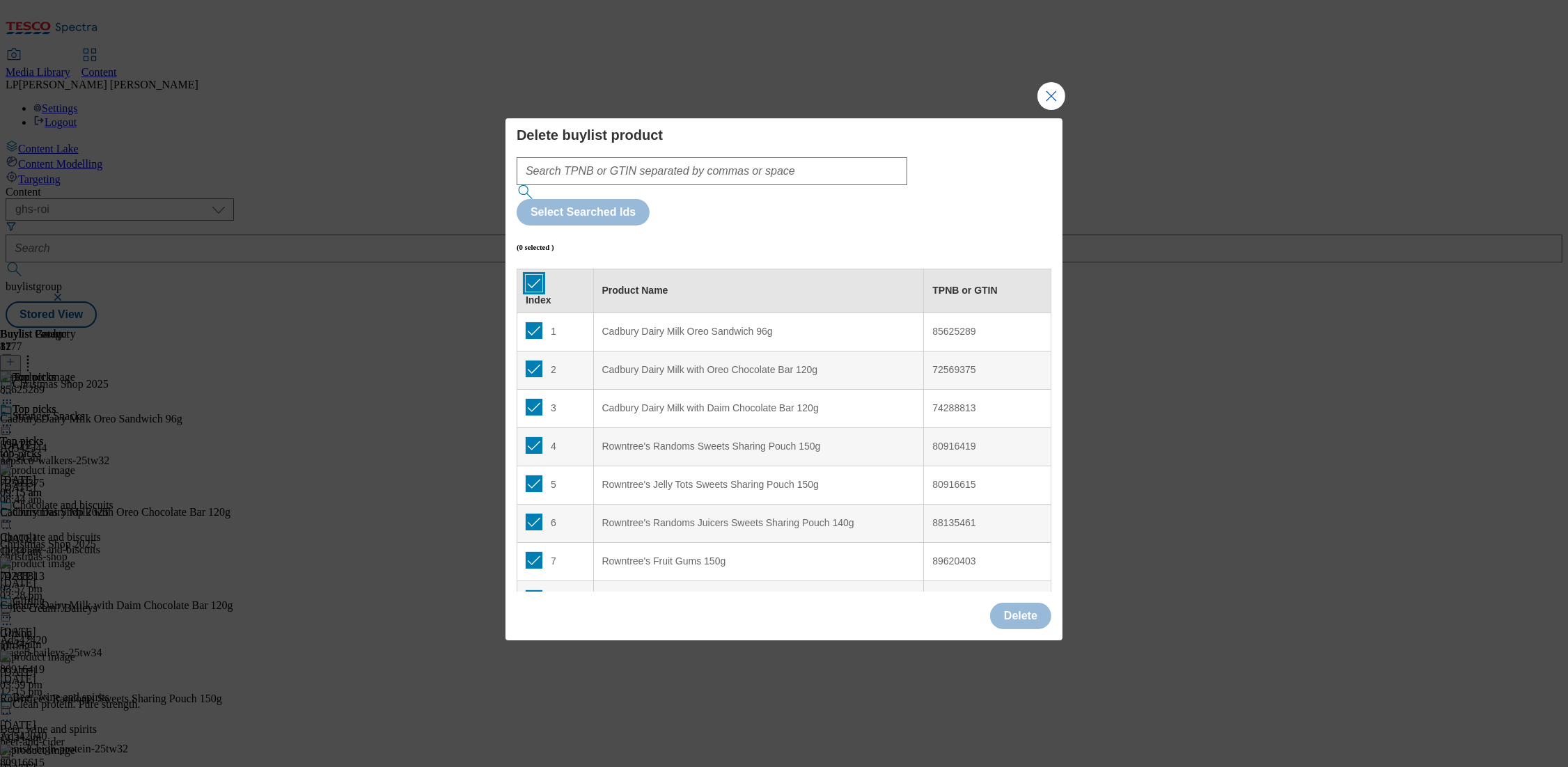
checkbox input "true"
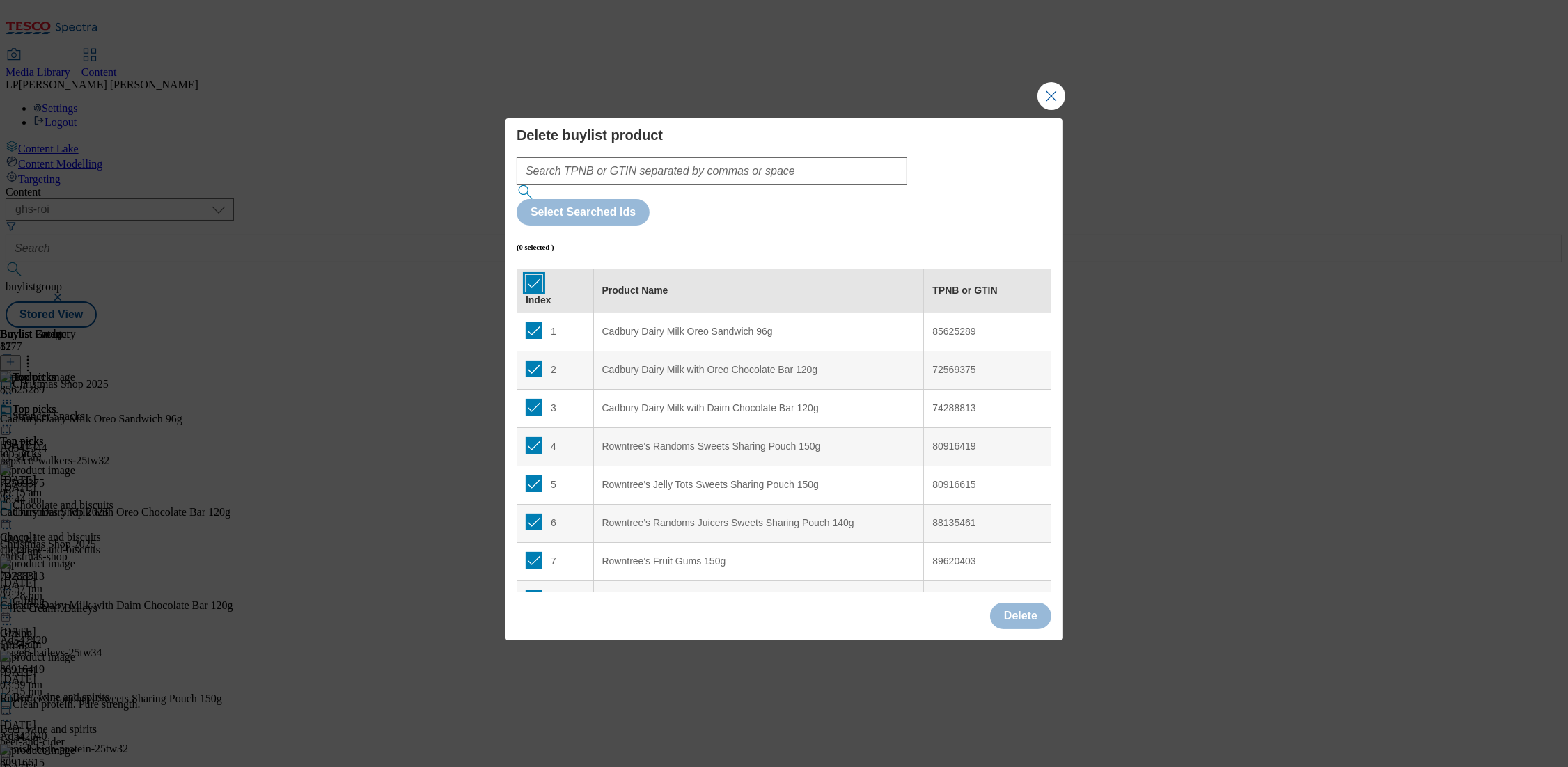
checkbox input "true"
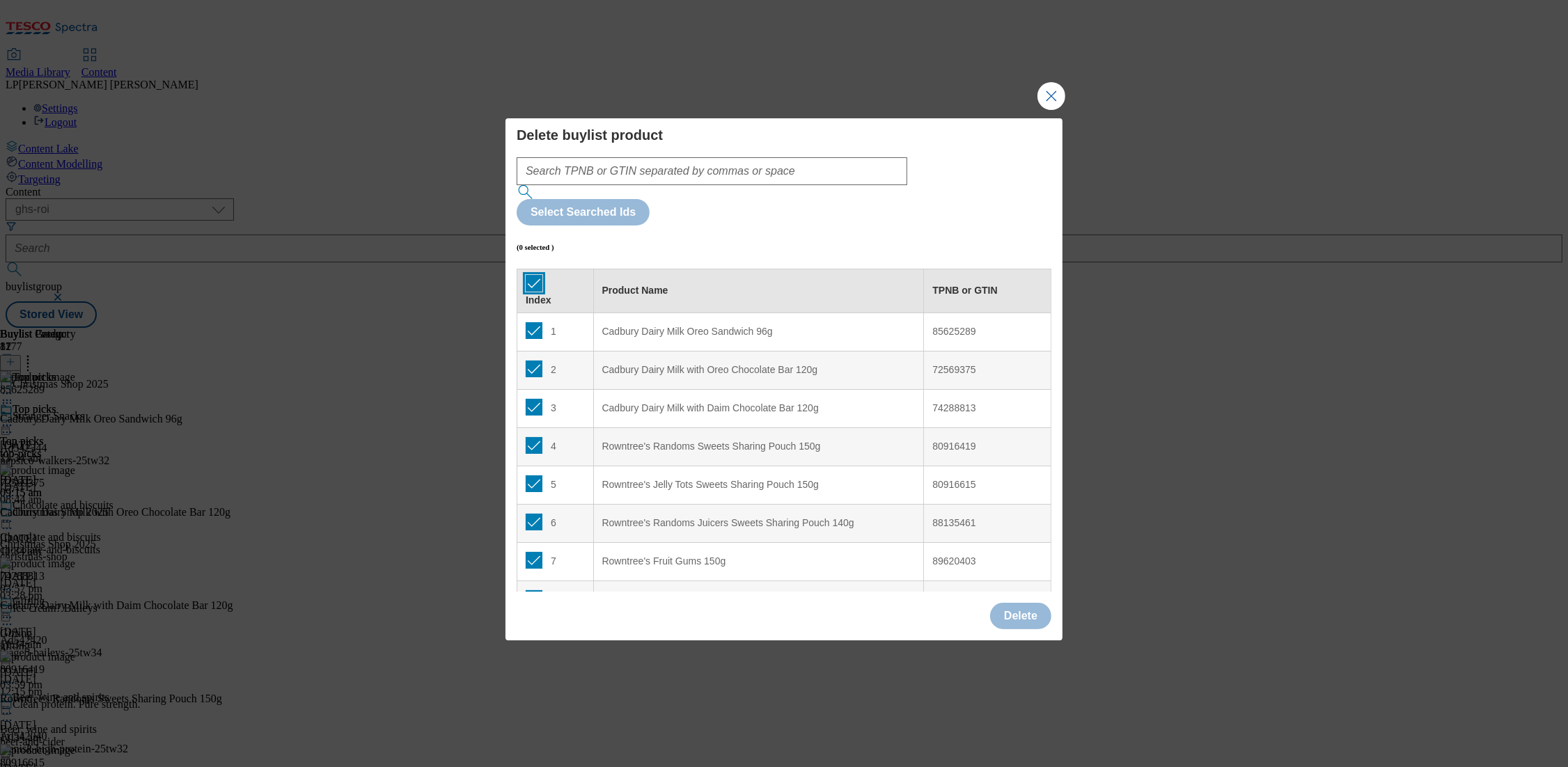
checkbox input "true"
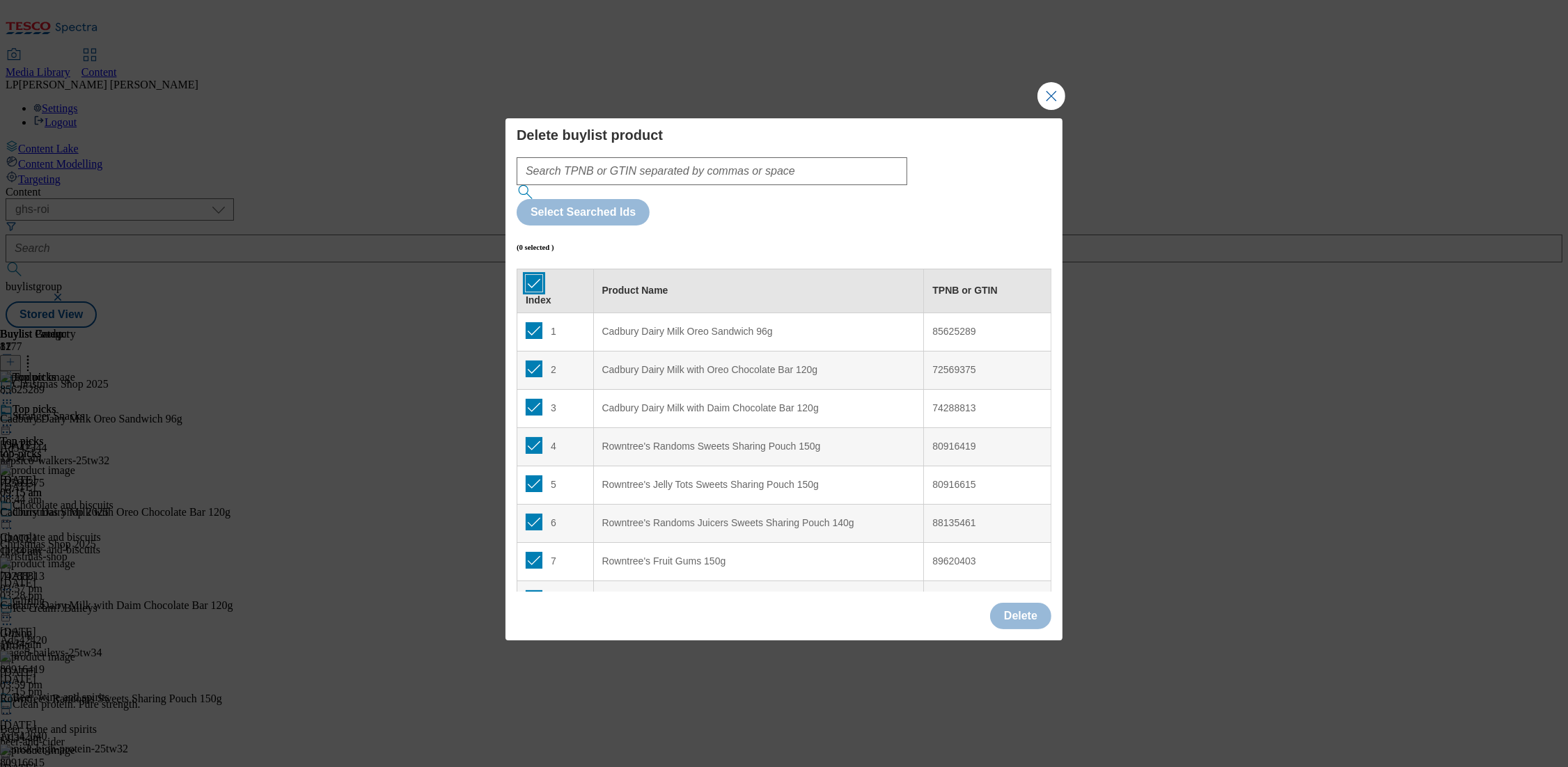
checkbox input "true"
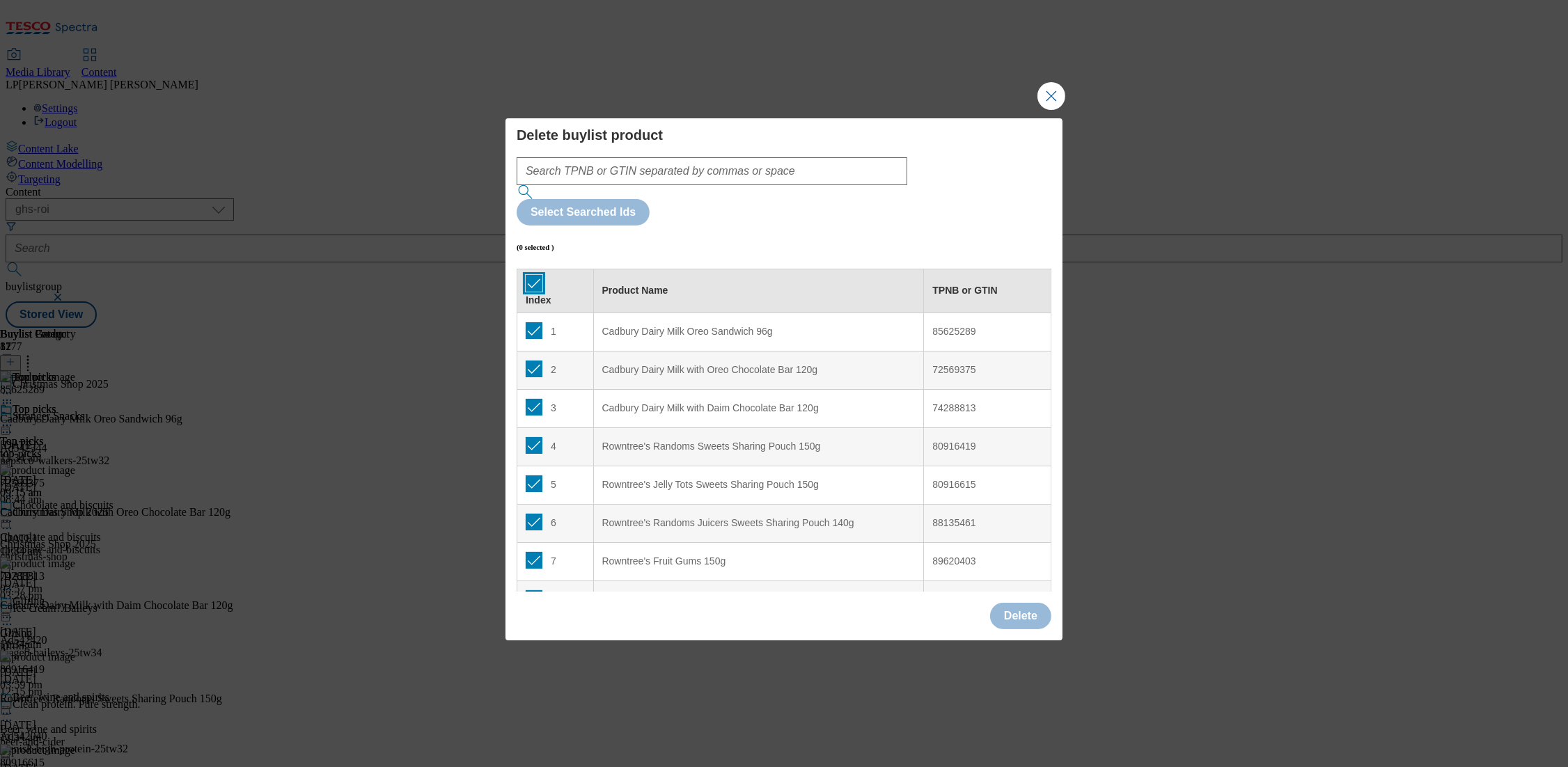
checkbox input "true"
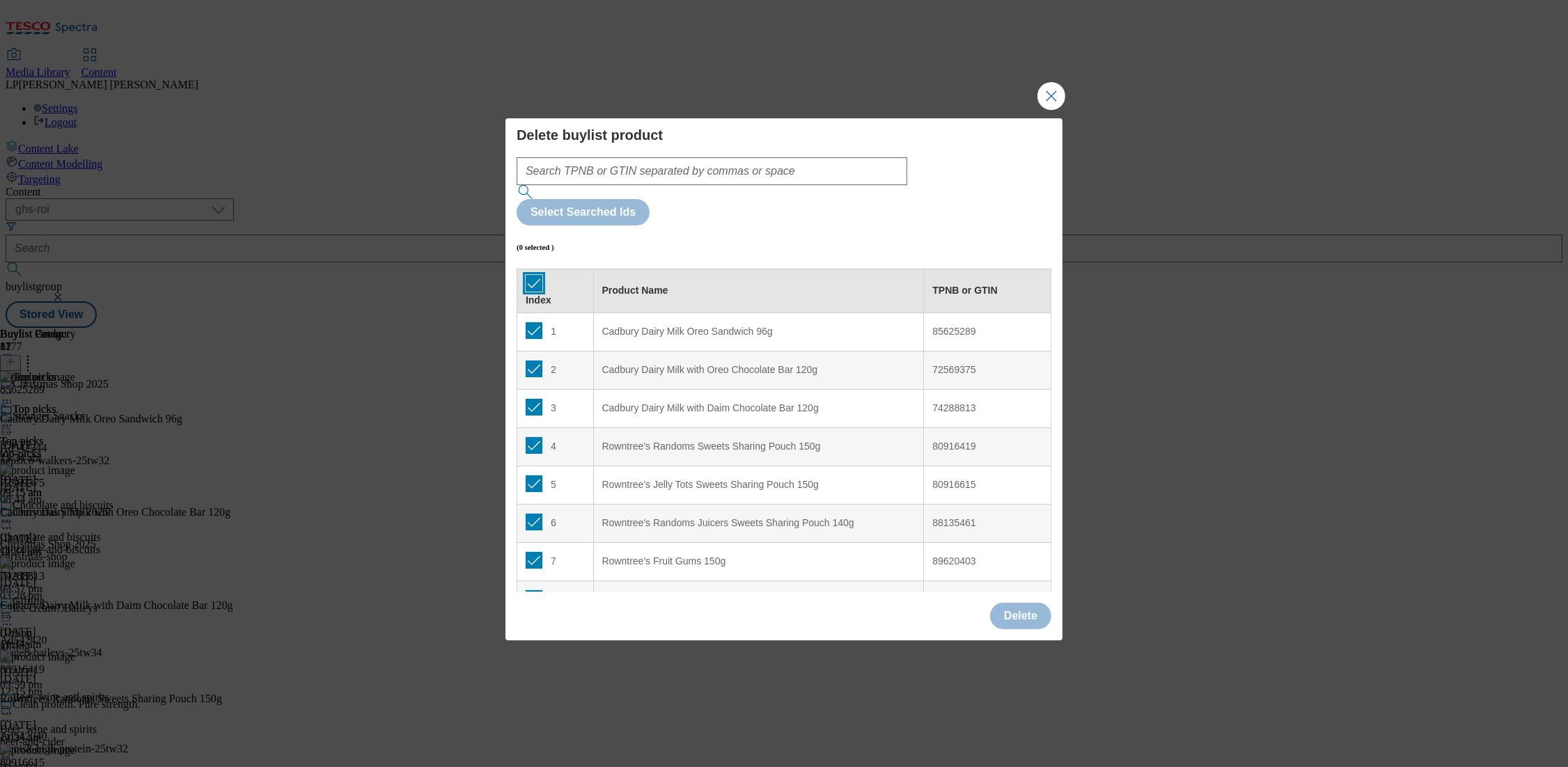
checkbox input "true"
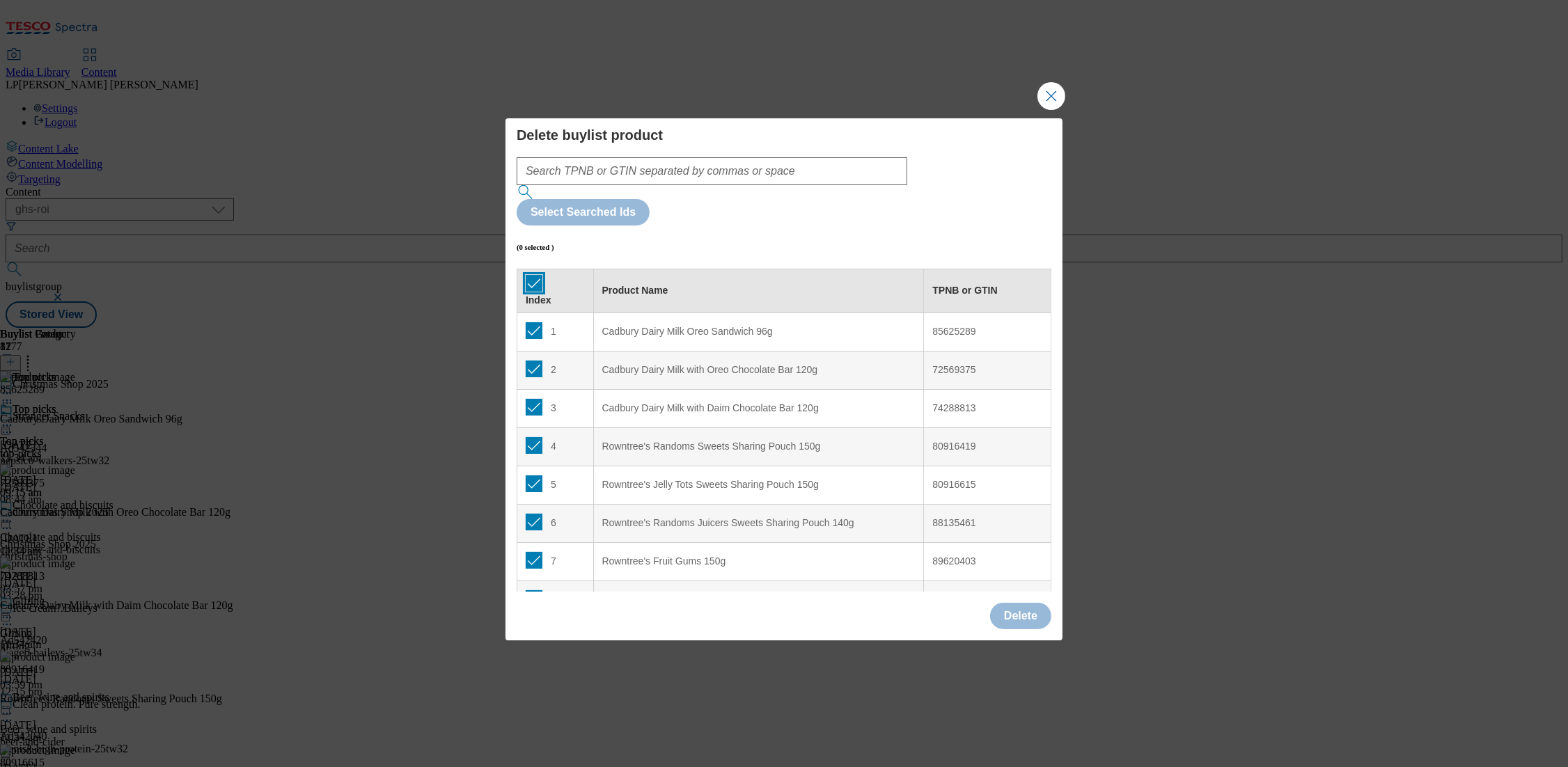
checkbox input "true"
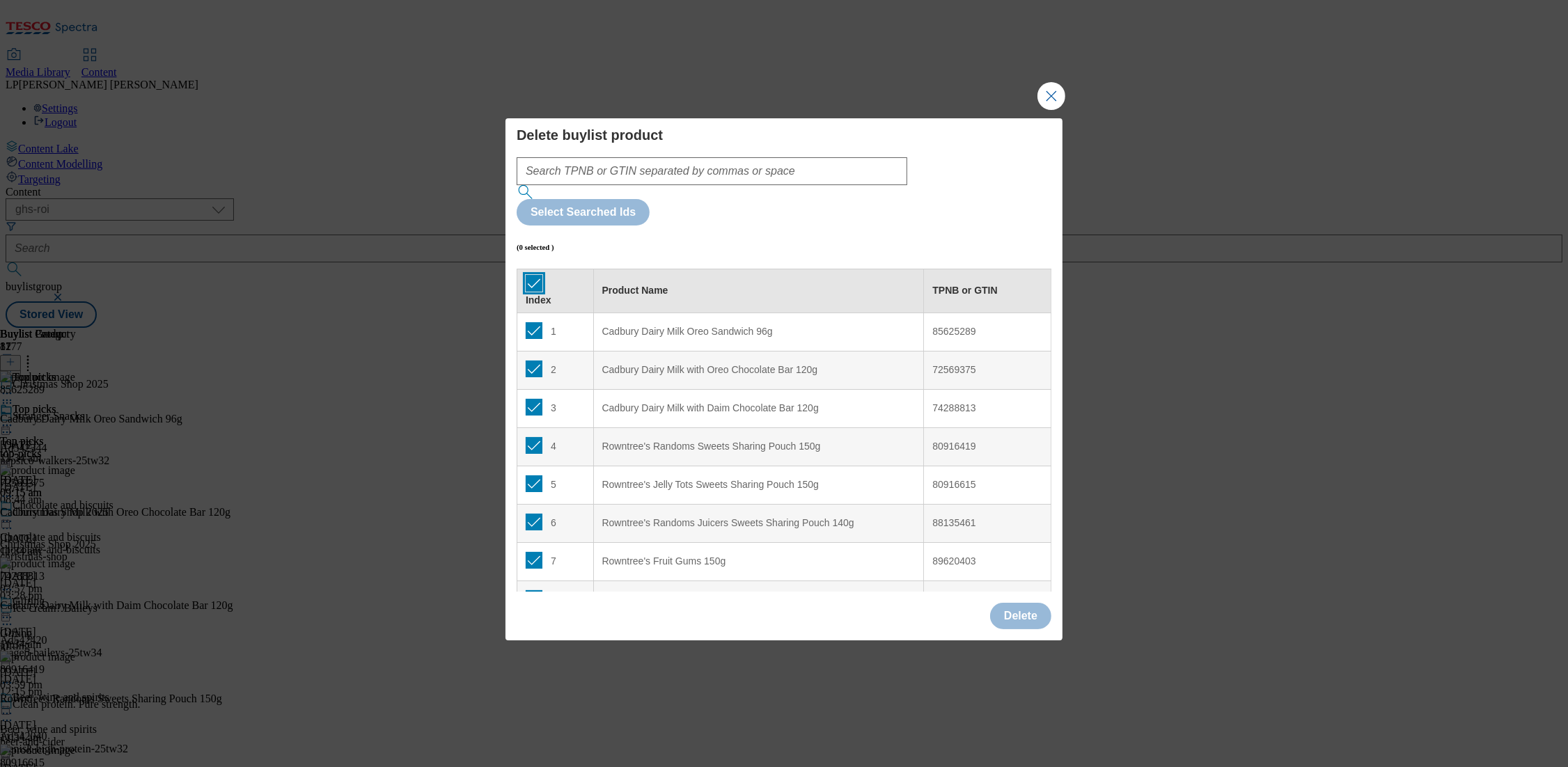
checkbox input "true"
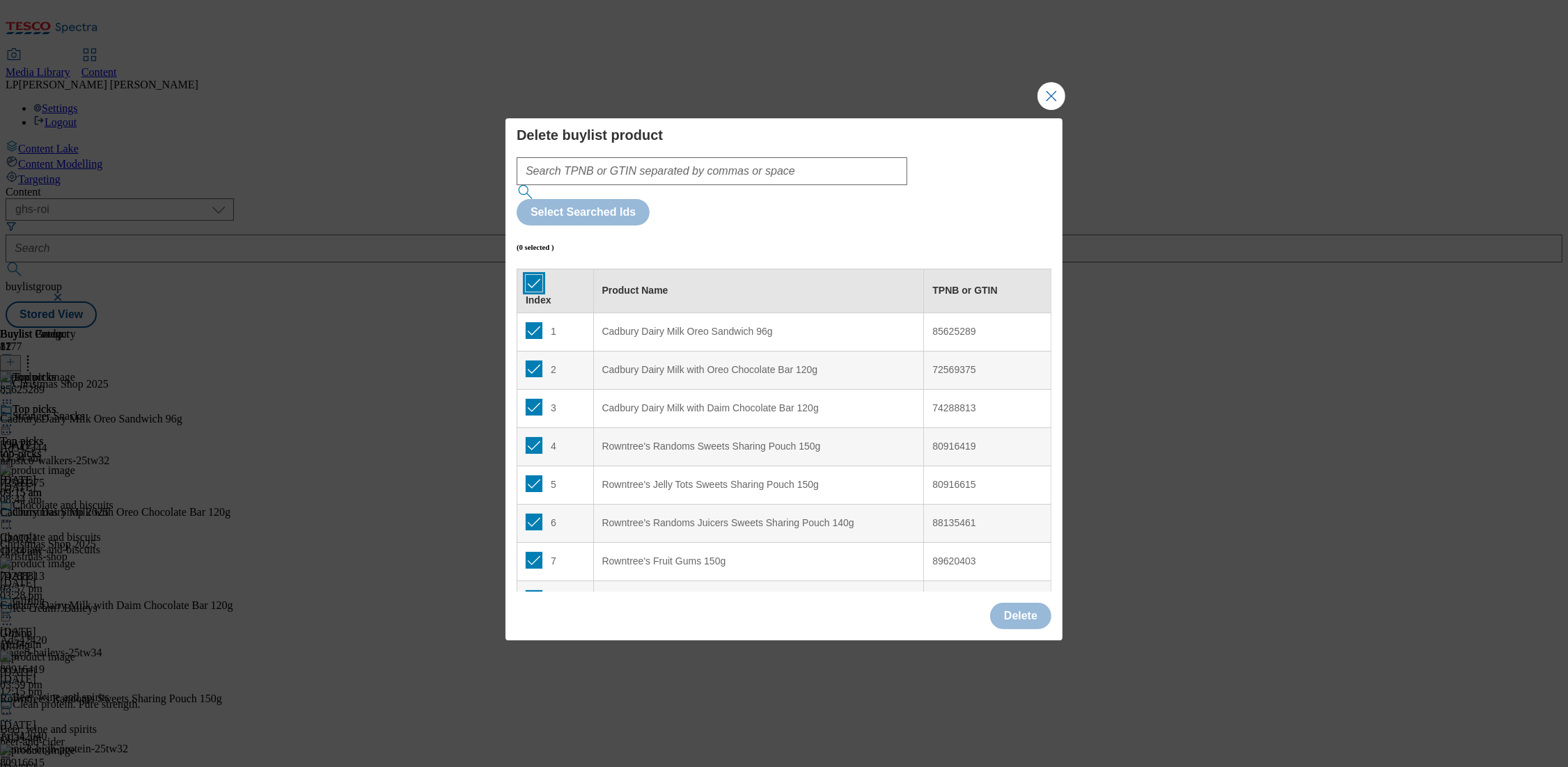
checkbox input "true"
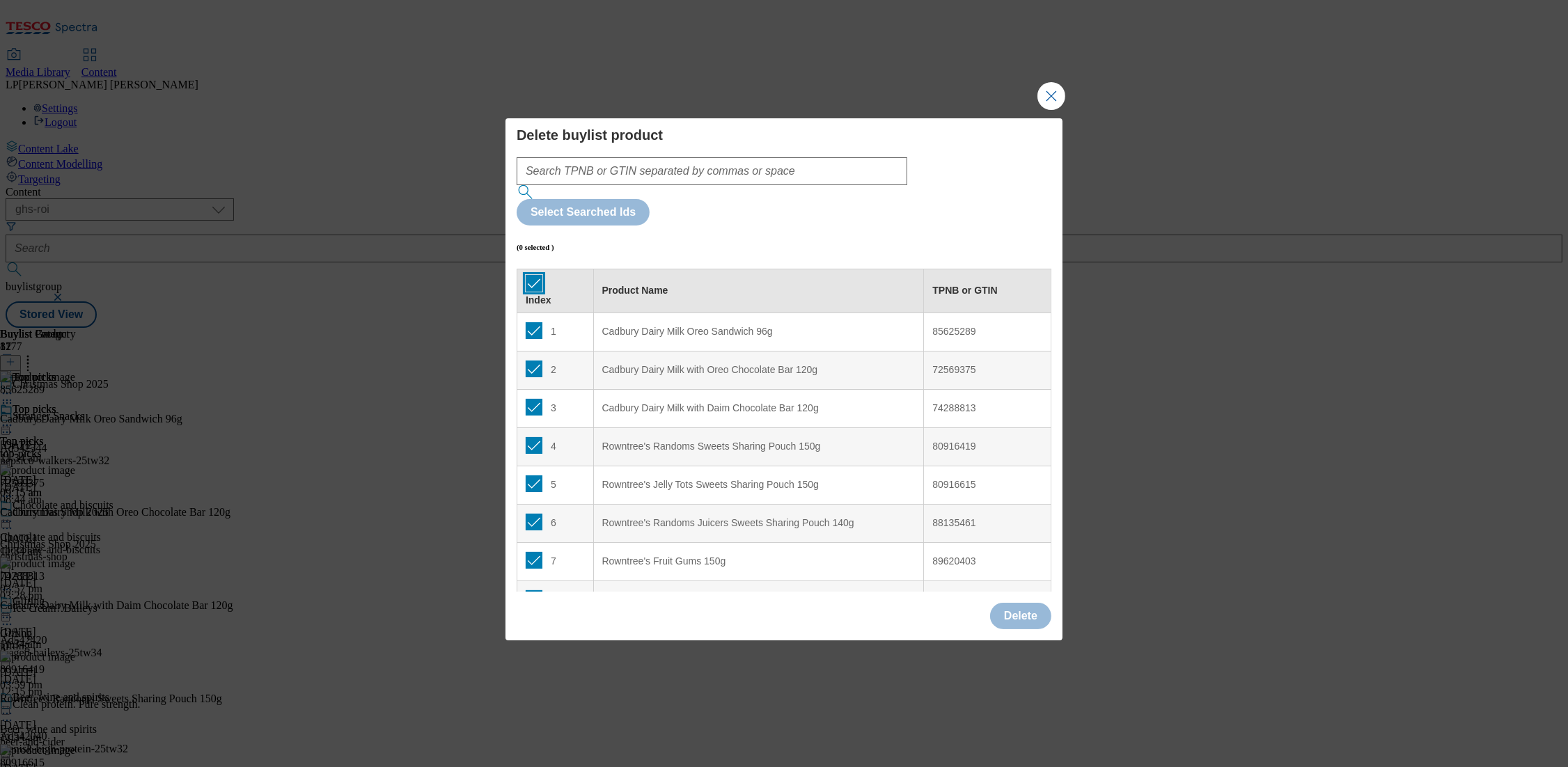
checkbox input "true"
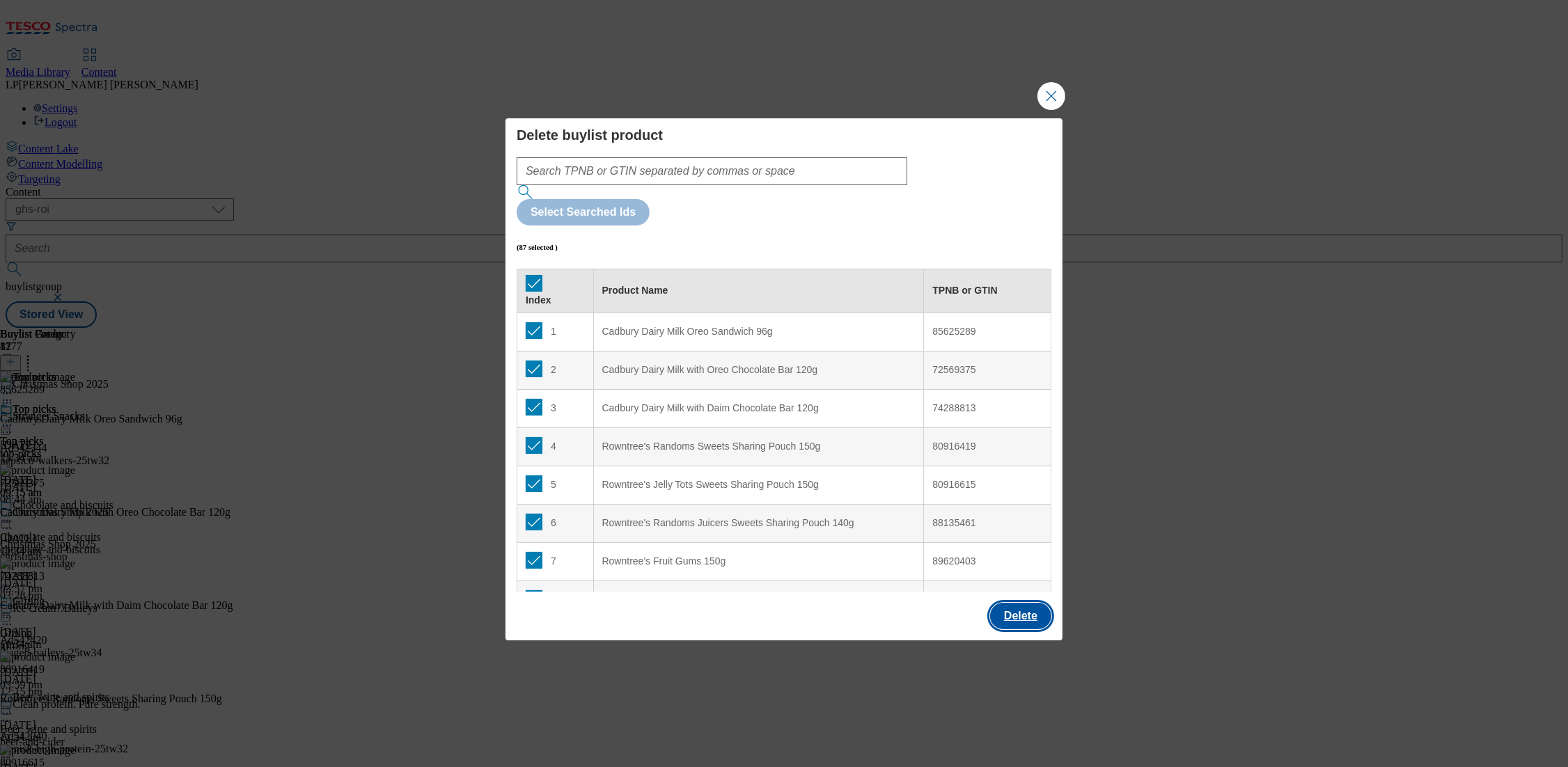
click at [1027, 603] on button "Delete" at bounding box center [1021, 616] width 61 height 26
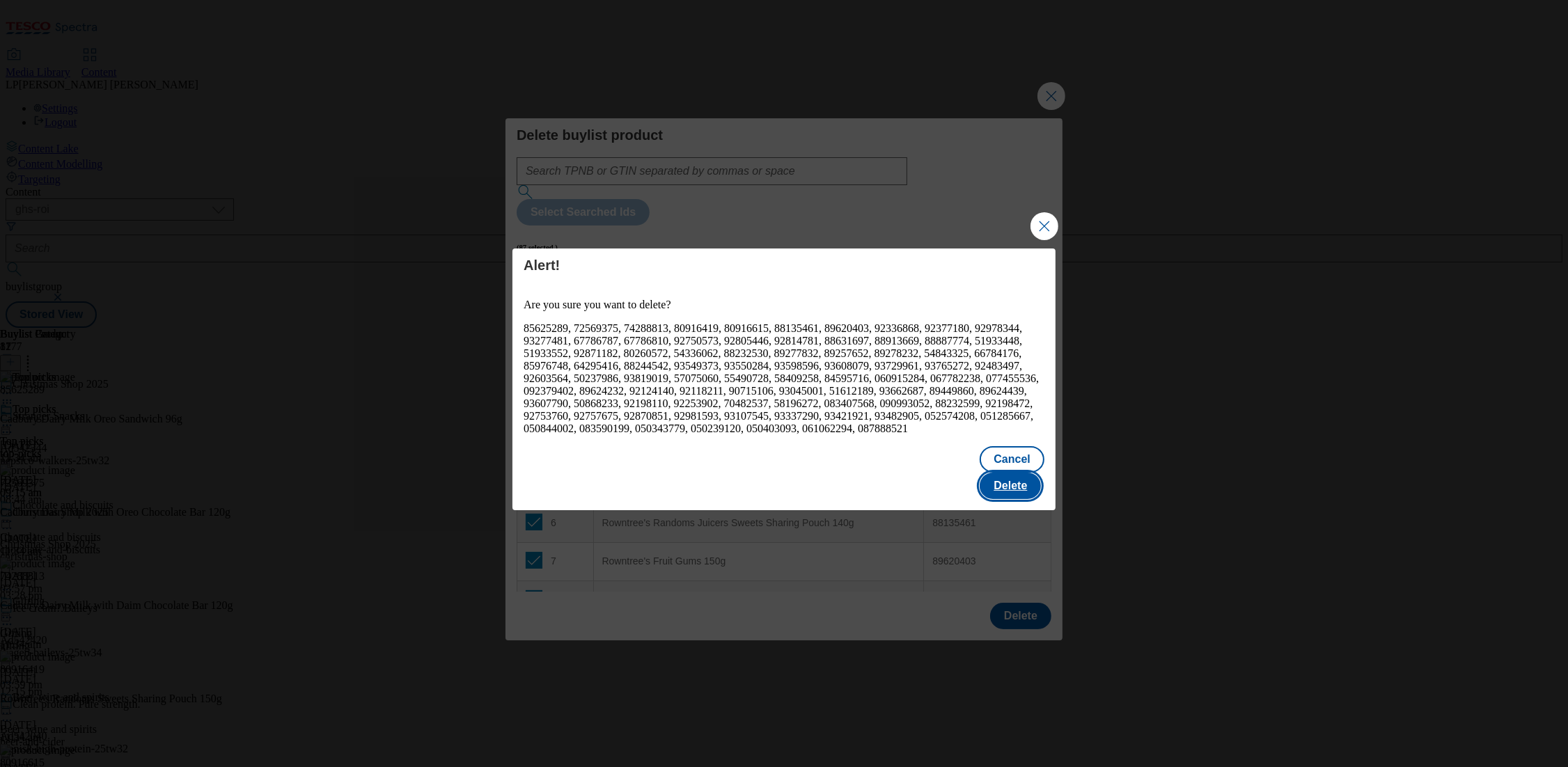
click at [1018, 488] on button "Delete" at bounding box center [1010, 486] width 61 height 26
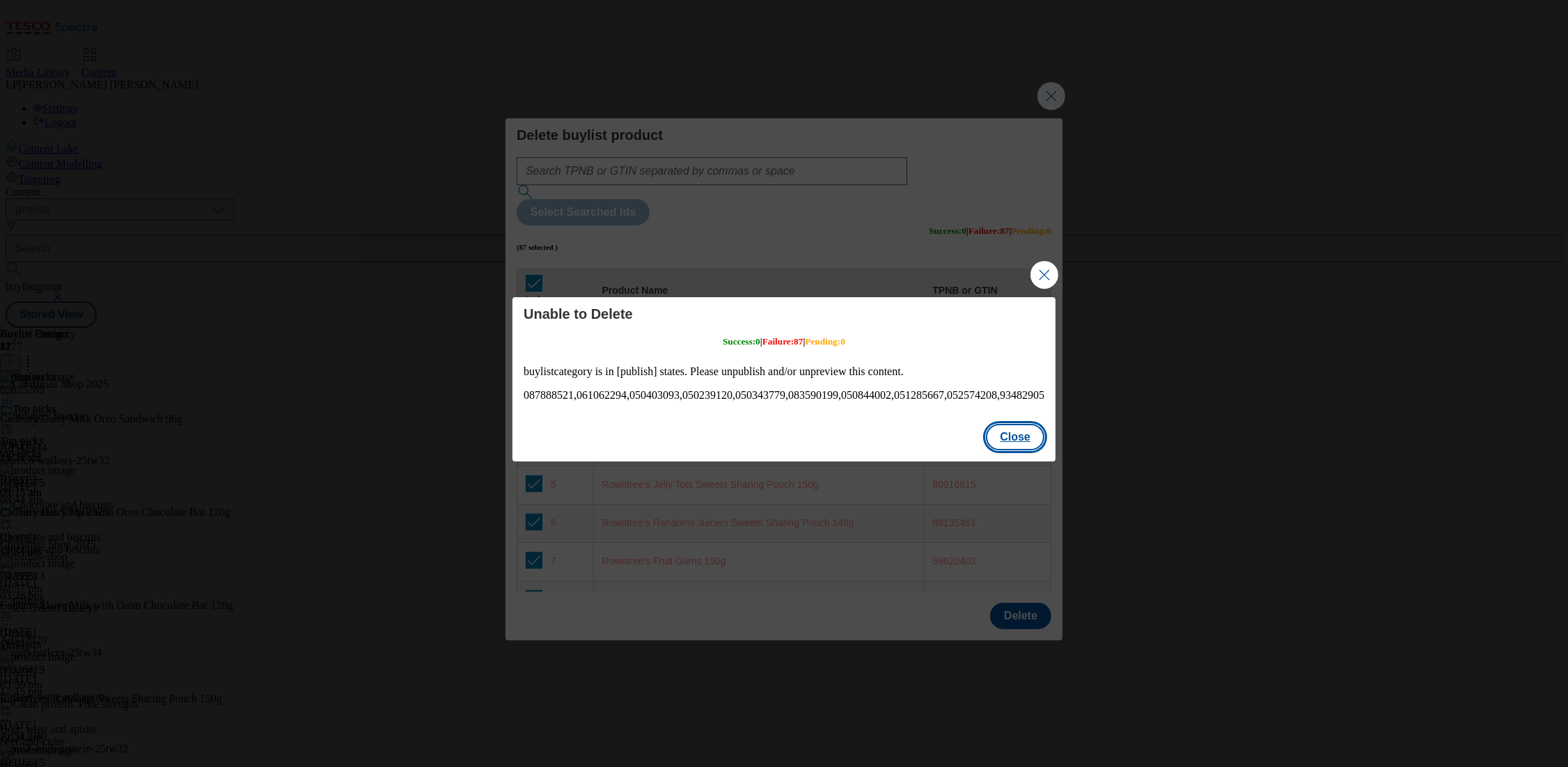
click at [1021, 443] on button "Close" at bounding box center [1015, 438] width 59 height 26
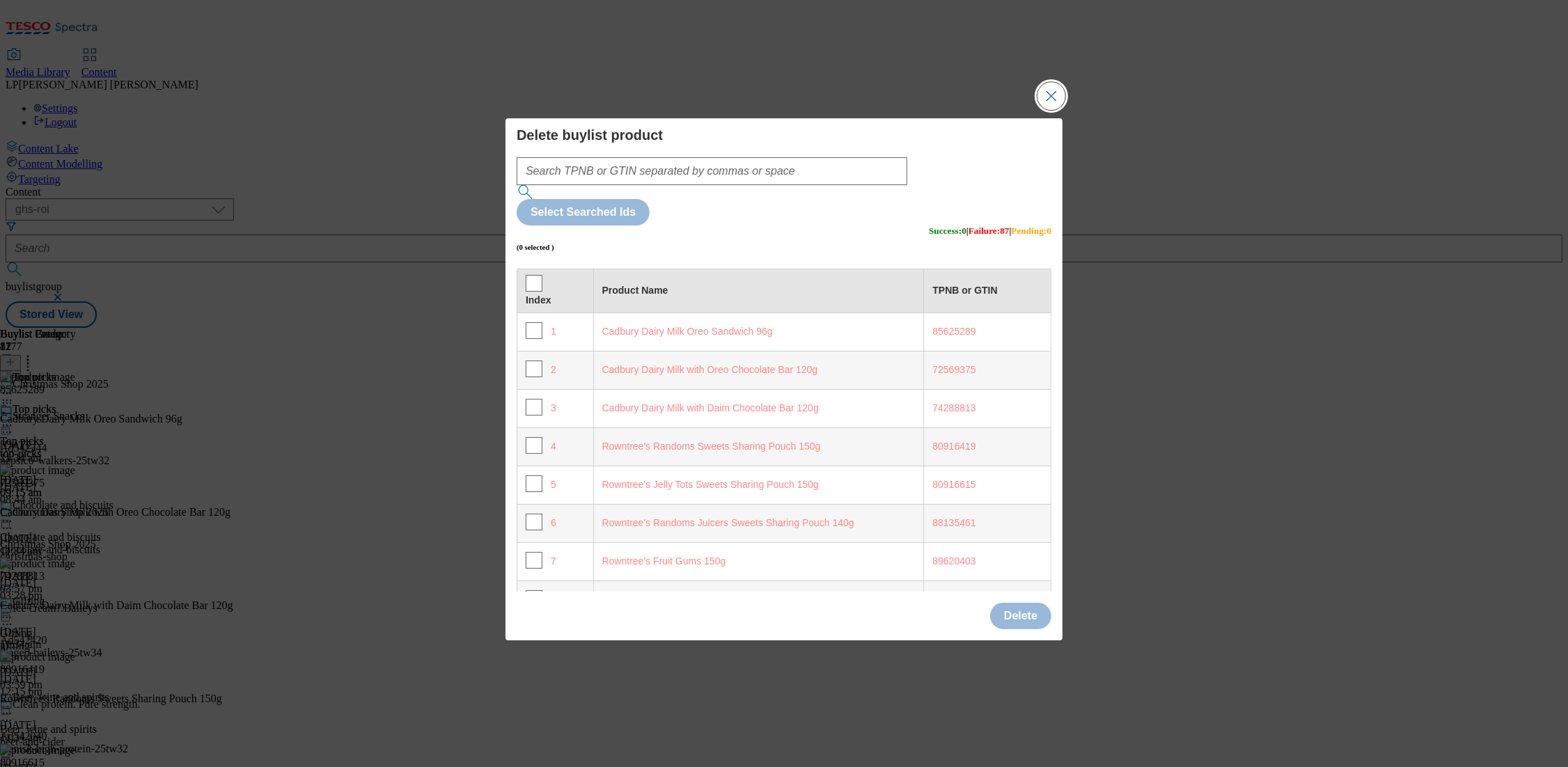
click at [1054, 110] on button "Close Modal" at bounding box center [1051, 97] width 28 height 28
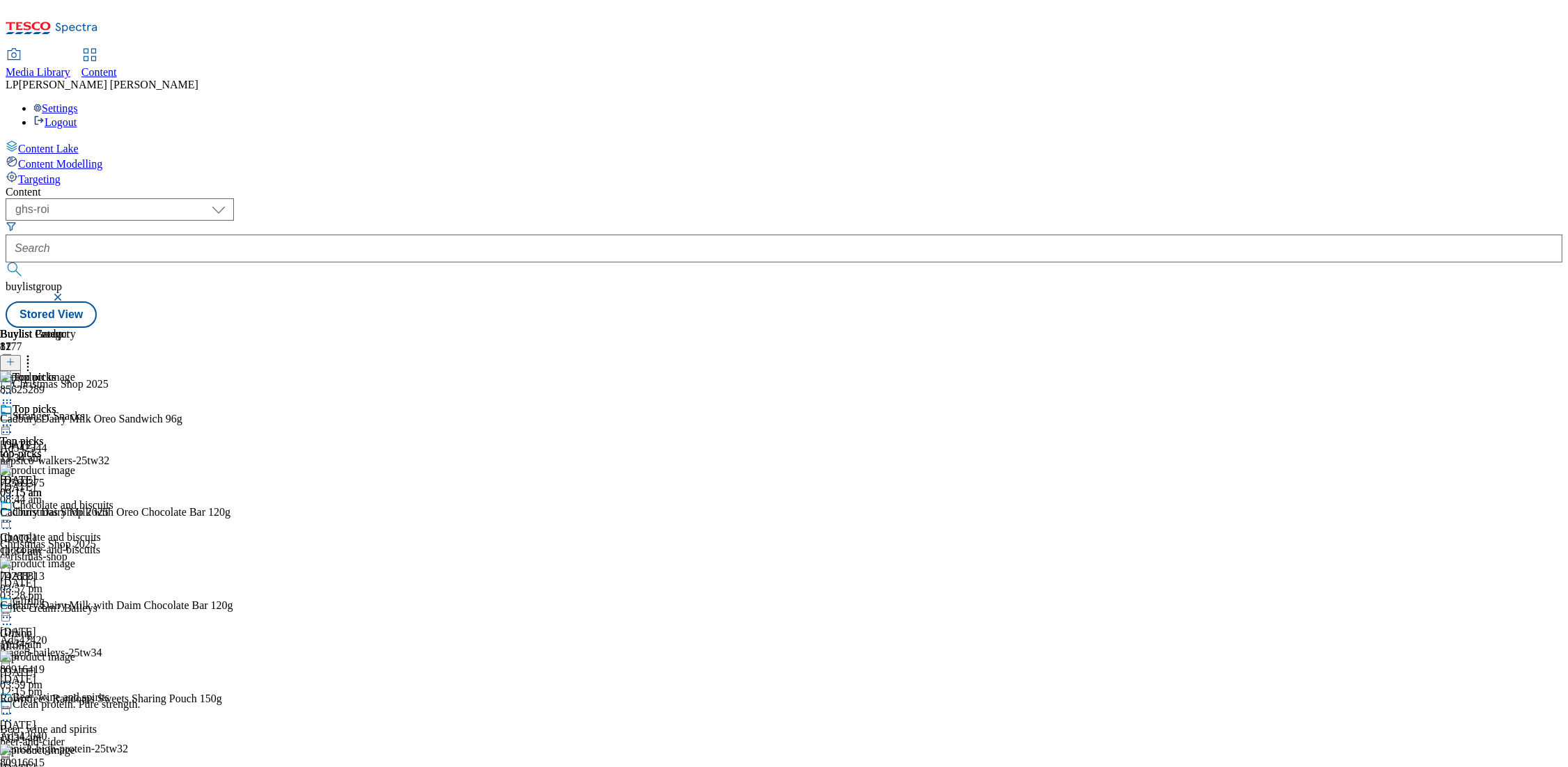
click at [132, 448] on div "top-picks" at bounding box center [66, 454] width 132 height 12
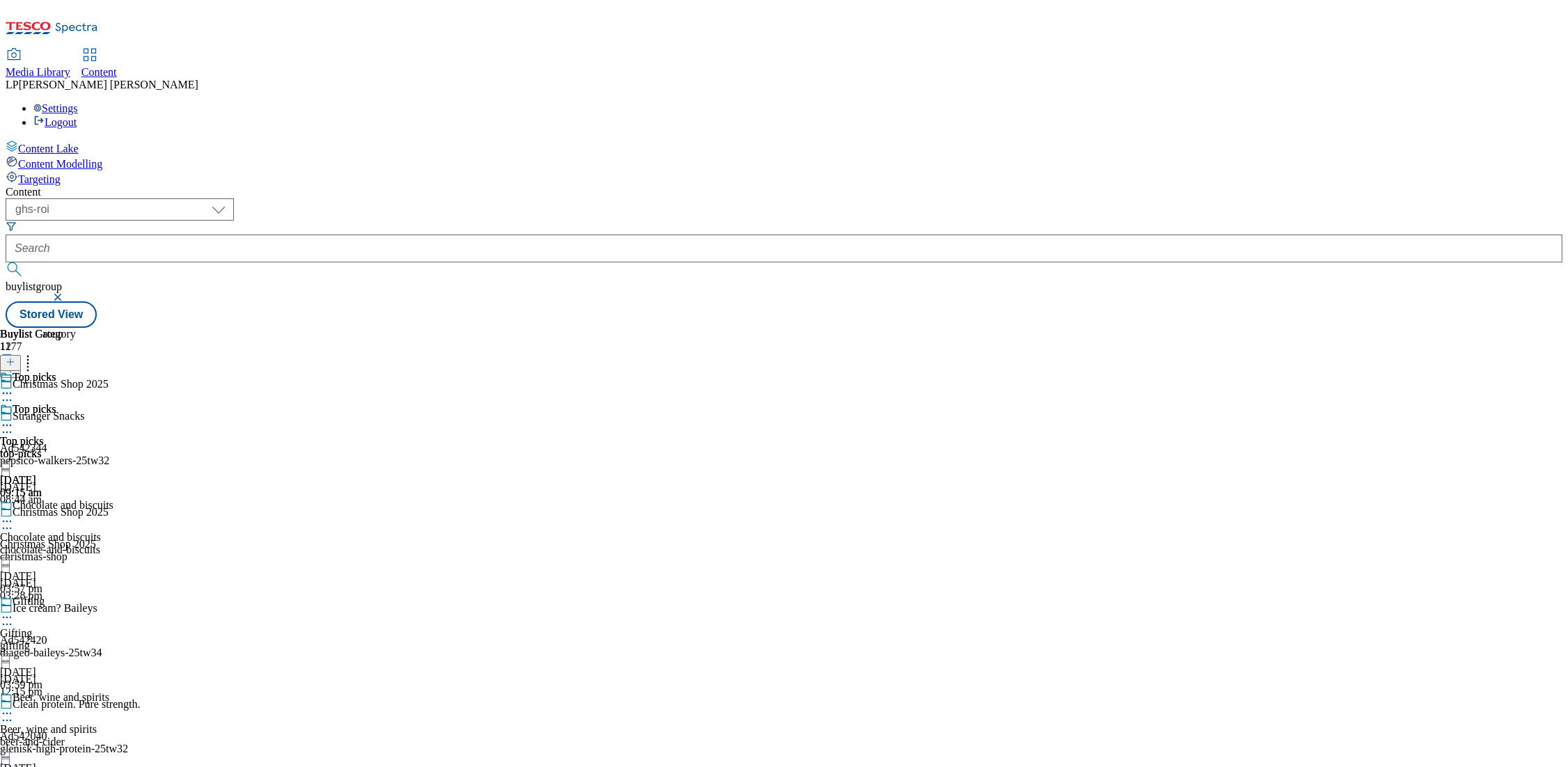
click at [76, 448] on div "top-picks" at bounding box center [38, 454] width 76 height 12
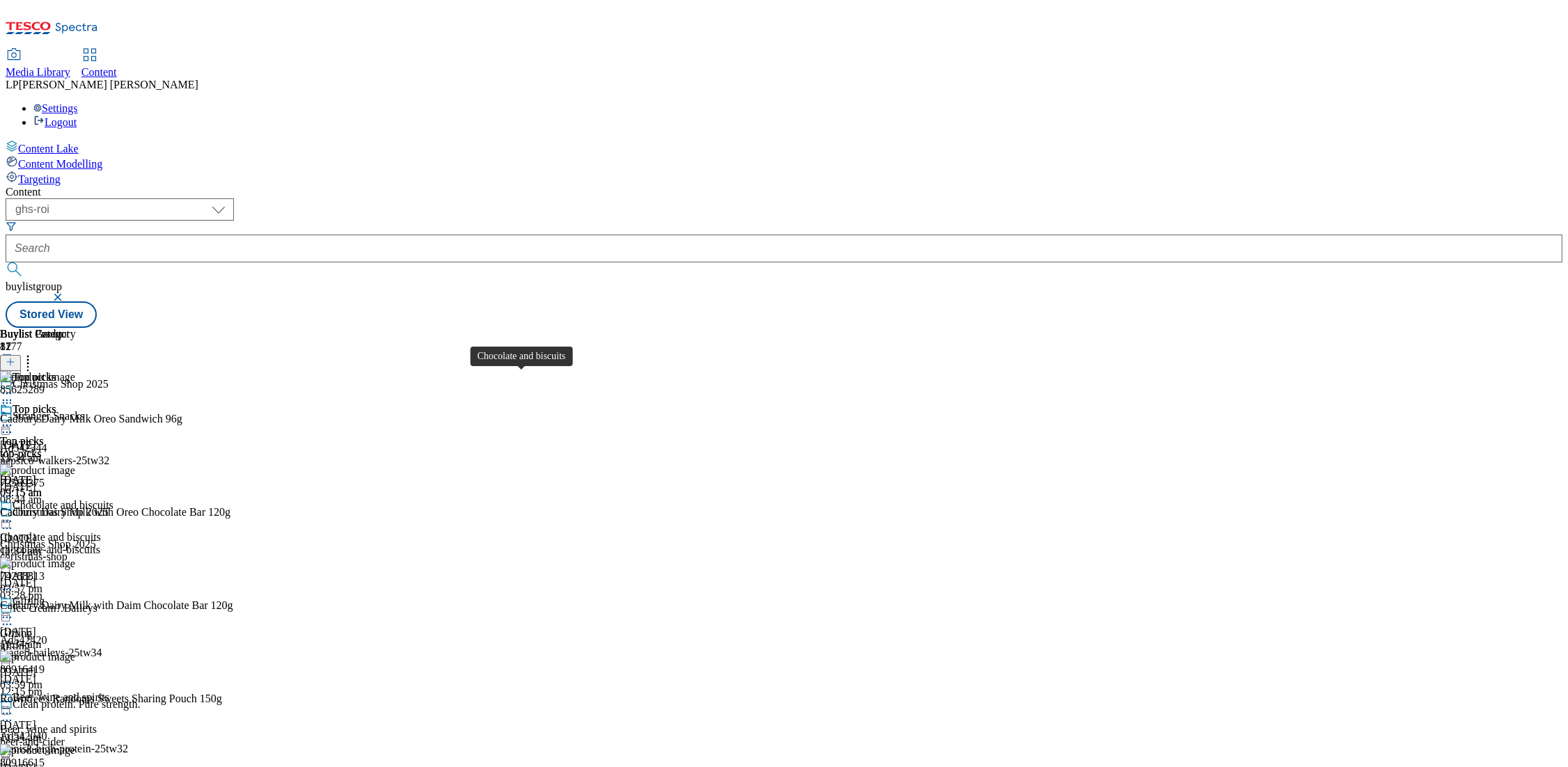
click at [101, 532] on div "Chocolate and biscuits" at bounding box center [50, 538] width 101 height 12
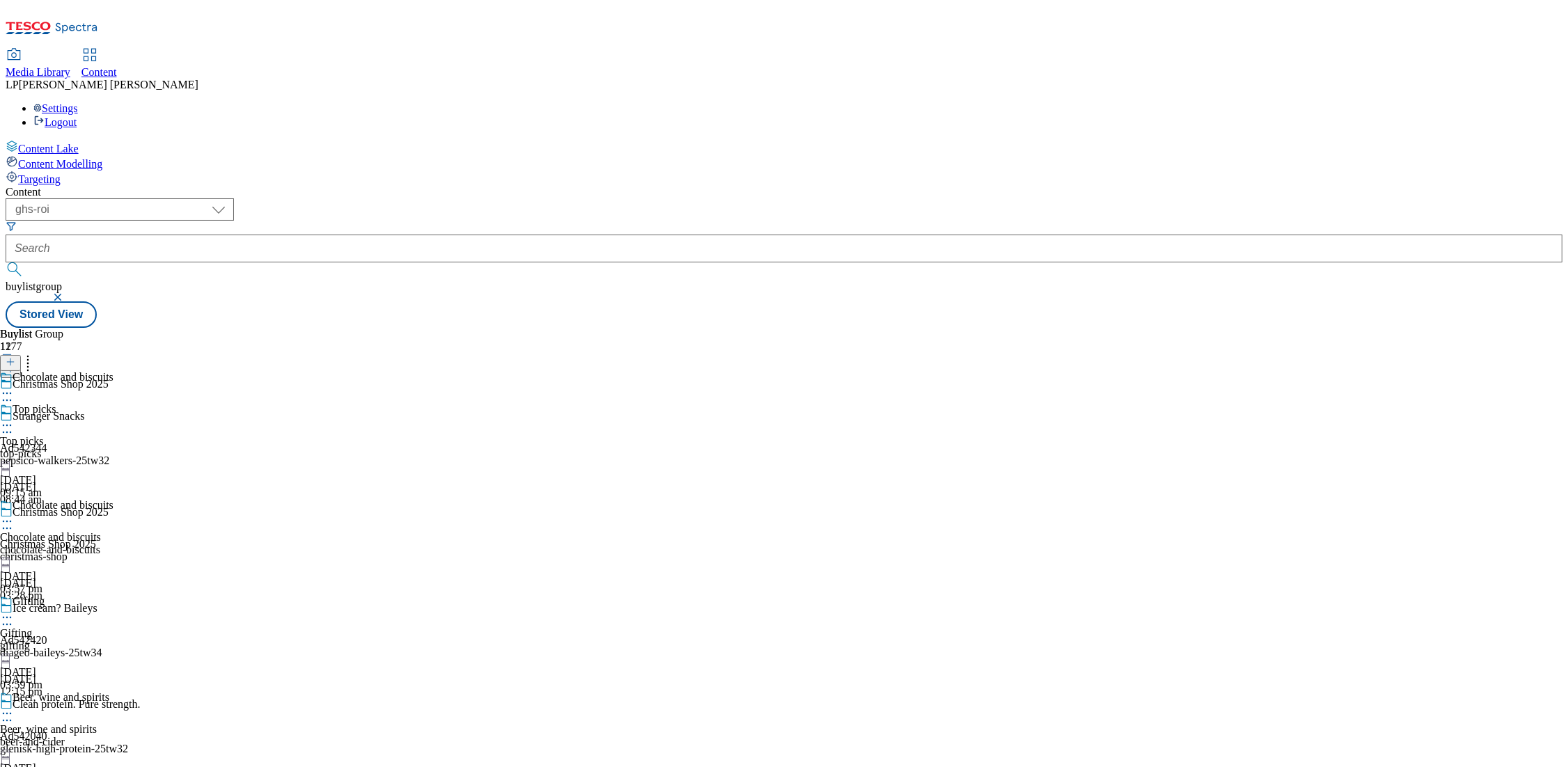
click at [132, 403] on div "Top picks Top picks top-picks 3 Oct 2025 09:15 am" at bounding box center [66, 451] width 132 height 96
click at [132, 544] on div "chocolate-and-biscuits" at bounding box center [66, 550] width 132 height 12
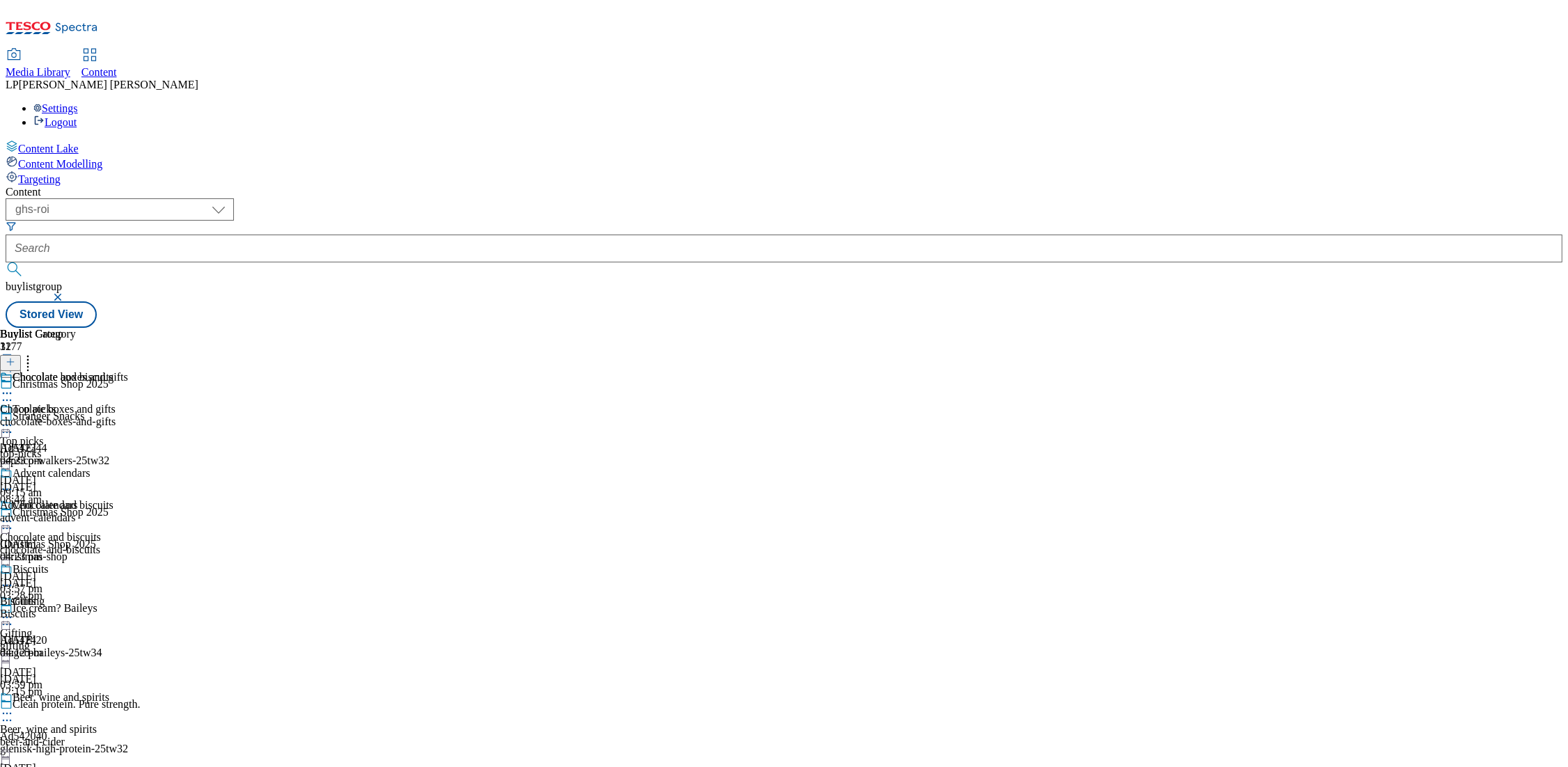
click at [132, 448] on div "top-picks" at bounding box center [66, 454] width 132 height 12
click at [14, 515] on icon at bounding box center [7, 522] width 14 height 14
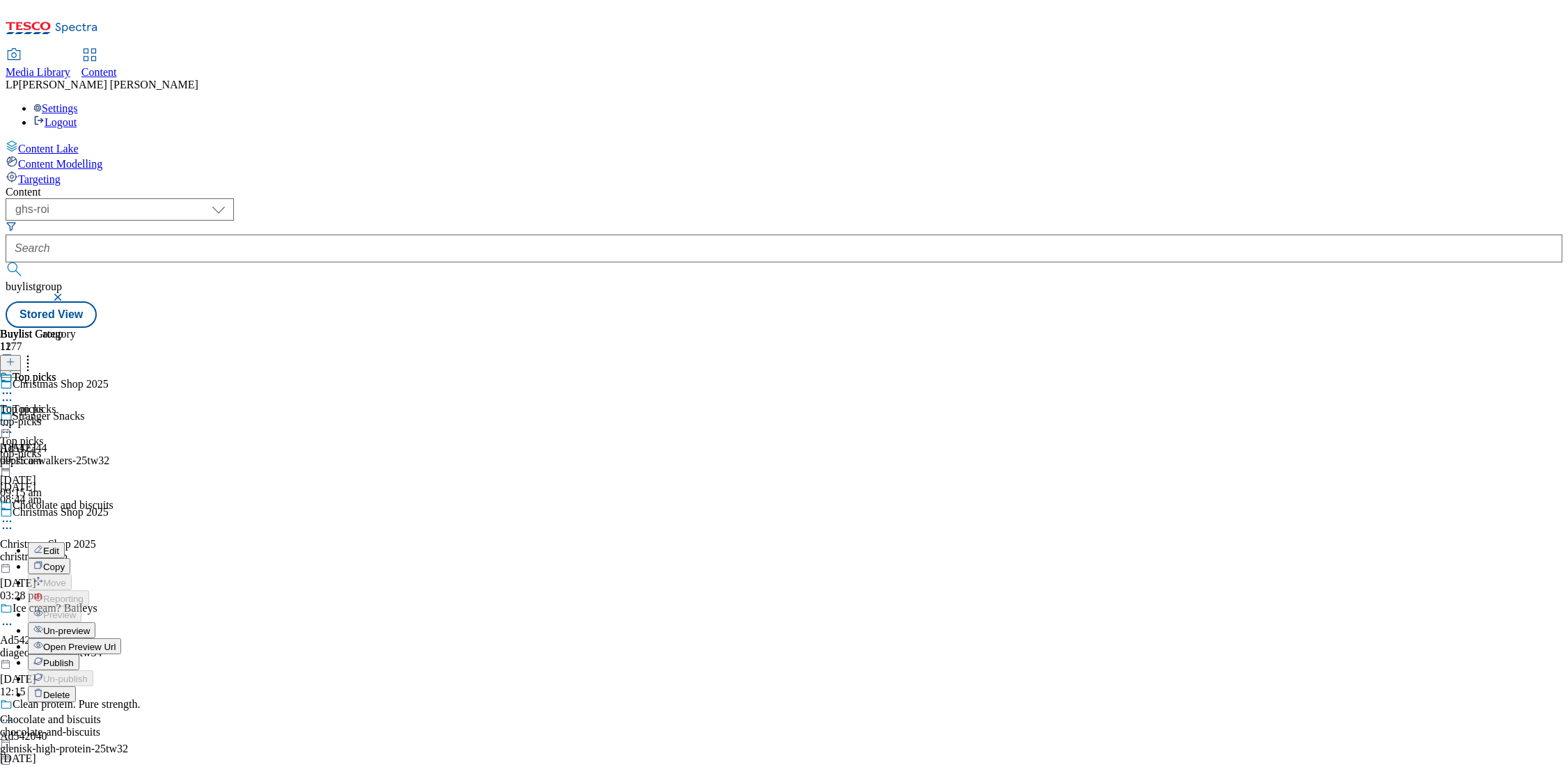
click at [116, 642] on span "Open Preview Url" at bounding box center [79, 648] width 72 height 11
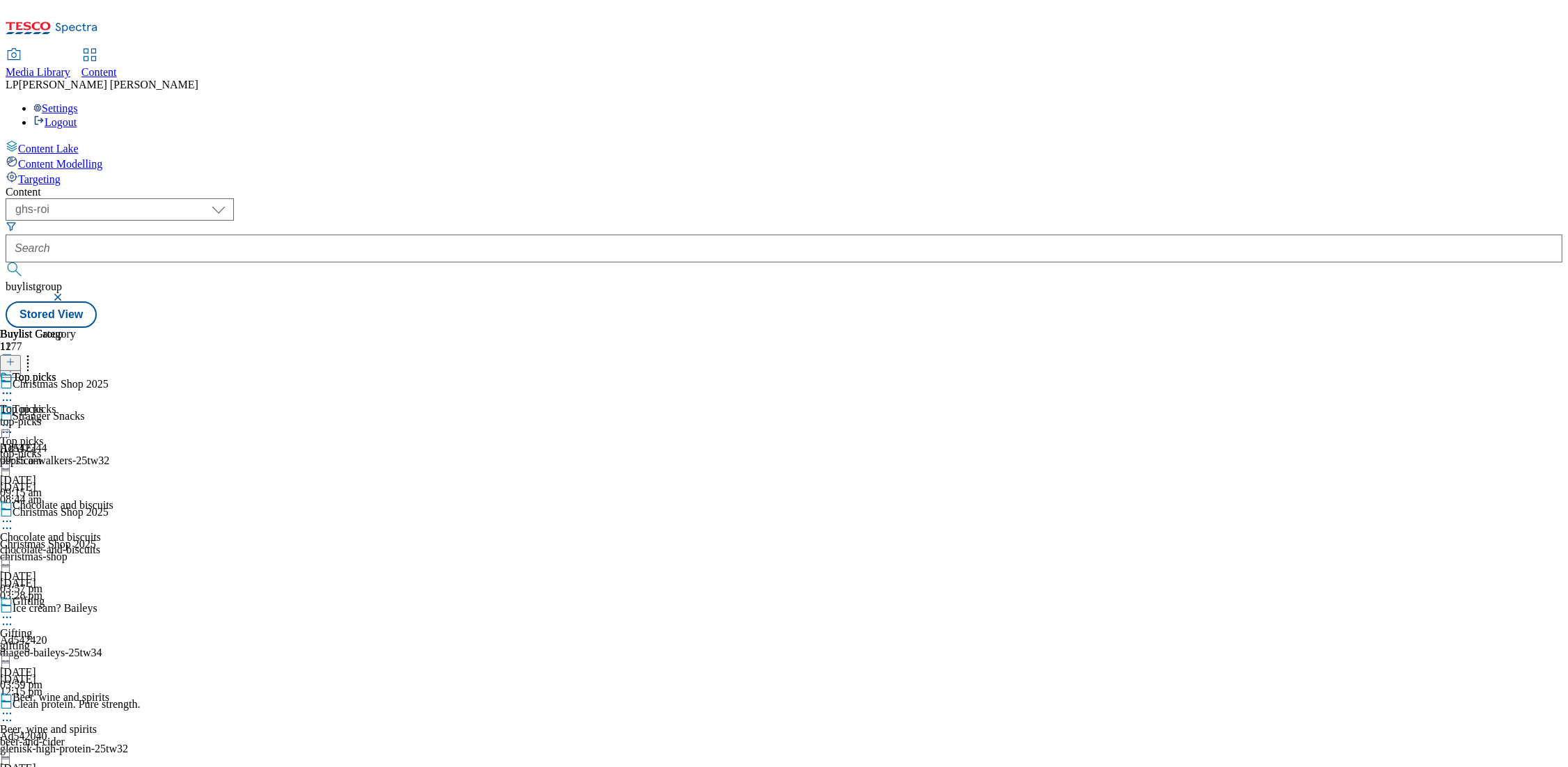
click at [132, 448] on div "top-picks" at bounding box center [66, 454] width 132 height 12
click at [76, 416] on div "top-picks" at bounding box center [38, 422] width 76 height 12
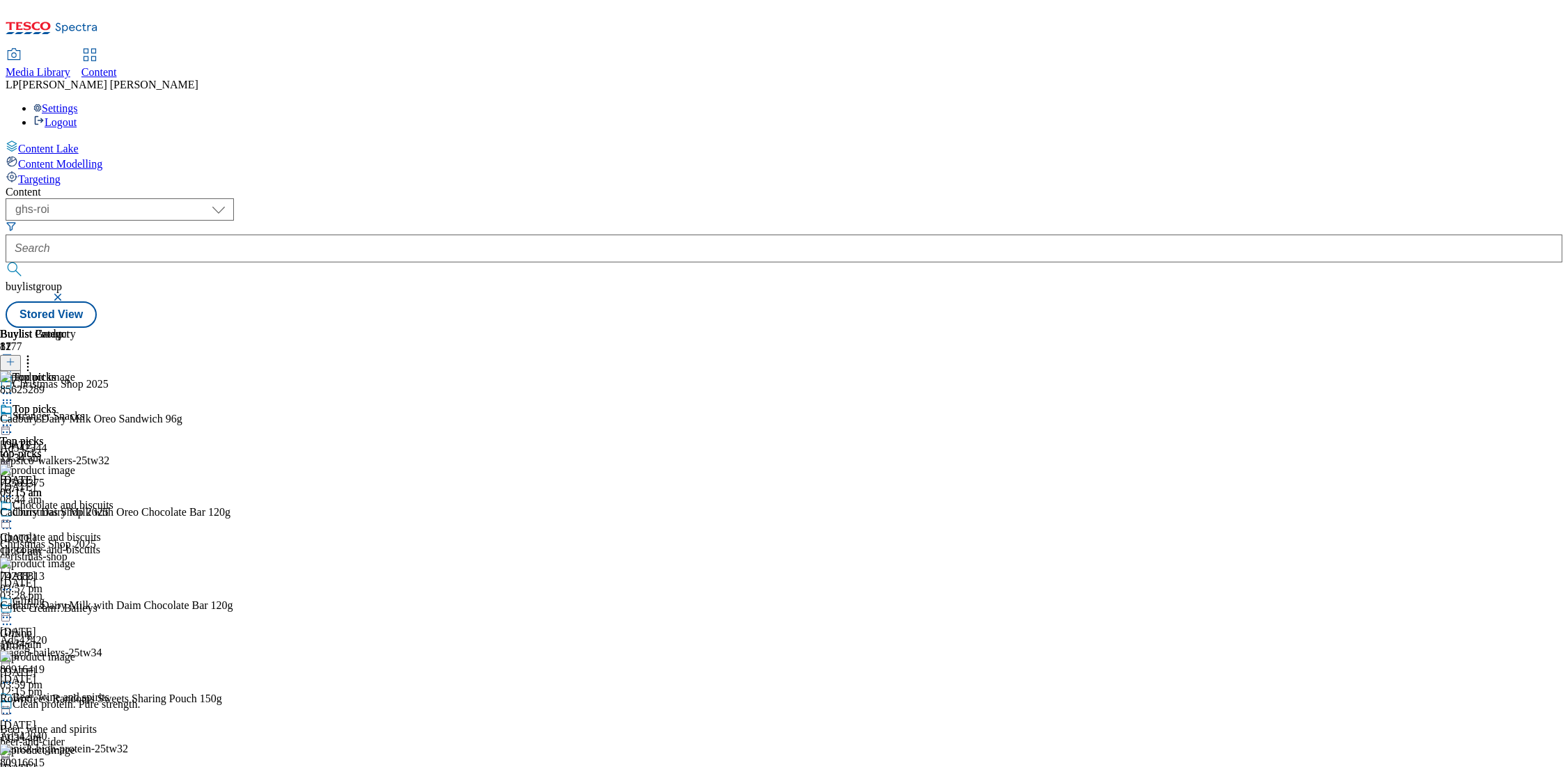
click at [15, 358] on icon at bounding box center [10, 362] width 10 height 10
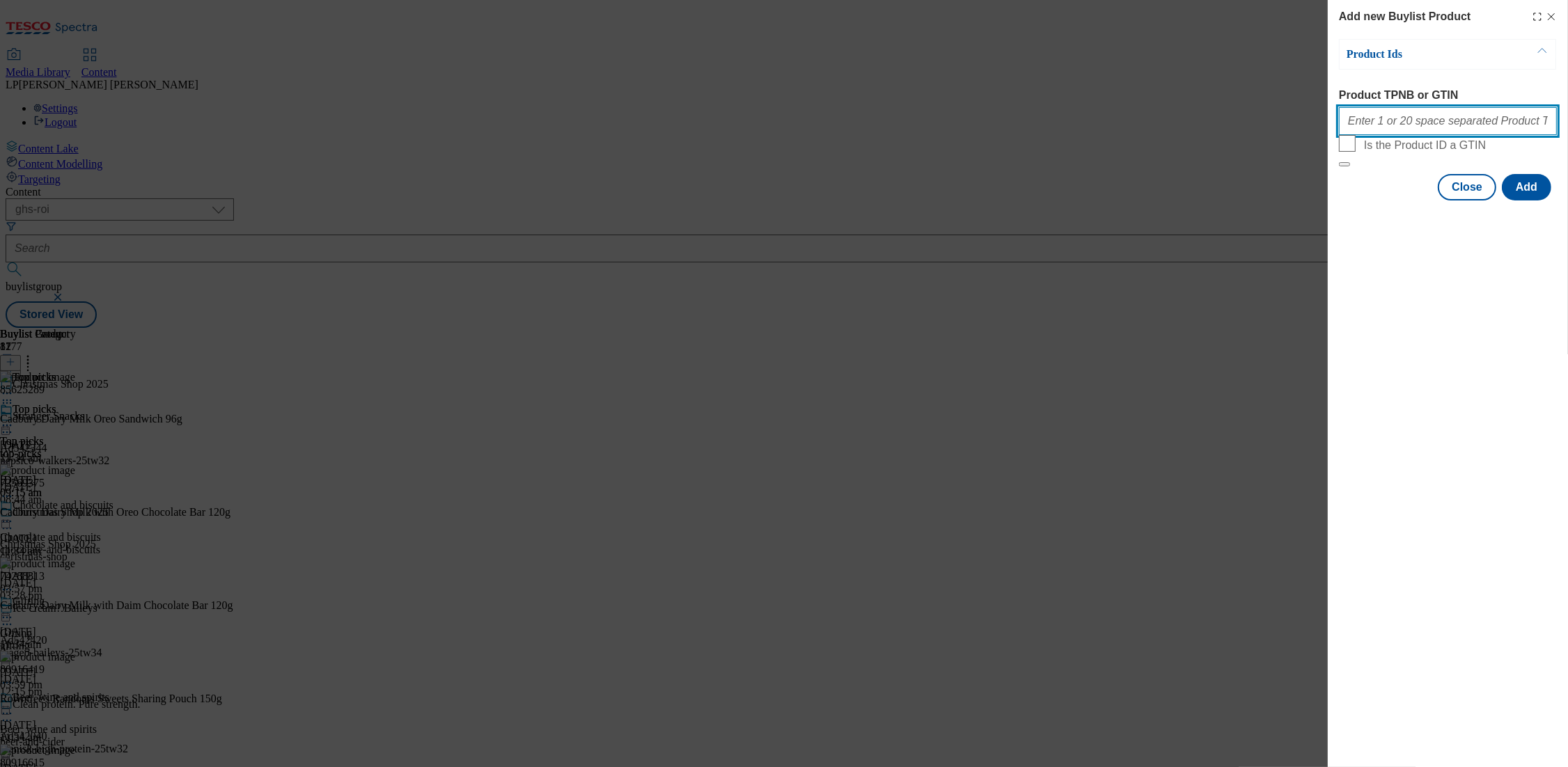
click at [1384, 134] on input "Product TPNB or GTIN" at bounding box center [1448, 121] width 218 height 28
paste input "92124140 92118211 51612189 96642545 96869657"
type input "92124140 92118211 51612189 96642545 96869657"
click at [1529, 200] on button "Add" at bounding box center [1527, 187] width 49 height 26
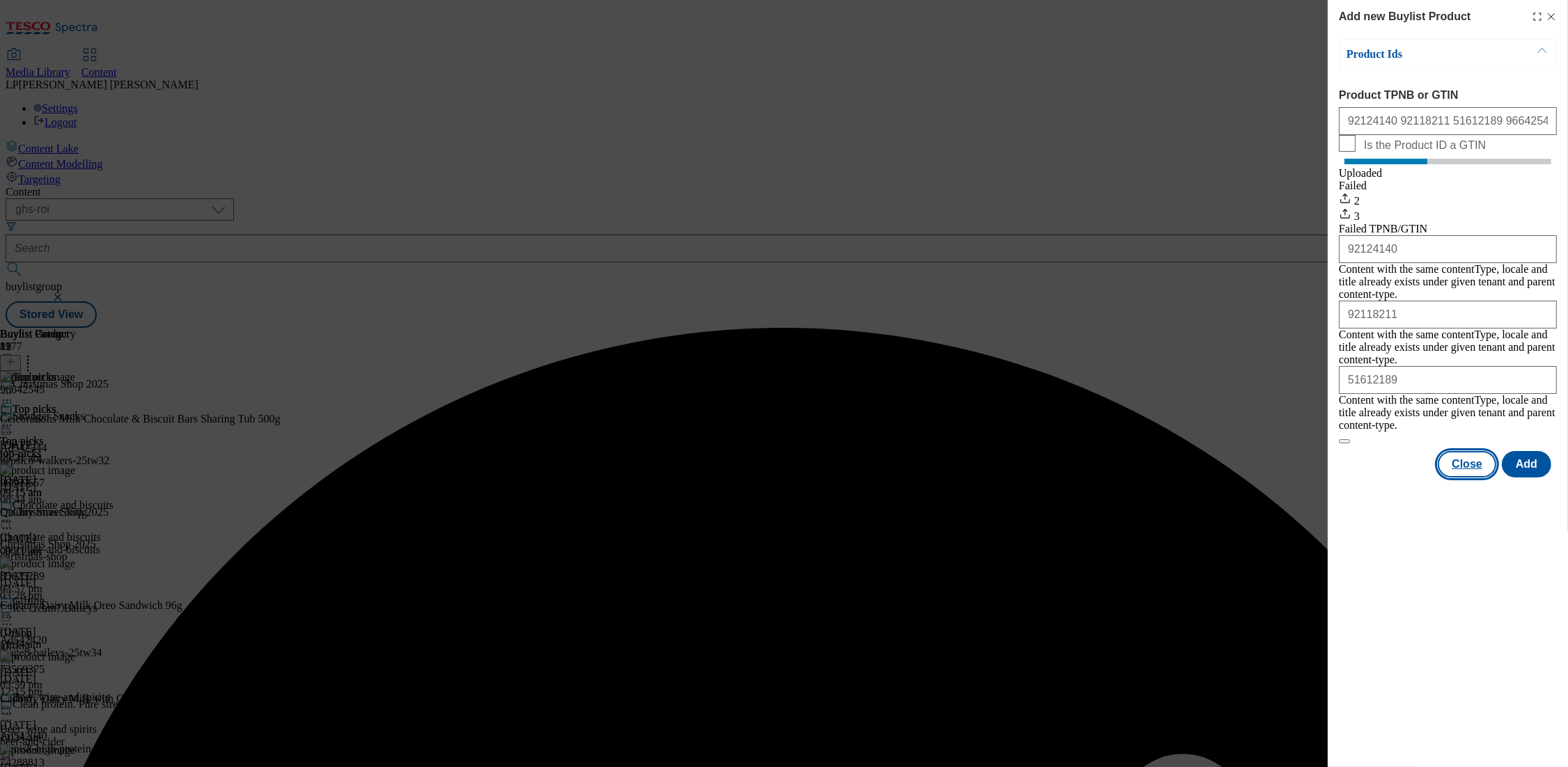
click at [1470, 452] on button "Close" at bounding box center [1467, 465] width 59 height 26
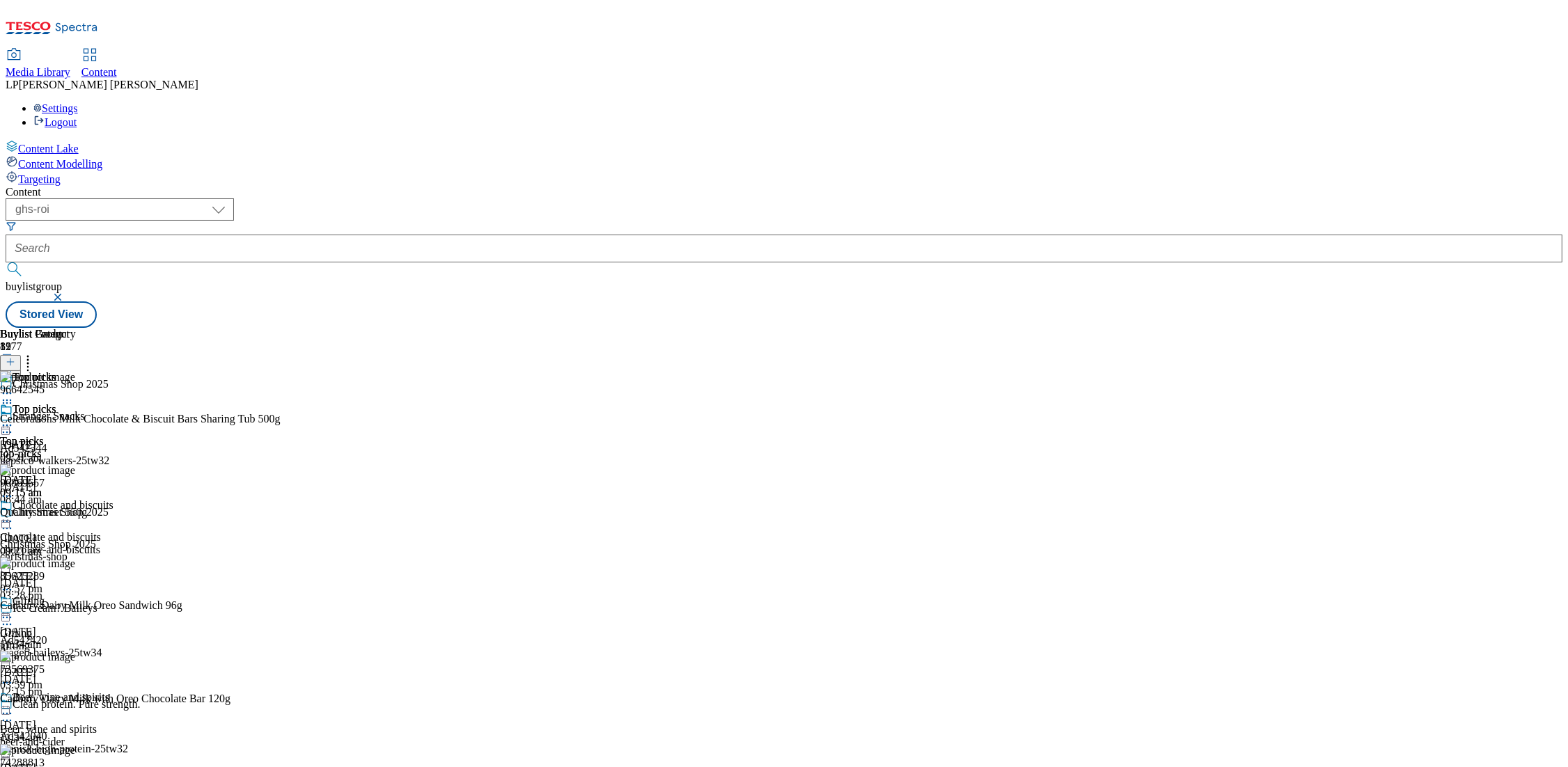
click at [14, 418] on icon at bounding box center [7, 425] width 14 height 14
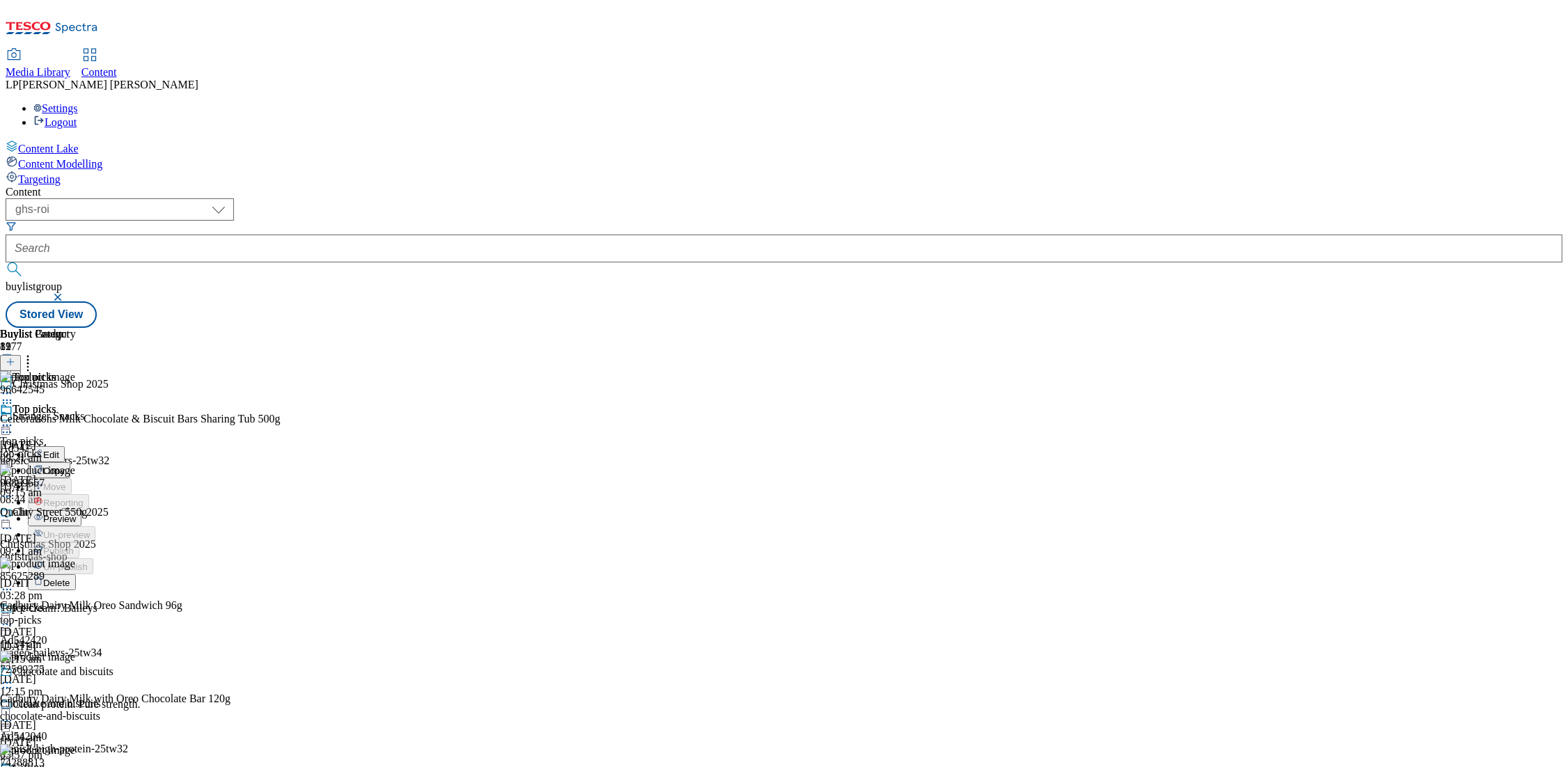
click at [76, 408] on div "Top picks Top picks top-picks 3 Oct 2025 09:15 am" at bounding box center [38, 451] width 76 height 96
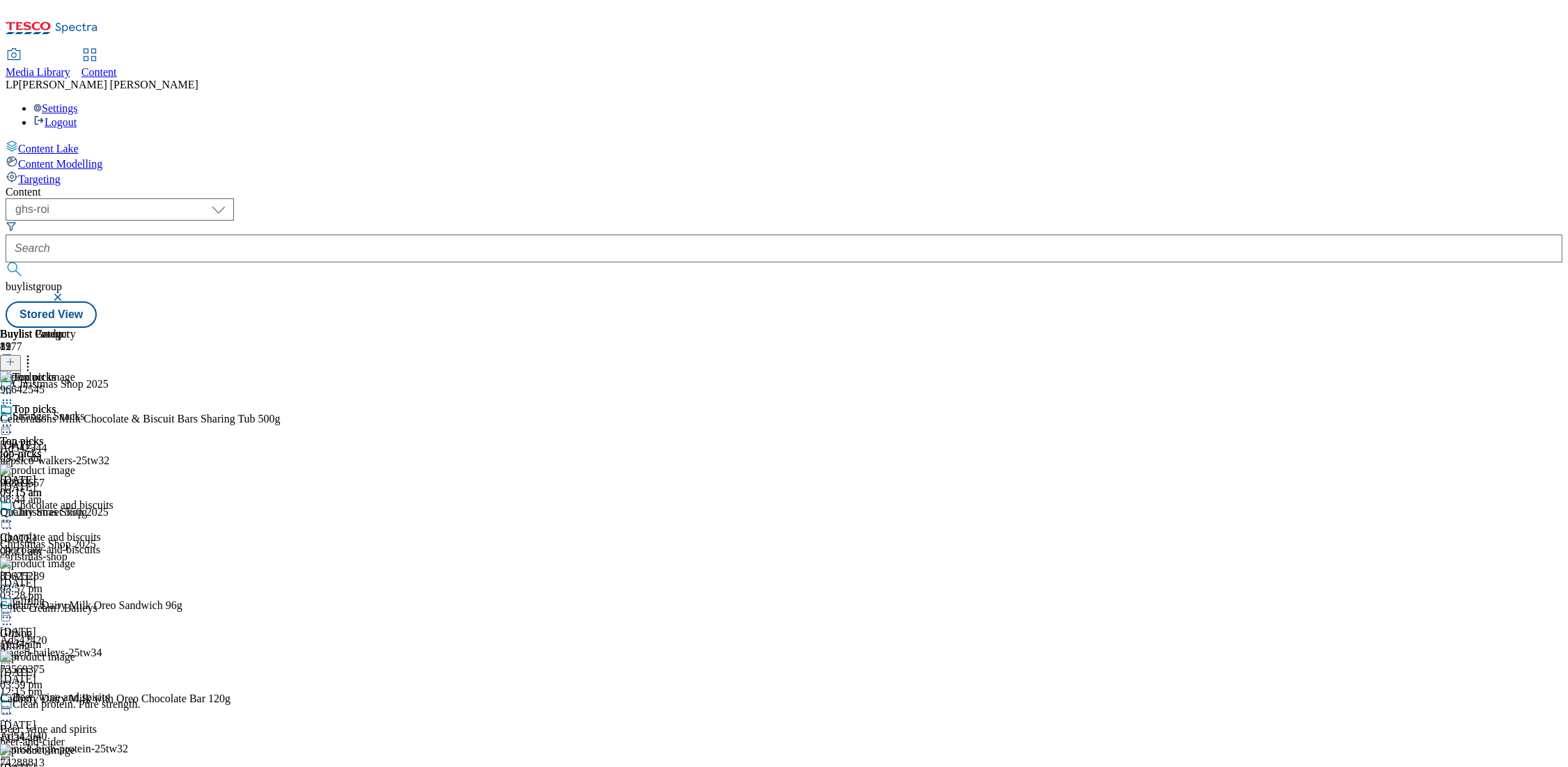
click at [14, 418] on icon at bounding box center [7, 425] width 14 height 14
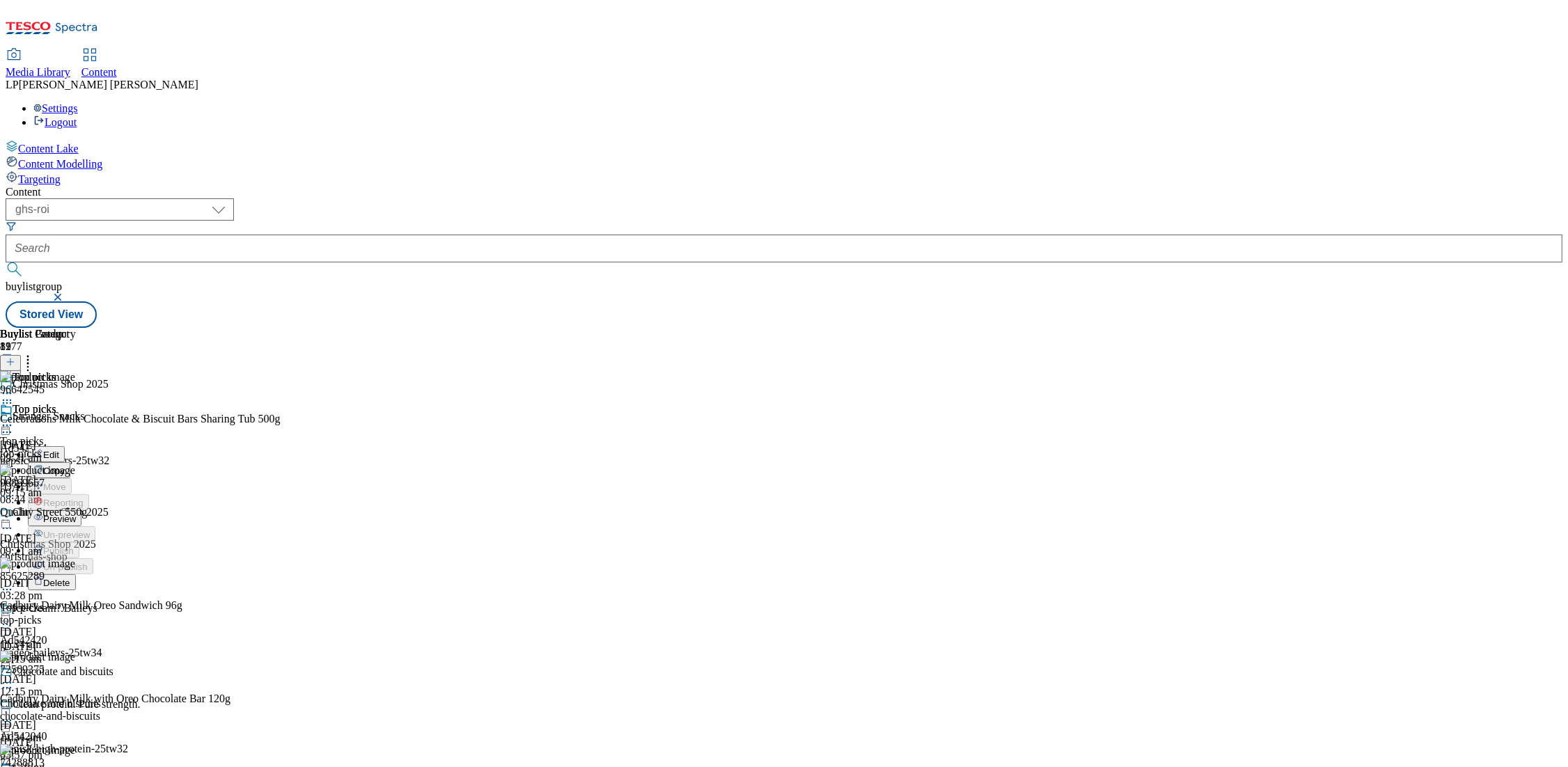
click at [76, 514] on span "Preview" at bounding box center [59, 519] width 33 height 11
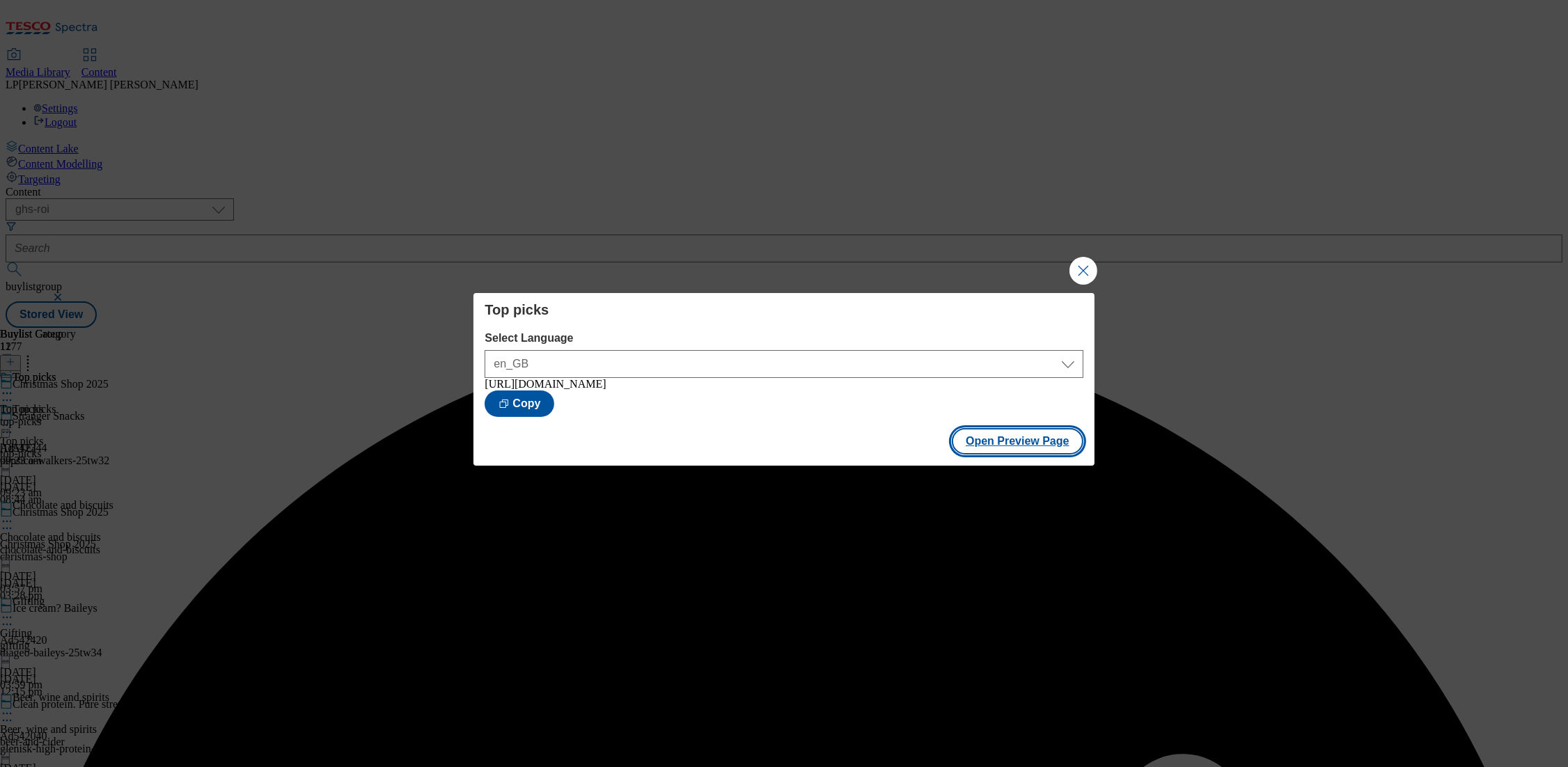
click at [1027, 445] on button "Open Preview Page" at bounding box center [1018, 441] width 132 height 26
click at [828, 391] on div "https://www.tesco.ie/groceries/en-GB/buylists/christmas-shop/top-picks?preview=…" at bounding box center [784, 384] width 598 height 12
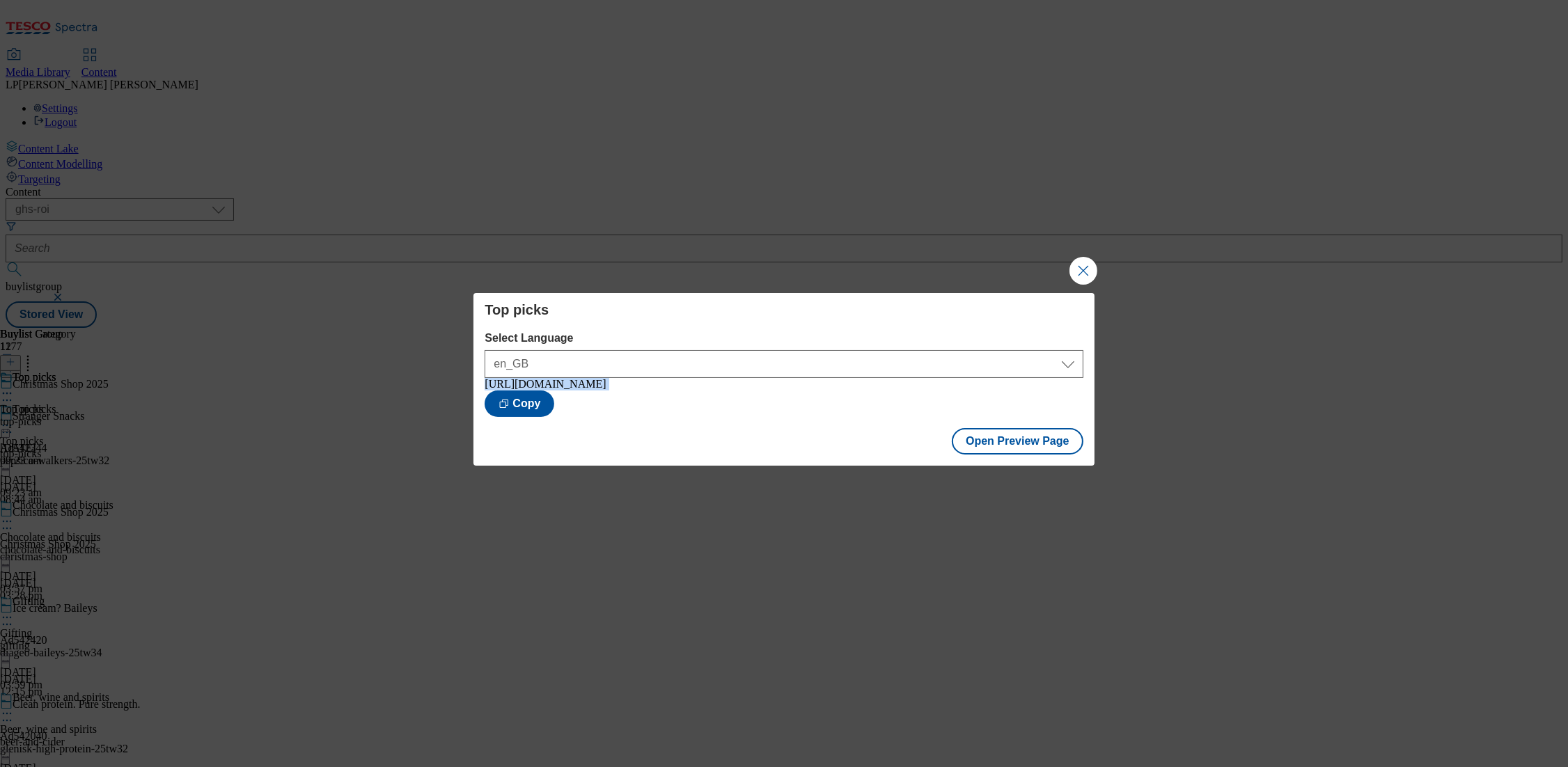
click at [828, 391] on div "https://www.tesco.ie/groceries/en-GB/buylists/christmas-shop/top-picks?preview=…" at bounding box center [784, 384] width 598 height 12
copy div "https://www.tesco.ie/groceries/en-GB/buylists/christmas-shop/top-picks?preview=…"
click at [1083, 274] on button "Close Modal" at bounding box center [1084, 271] width 28 height 28
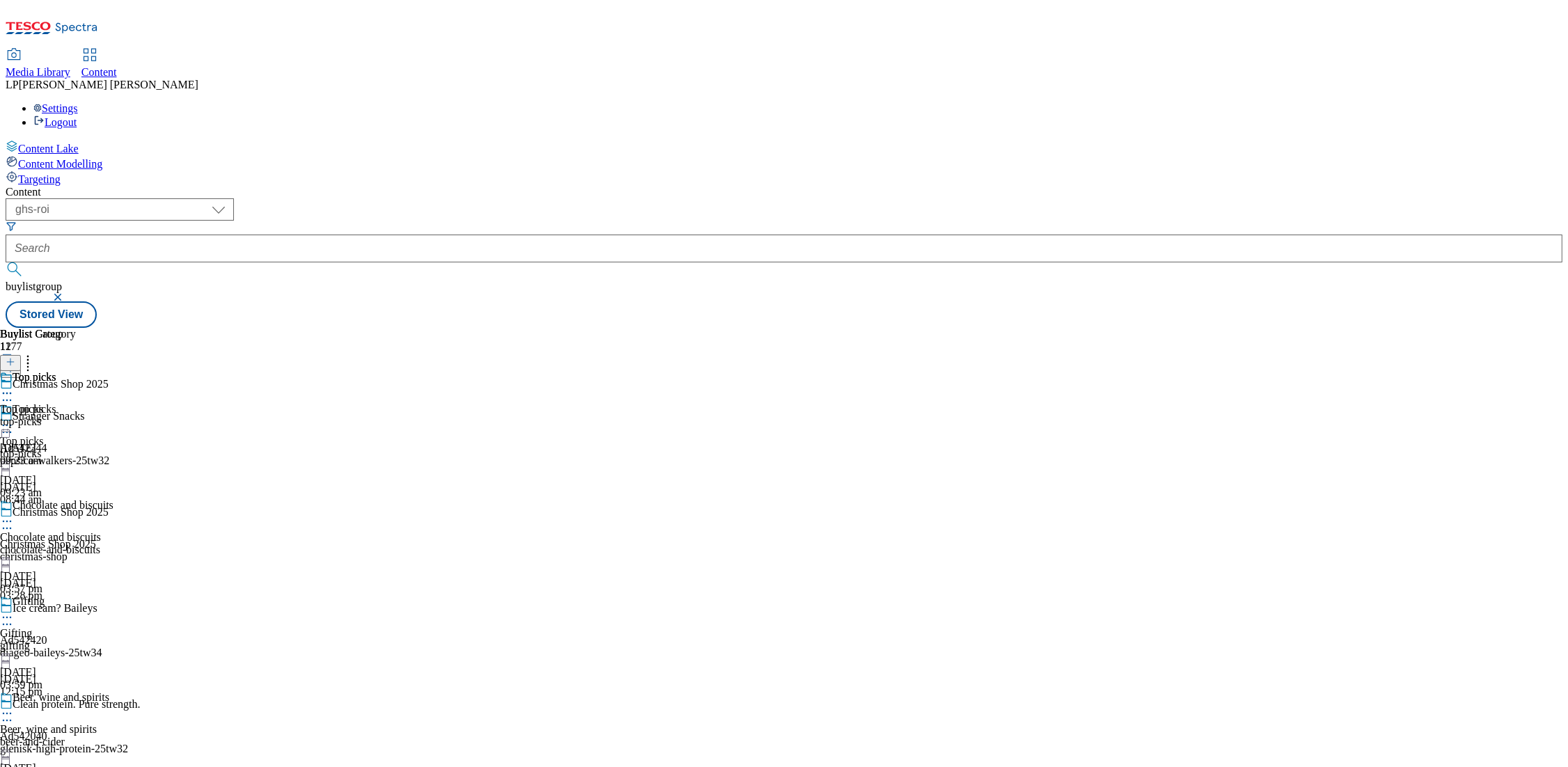
click at [14, 418] on icon at bounding box center [7, 425] width 14 height 14
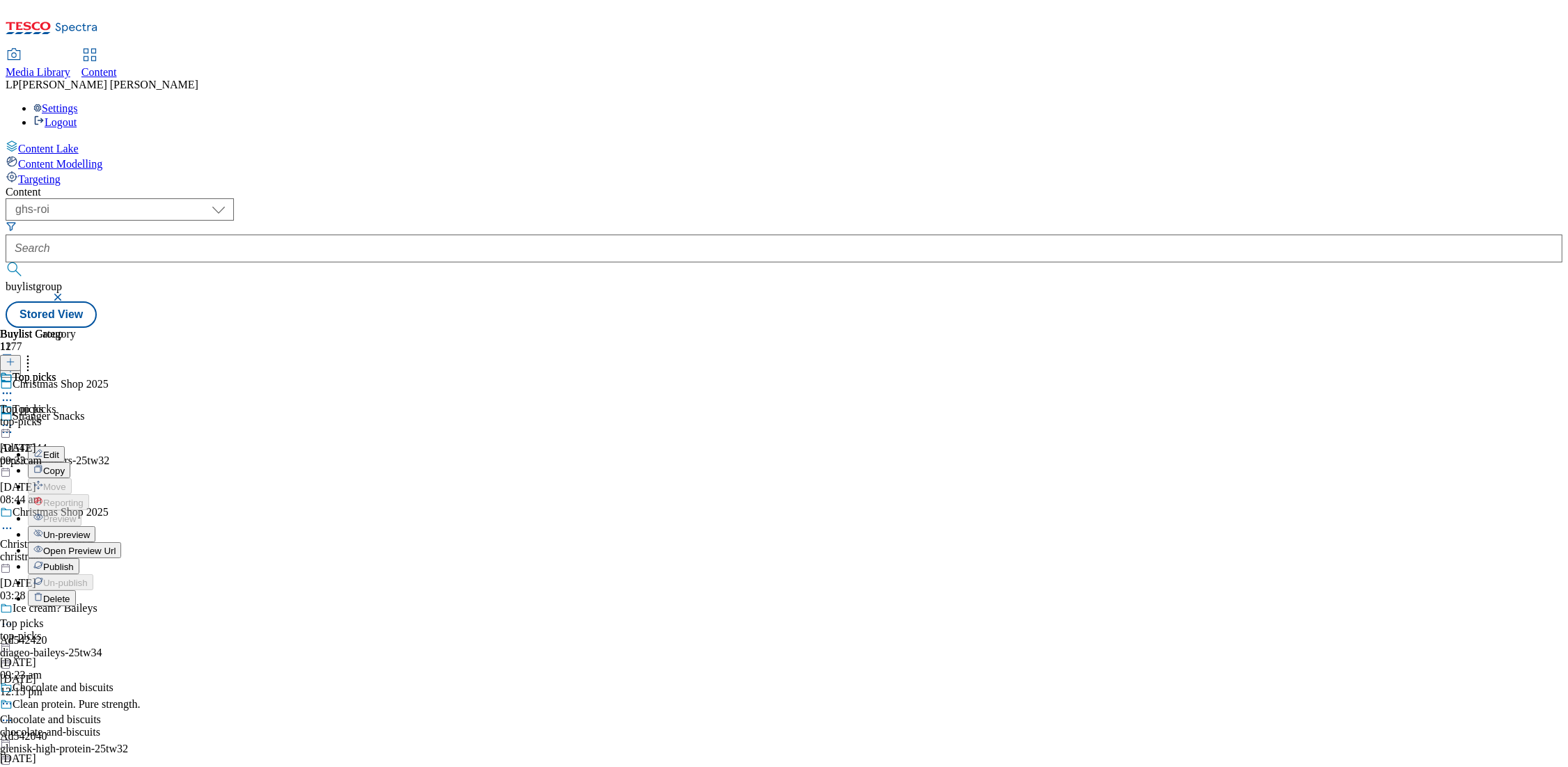
click at [74, 562] on span "Publish" at bounding box center [58, 568] width 31 height 11
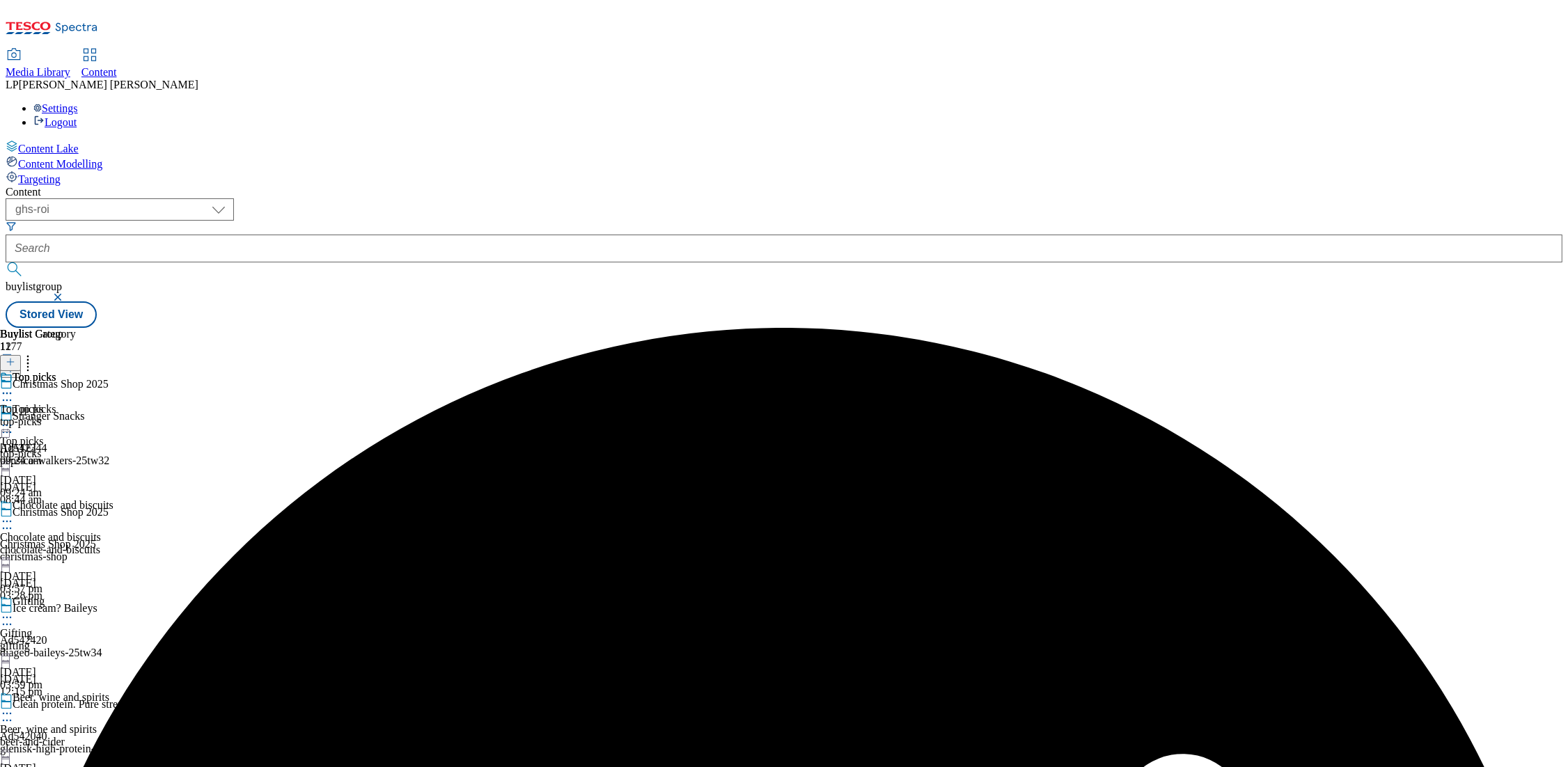
click at [14, 515] on icon at bounding box center [7, 522] width 14 height 14
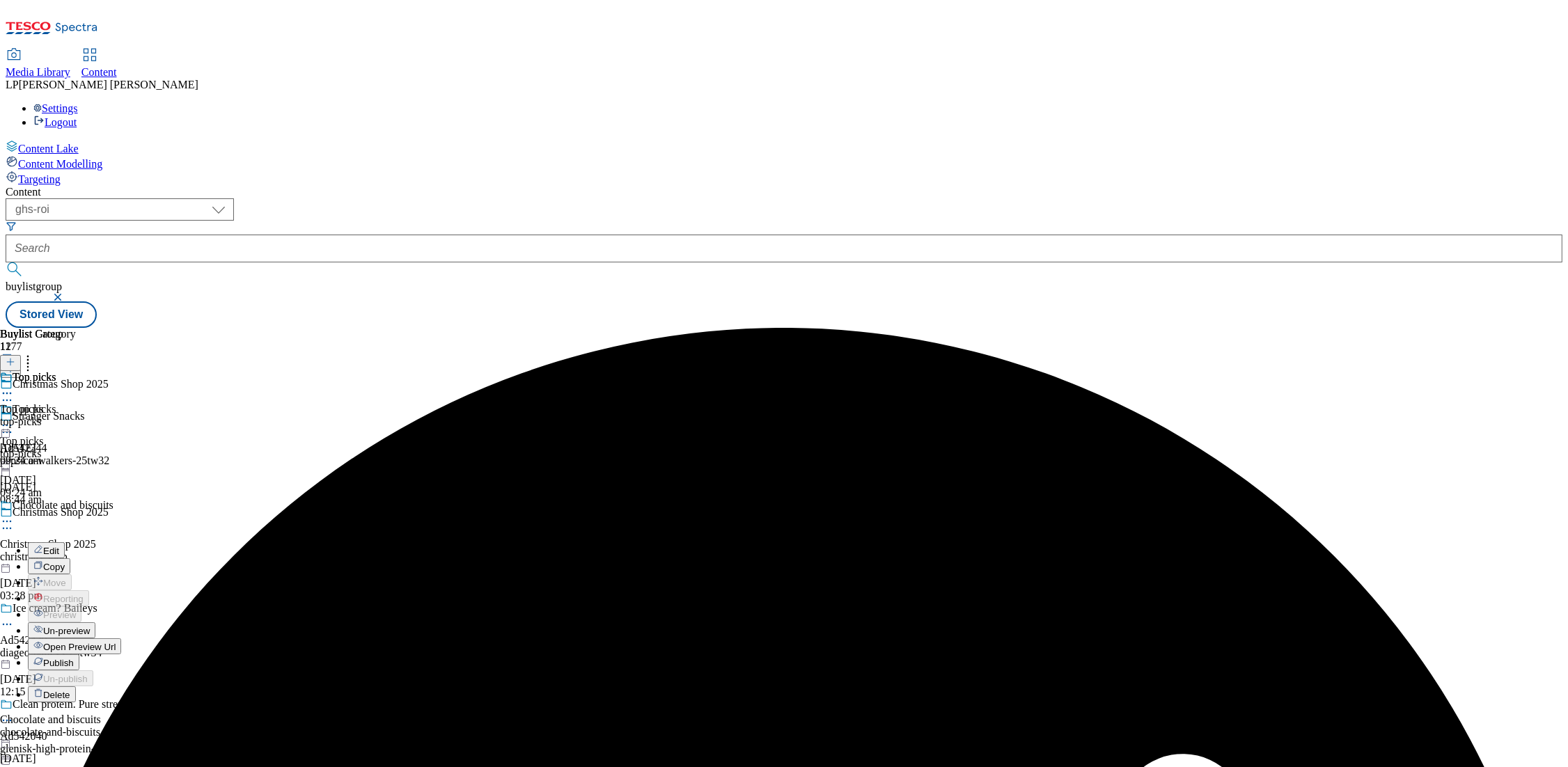
click at [74, 658] on span "Publish" at bounding box center [58, 663] width 31 height 11
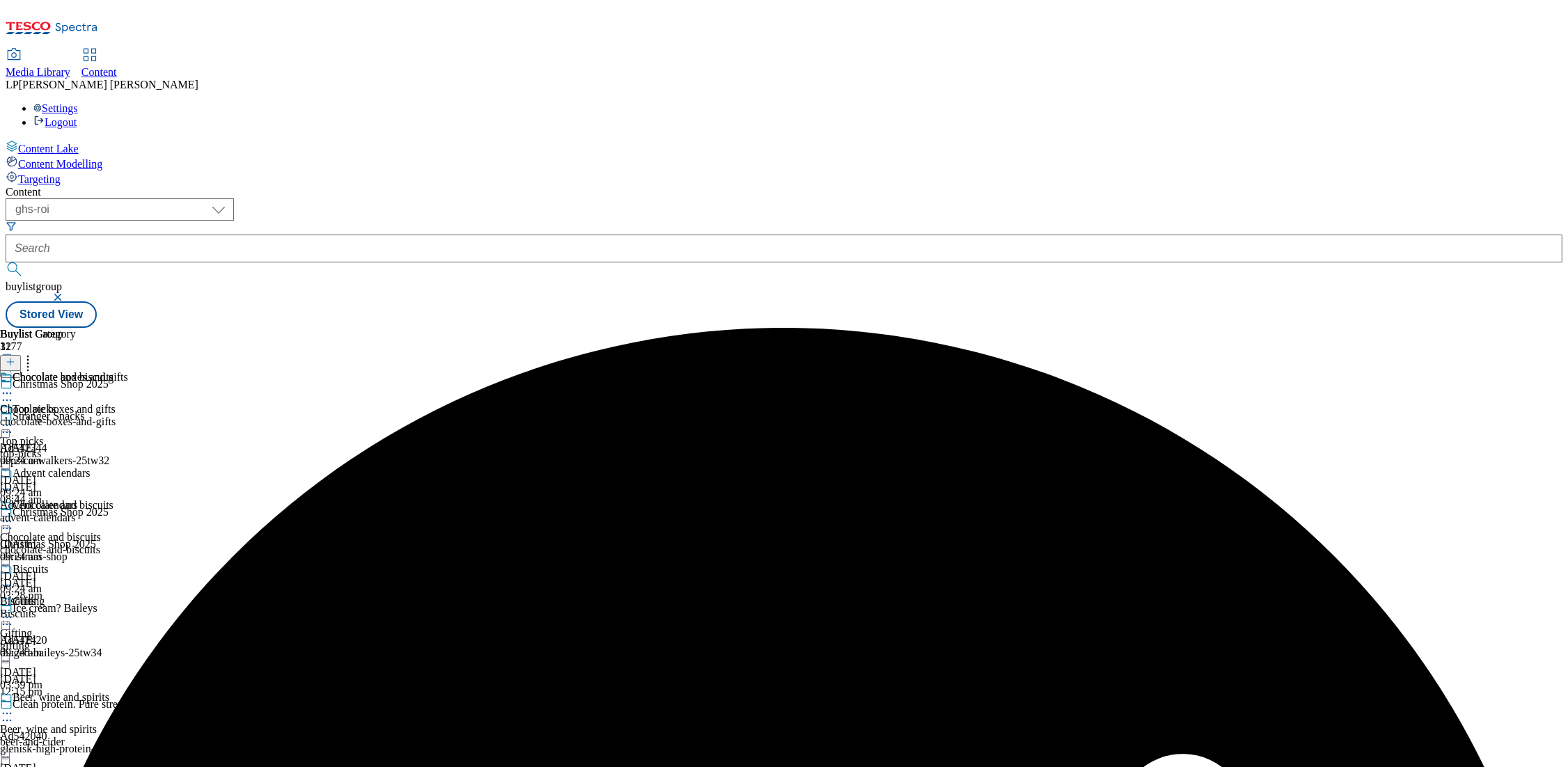
click at [14, 611] on icon at bounding box center [7, 618] width 14 height 14
click at [74, 754] on span "Publish" at bounding box center [58, 759] width 31 height 11
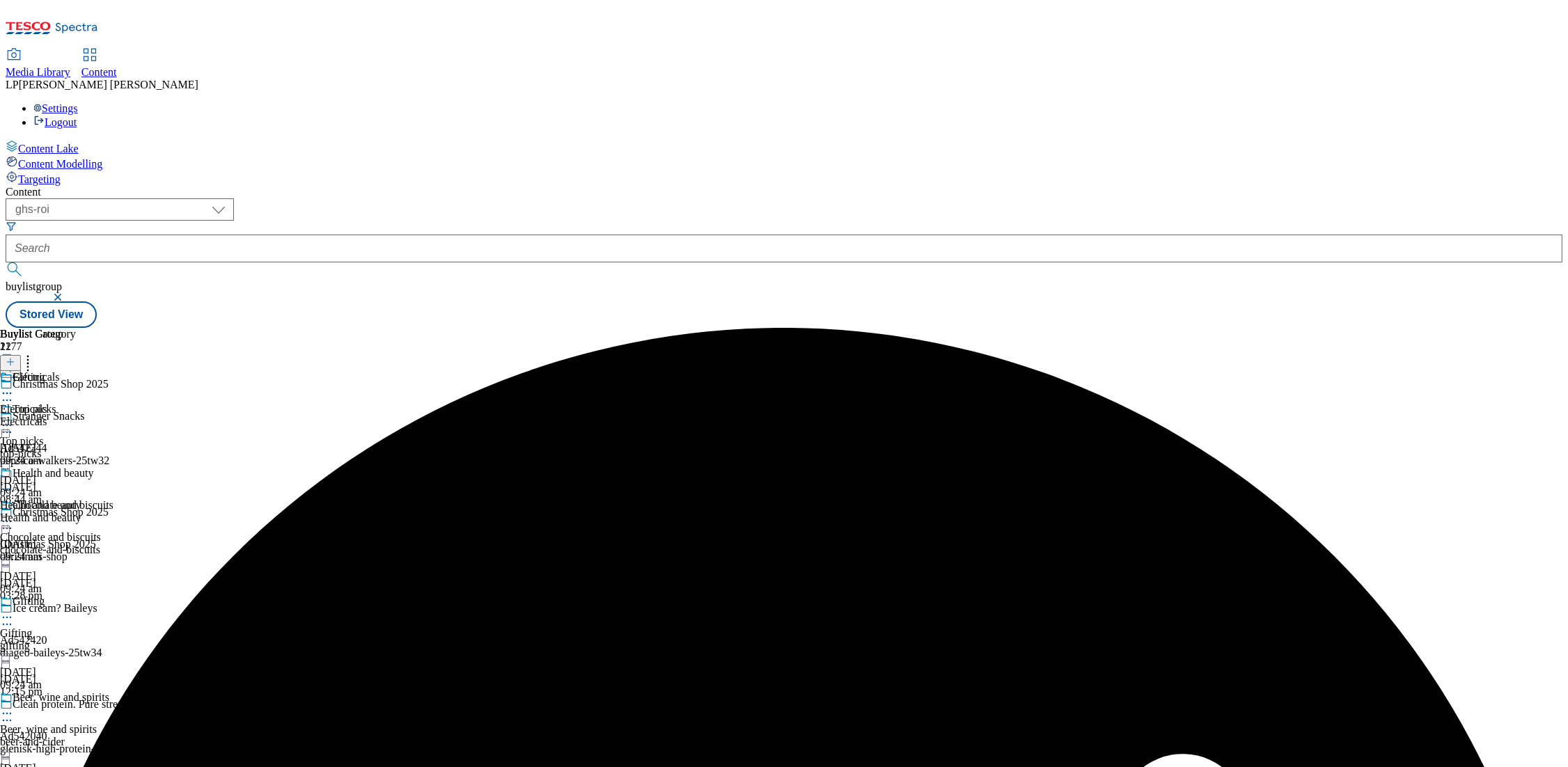
click at [11, 713] on circle at bounding box center [11, 714] width 2 height 2
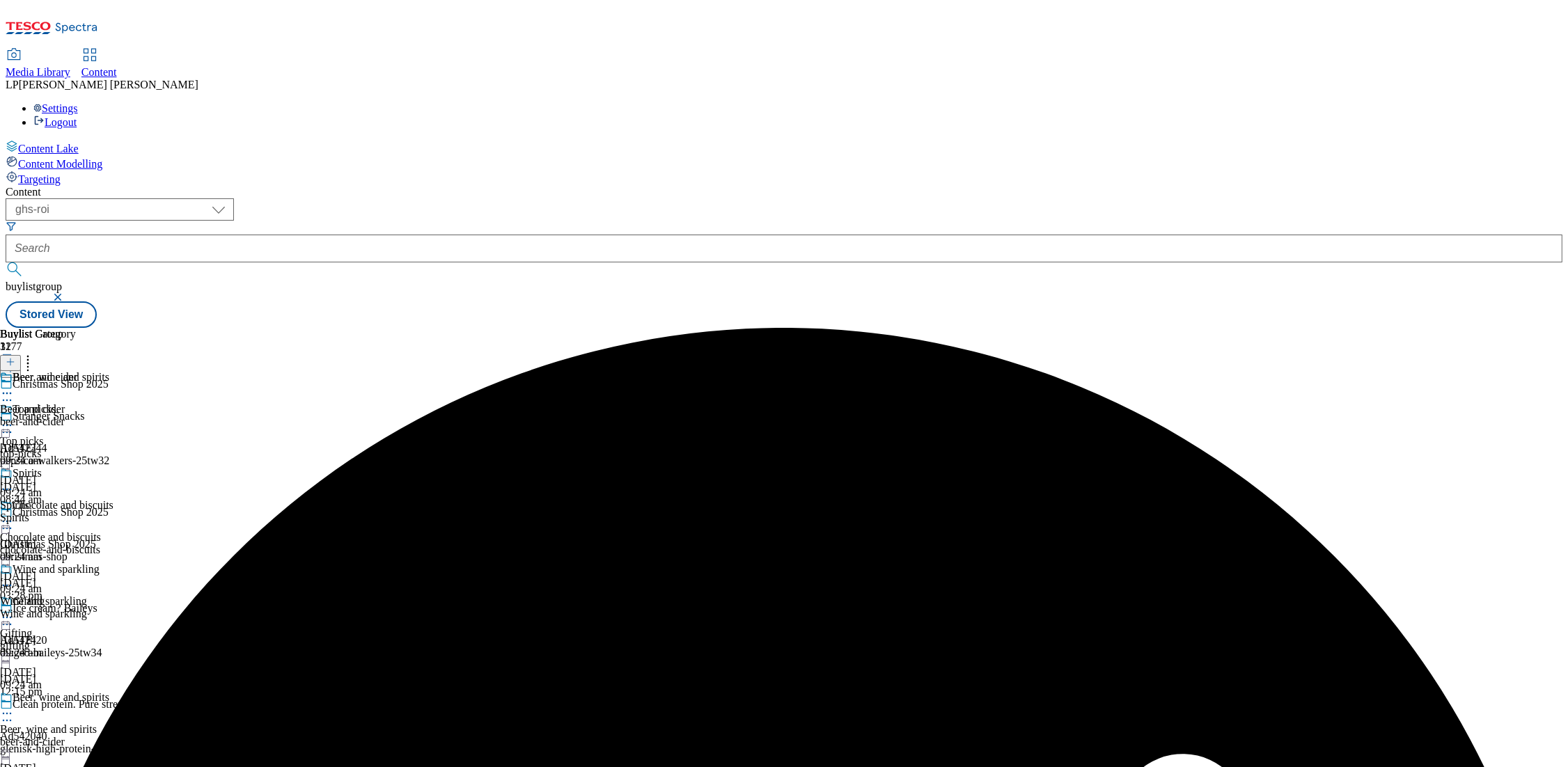
scroll to position [418, 0]
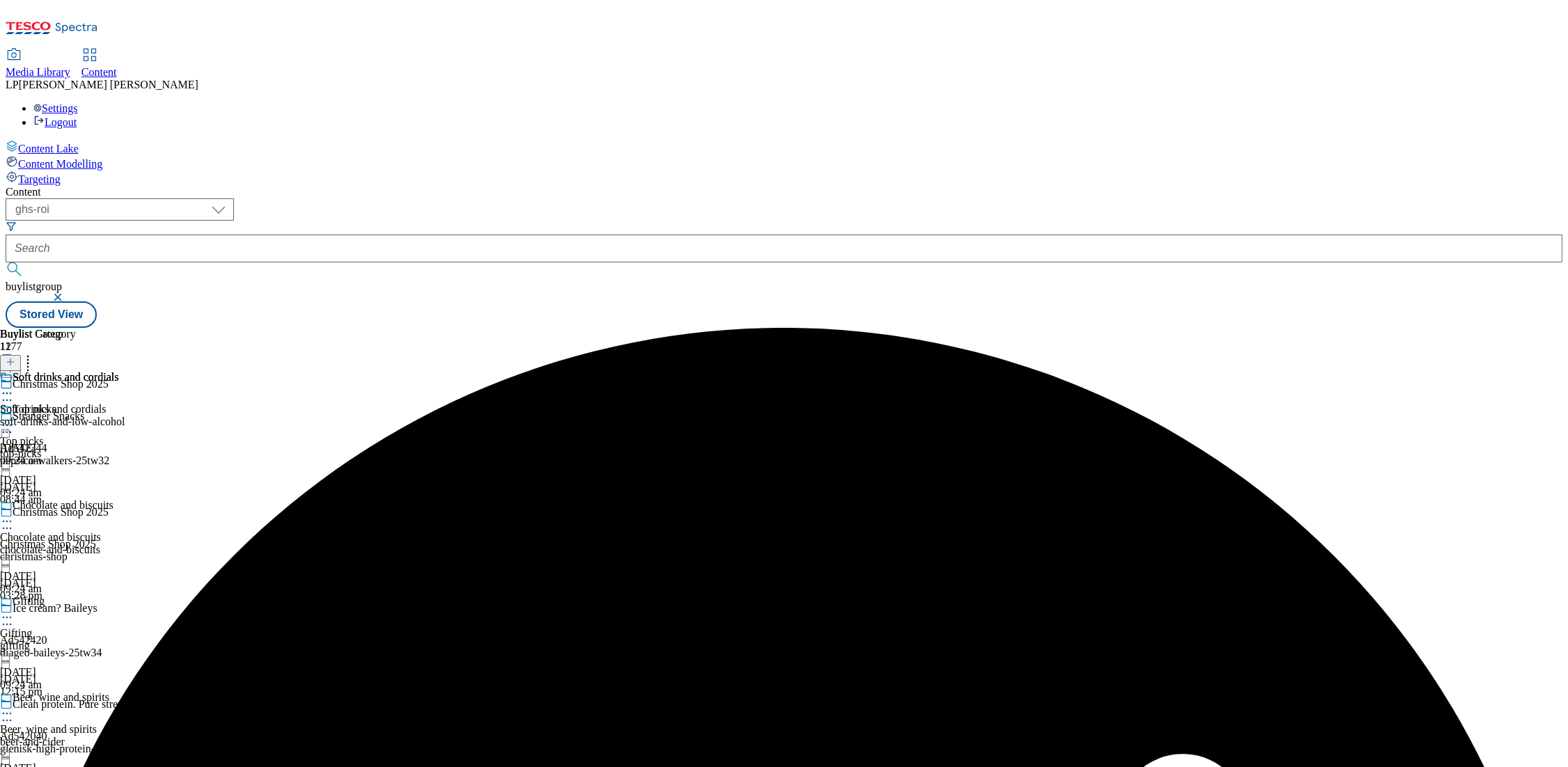
scroll to position [547, 0]
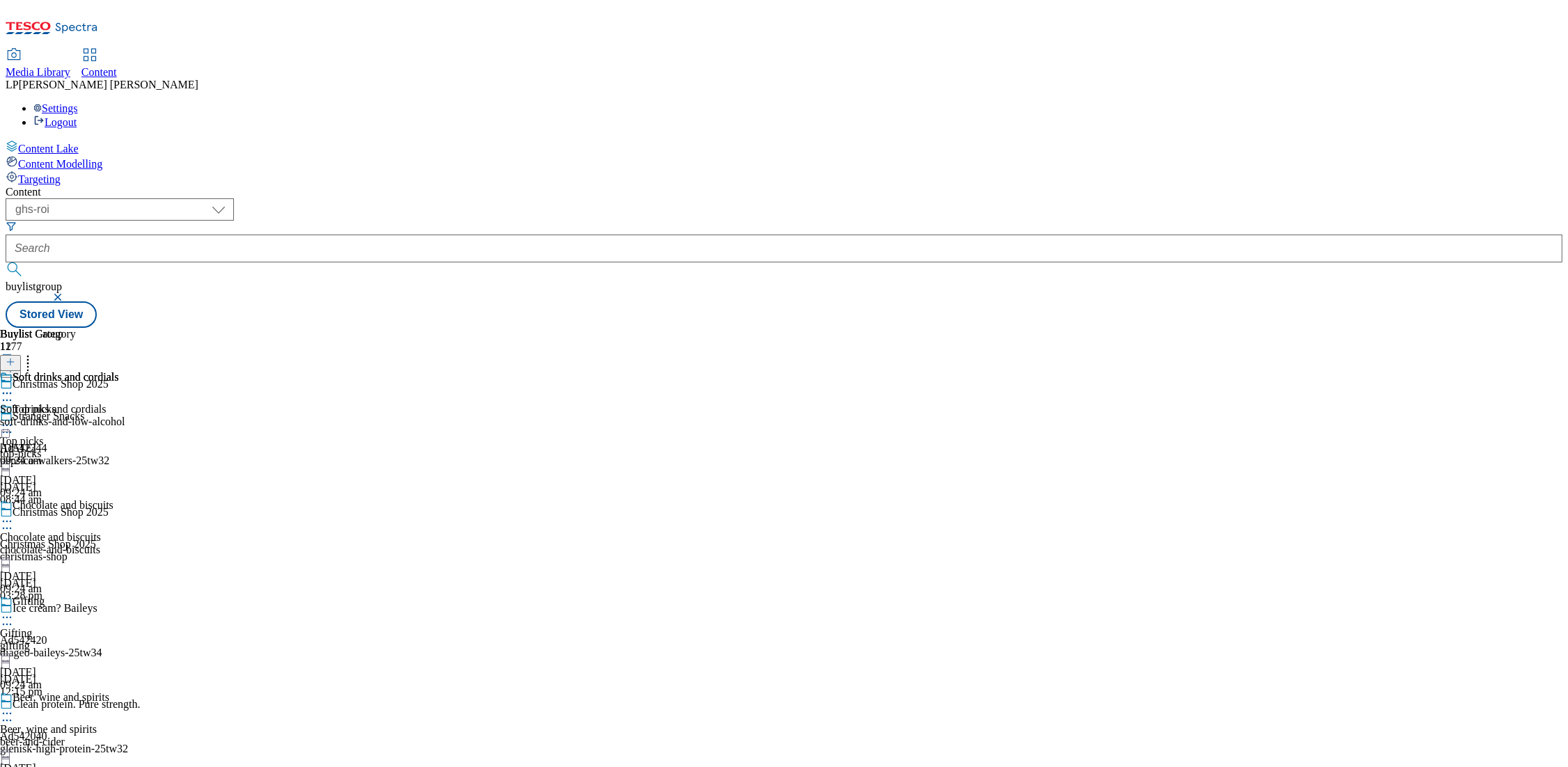
click at [14, 387] on icon at bounding box center [7, 394] width 14 height 14
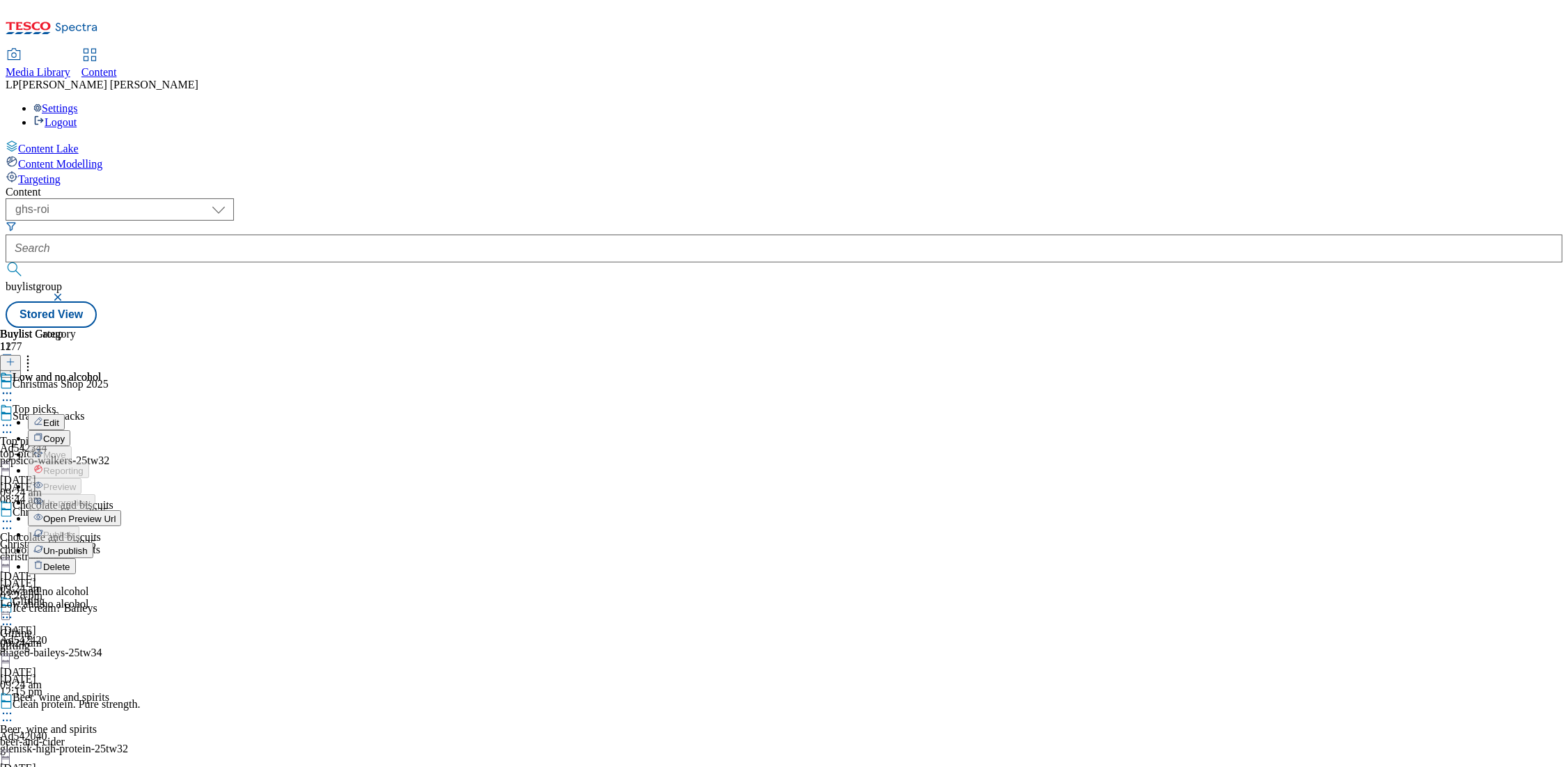
scroll to position [0, 0]
click at [5, 425] on circle at bounding box center [4, 426] width 2 height 2
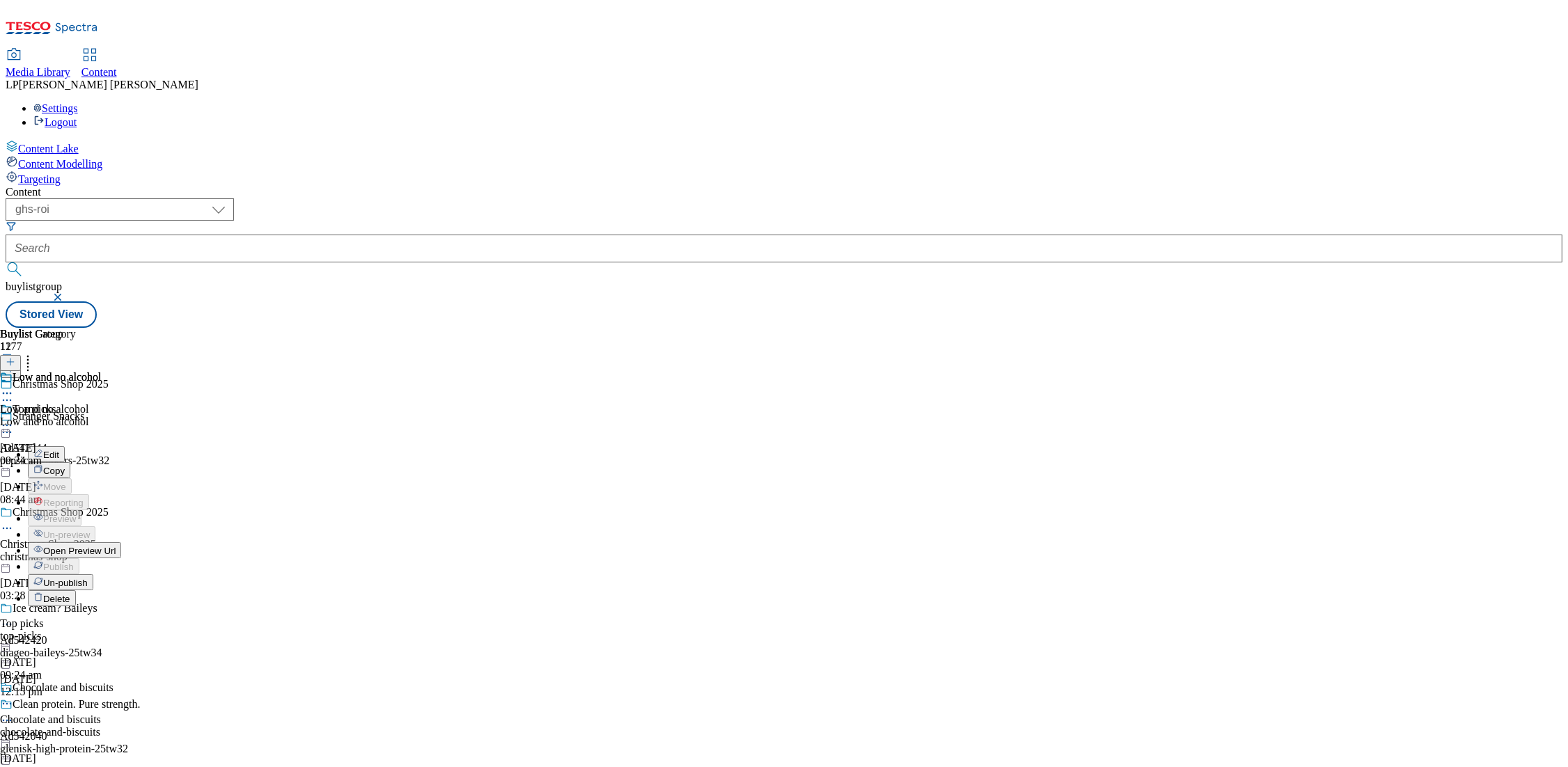
click at [116, 546] on span "Open Preview Url" at bounding box center [79, 551] width 72 height 11
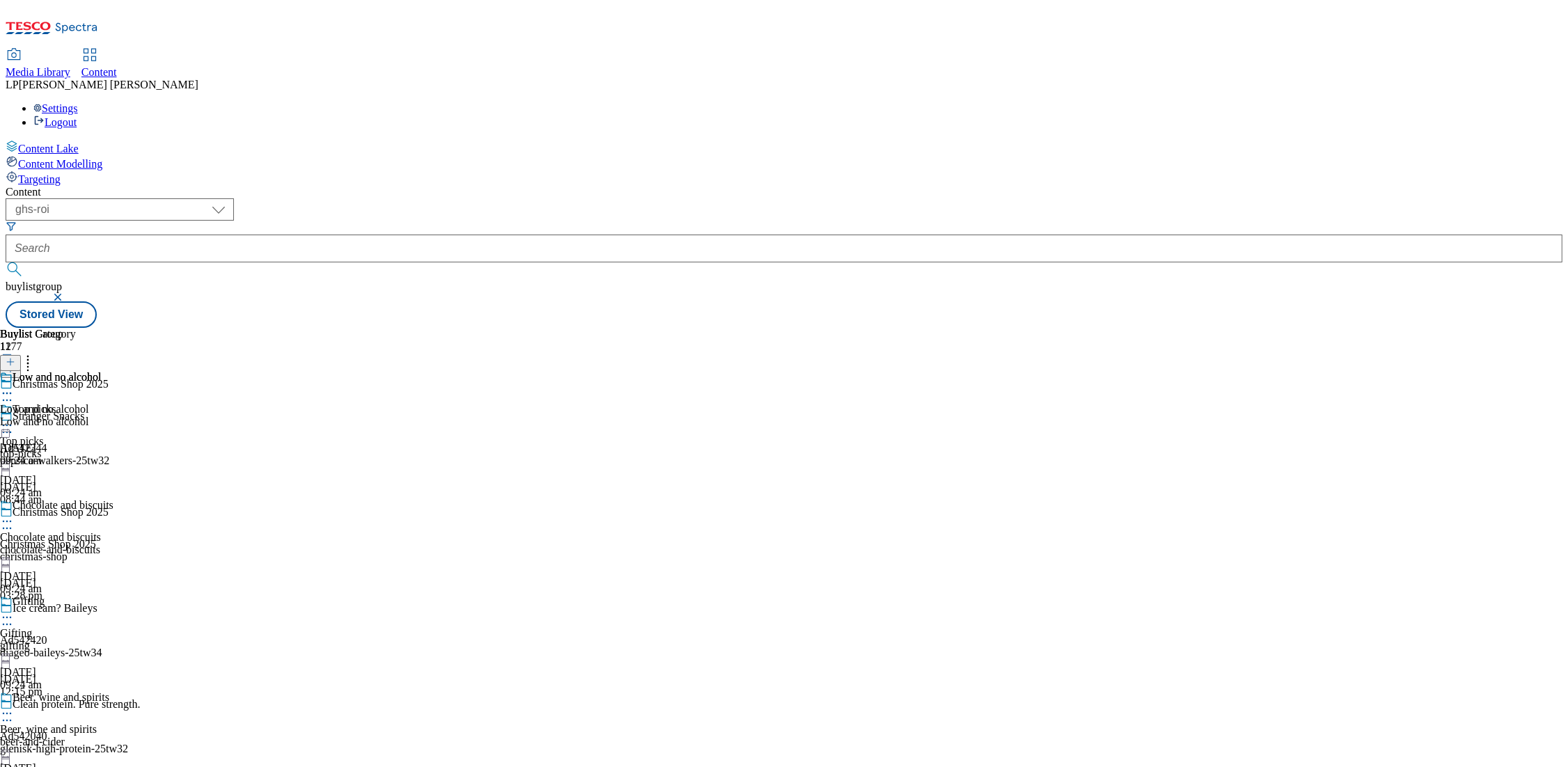
click at [14, 418] on icon at bounding box center [7, 425] width 14 height 14
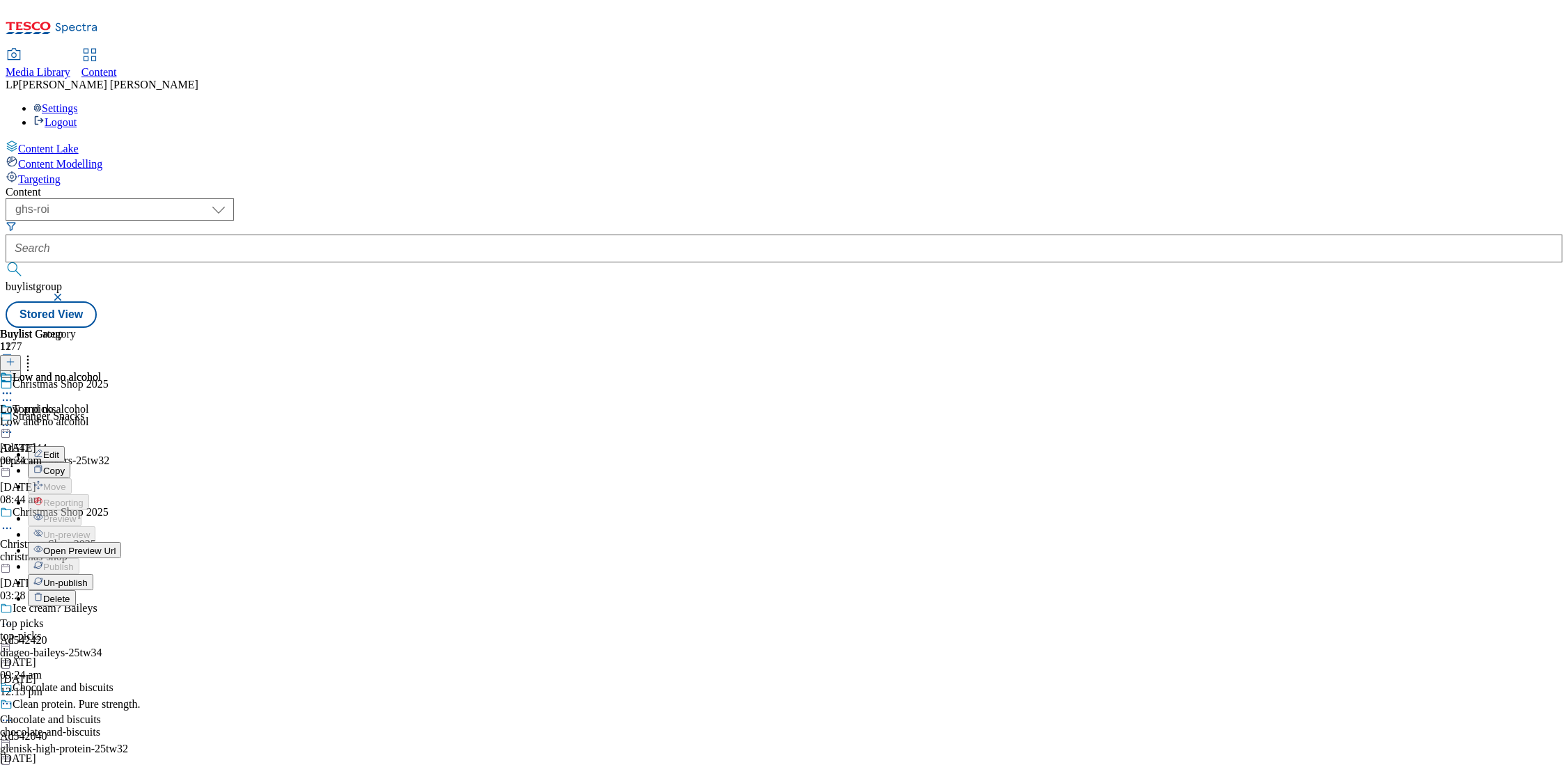
click at [116, 546] on span "Open Preview Url" at bounding box center [79, 551] width 72 height 11
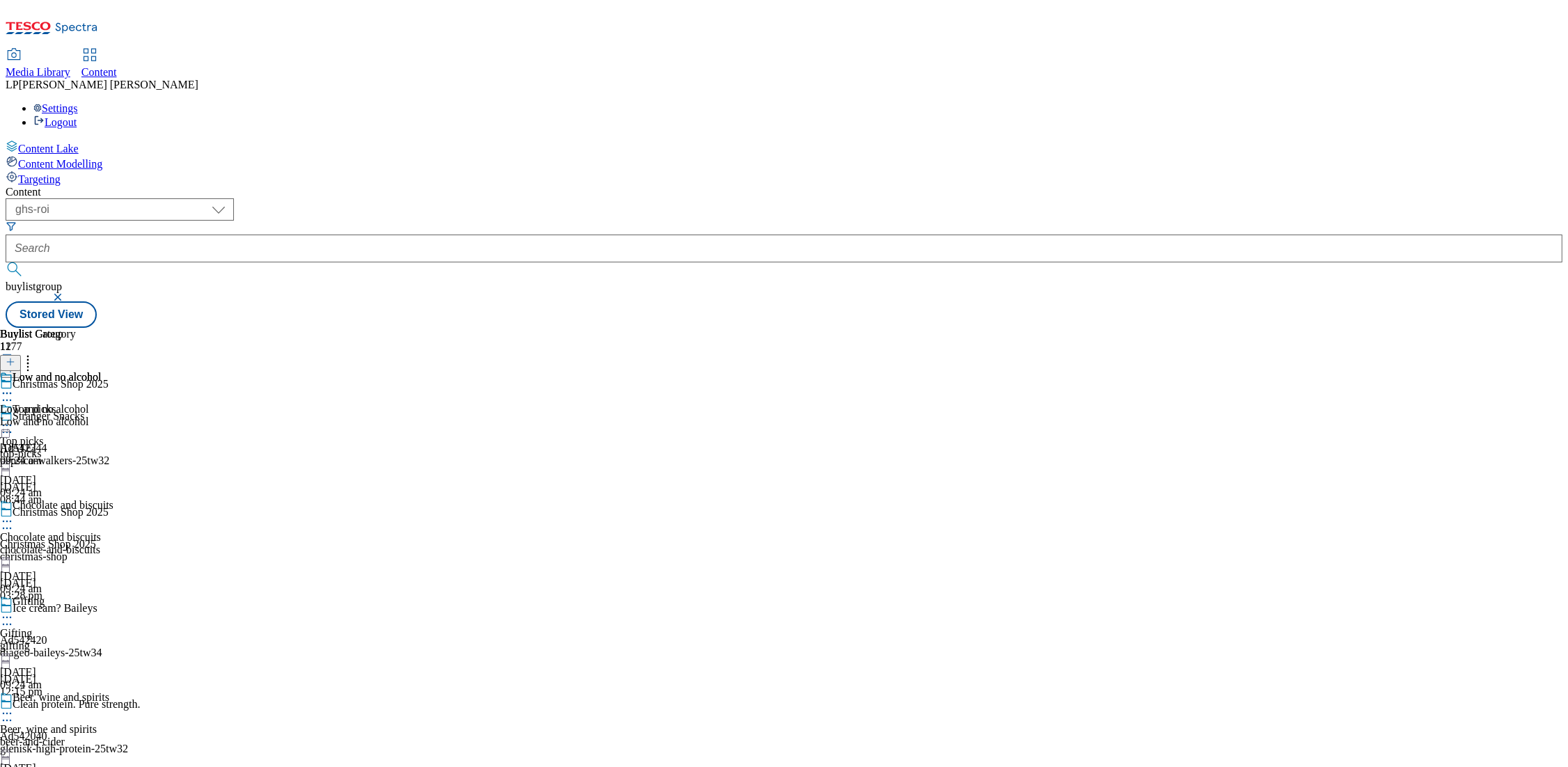
click at [14, 418] on icon at bounding box center [7, 425] width 14 height 14
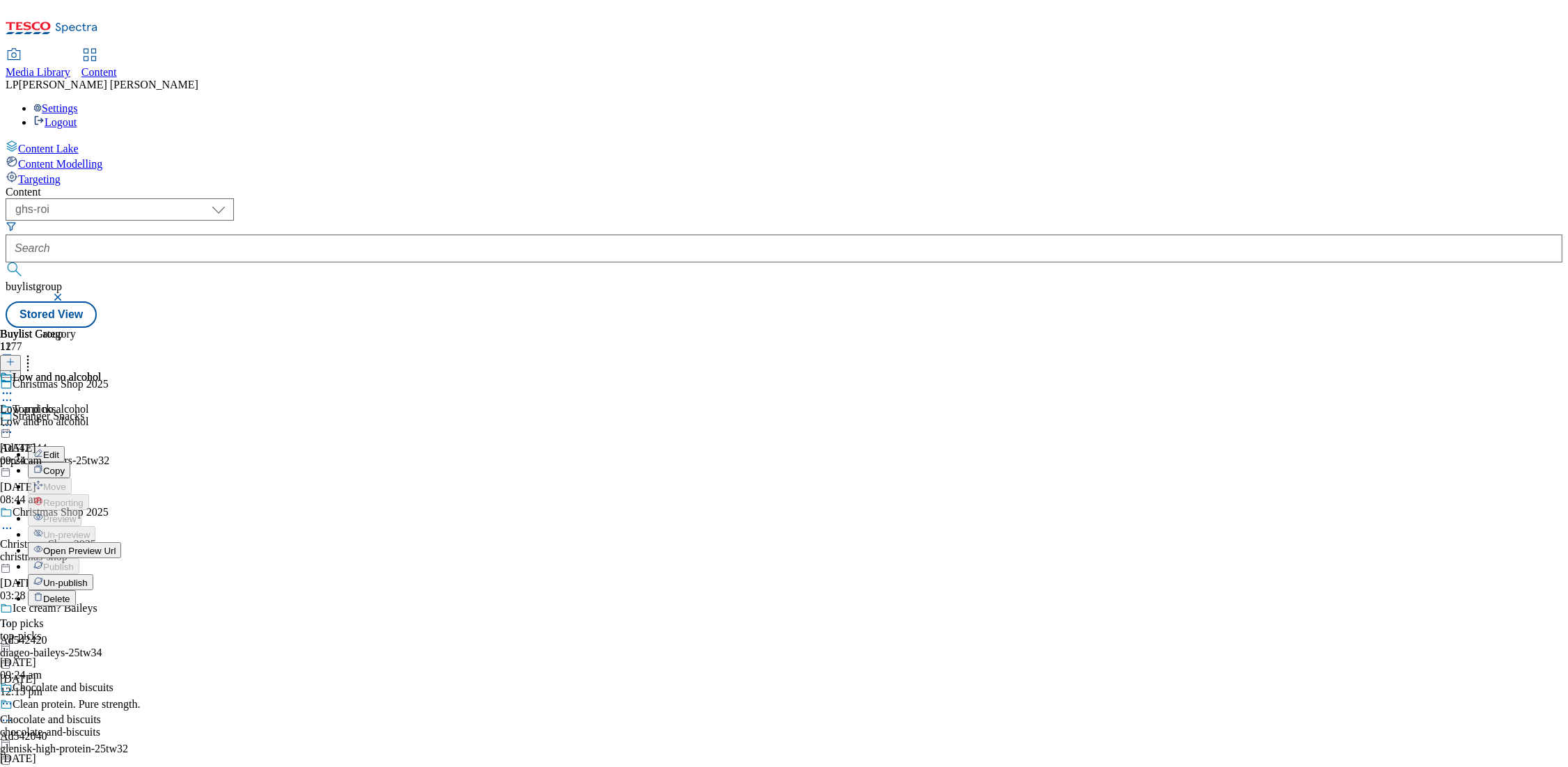
click at [116, 546] on span "Open Preview Url" at bounding box center [79, 551] width 72 height 11
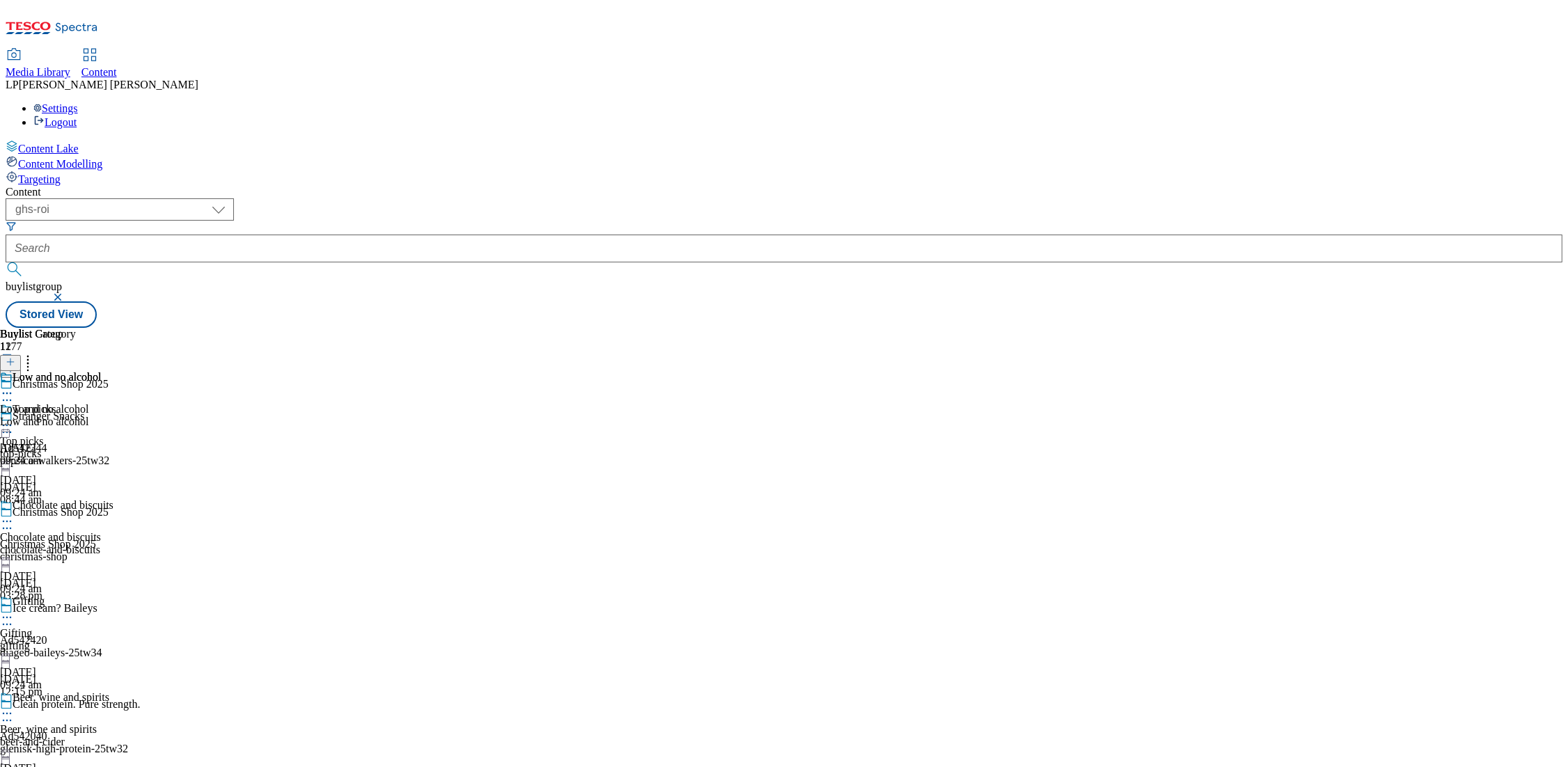
click at [9, 521] on circle at bounding box center [7, 522] width 2 height 2
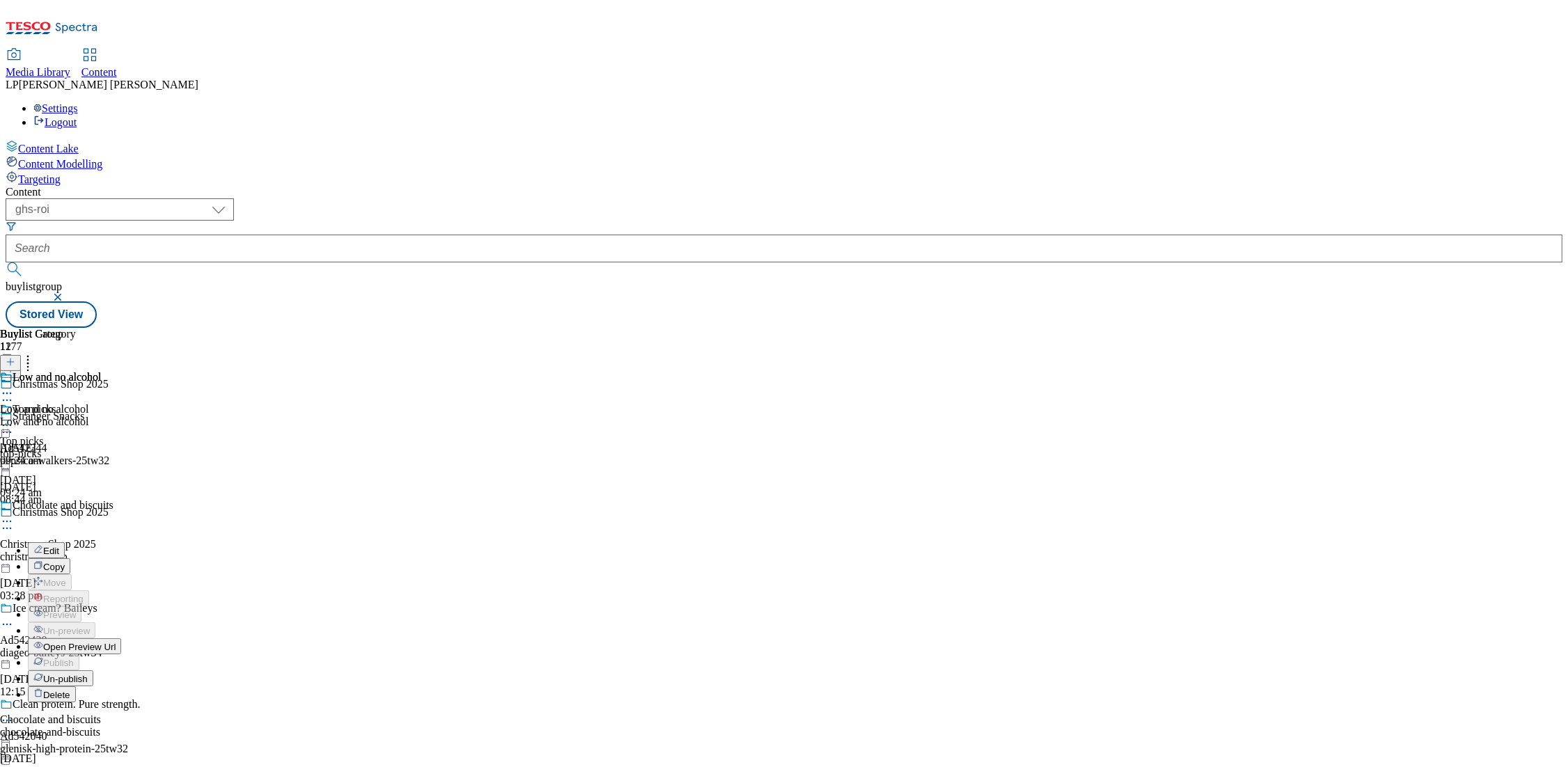
click at [116, 642] on span "Open Preview Url" at bounding box center [79, 648] width 72 height 11
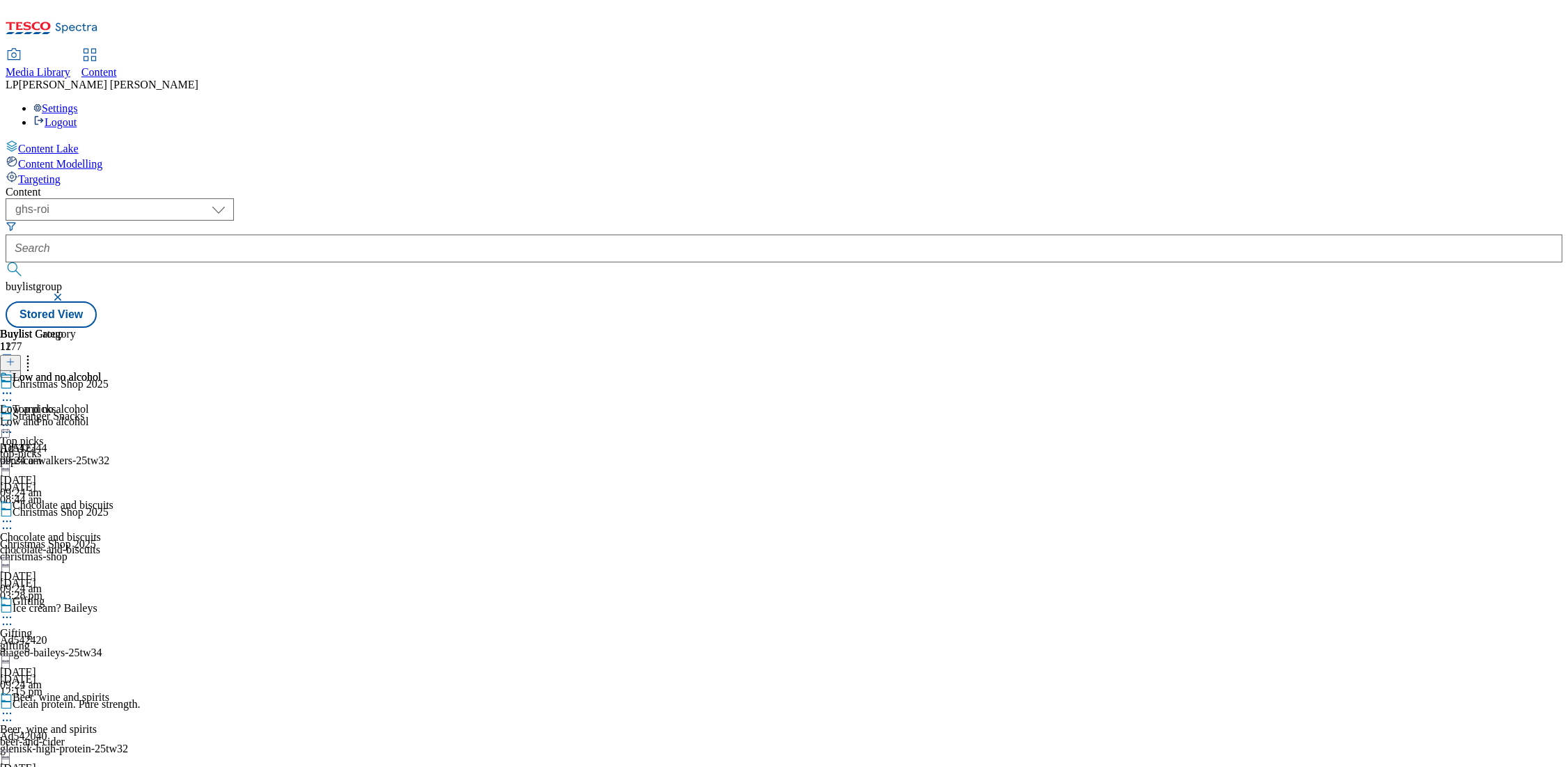
click at [132, 403] on div "Top picks Top picks top-picks 3 Oct 2025 09:24 am" at bounding box center [66, 451] width 132 height 96
click at [14, 418] on icon at bounding box center [7, 425] width 14 height 14
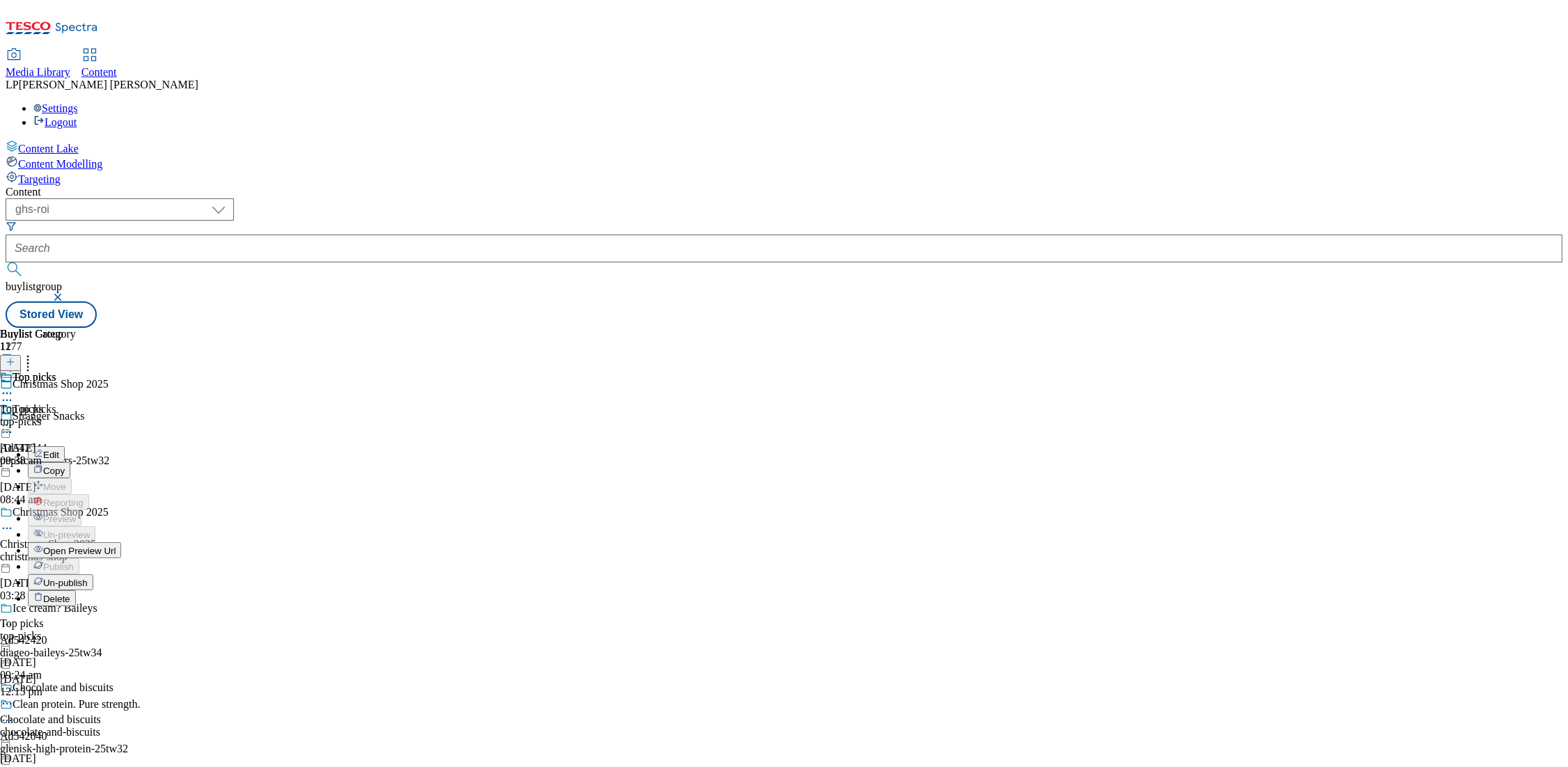
click at [116, 546] on span "Open Preview Url" at bounding box center [79, 551] width 72 height 11
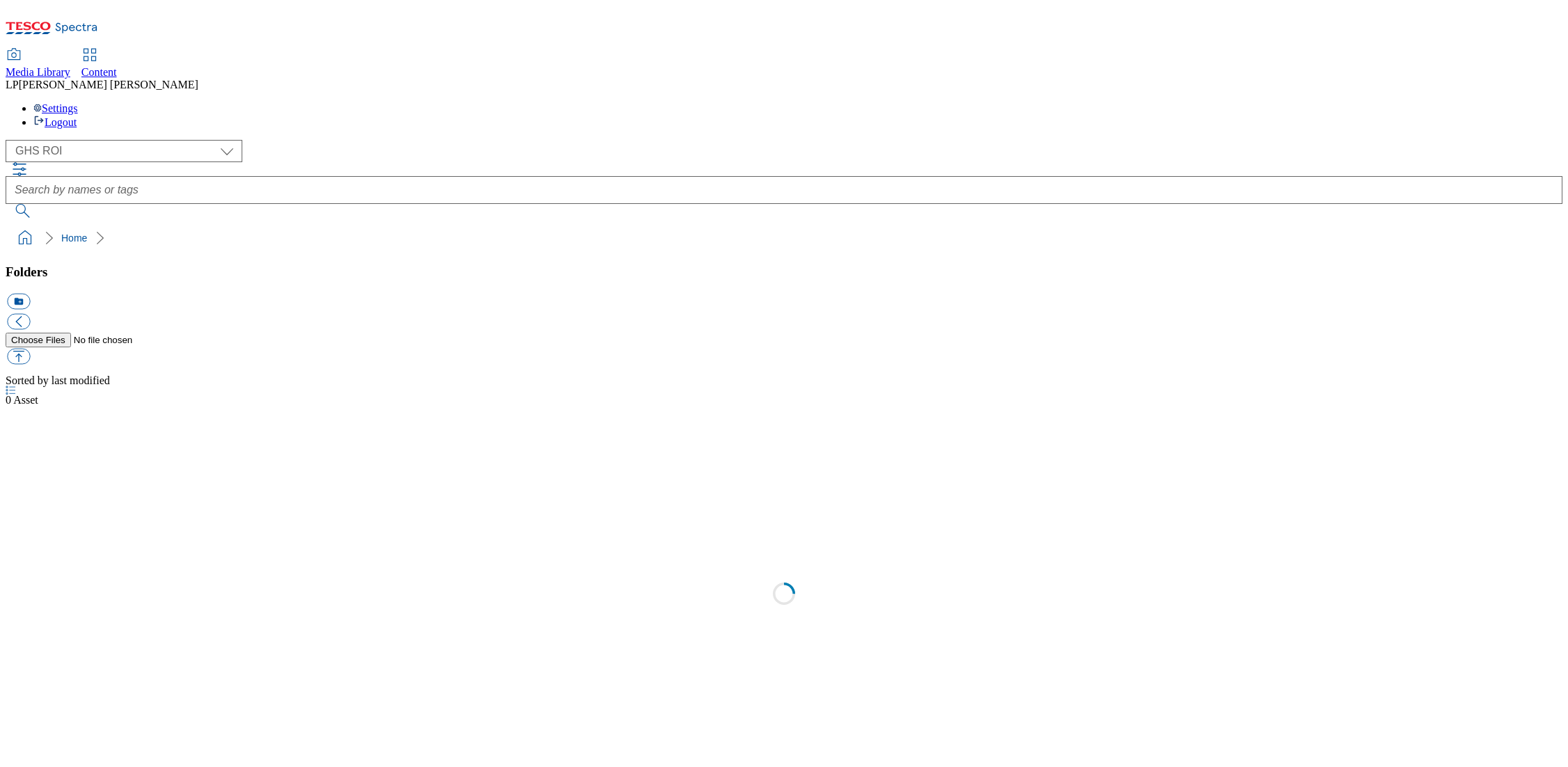
select select "flare-ghs-roi"
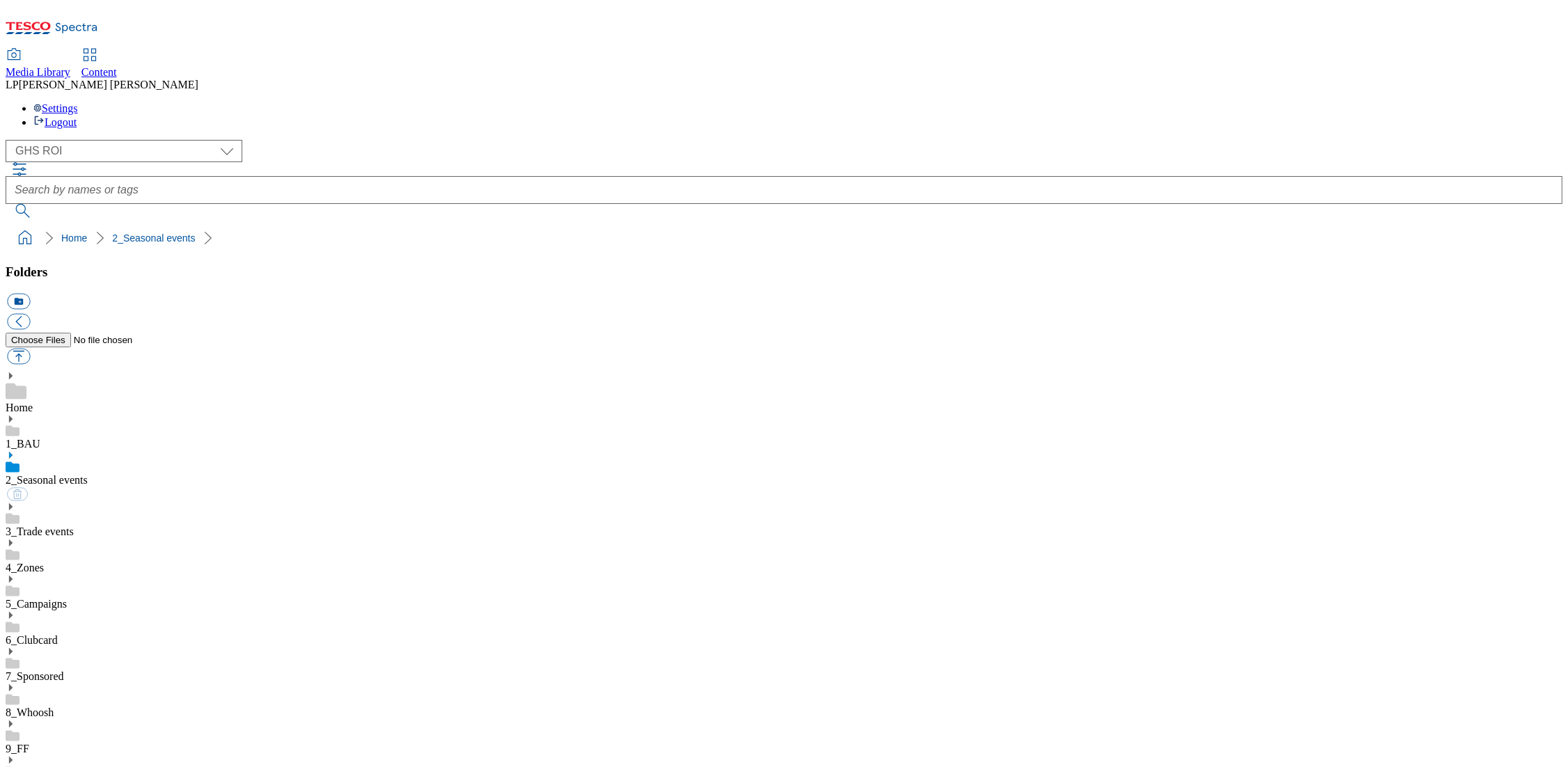
click at [15, 451] on icon at bounding box center [10, 455] width 10 height 10
click at [15, 575] on icon at bounding box center [10, 579] width 10 height 10
click at [15, 756] on icon at bounding box center [10, 760] width 10 height 10
